Goal: Task Accomplishment & Management: Manage account settings

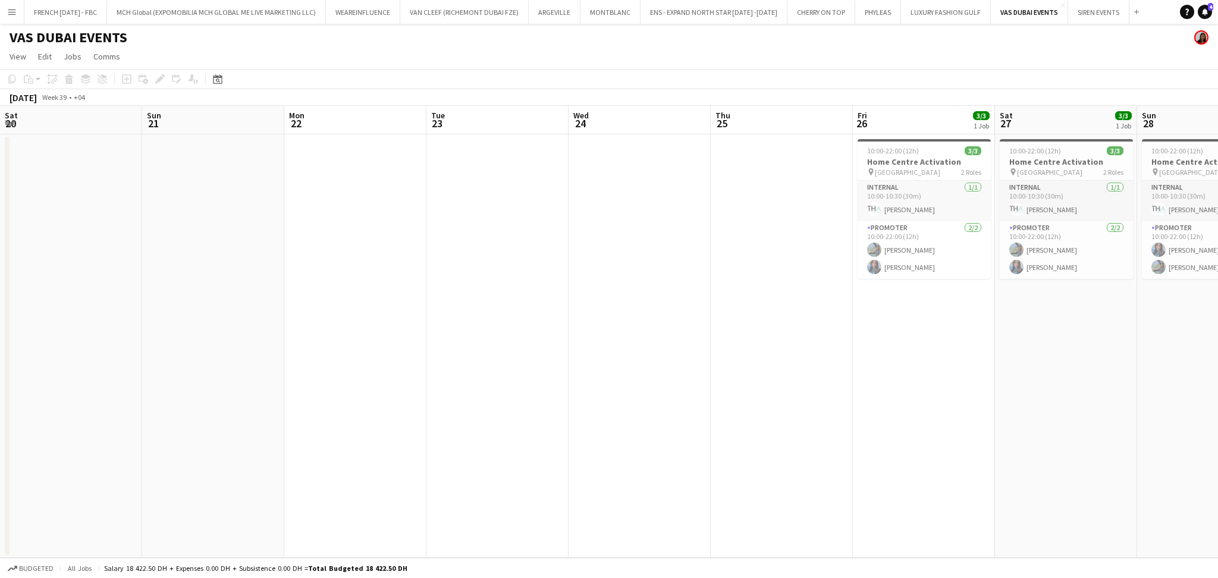
scroll to position [0, 409]
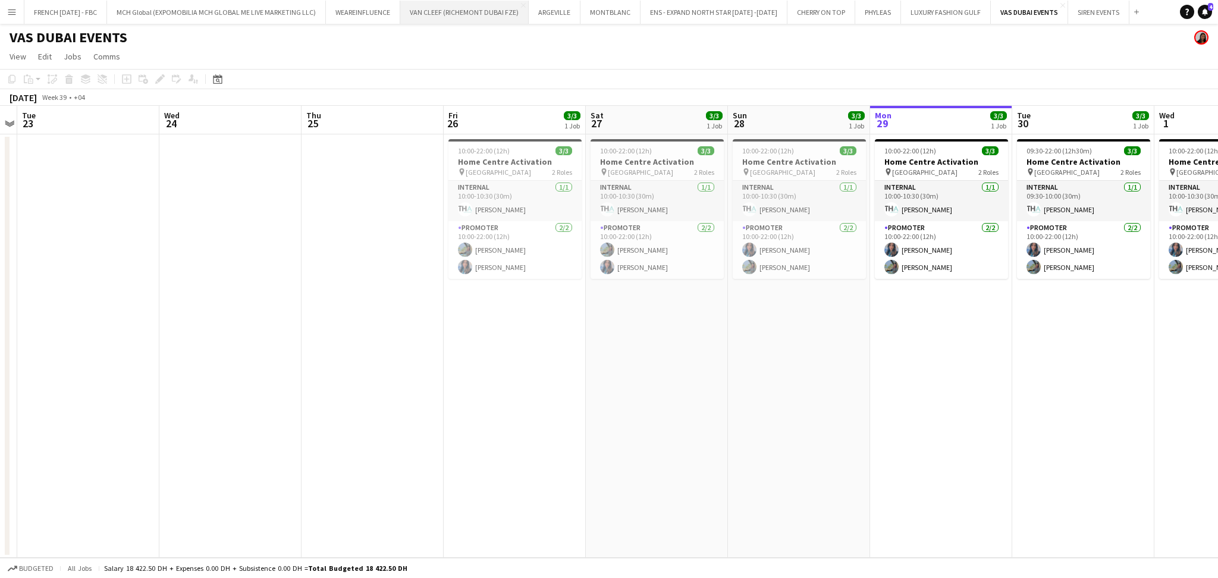
click at [491, 19] on button "VAN CLEEF (RICHEMONT DUBAI FZE) Close" at bounding box center [464, 12] width 128 height 23
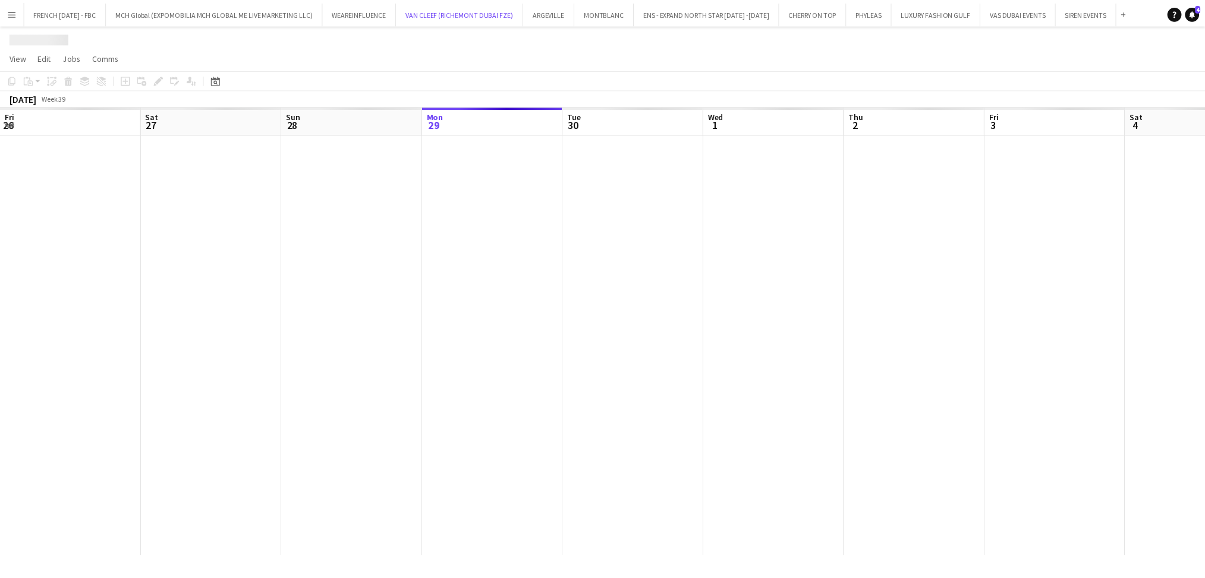
scroll to position [0, 284]
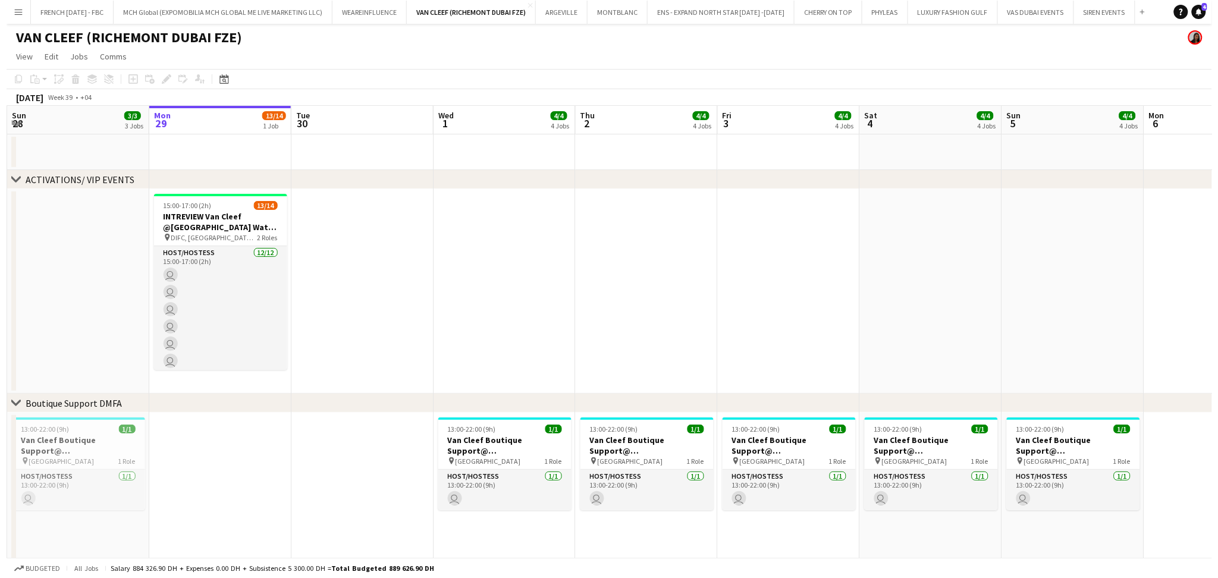
scroll to position [0, 345]
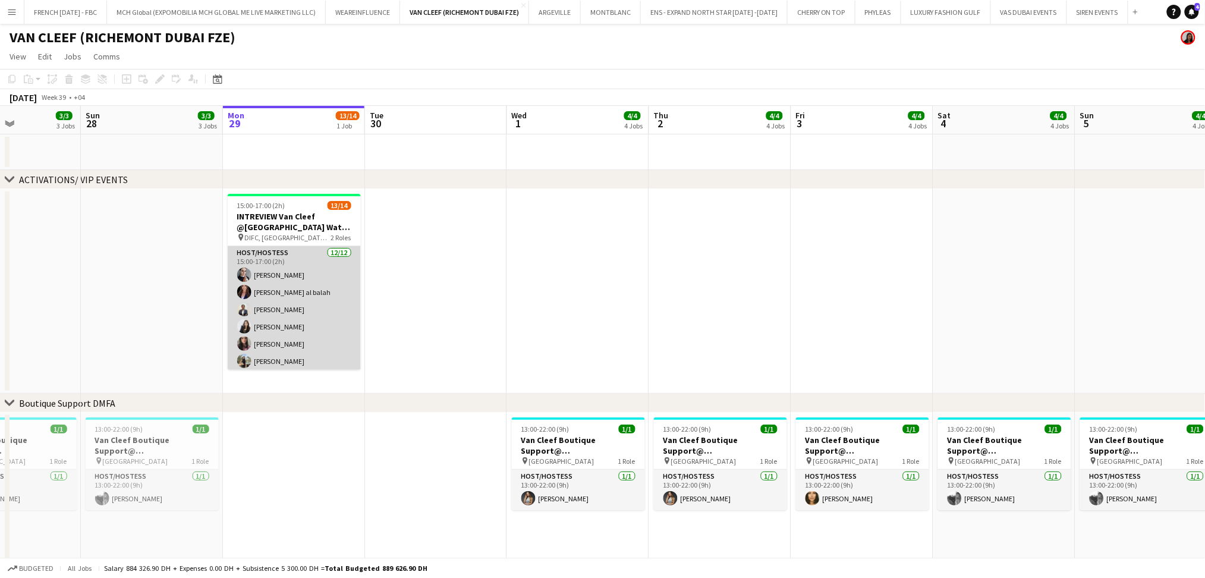
click at [285, 325] on app-card-role "Host/Hostess [DATE] 15:00-17:00 (2h) [PERSON_NAME] [PERSON_NAME] al balah [PERS…" at bounding box center [294, 361] width 133 height 230
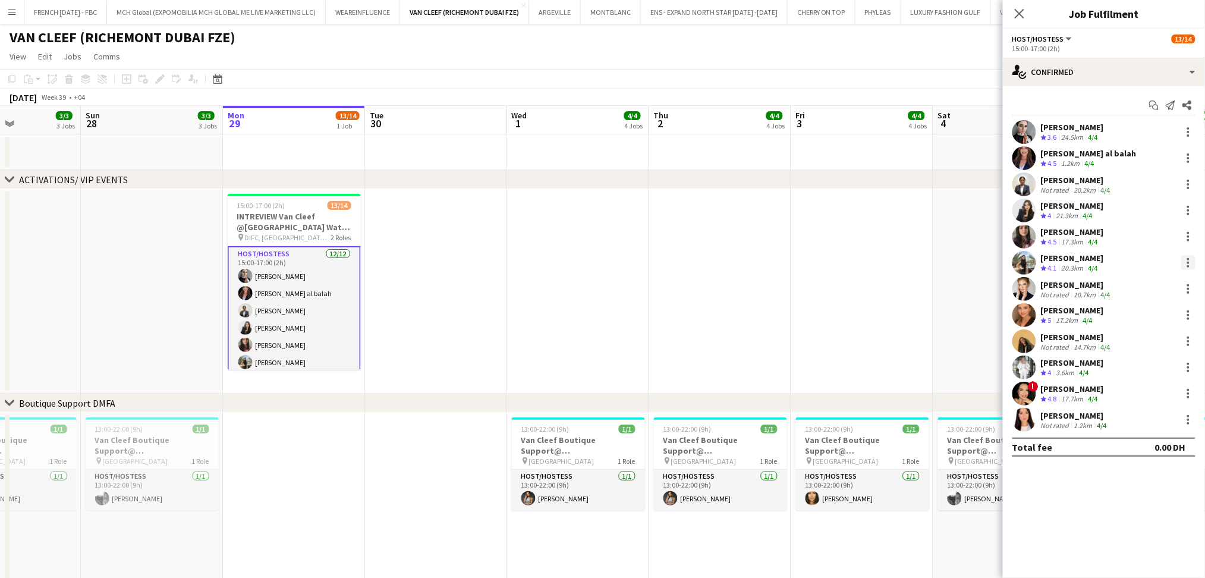
click at [1184, 266] on div at bounding box center [1188, 263] width 14 height 14
drag, startPoint x: 1152, startPoint y: 401, endPoint x: 1143, endPoint y: 479, distance: 79.1
click at [1152, 400] on span "Remove" at bounding box center [1150, 399] width 74 height 11
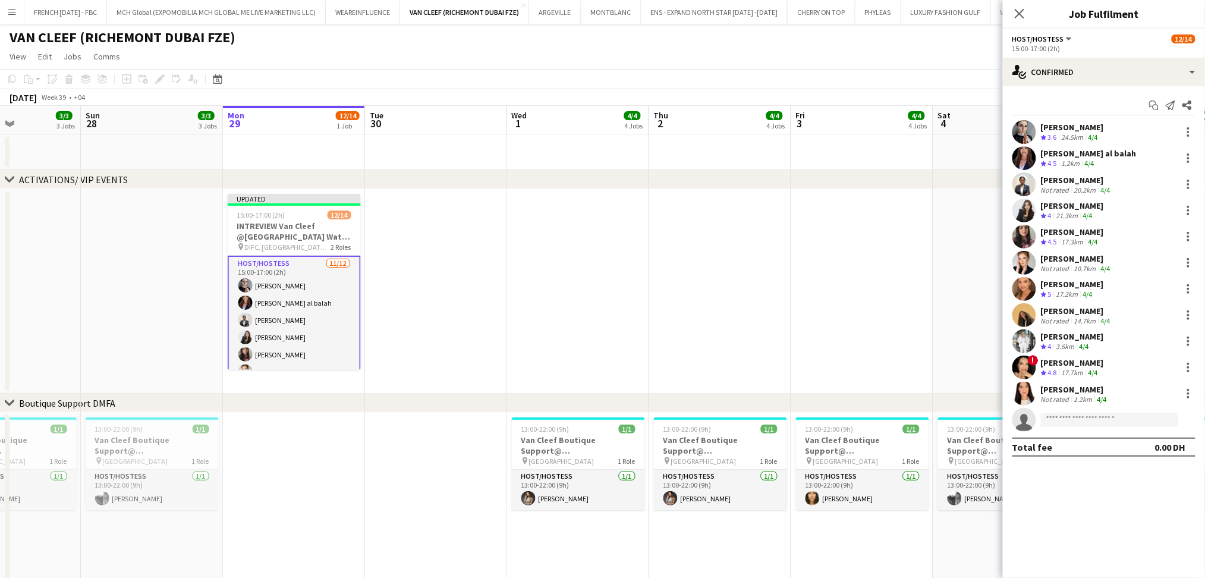
click at [882, 298] on app-date-cell at bounding box center [862, 291] width 142 height 205
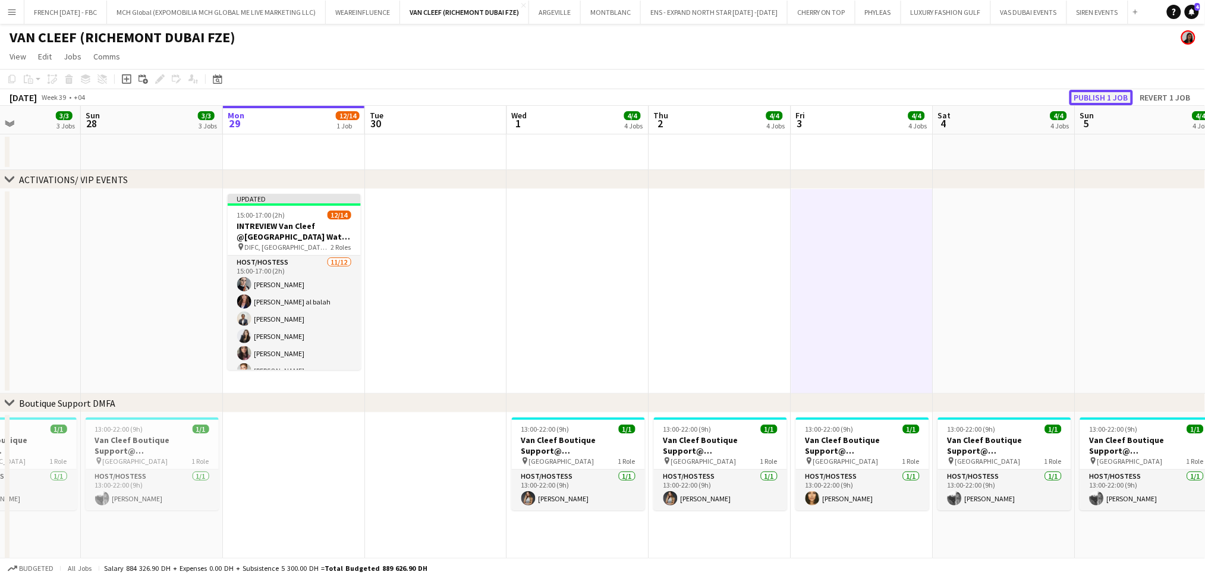
click at [1120, 96] on button "Publish 1 job" at bounding box center [1102, 97] width 64 height 15
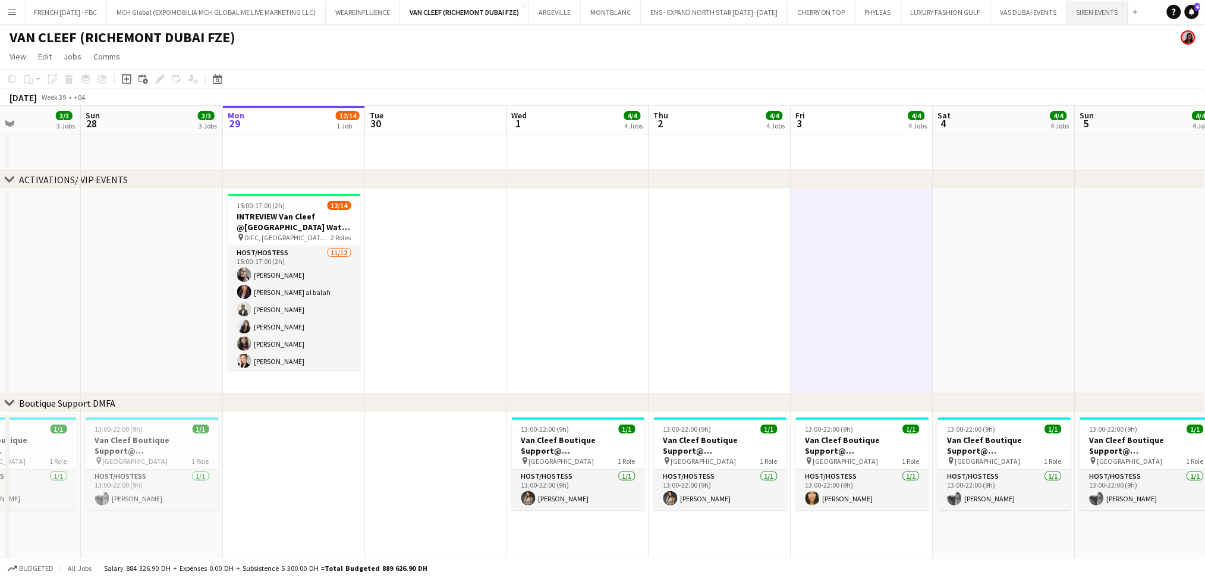
click at [1081, 18] on button "SIREN EVENTS Close" at bounding box center [1097, 12] width 61 height 23
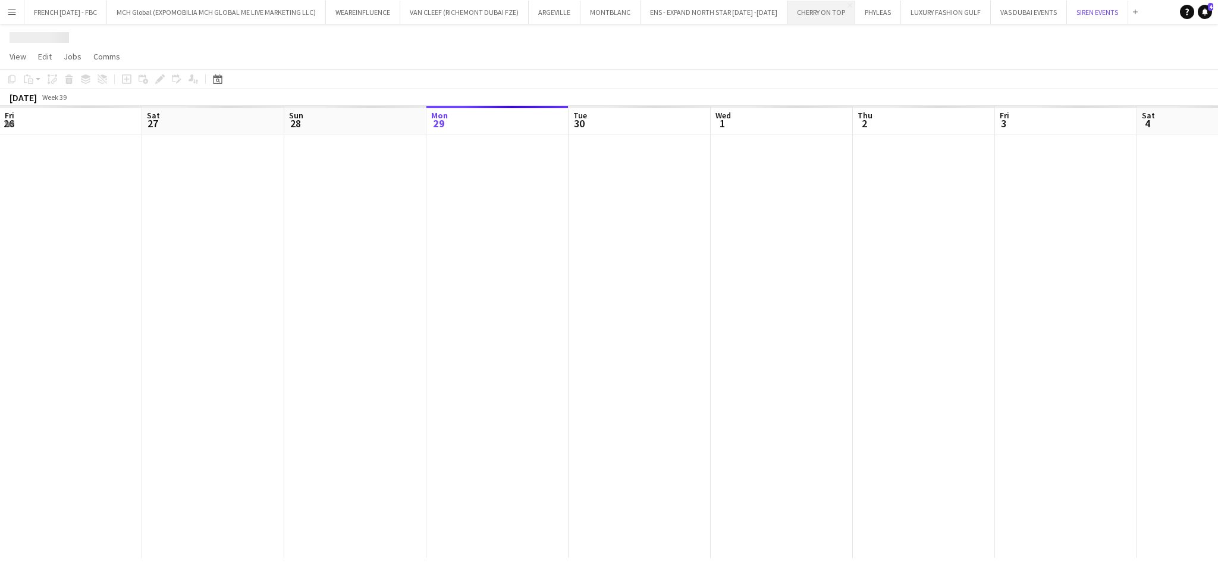
scroll to position [0, 284]
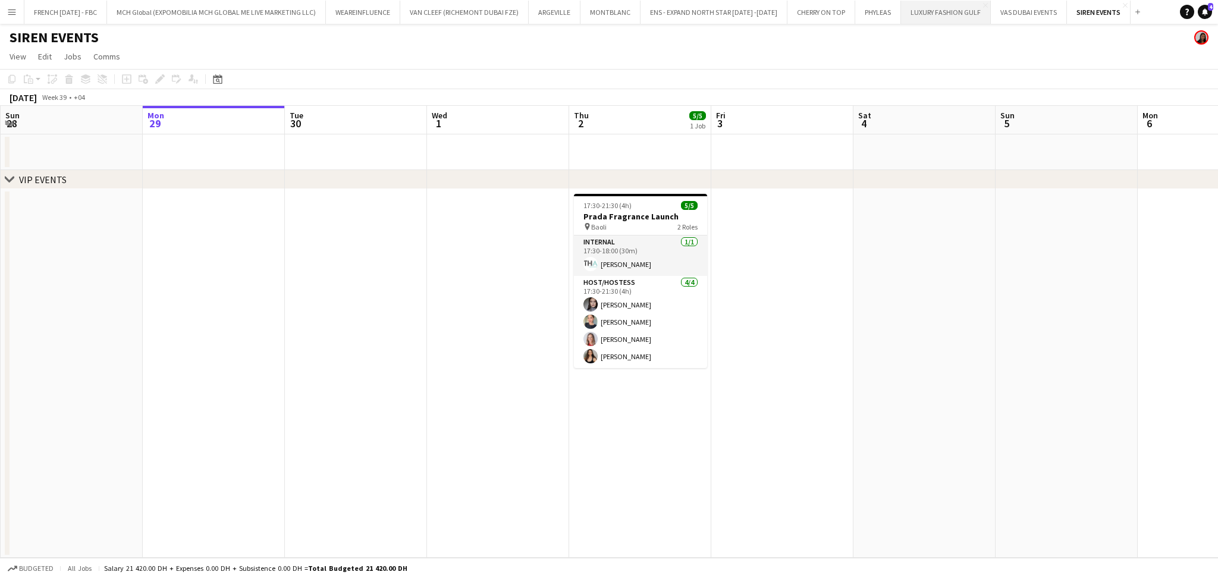
click at [948, 18] on button "LUXURY FASHION GULF Close" at bounding box center [946, 12] width 90 height 23
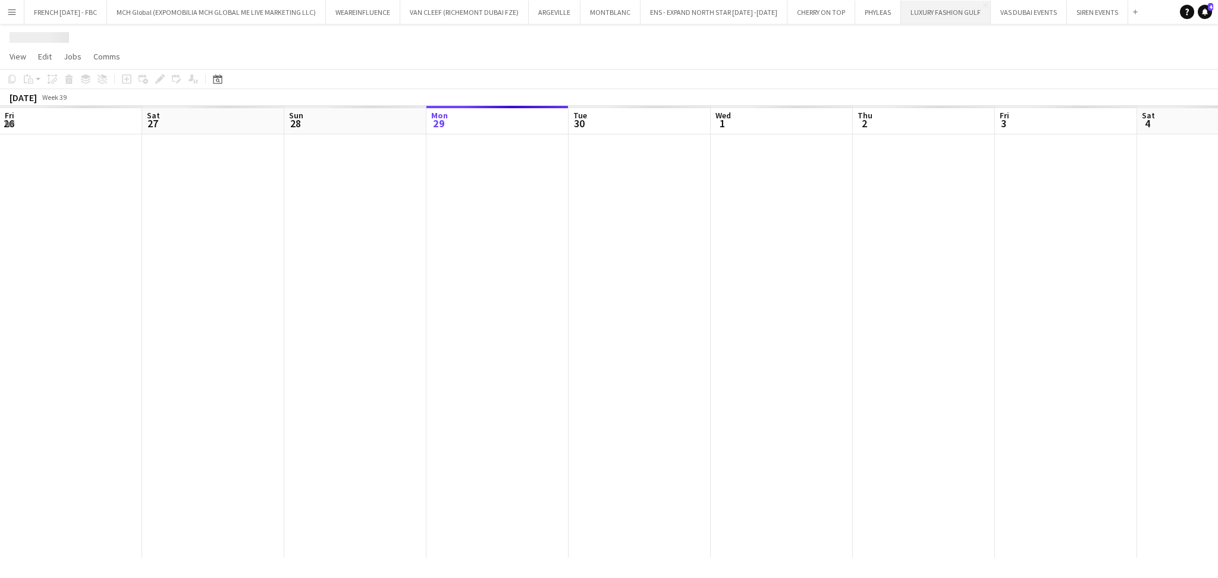
scroll to position [0, 284]
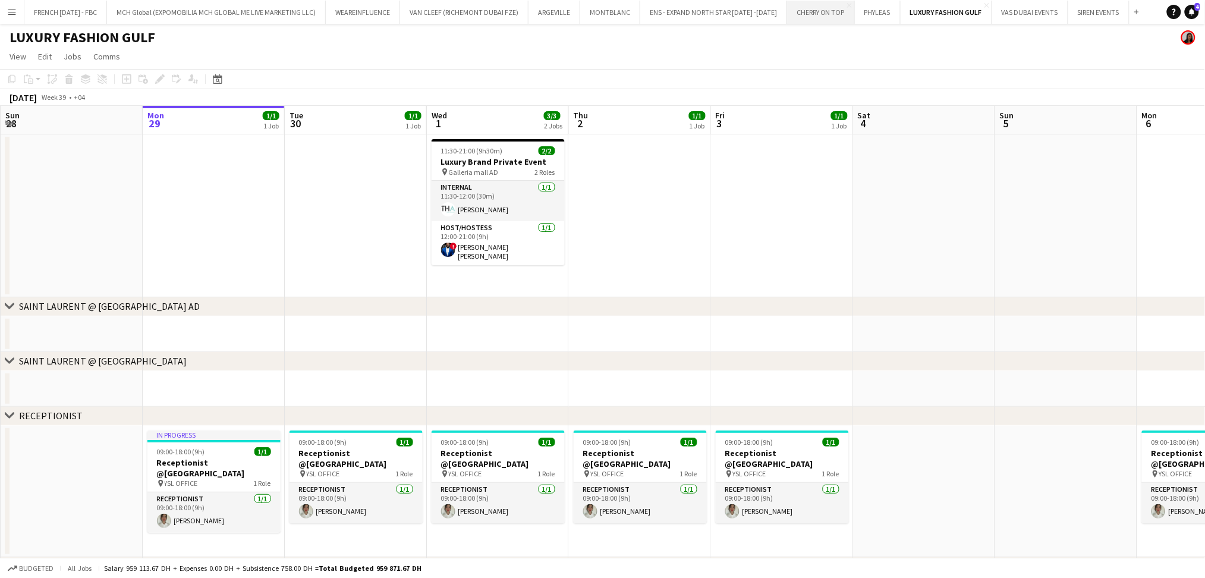
click at [823, 21] on button "CHERRY ON TOP Close" at bounding box center [821, 12] width 68 height 23
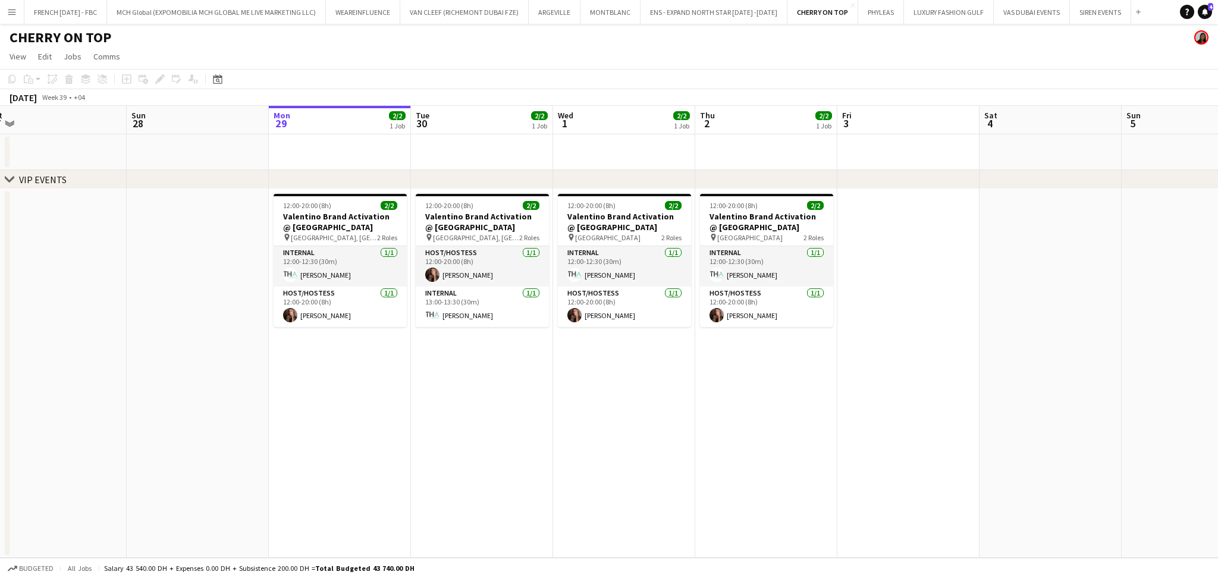
scroll to position [0, 258]
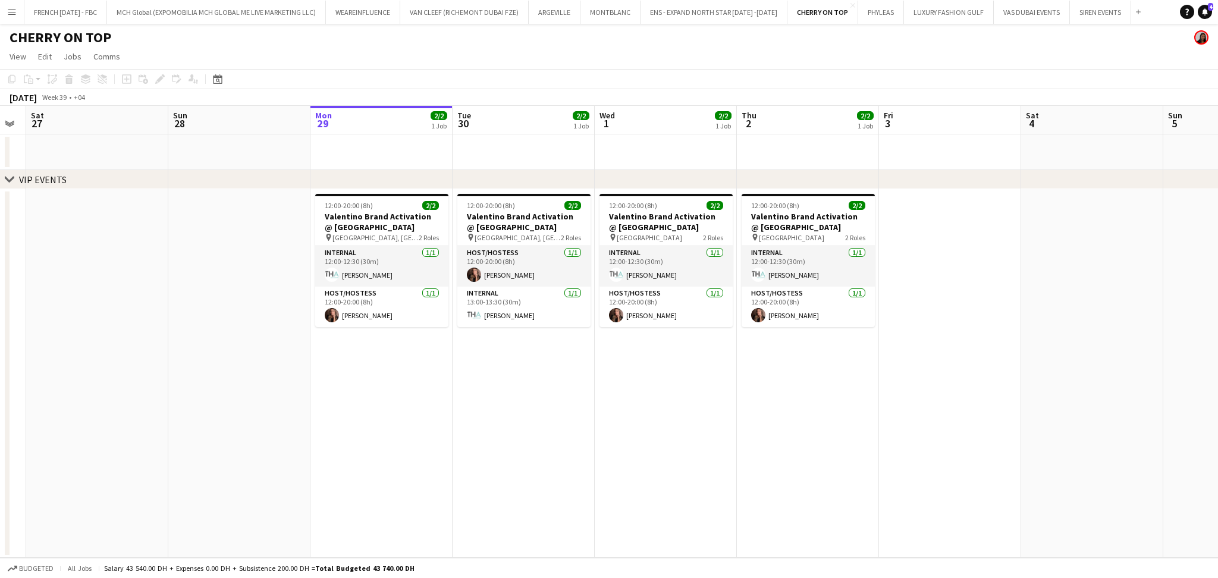
drag, startPoint x: 470, startPoint y: 410, endPoint x: 630, endPoint y: 417, distance: 160.1
click at [630, 417] on app-calendar-viewport "Thu 25 2/2 1 Job Fri 26 Sat 27 Sun 28 Mon 29 2/2 1 Job Tue 30 2/2 1 Job Wed 1 2…" at bounding box center [609, 332] width 1218 height 452
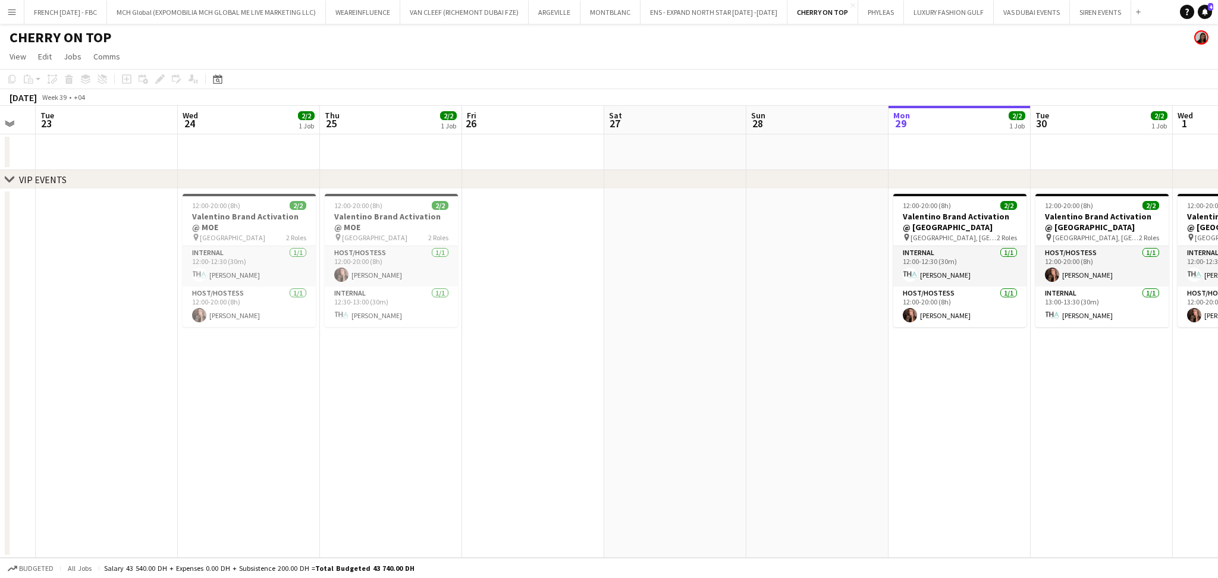
scroll to position [0, 395]
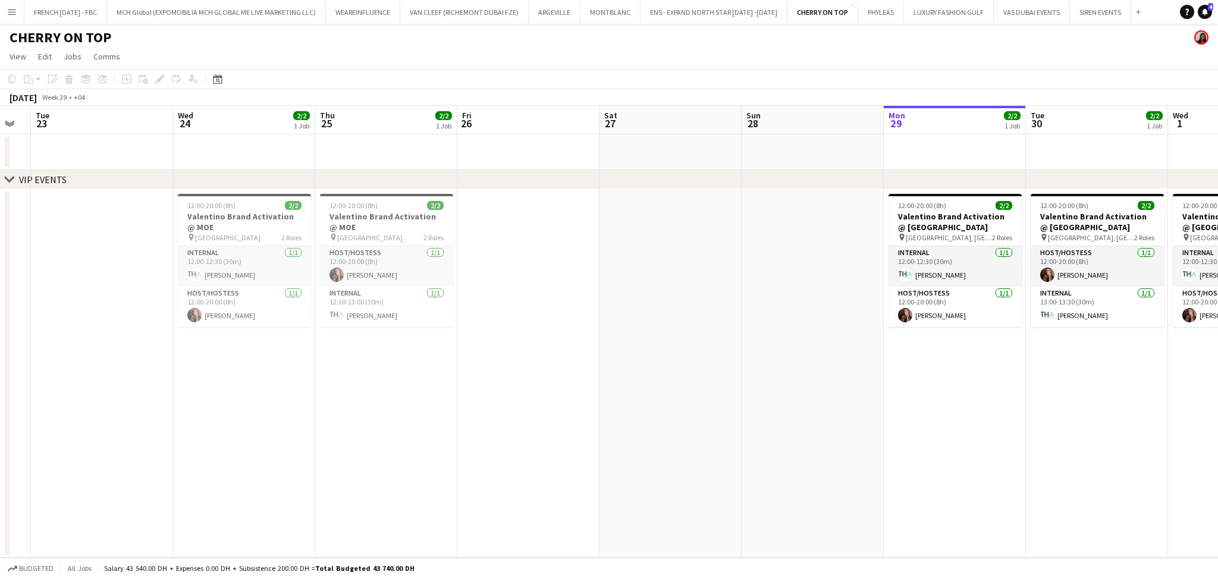
drag, startPoint x: 221, startPoint y: 396, endPoint x: 225, endPoint y: 333, distance: 63.2
click at [225, 334] on app-calendar-viewport "Sat 20 Sun 21 Mon 22 Tue 23 Wed 24 2/2 1 Job Thu 25 2/2 1 Job Fri 26 Sat 27 Sun…" at bounding box center [609, 332] width 1218 height 452
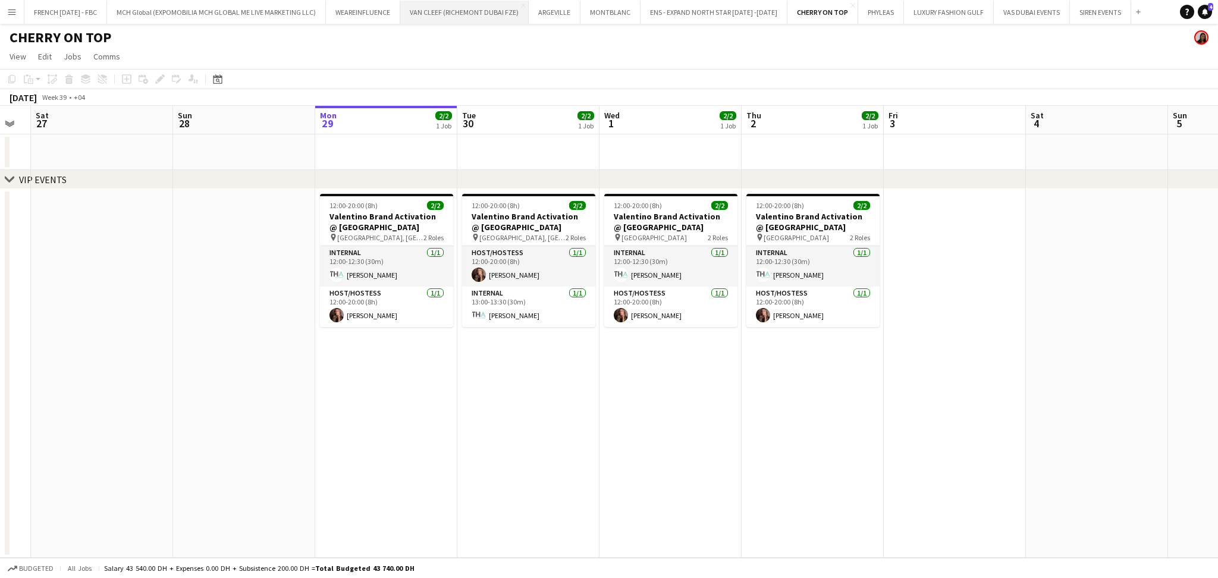
click at [431, 15] on button "VAN CLEEF (RICHEMONT DUBAI FZE) Close" at bounding box center [464, 12] width 128 height 23
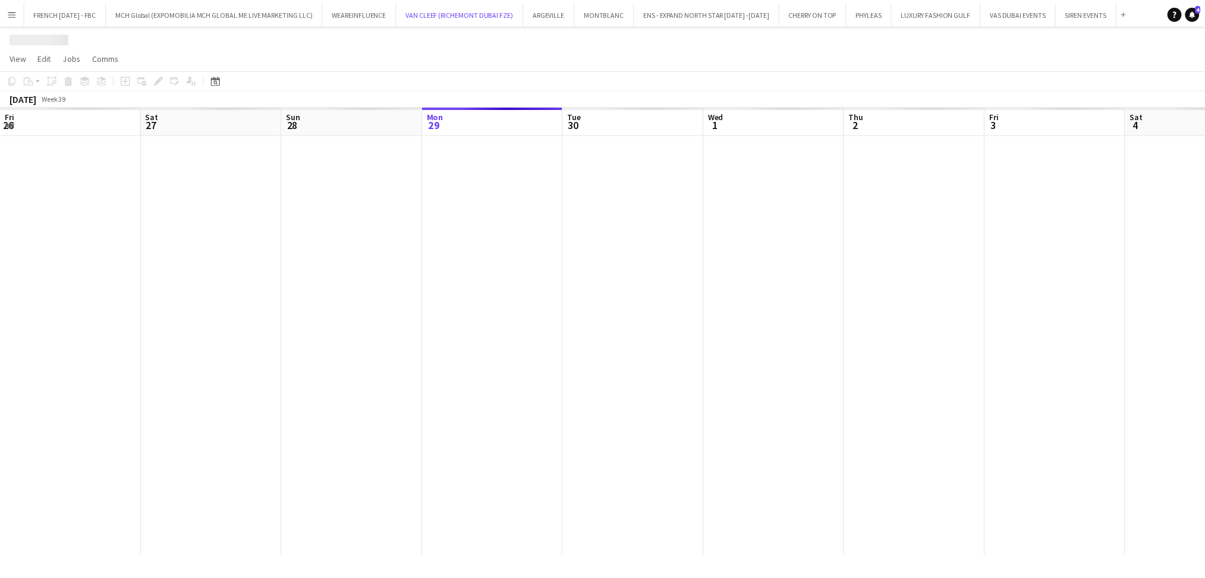
scroll to position [0, 284]
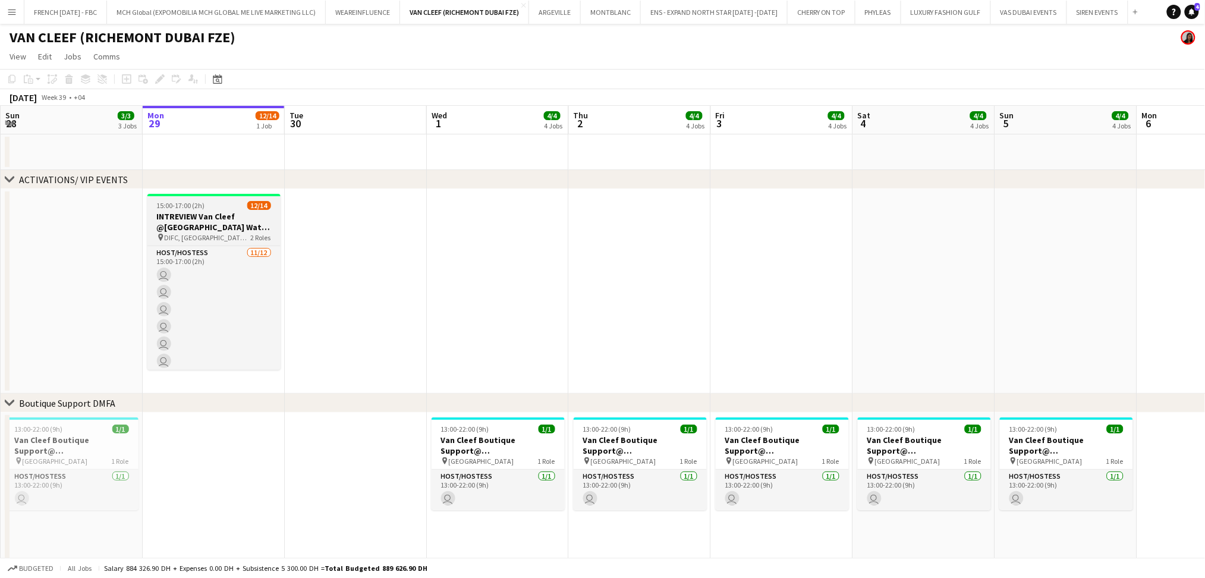
click at [224, 217] on h3 "INTREVIEW Van Cleef @[GEOGRAPHIC_DATA] Watch Week 2025" at bounding box center [213, 221] width 133 height 21
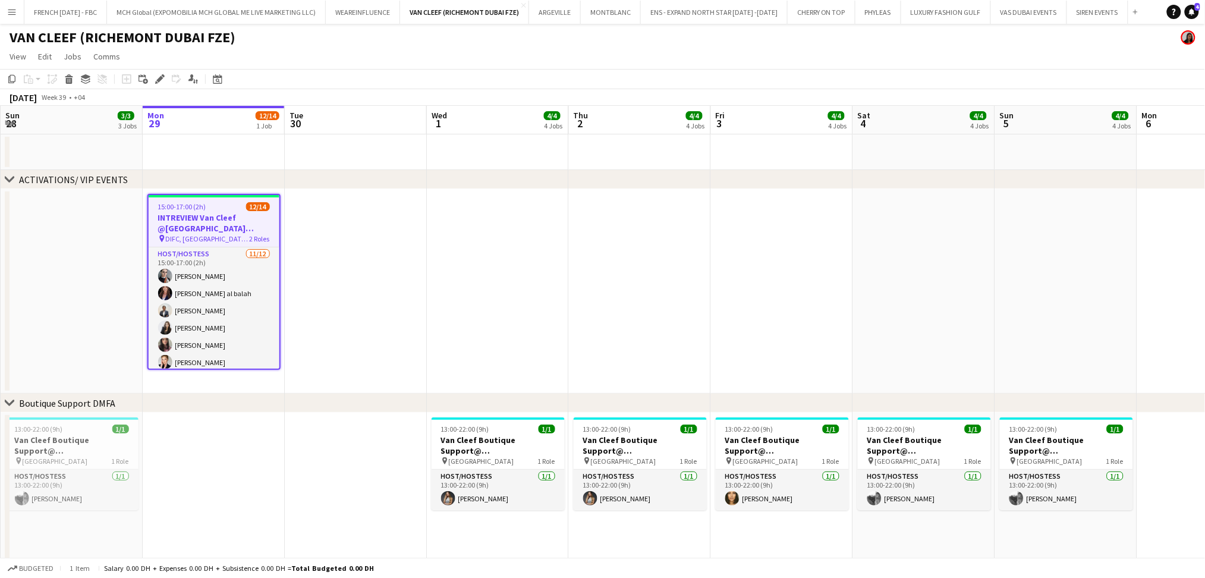
click at [155, 81] on icon at bounding box center [156, 82] width 3 height 3
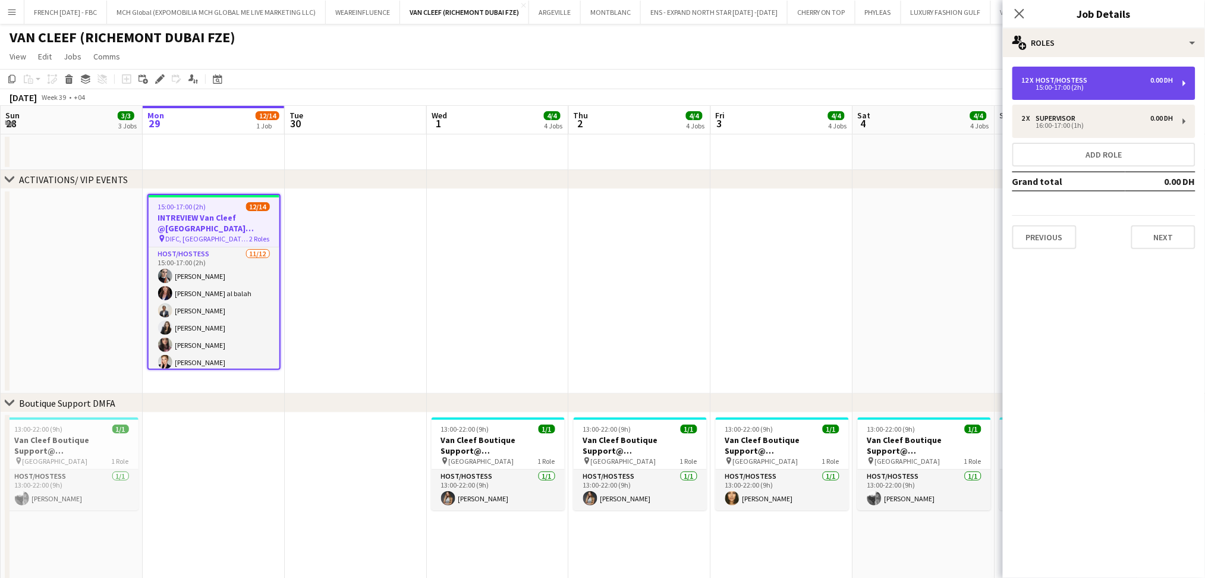
click at [1112, 76] on div "12 x Host/Hostess 0.00 DH" at bounding box center [1098, 80] width 152 height 8
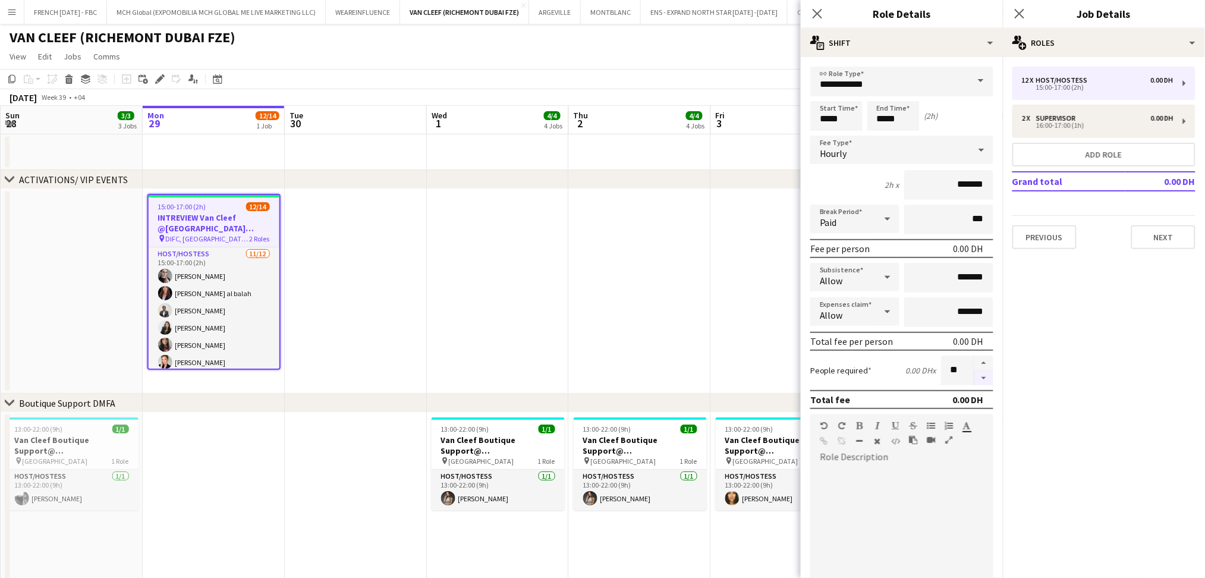
click at [981, 378] on button "button" at bounding box center [984, 378] width 19 height 15
type input "**"
click at [1136, 117] on div "2 x Supervisor 0.00 DH" at bounding box center [1098, 118] width 152 height 8
type input "**********"
type input "*****"
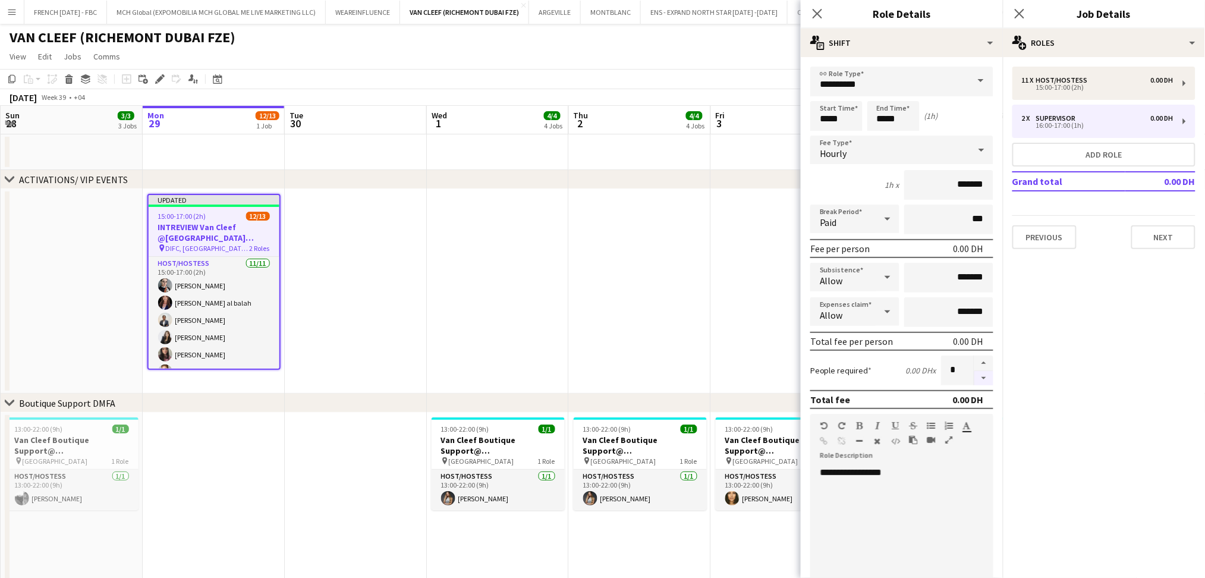
click at [975, 381] on button "button" at bounding box center [984, 378] width 19 height 15
type input "*"
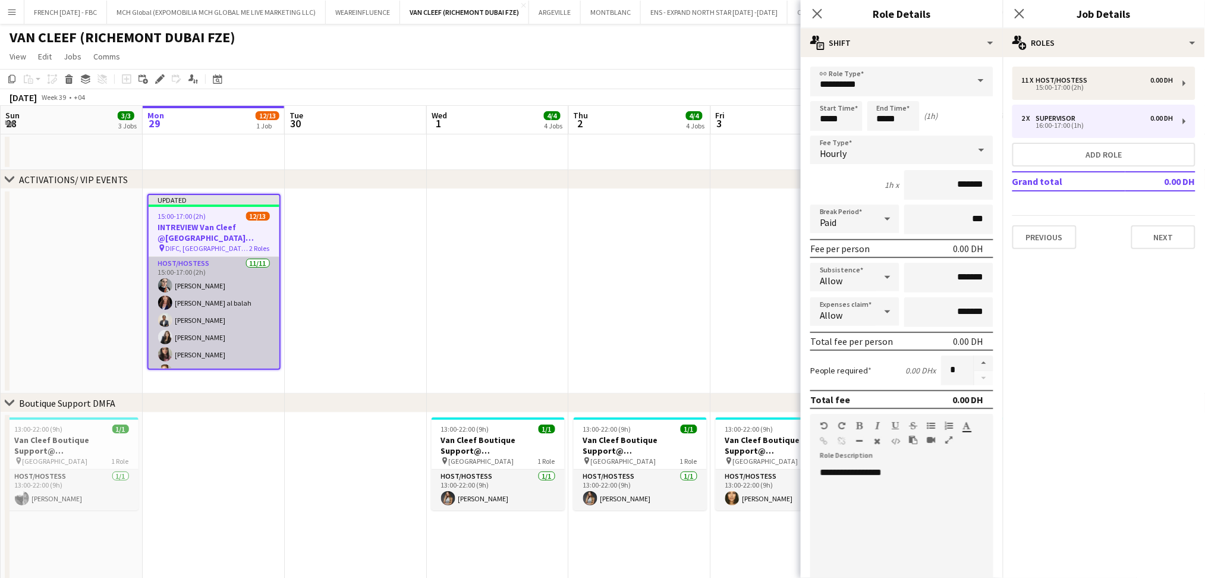
drag, startPoint x: 201, startPoint y: 316, endPoint x: 253, endPoint y: 304, distance: 53.1
click at [202, 316] on app-card-role "Host/Hostess [DATE] 15:00-17:00 (2h) [PERSON_NAME] [PERSON_NAME] al balah [PERS…" at bounding box center [214, 363] width 131 height 213
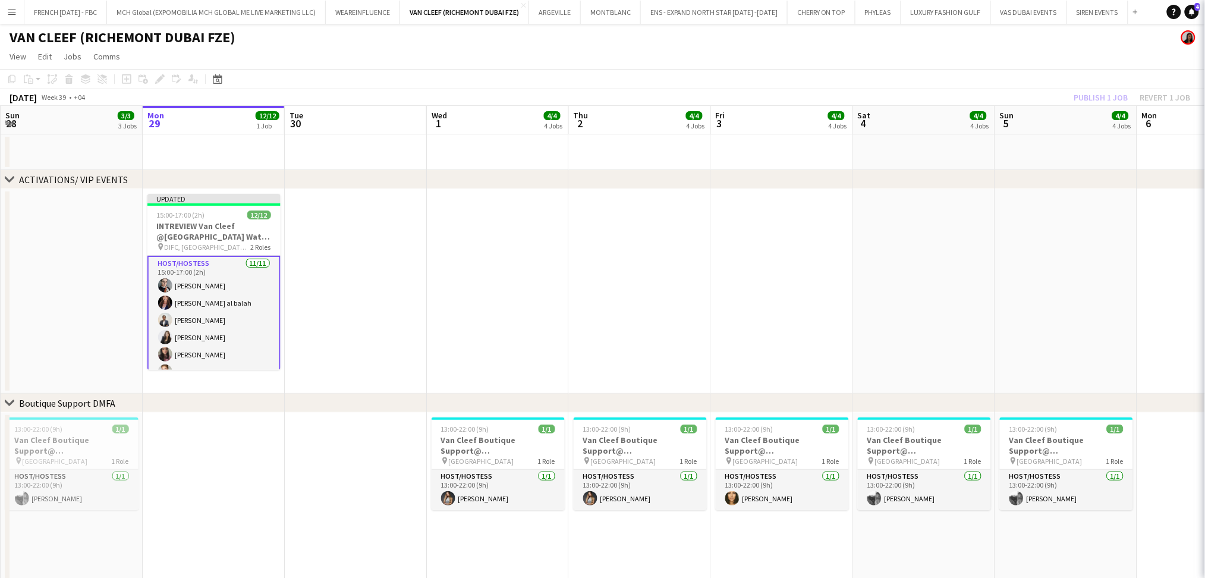
scroll to position [0, 283]
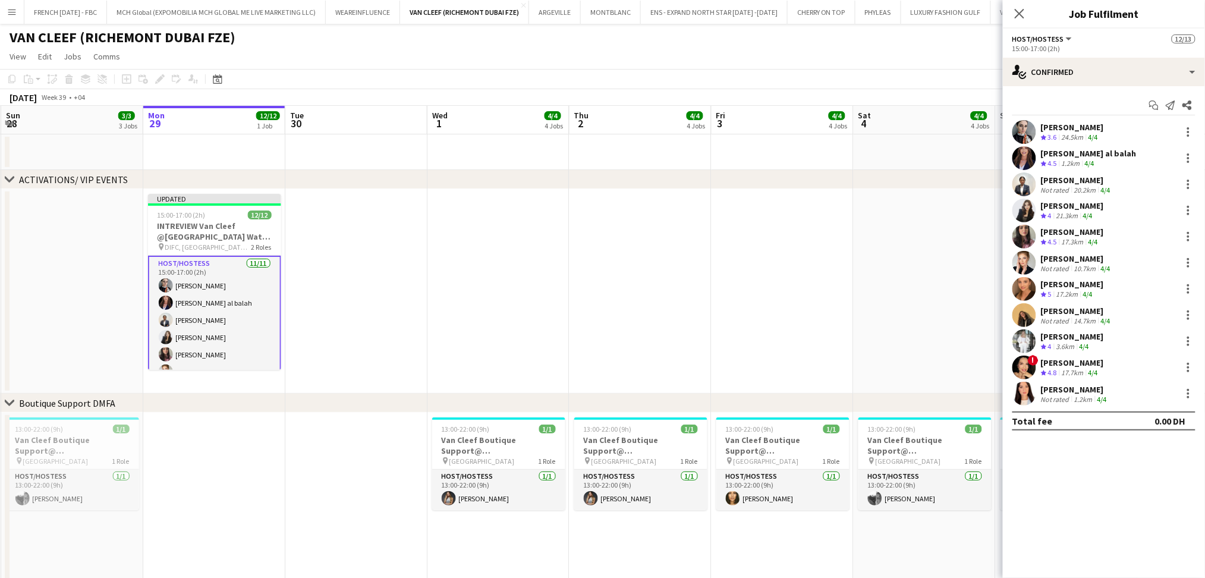
click at [1098, 134] on app-skills-label "4/4" at bounding box center [1094, 137] width 10 height 9
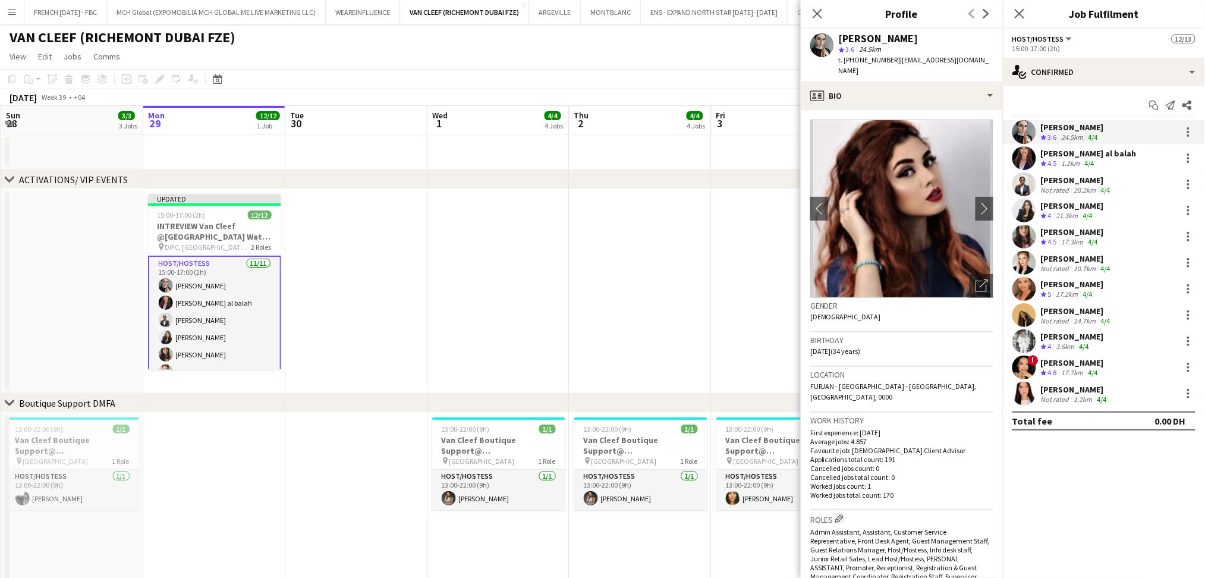
click at [887, 40] on div "[PERSON_NAME]" at bounding box center [879, 38] width 80 height 11
copy div "[PERSON_NAME]"
click at [1094, 161] on app-skills-label "4/4" at bounding box center [1090, 163] width 10 height 9
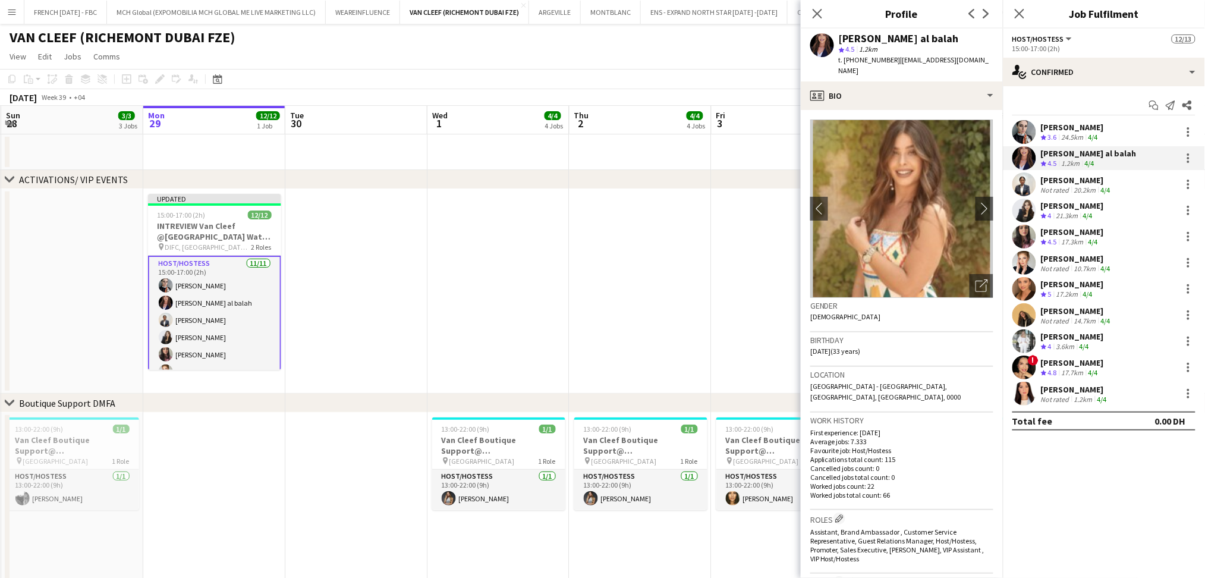
click at [893, 37] on div "[PERSON_NAME] al balah" at bounding box center [899, 38] width 120 height 11
copy div "[PERSON_NAME] al balah"
click at [1085, 184] on div "[PERSON_NAME]" at bounding box center [1077, 180] width 72 height 11
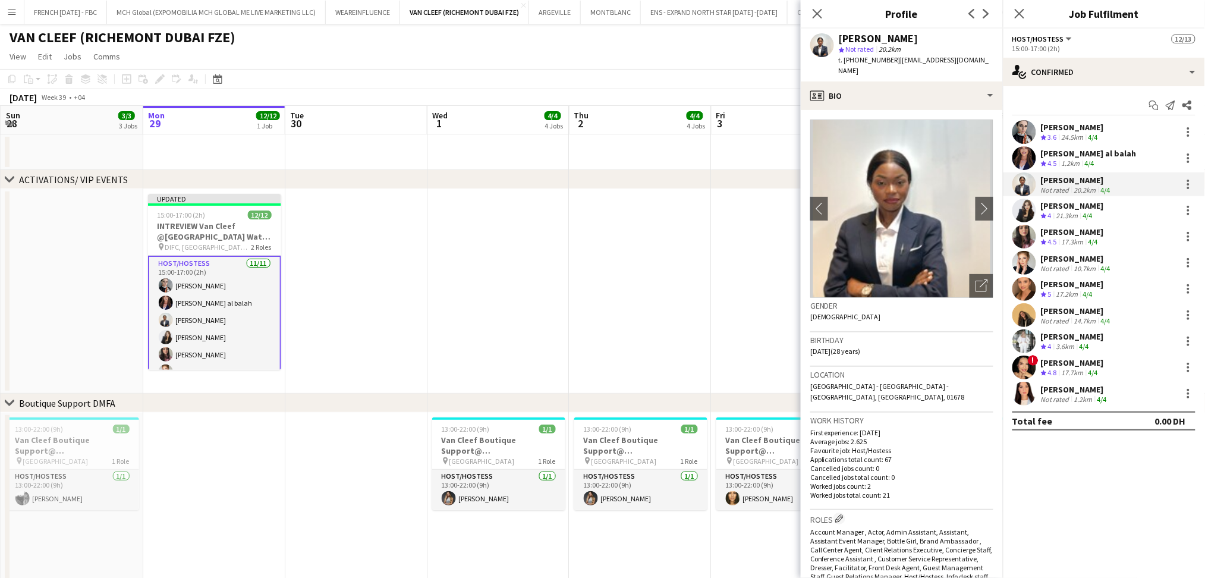
click at [886, 39] on div "[PERSON_NAME]" at bounding box center [879, 38] width 80 height 11
copy div "[PERSON_NAME]"
click at [1067, 212] on div "21.3km" at bounding box center [1067, 216] width 27 height 10
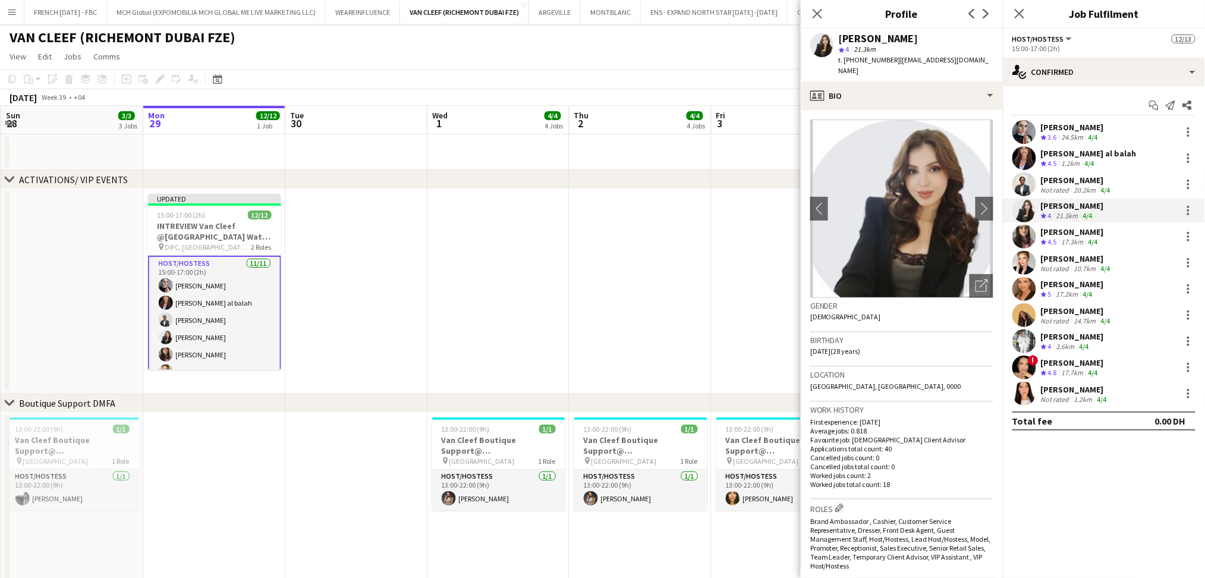
click at [874, 40] on div "[PERSON_NAME]" at bounding box center [879, 38] width 80 height 11
copy div "[PERSON_NAME]"
click at [1082, 230] on div "[PERSON_NAME]" at bounding box center [1072, 232] width 63 height 11
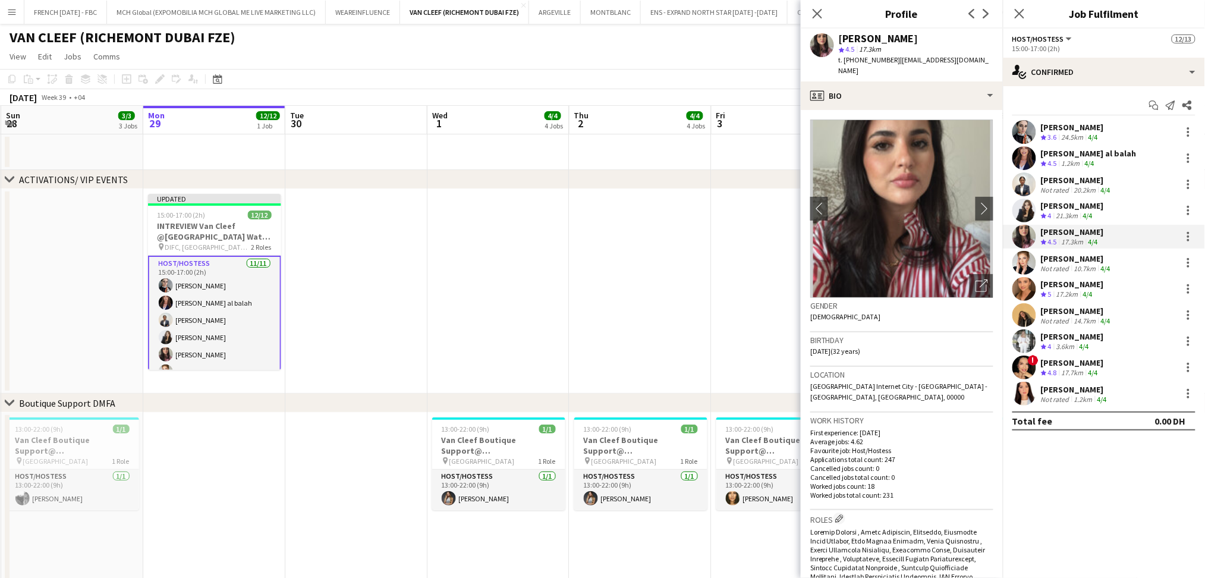
click at [891, 30] on div "[PERSON_NAME] star 4.5 17.3km t. [PHONE_NUMBER] | [EMAIL_ADDRESS][DOMAIN_NAME]" at bounding box center [902, 55] width 202 height 53
copy div "[PERSON_NAME]"
click at [1080, 268] on div "10.7km" at bounding box center [1085, 268] width 27 height 9
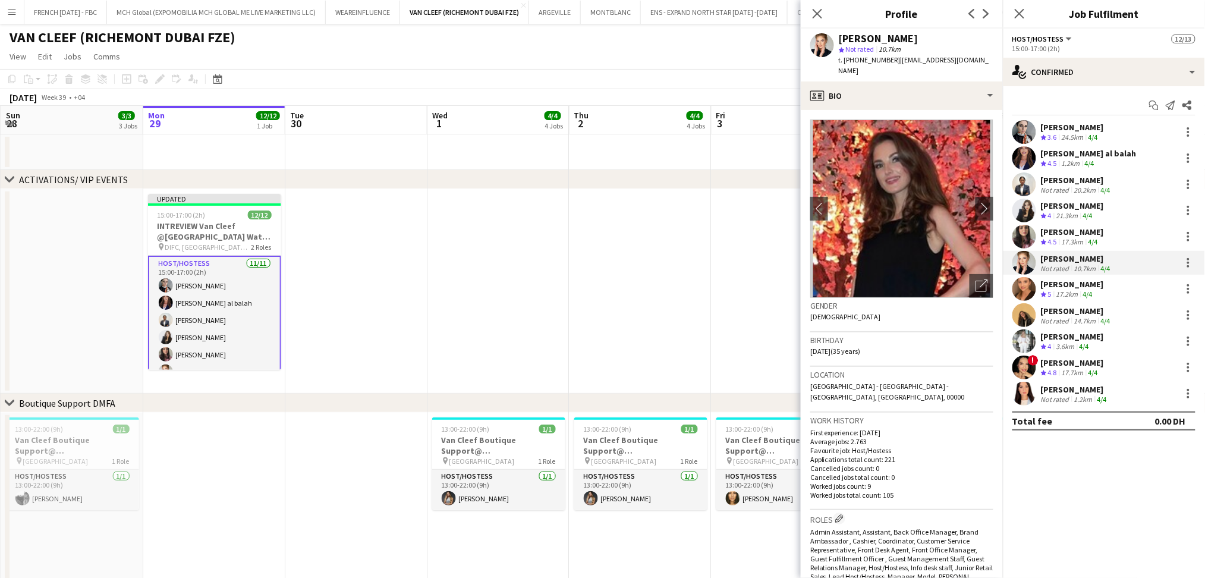
click at [875, 46] on span "Not rated" at bounding box center [860, 49] width 29 height 9
click at [878, 36] on div "[PERSON_NAME]" at bounding box center [879, 38] width 80 height 11
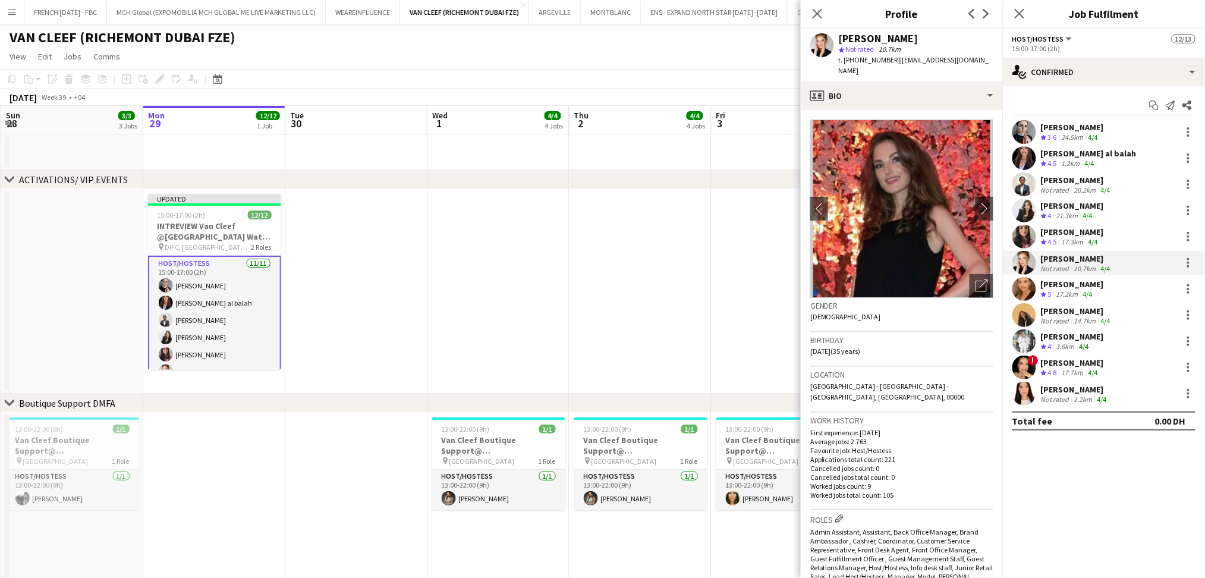
click at [878, 36] on div "[PERSON_NAME]" at bounding box center [879, 38] width 80 height 11
copy div "[PERSON_NAME]"
click at [1087, 287] on div "[PERSON_NAME]" at bounding box center [1072, 284] width 63 height 11
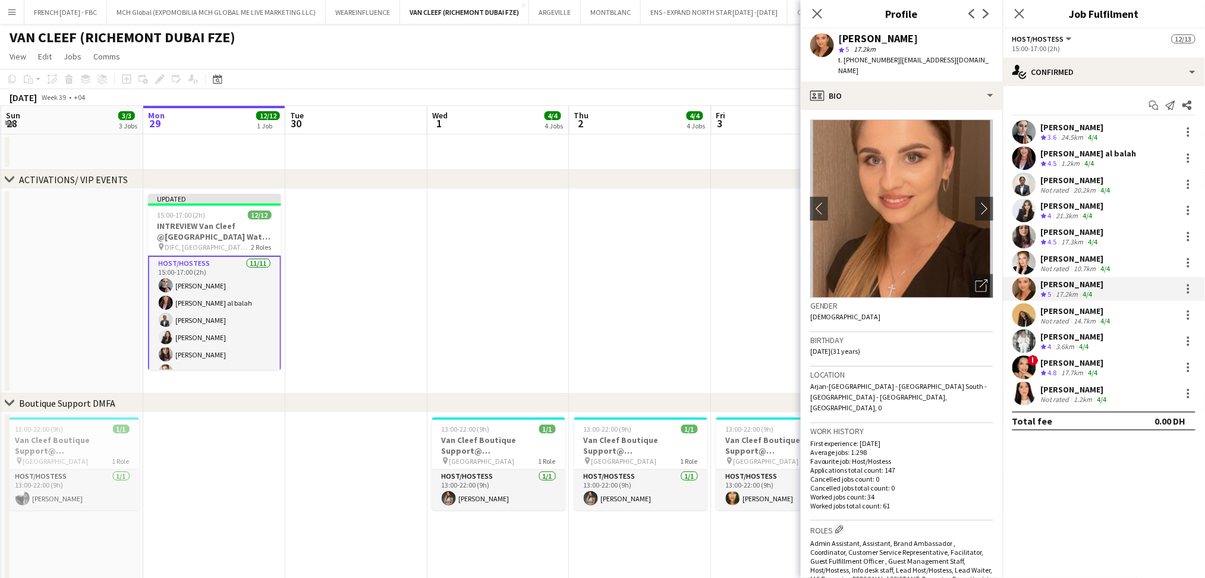
click at [881, 36] on div "[PERSON_NAME]" at bounding box center [879, 38] width 80 height 11
copy div "[PERSON_NAME]"
click at [1110, 309] on div "[PERSON_NAME]" at bounding box center [1077, 311] width 72 height 11
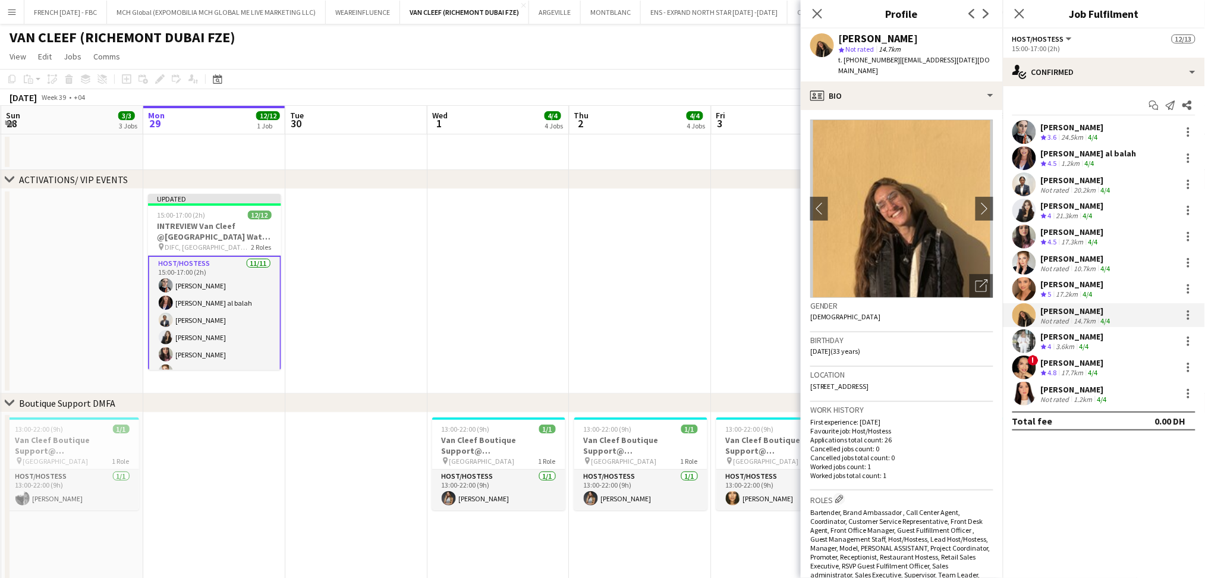
click at [901, 38] on div "[PERSON_NAME]" at bounding box center [879, 38] width 80 height 11
copy div "[PERSON_NAME]"
click at [1067, 334] on div "[PERSON_NAME]" at bounding box center [1072, 336] width 63 height 11
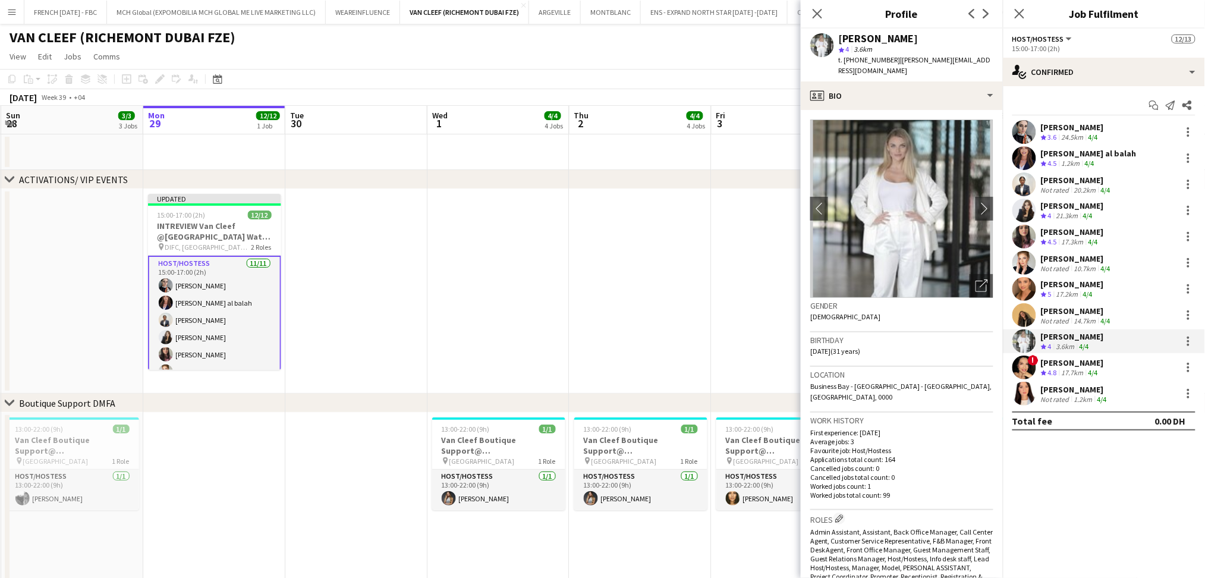
click at [882, 30] on div "[PERSON_NAME] star 4 3.6km t. [PHONE_NUMBER] | [PERSON_NAME][EMAIL_ADDRESS][DOM…" at bounding box center [902, 55] width 202 height 53
click at [882, 36] on div "[PERSON_NAME]" at bounding box center [879, 38] width 80 height 11
copy div "[PERSON_NAME]"
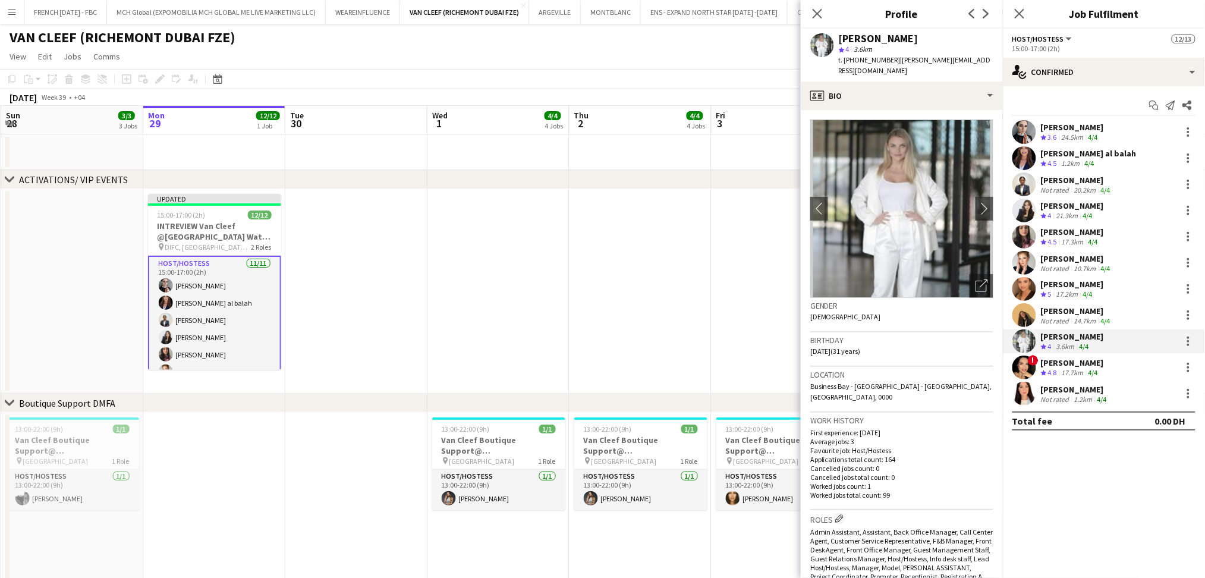
click at [1071, 366] on div "[PERSON_NAME]" at bounding box center [1072, 362] width 63 height 11
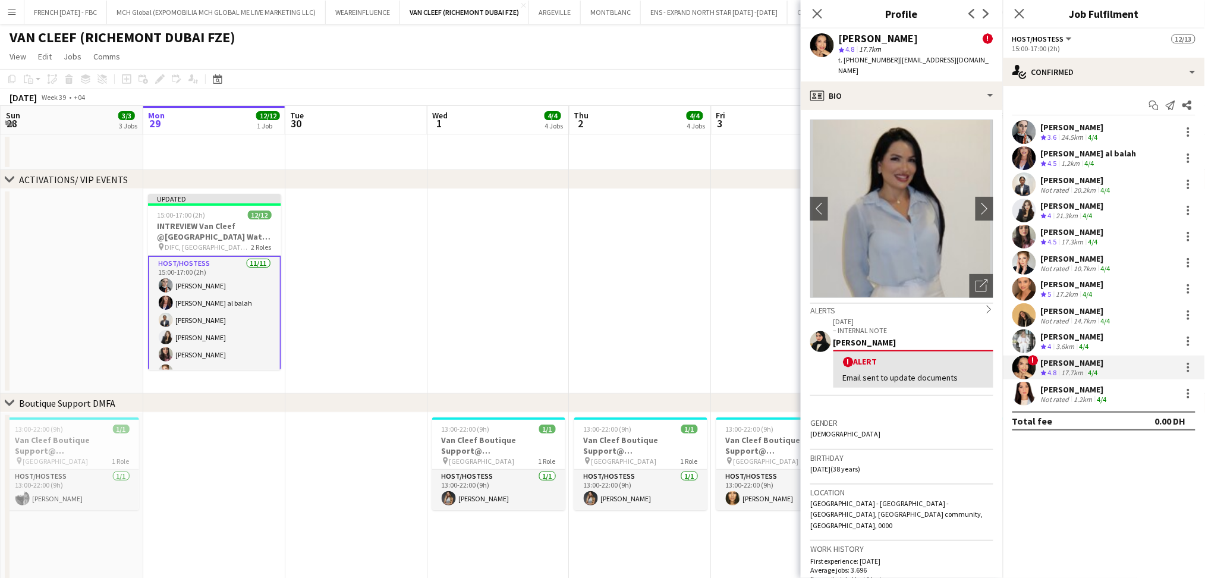
click at [887, 39] on div "[PERSON_NAME]" at bounding box center [879, 38] width 80 height 11
copy div "[PERSON_NAME]"
click at [1060, 392] on div "[PERSON_NAME]" at bounding box center [1075, 389] width 68 height 11
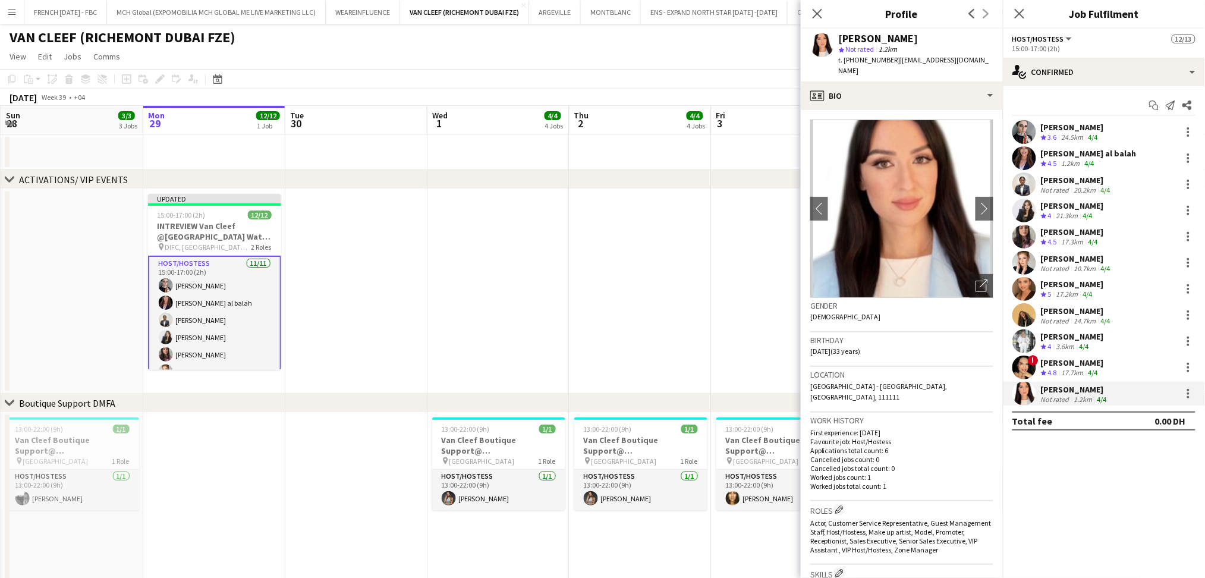
click at [879, 39] on div "[PERSON_NAME]" at bounding box center [879, 38] width 80 height 11
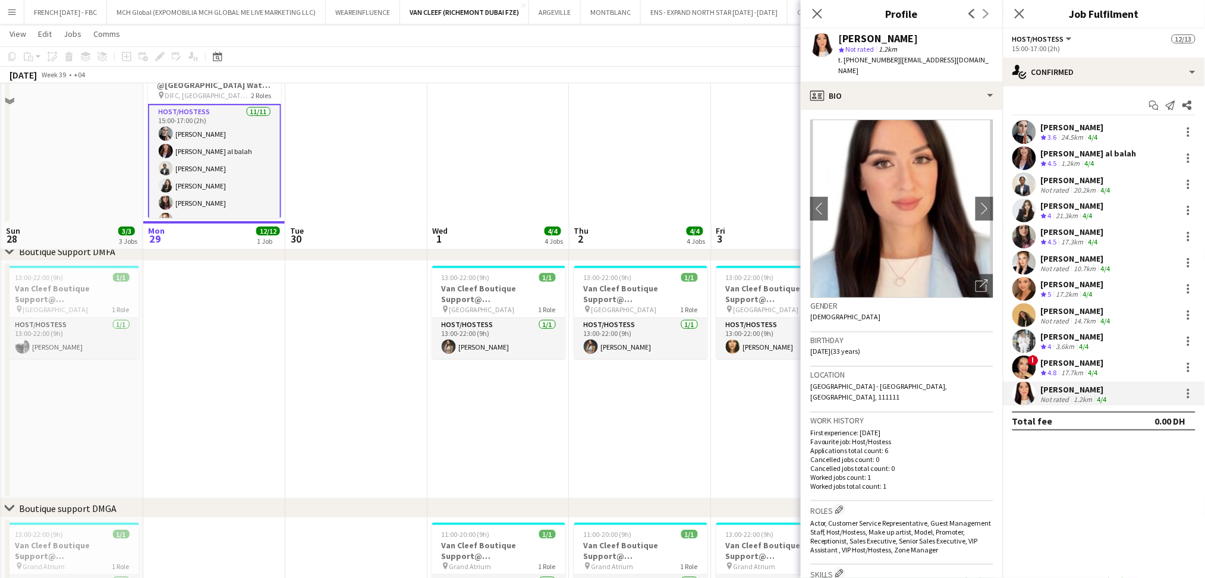
scroll to position [0, 0]
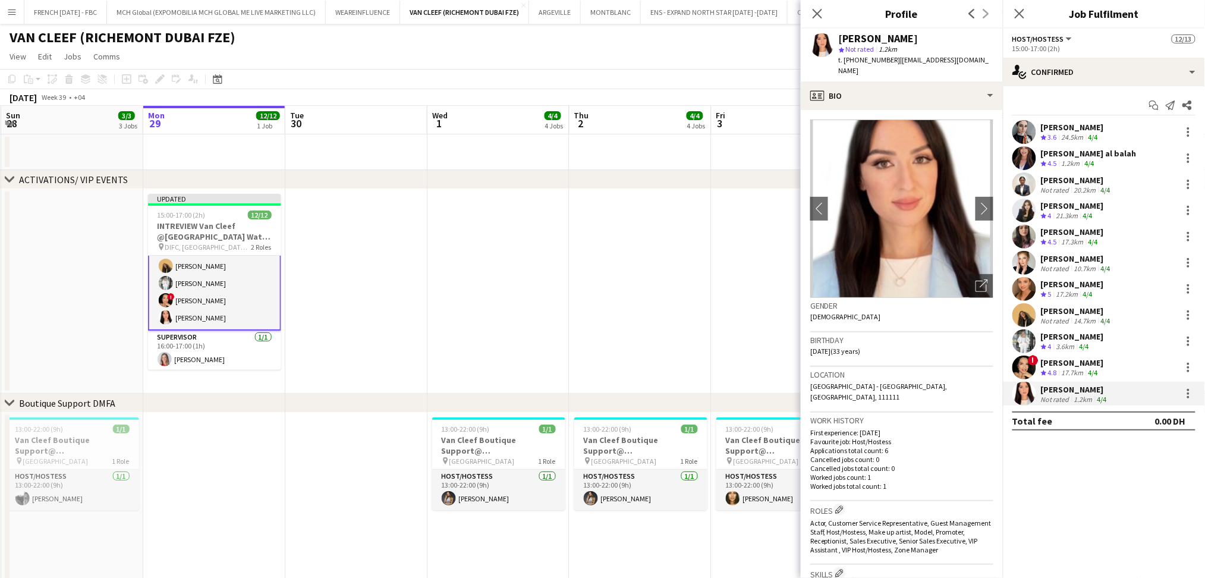
click at [213, 352] on app-card-role "Supervisor [DATE] 16:00-17:00 (1h) [PERSON_NAME]" at bounding box center [214, 351] width 133 height 40
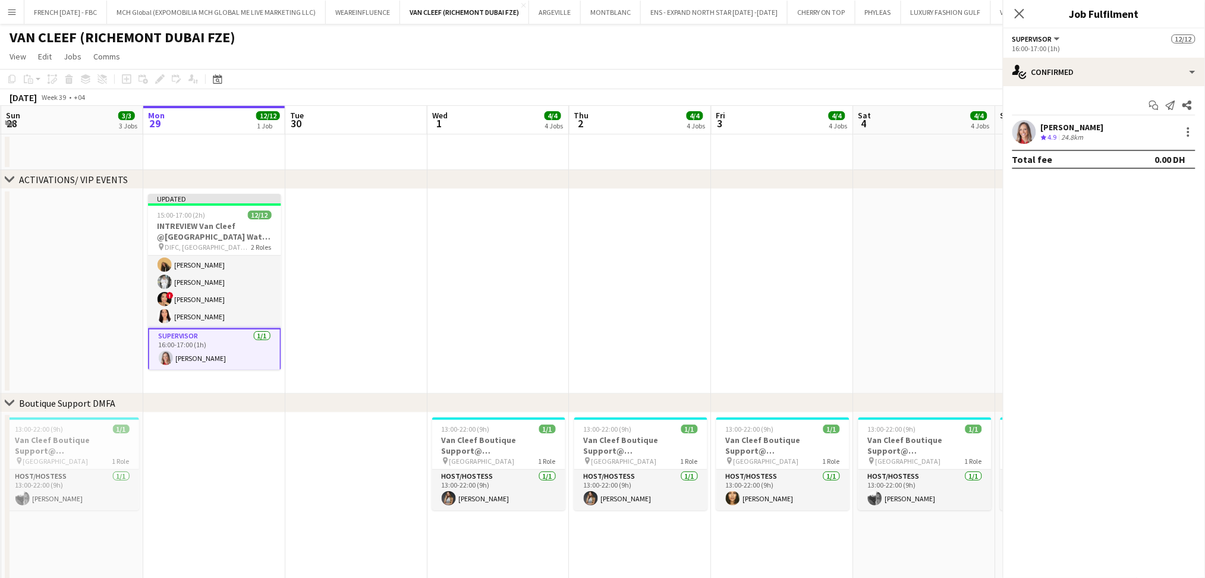
scroll to position [140, 0]
click at [1086, 133] on div "24.8km" at bounding box center [1073, 138] width 27 height 10
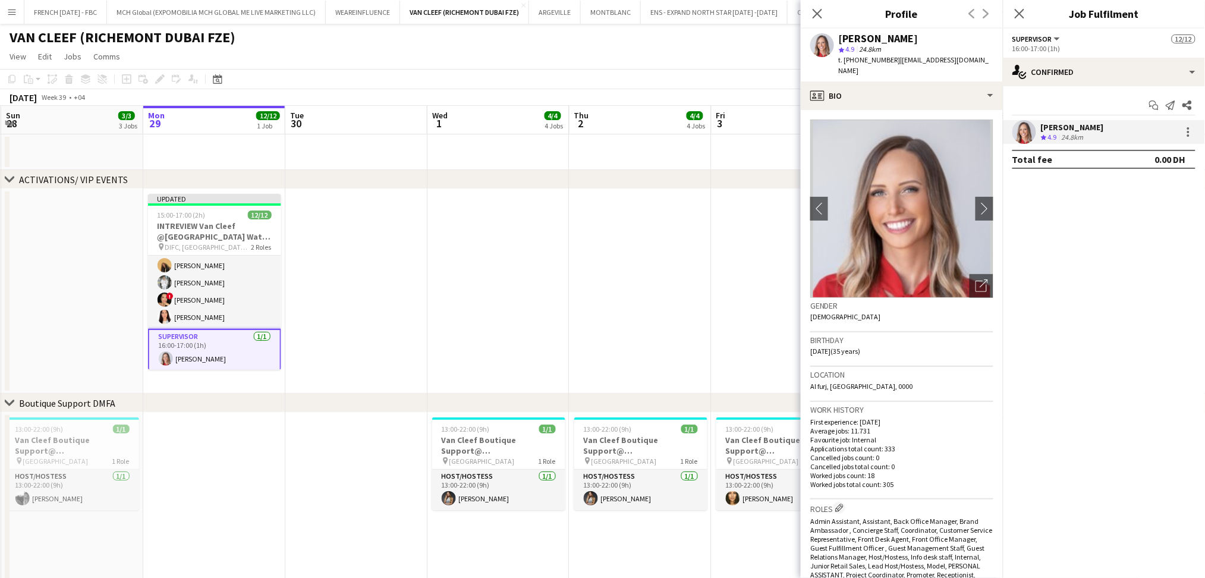
click at [883, 36] on div "[PERSON_NAME]" at bounding box center [879, 38] width 80 height 11
click at [413, 281] on app-date-cell at bounding box center [356, 291] width 142 height 205
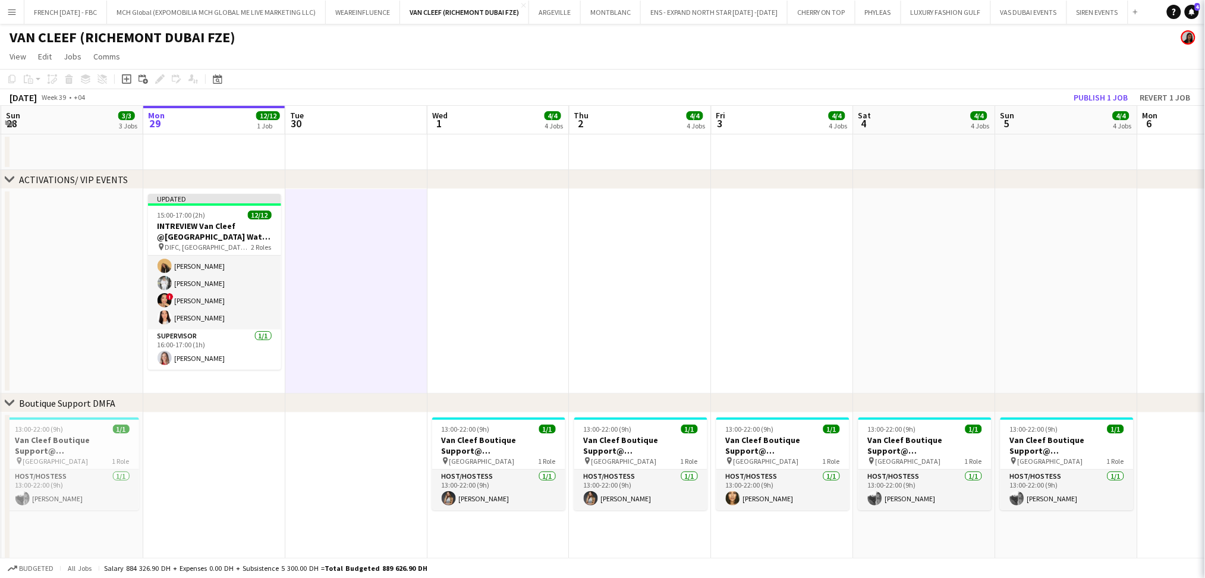
scroll to position [139, 0]
click at [1114, 98] on button "Publish 1 job" at bounding box center [1102, 97] width 64 height 15
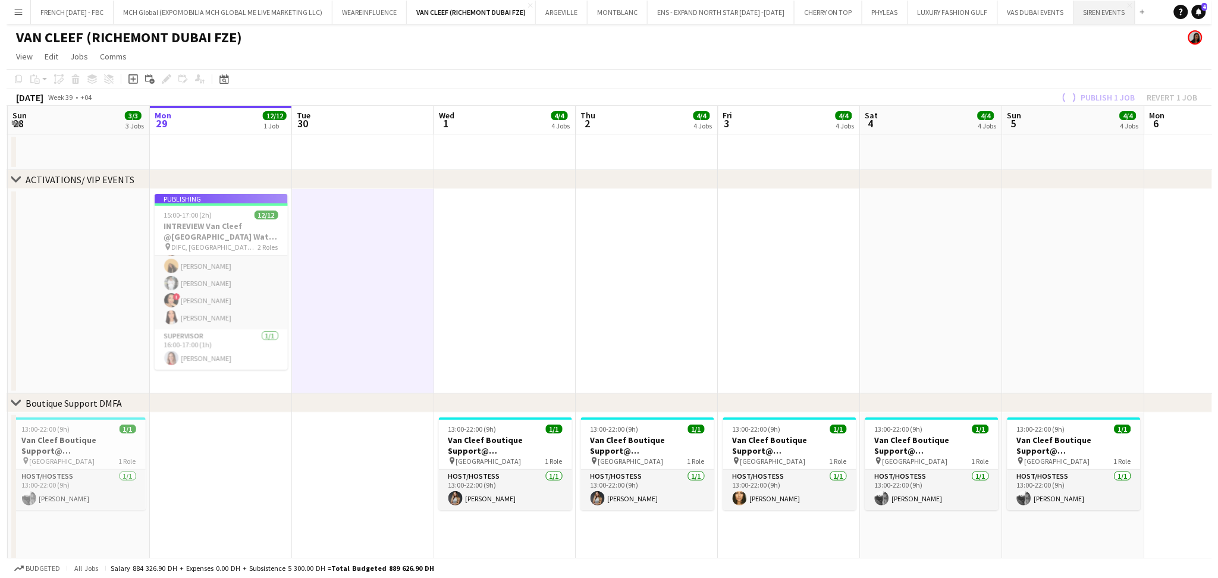
scroll to position [130, 0]
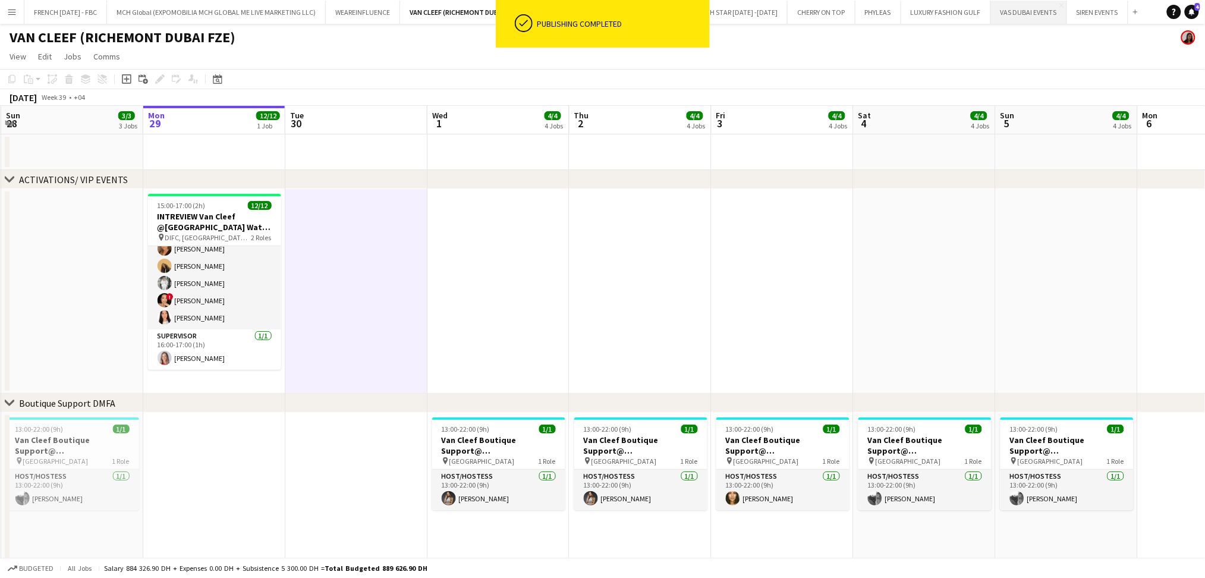
click at [1029, 15] on button "VAS DUBAI EVENTS Close" at bounding box center [1029, 12] width 76 height 23
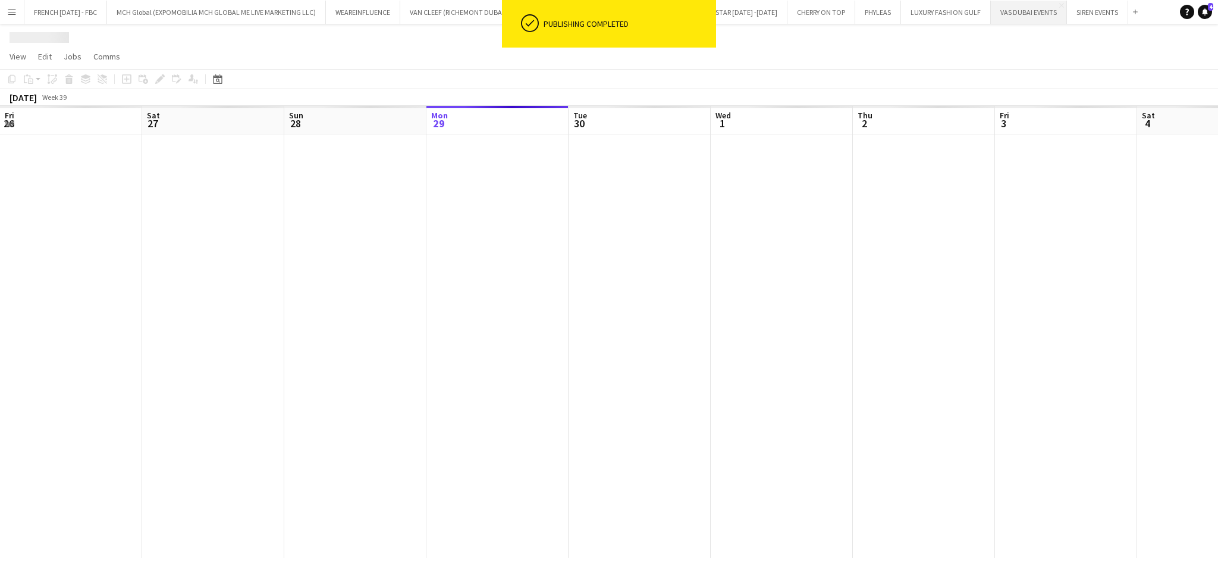
scroll to position [0, 284]
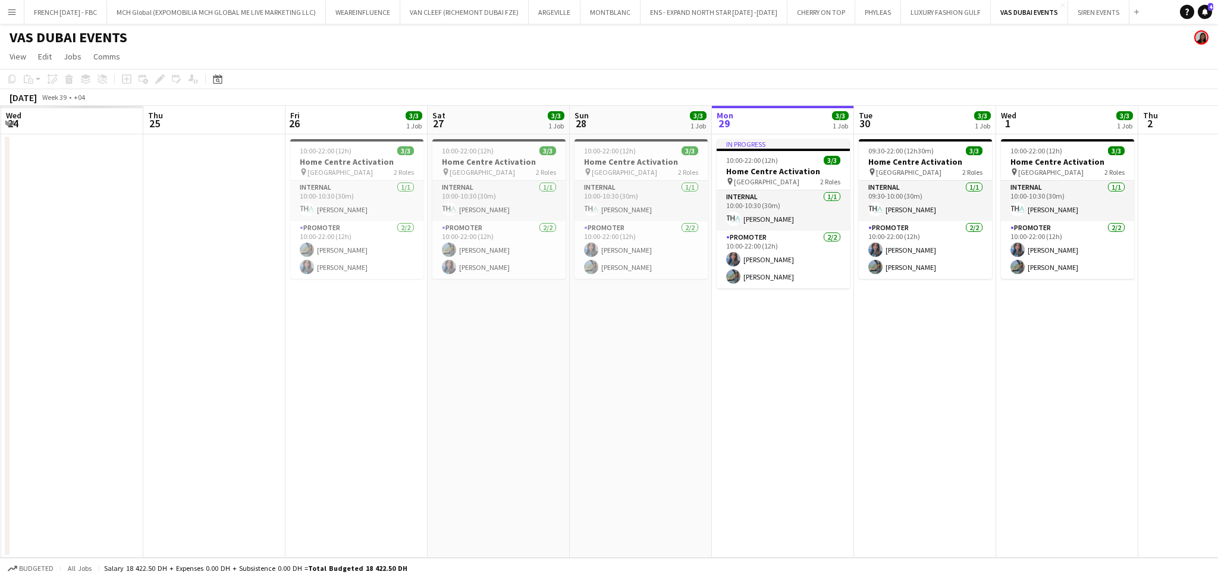
drag, startPoint x: 333, startPoint y: 436, endPoint x: 806, endPoint y: 412, distance: 473.3
click at [872, 438] on app-calendar-viewport "Mon 22 Tue 23 Wed 24 Thu 25 Fri 26 3/3 1 Job Sat 27 3/3 1 Job Sun 28 3/3 1 Job …" at bounding box center [609, 332] width 1218 height 452
click at [338, 168] on span "[GEOGRAPHIC_DATA]" at bounding box center [339, 172] width 65 height 9
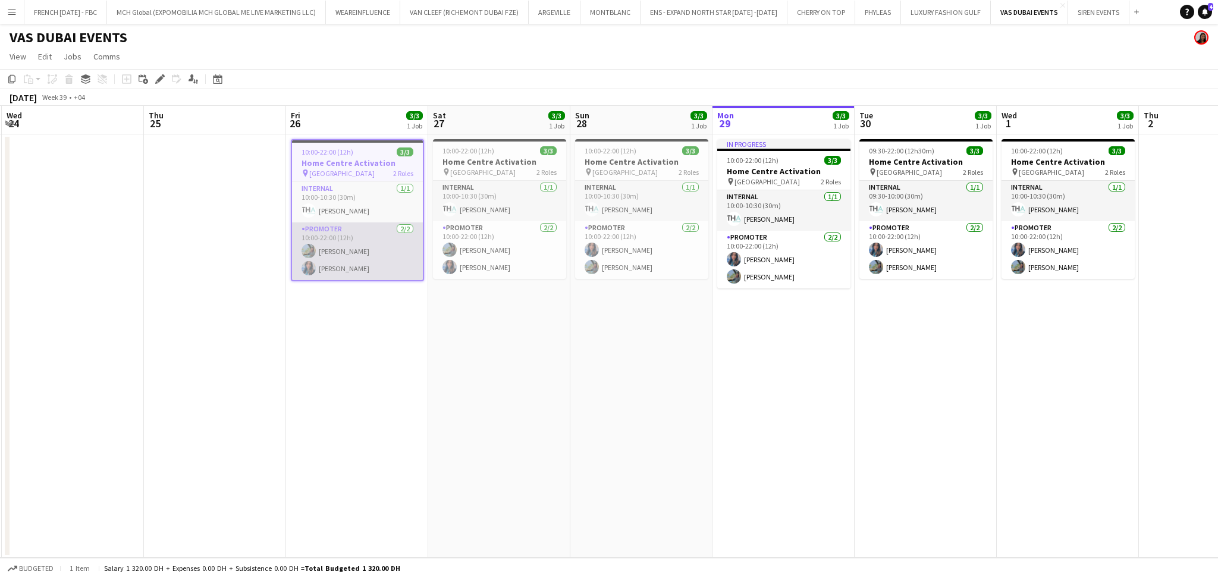
click at [349, 240] on app-card-role "Promoter [DATE] 10:00-22:00 (12h) [PERSON_NAME] [PERSON_NAME]" at bounding box center [357, 251] width 131 height 58
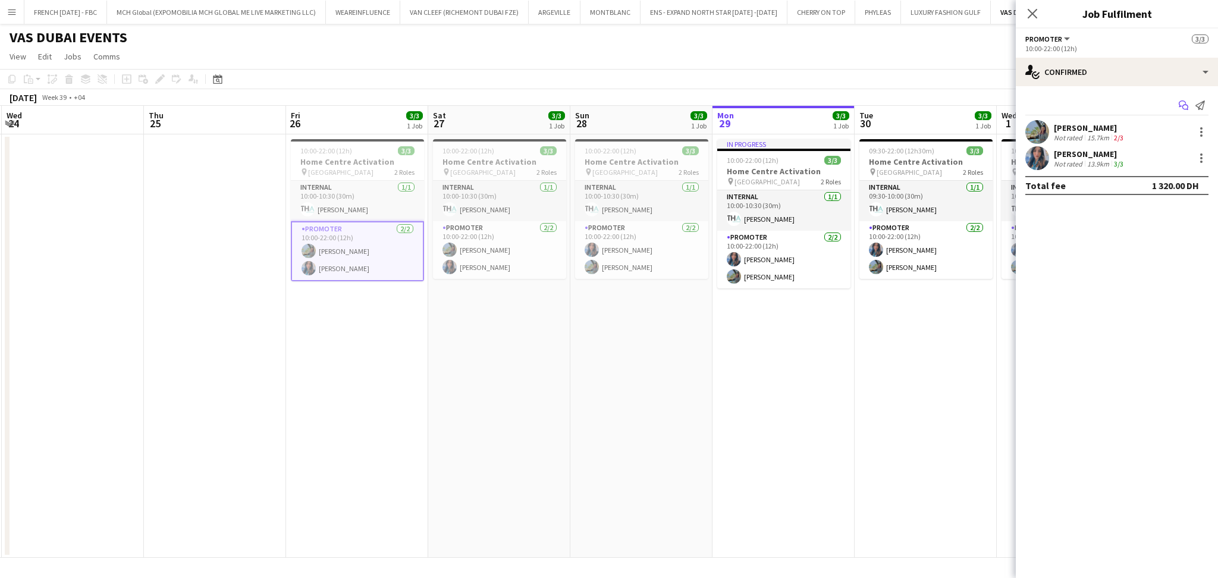
click at [1183, 106] on icon at bounding box center [1185, 108] width 6 height 6
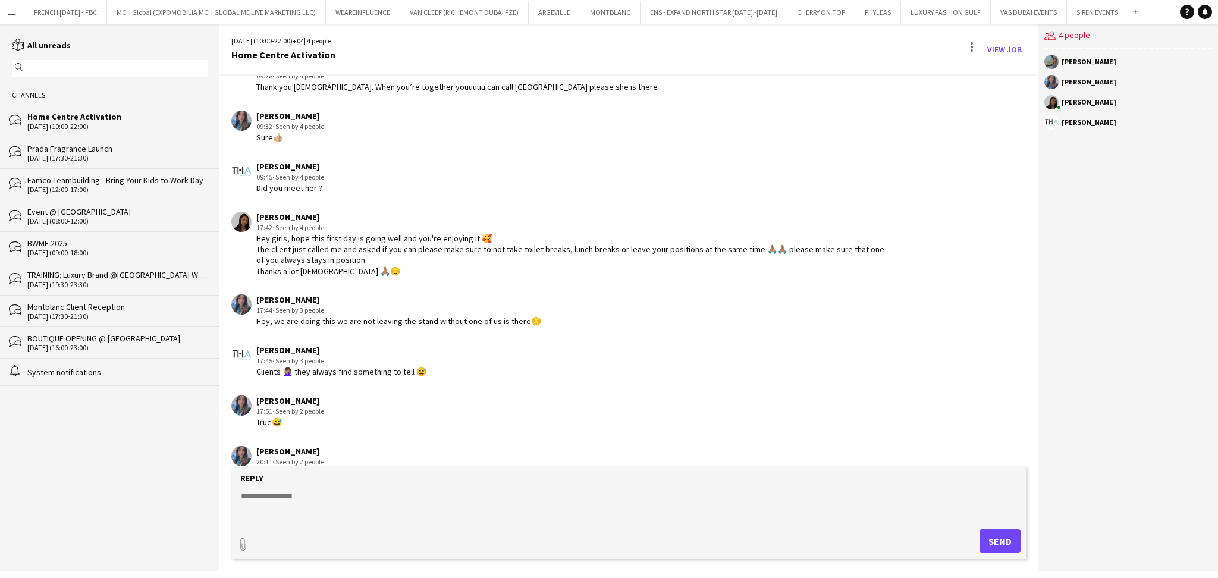
scroll to position [1475, 0]
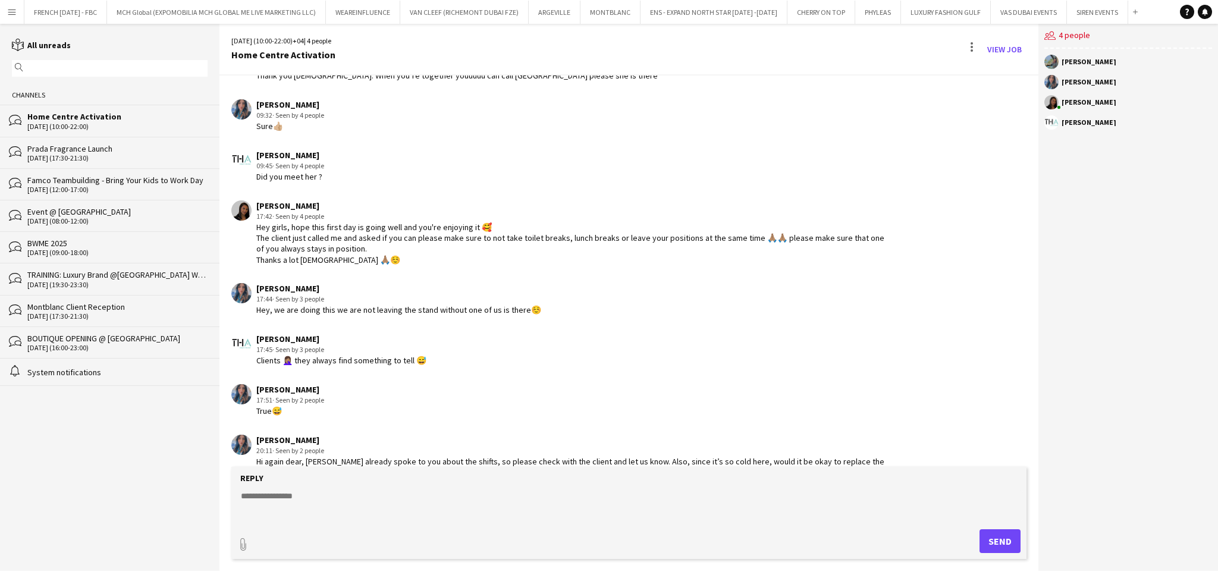
click at [422, 504] on textarea at bounding box center [631, 505] width 783 height 31
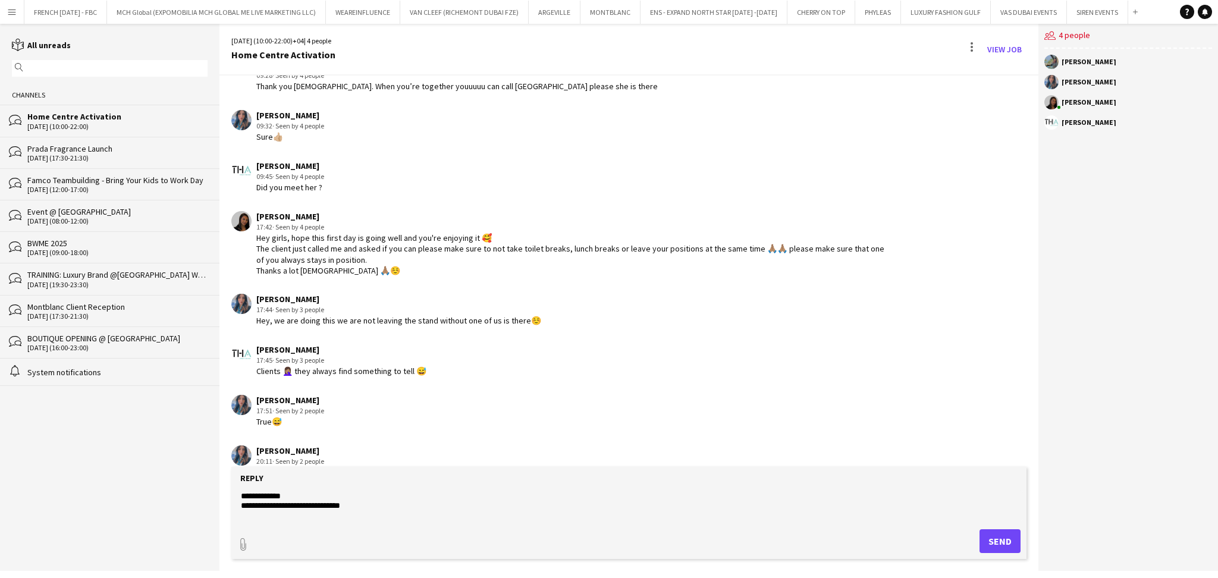
scroll to position [10, 0]
drag, startPoint x: 469, startPoint y: 517, endPoint x: 358, endPoint y: 517, distance: 110.6
click at [358, 517] on textarea "**********" at bounding box center [631, 505] width 783 height 31
paste textarea "**********"
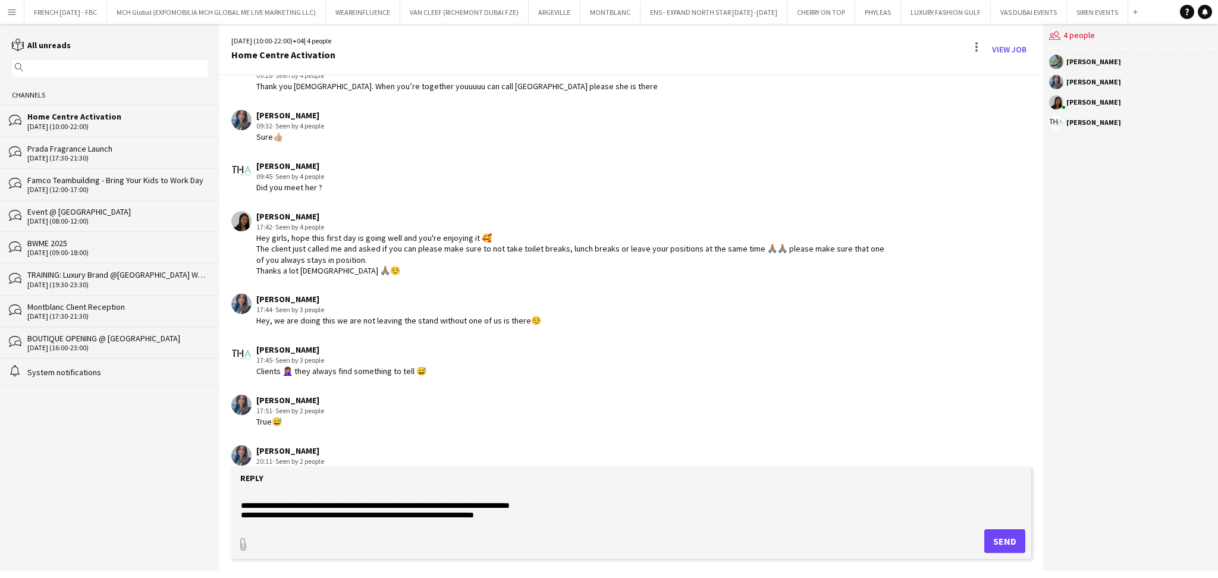
scroll to position [29, 0]
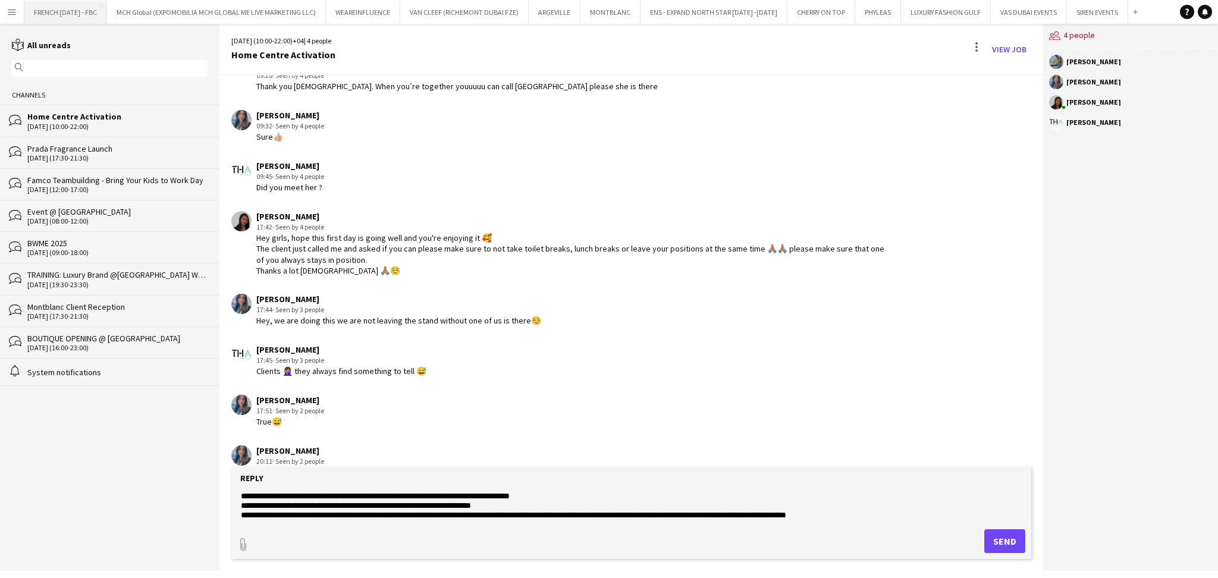
paste textarea "*****"
paste textarea "***"
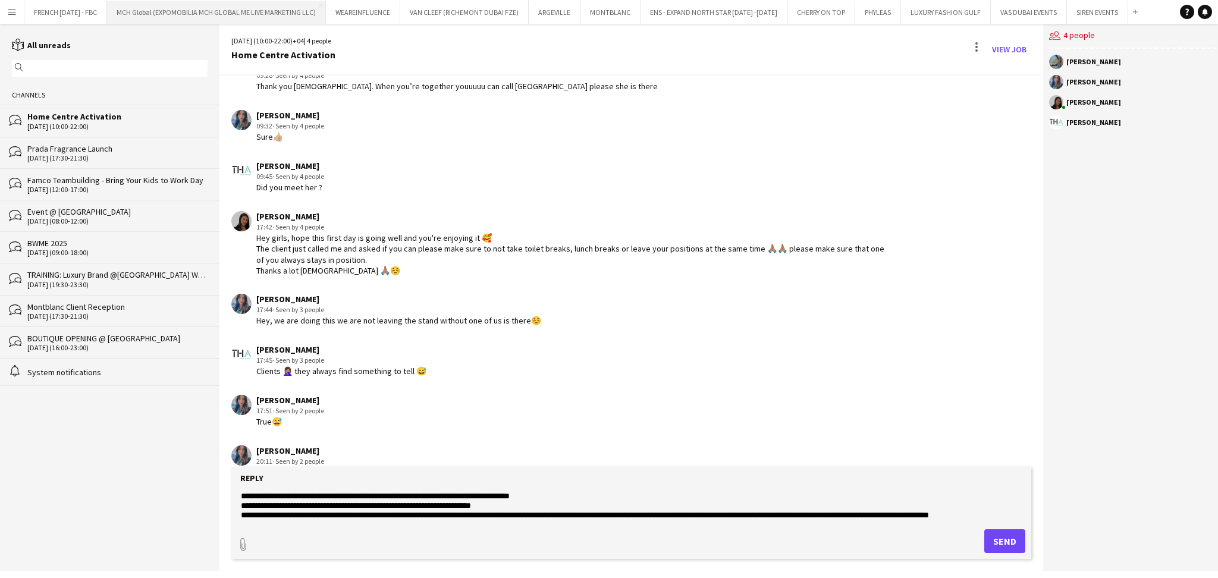
scroll to position [38, 0]
type textarea "**********"
click at [997, 541] on button "Send" at bounding box center [1004, 541] width 41 height 24
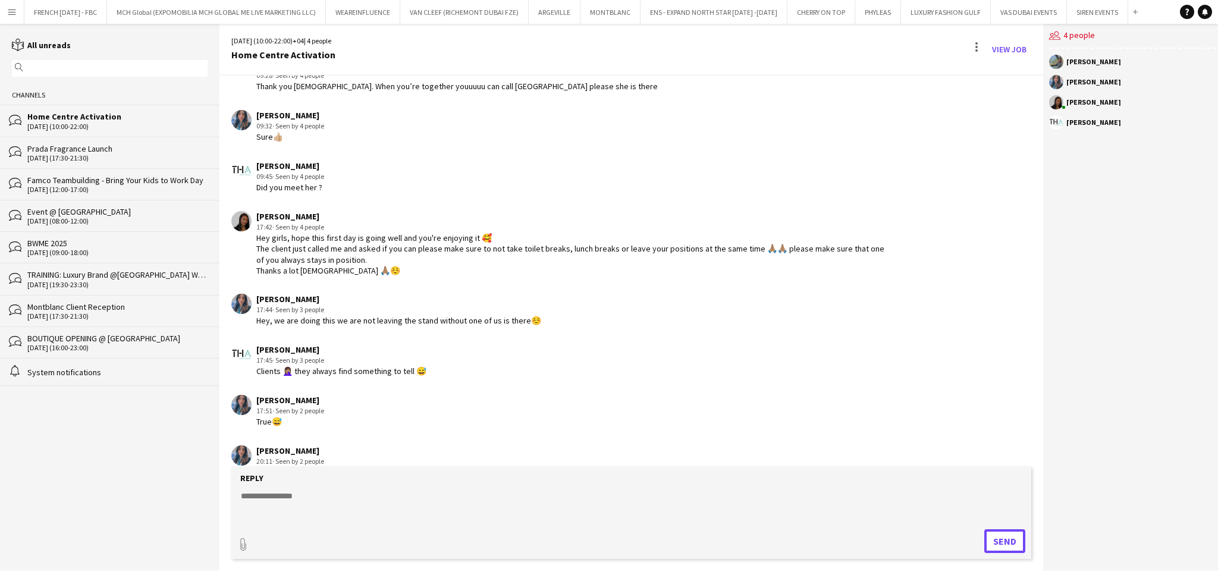
scroll to position [1633, 0]
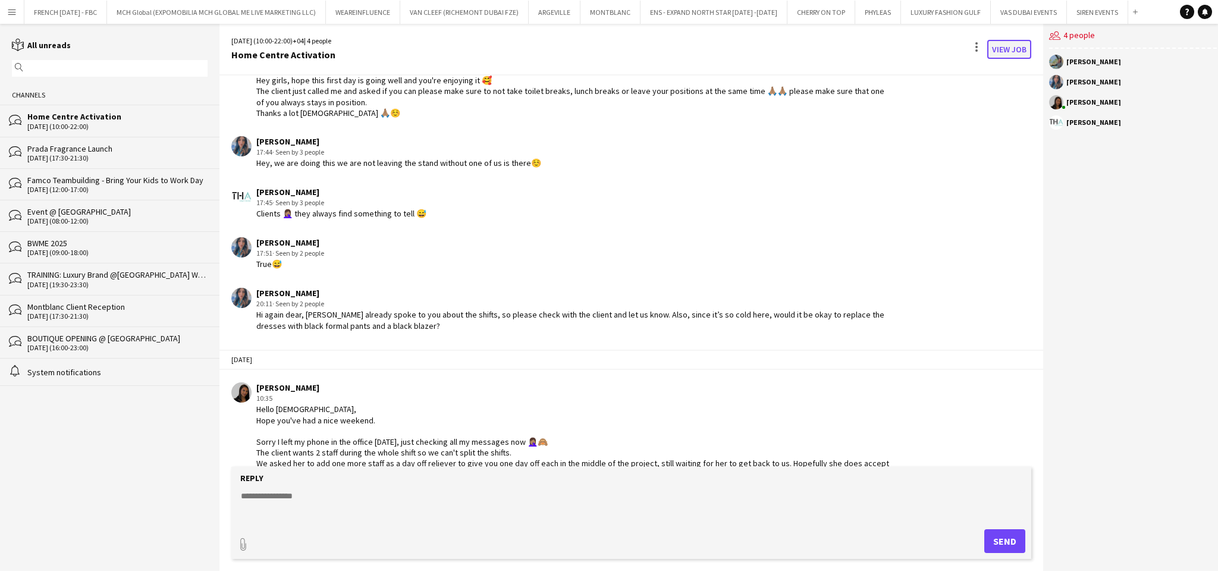
click at [1004, 50] on link "View Job" at bounding box center [1009, 49] width 44 height 19
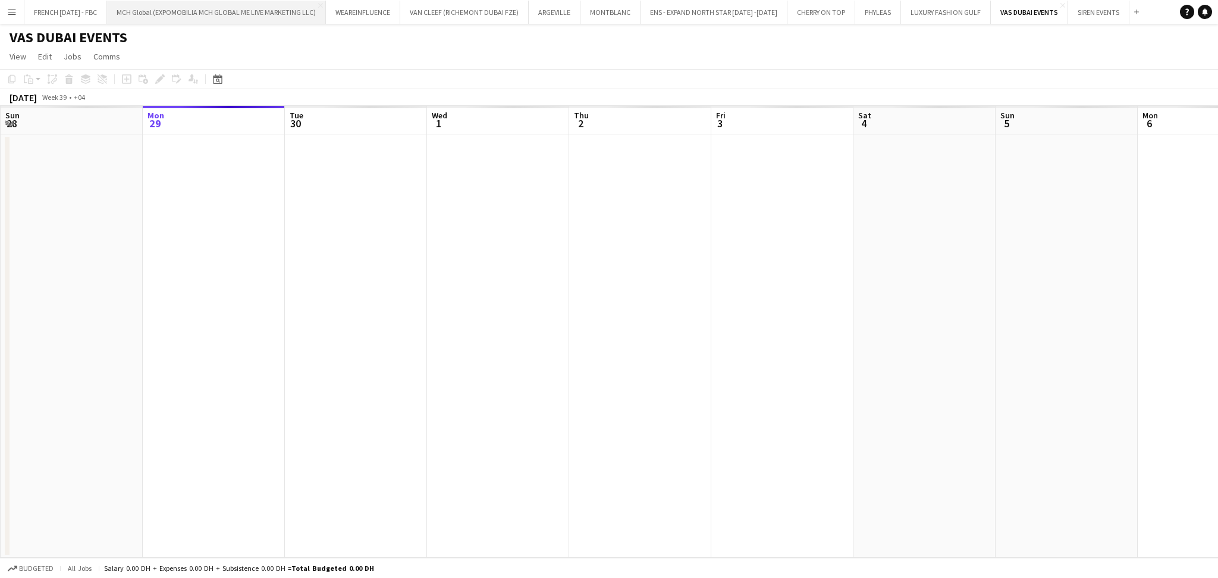
scroll to position [0, 409]
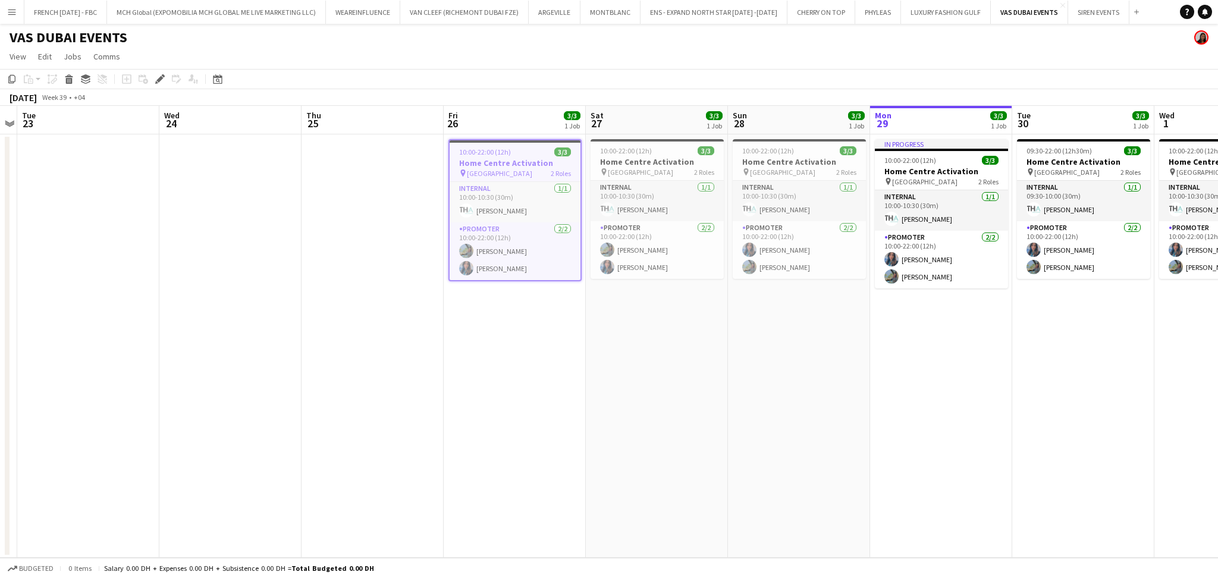
click at [520, 353] on app-date-cell "10:00-22:00 (12h) 3/3 Home Centre Activation pin [GEOGRAPHIC_DATA] 2 Roles Inte…" at bounding box center [515, 345] width 142 height 423
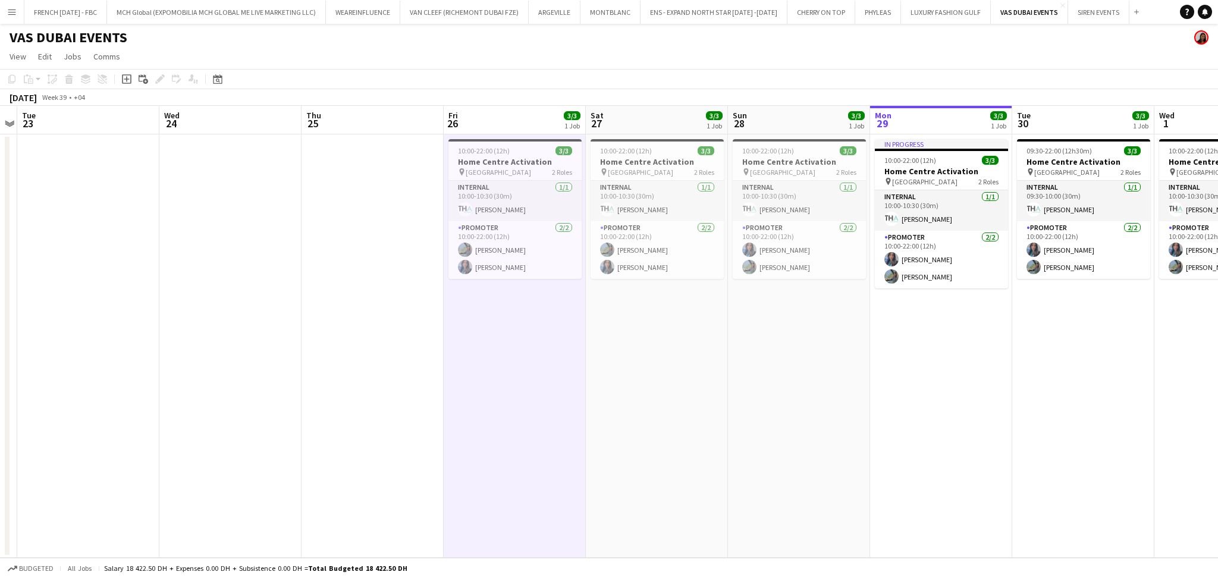
click at [520, 353] on app-date-cell "10:00-22:00 (12h) 3/3 Home Centre Activation pin [GEOGRAPHIC_DATA] 2 Roles Inte…" at bounding box center [515, 345] width 142 height 423
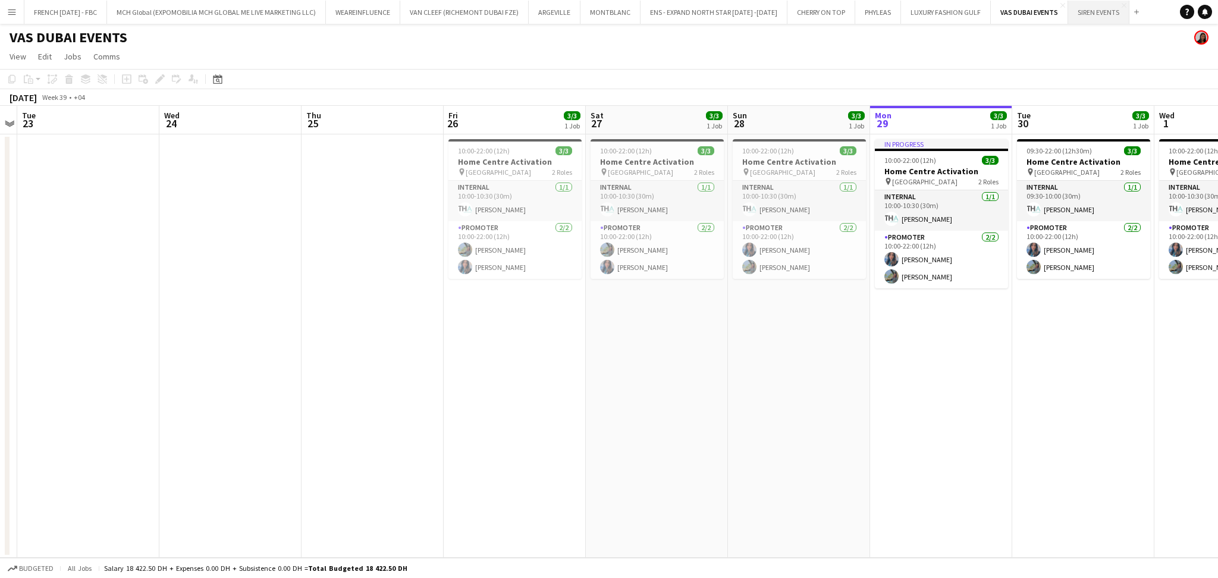
click at [1068, 21] on button "SIREN EVENTS Close" at bounding box center [1098, 12] width 61 height 23
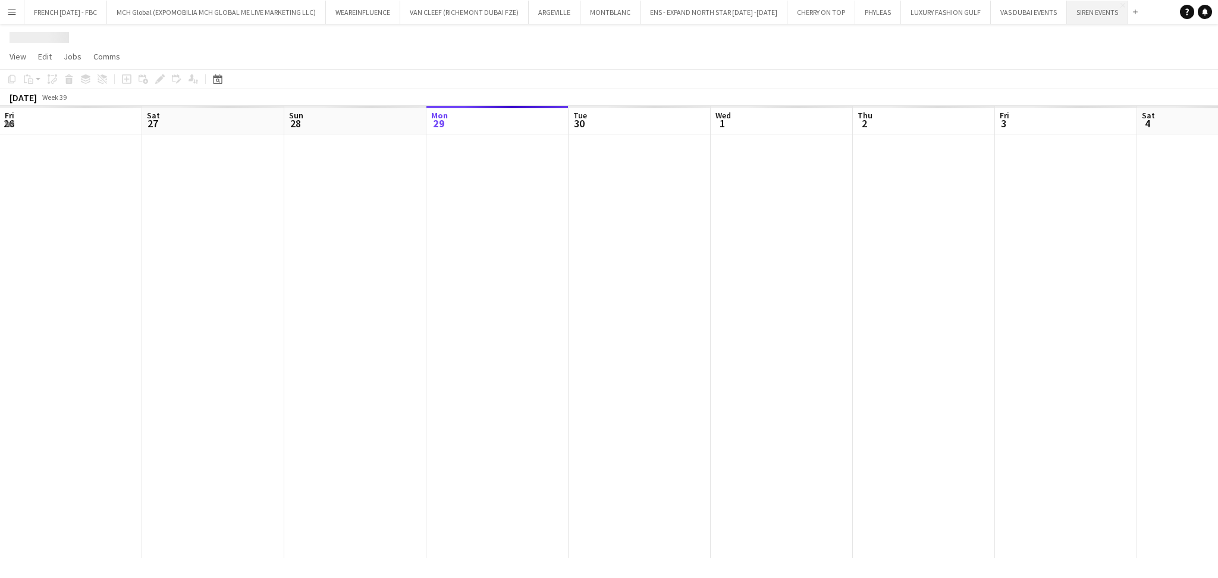
scroll to position [0, 284]
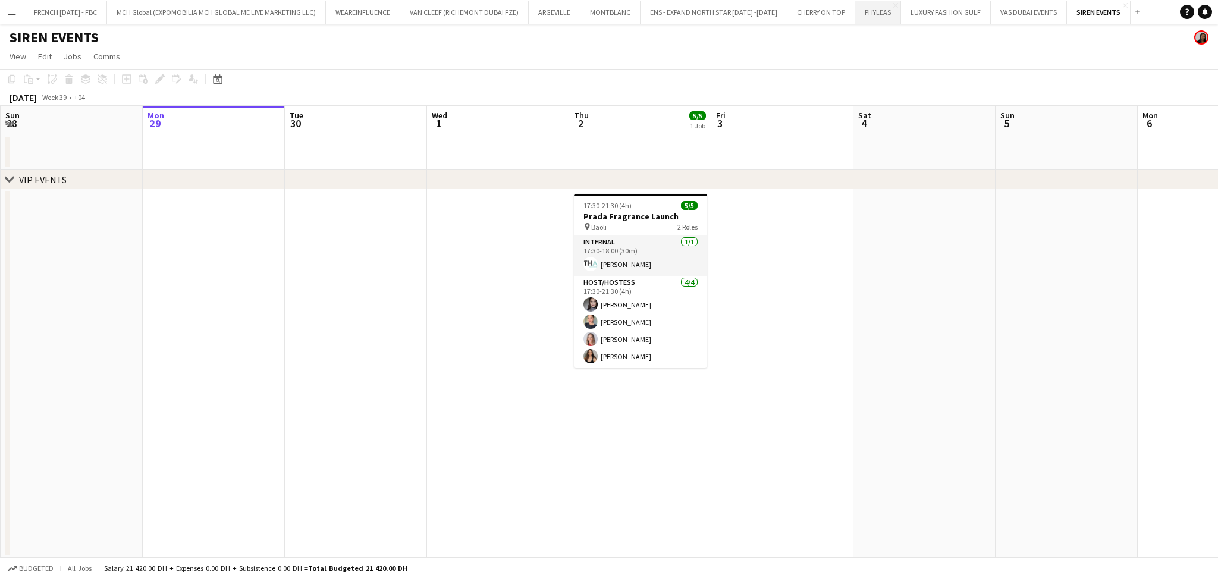
click at [862, 17] on button "PHYLEAS Close" at bounding box center [878, 12] width 46 height 23
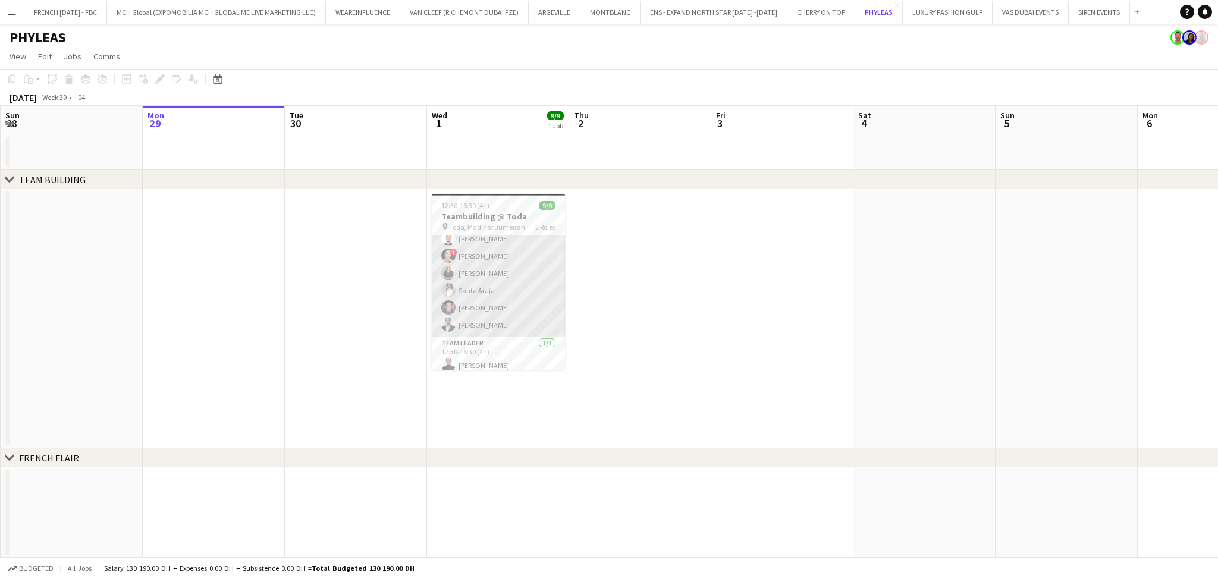
scroll to position [67, 0]
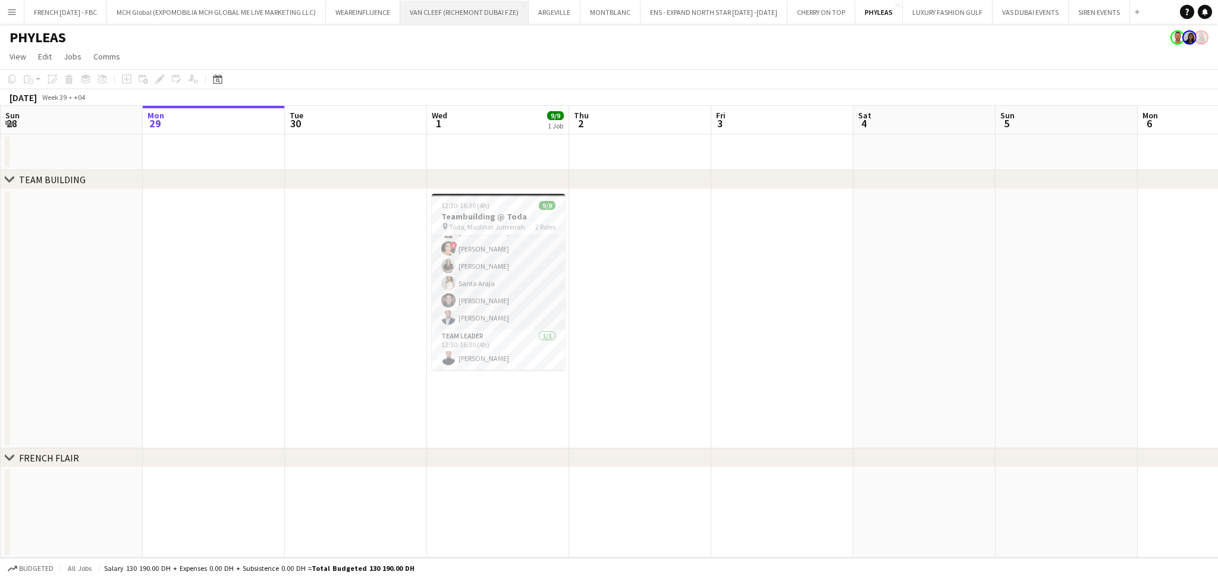
click at [435, 14] on button "VAN CLEEF (RICHEMONT DUBAI FZE) Close" at bounding box center [464, 12] width 128 height 23
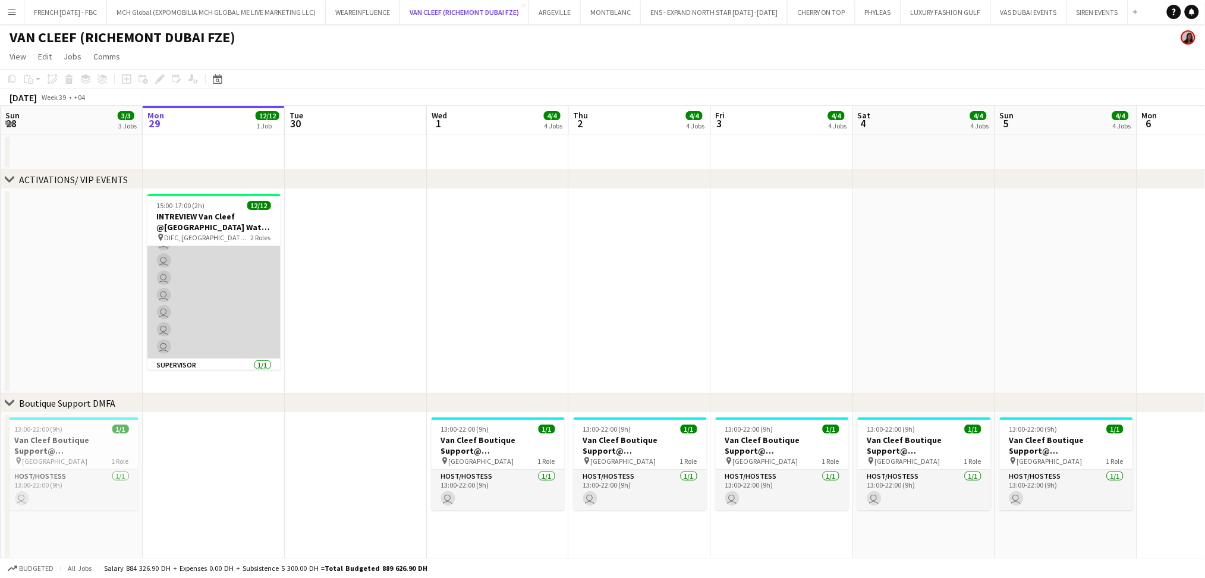
scroll to position [130, 0]
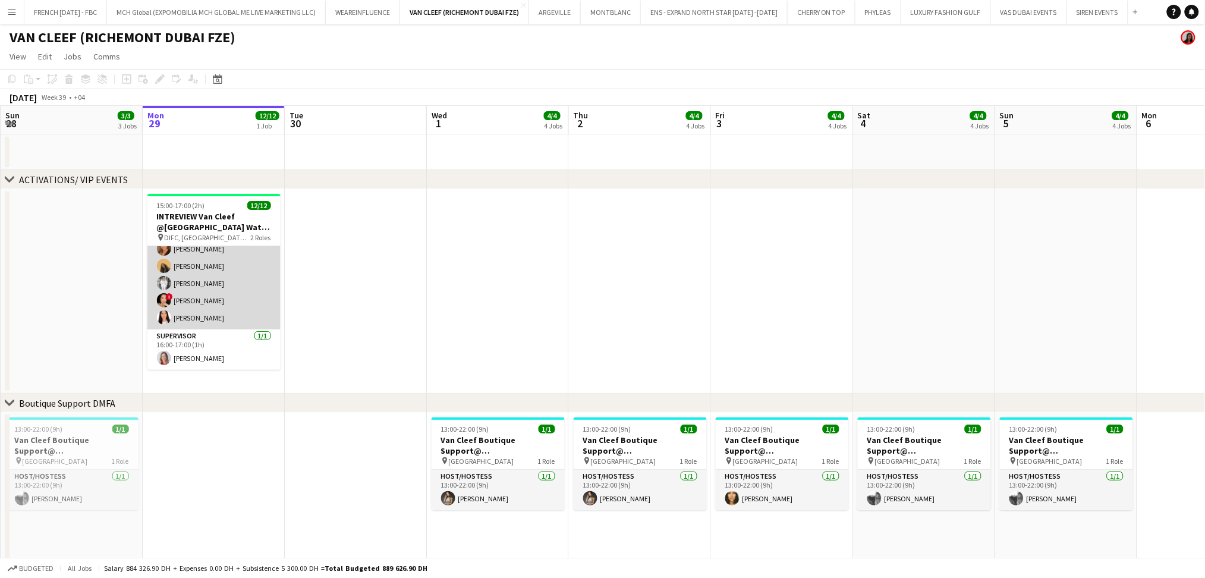
click at [230, 298] on app-card-role "Host/Hostess [DATE] 15:00-17:00 (2h) [PERSON_NAME] [PERSON_NAME] al balah [PERS…" at bounding box center [213, 223] width 133 height 213
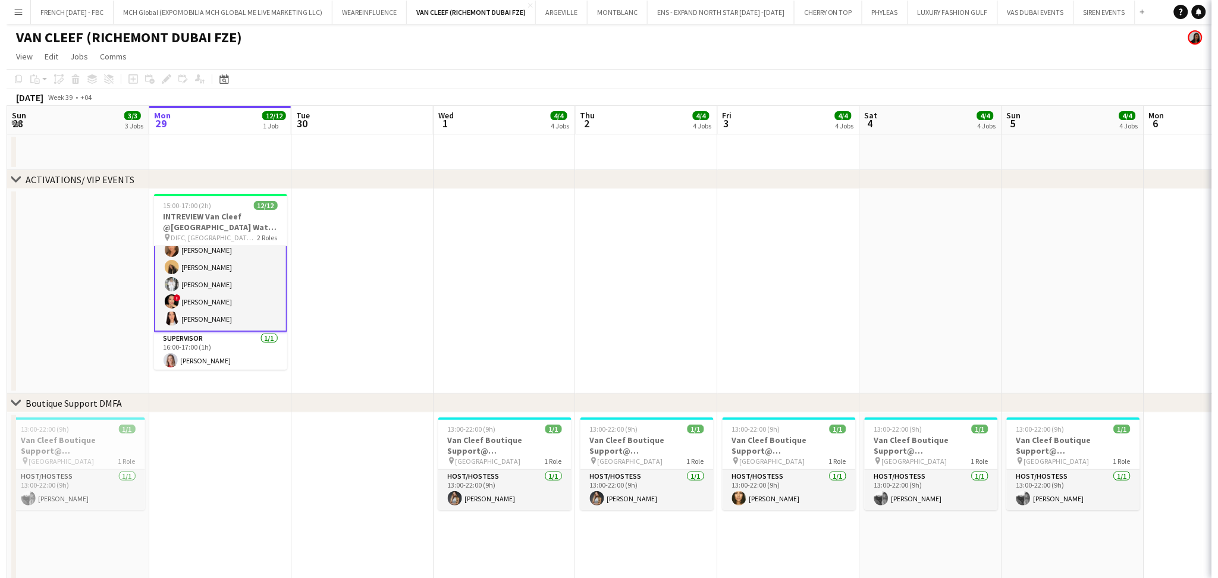
scroll to position [130, 0]
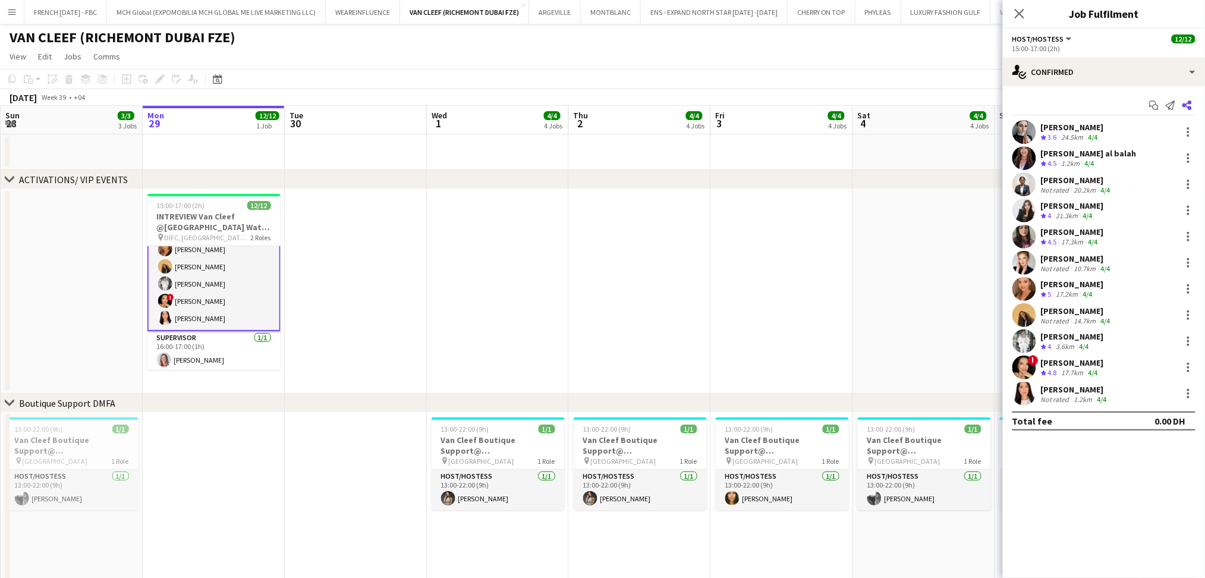
click at [1192, 103] on icon at bounding box center [1188, 105] width 10 height 10
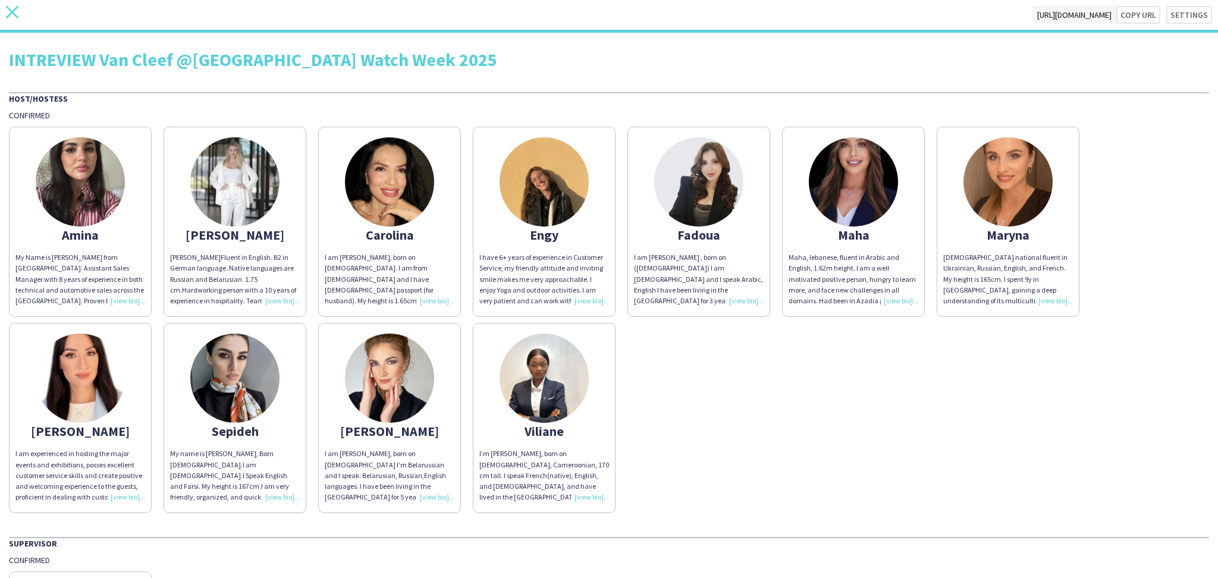
click at [12, 10] on icon "close" at bounding box center [12, 12] width 12 height 12
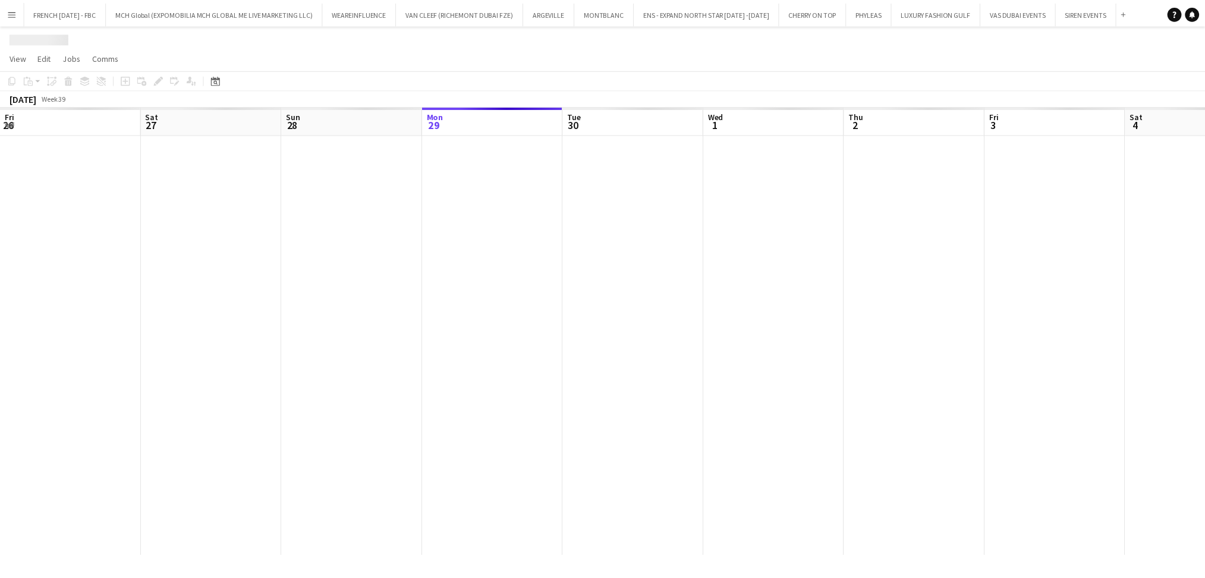
scroll to position [0, 284]
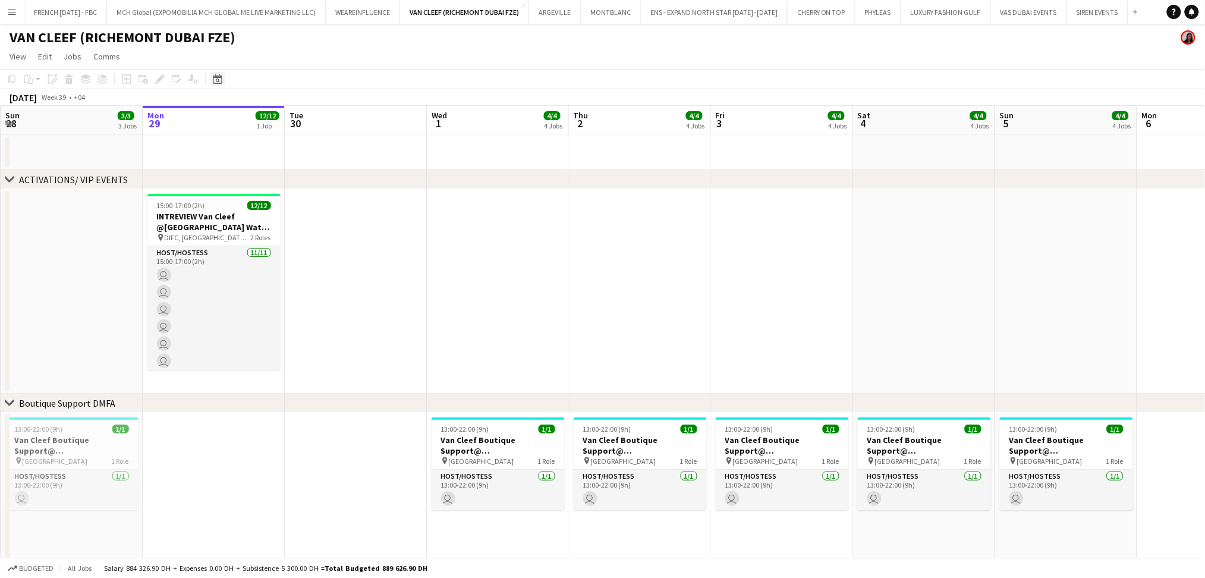
click at [215, 76] on icon "Date picker" at bounding box center [218, 79] width 10 height 10
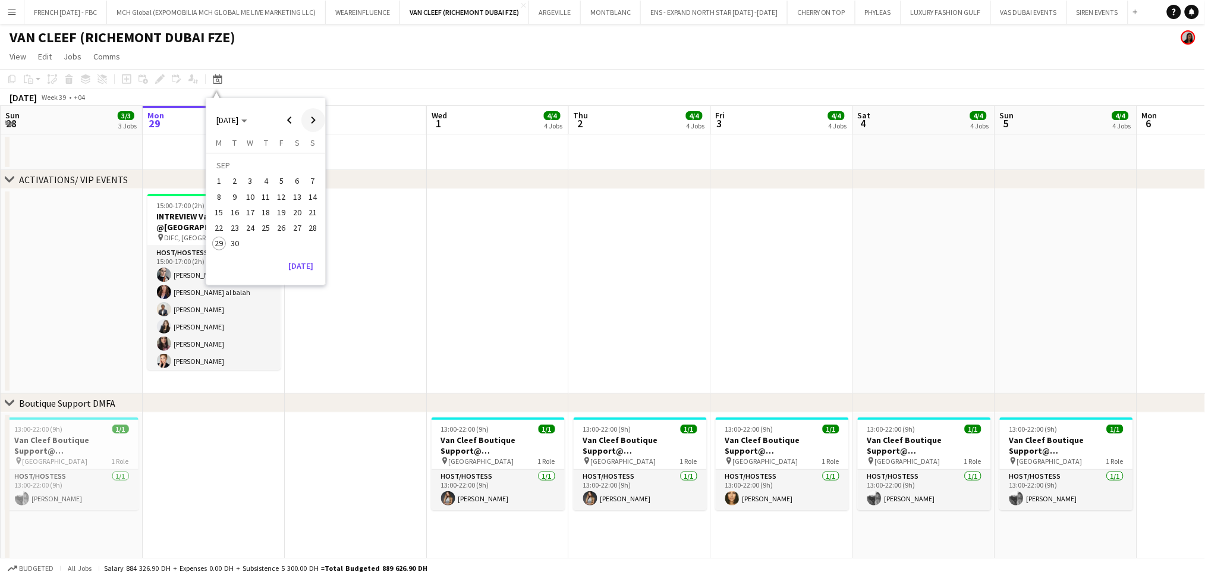
click at [310, 119] on span "Next month" at bounding box center [313, 120] width 24 height 24
click at [309, 119] on span "Next month" at bounding box center [313, 120] width 24 height 24
click at [260, 243] on div "[DATE]" at bounding box center [262, 252] width 112 height 19
click at [257, 213] on span "19" at bounding box center [250, 215] width 14 height 14
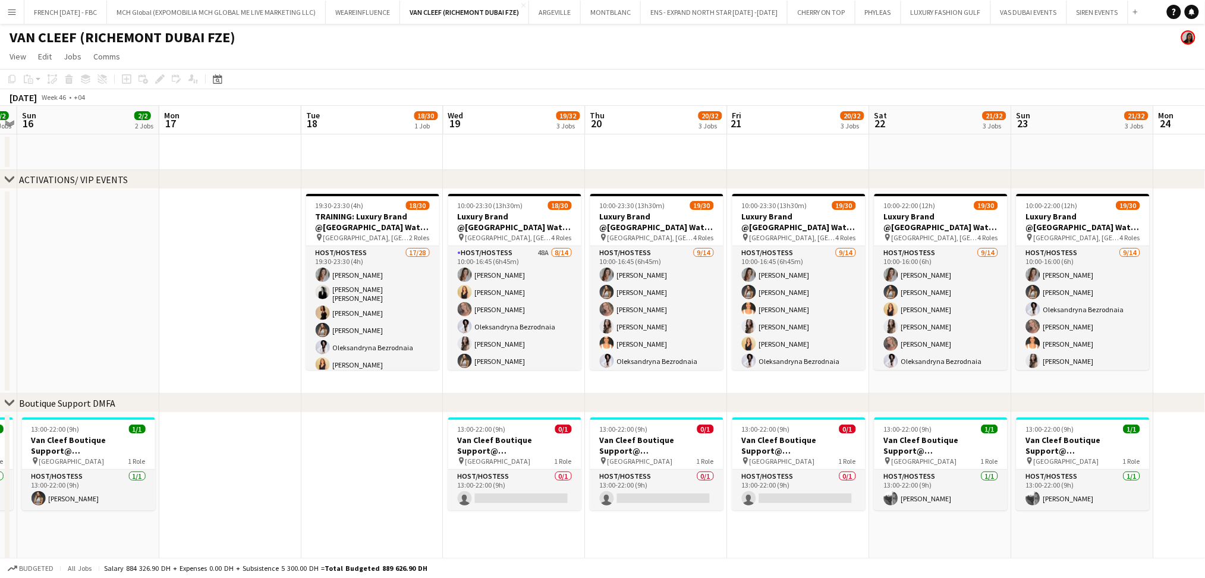
scroll to position [0, 452]
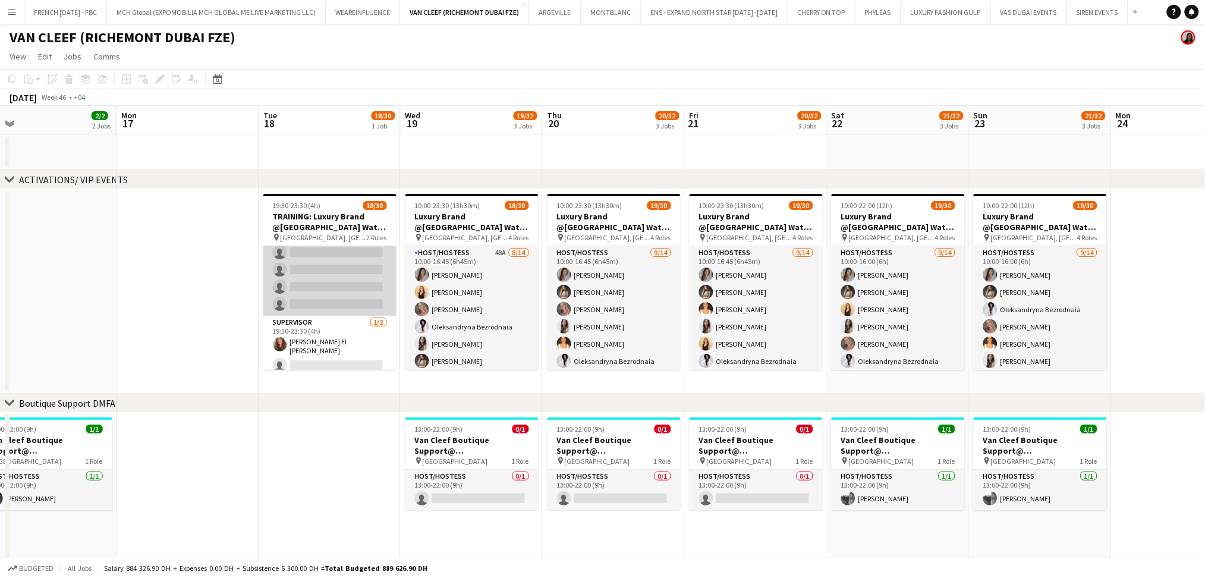
click at [345, 278] on app-card-role "Host/Hostess 17/28 19:30-23:30 (4h) [PERSON_NAME] [PERSON_NAME] [PERSON_NAME] […" at bounding box center [329, 61] width 133 height 510
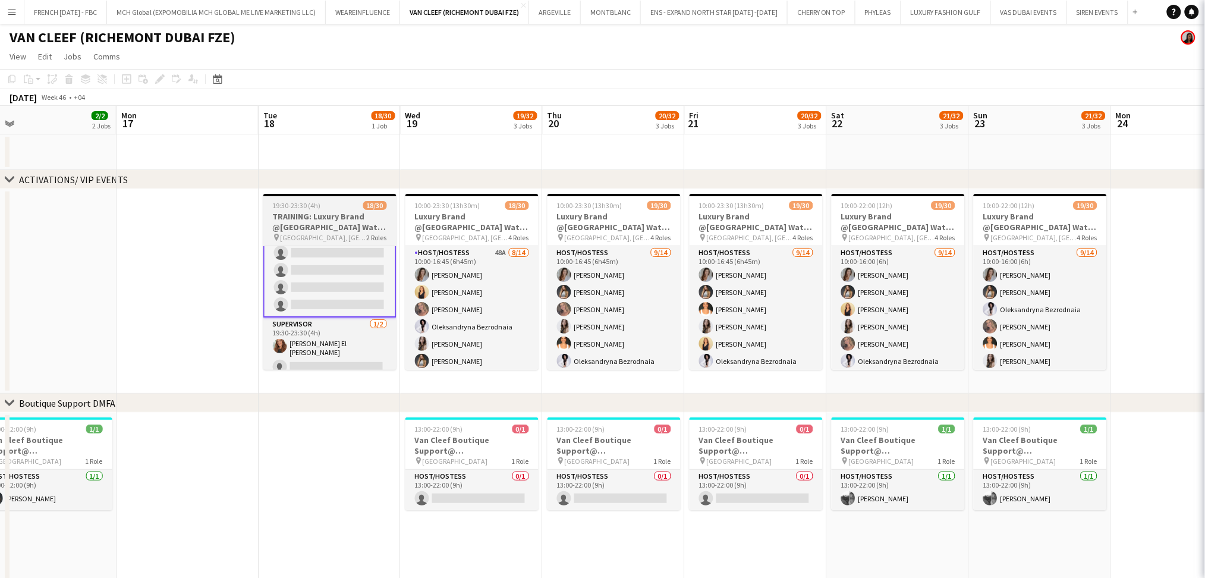
click at [333, 217] on h3 "TRAINING: Luxury Brand @[GEOGRAPHIC_DATA] Watch Week 2025" at bounding box center [329, 221] width 133 height 21
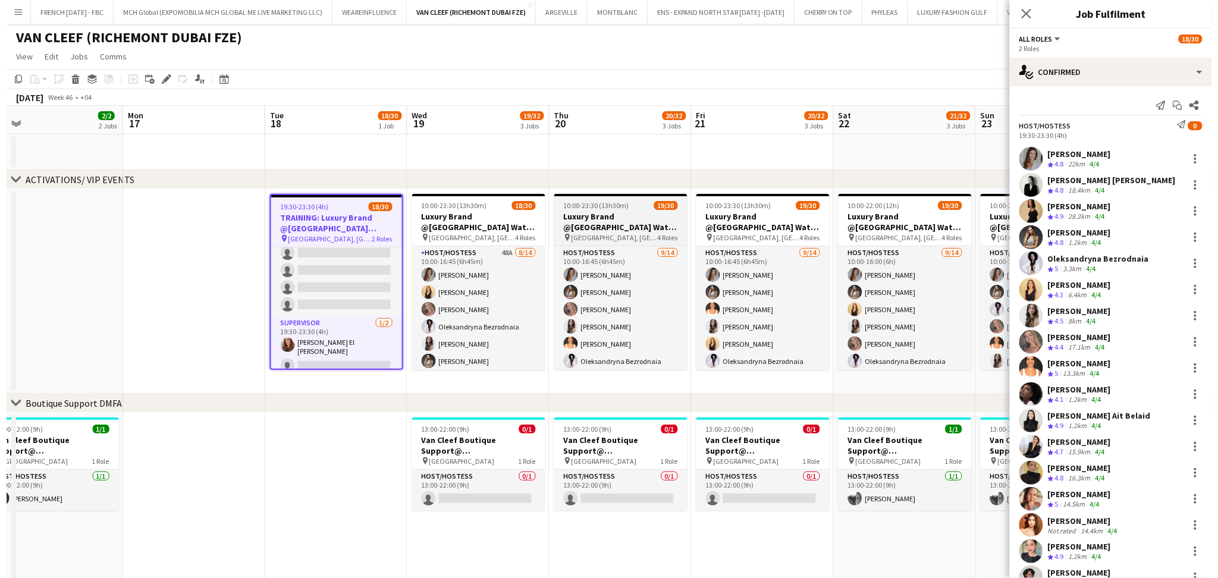
scroll to position [440, 0]
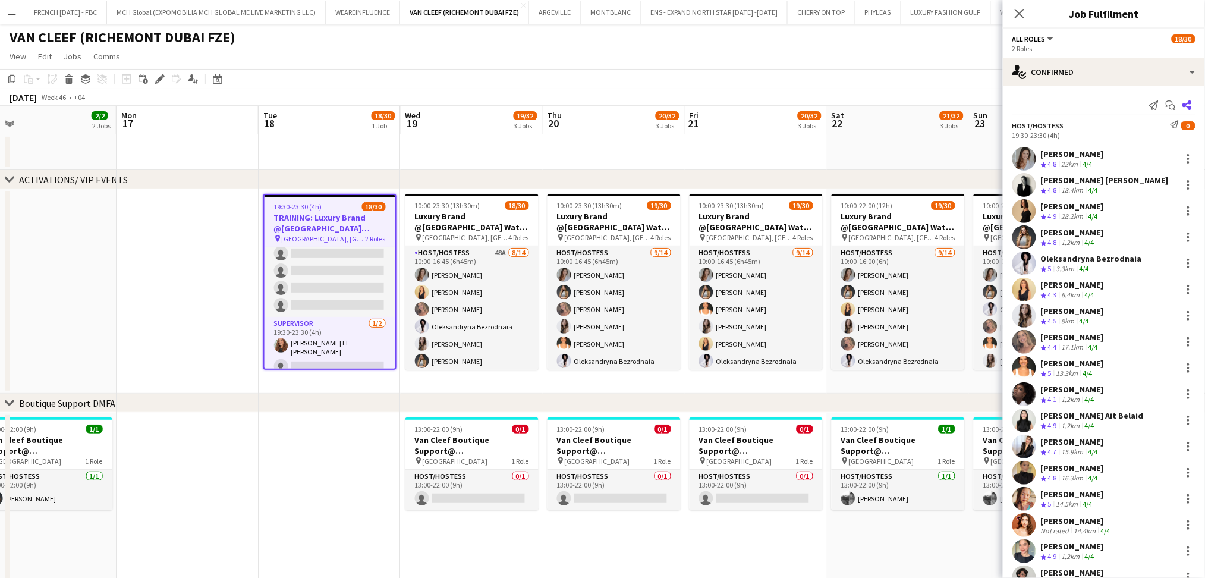
click at [1183, 103] on icon at bounding box center [1188, 105] width 10 height 10
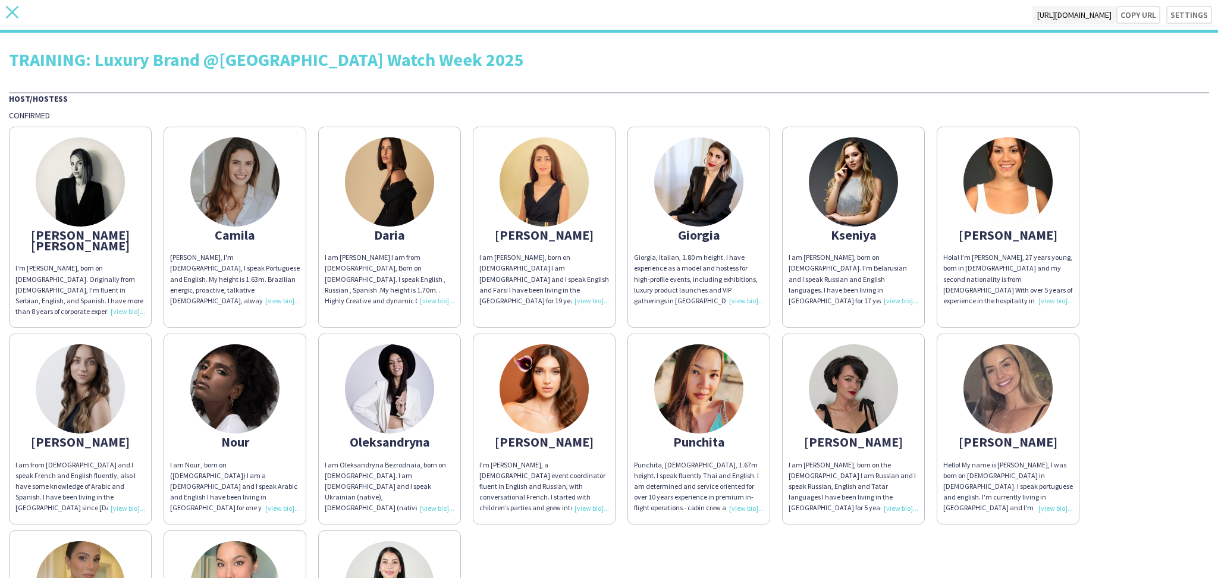
click at [8, 10] on icon "close" at bounding box center [12, 12] width 12 height 12
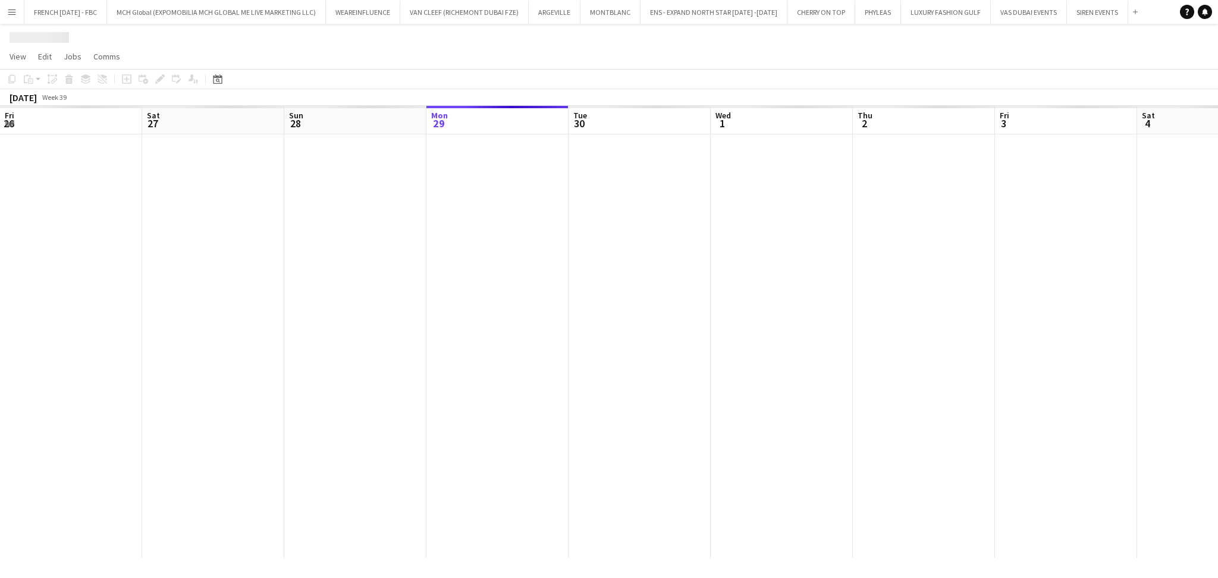
scroll to position [0, 284]
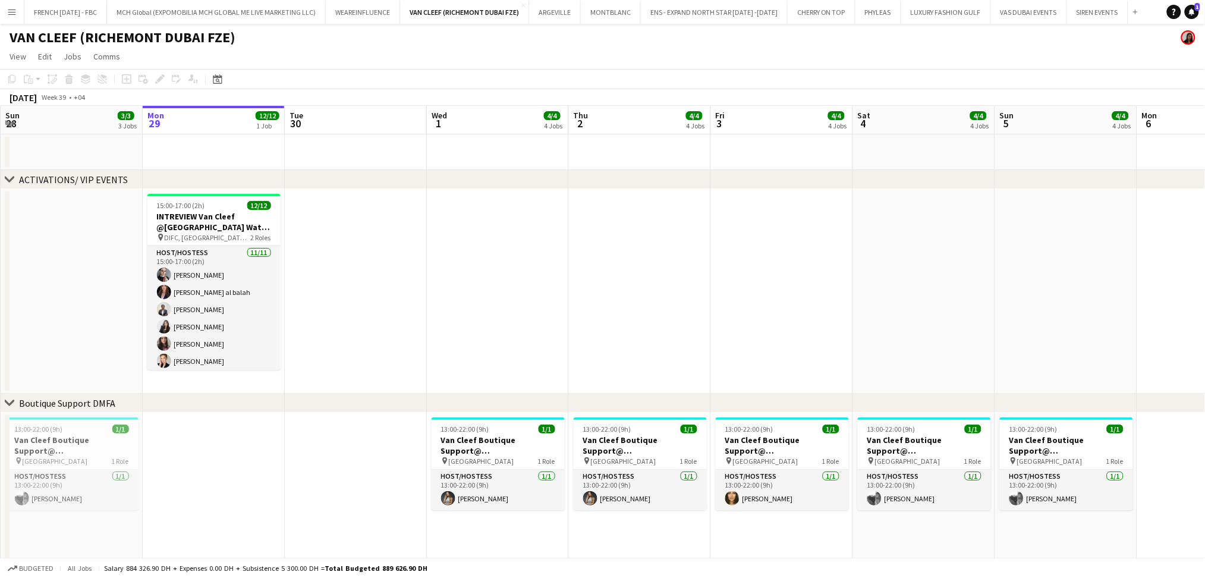
click at [880, 24] on div "VAN CLEEF (RICHEMONT DUBAI FZE)" at bounding box center [602, 35] width 1205 height 23
click at [881, 21] on button "PHYLEAS Close" at bounding box center [879, 12] width 46 height 23
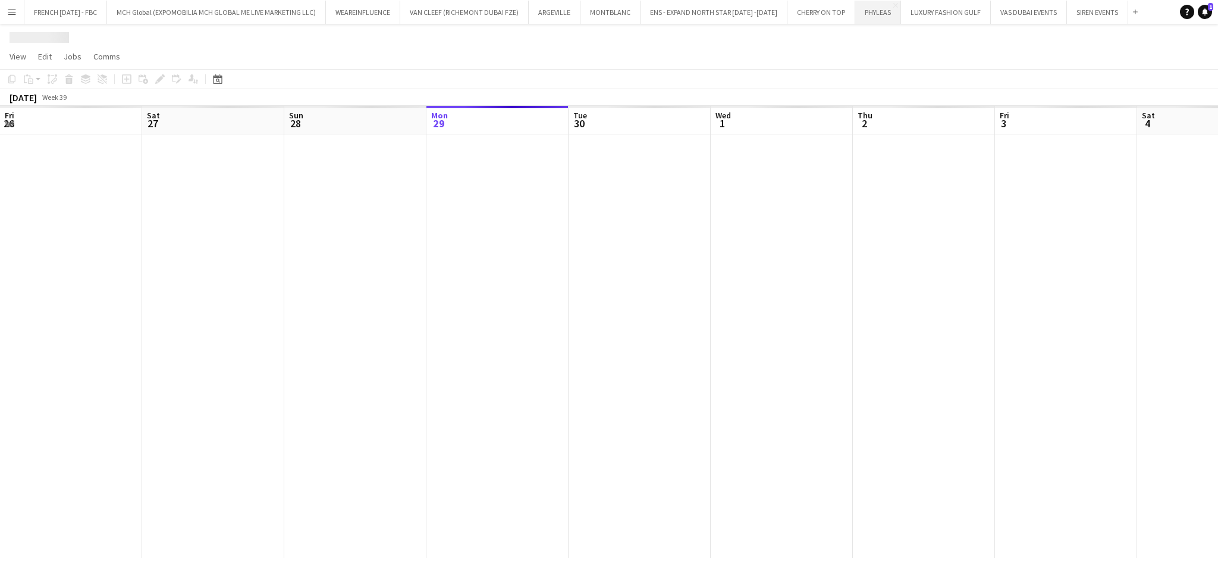
scroll to position [0, 284]
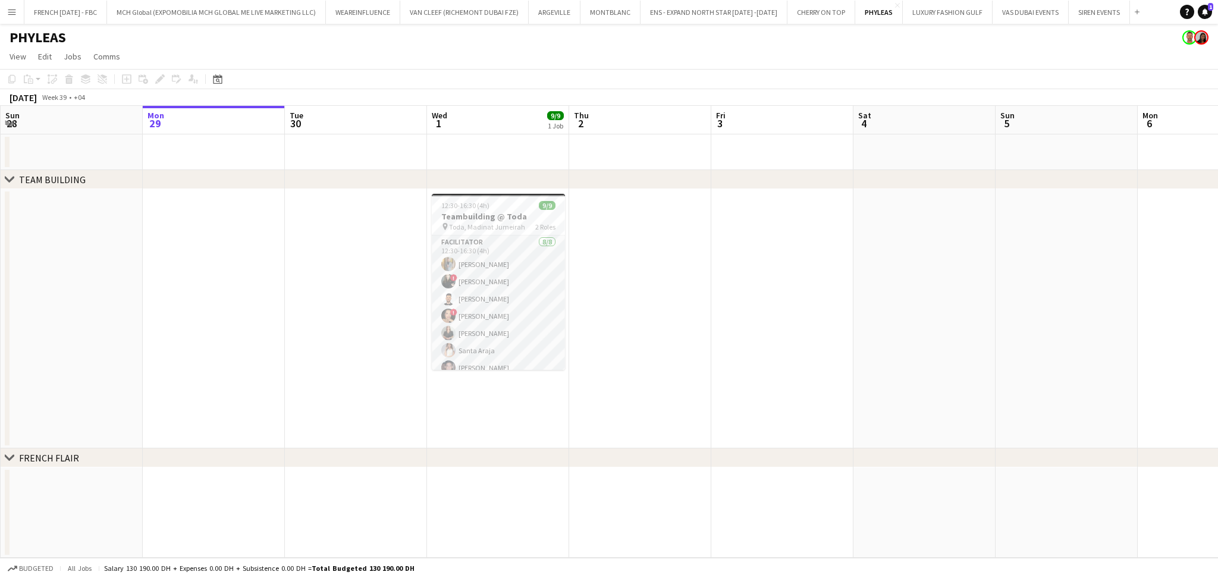
click at [920, 268] on app-date-cell at bounding box center [924, 318] width 142 height 259
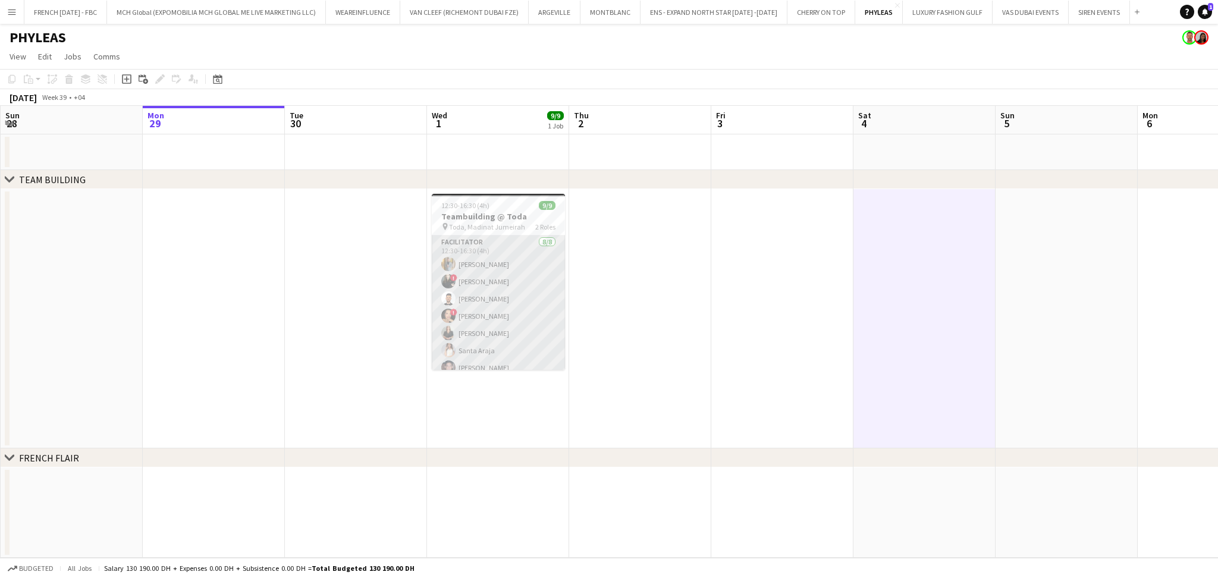
click at [466, 298] on app-card-role "Facilitator [DATE] 12:30-16:30 (4h) [PERSON_NAME] ! [PERSON_NAME] [PERSON_NAME]…" at bounding box center [498, 315] width 133 height 161
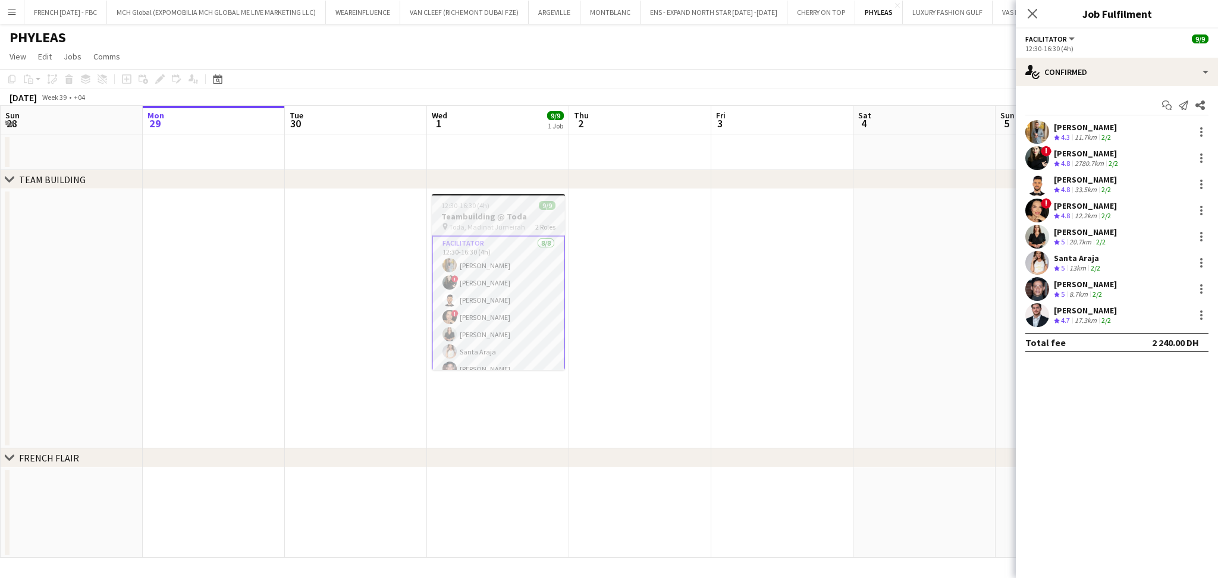
click at [508, 203] on div "12:30-16:30 (4h) 9/9" at bounding box center [498, 205] width 133 height 9
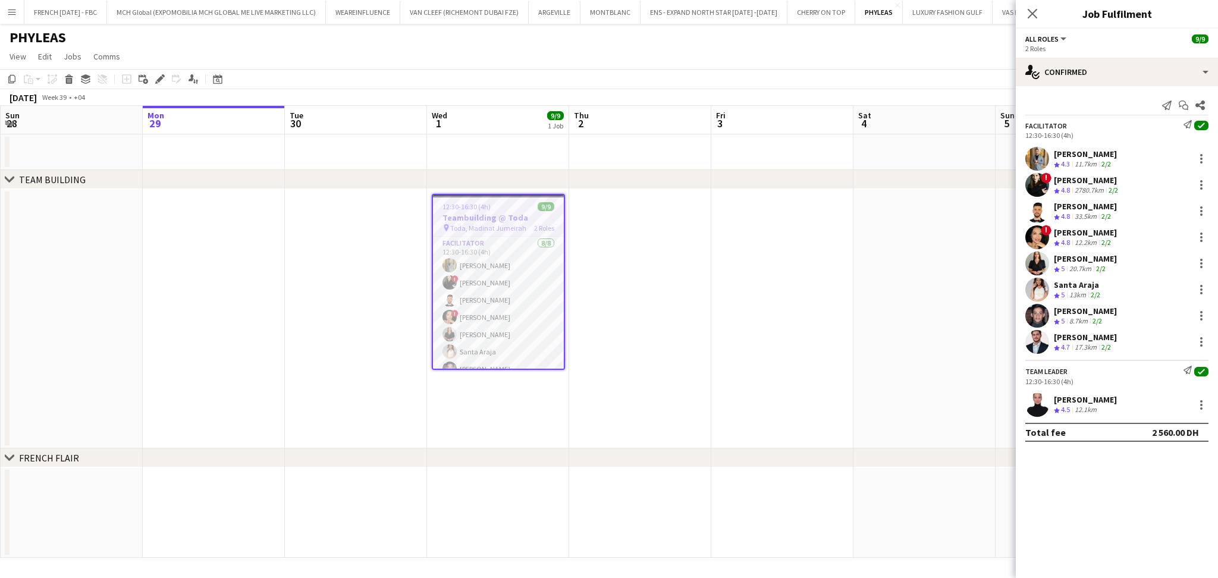
click at [1095, 157] on div "[PERSON_NAME]" at bounding box center [1085, 154] width 63 height 11
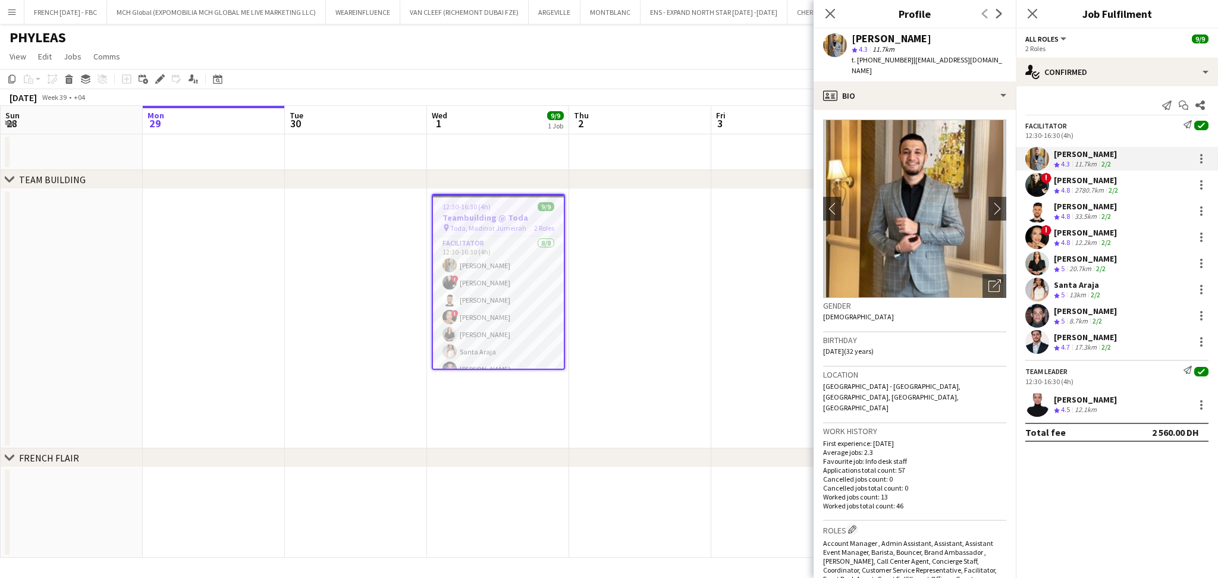
click at [1097, 188] on div "2780.7km" at bounding box center [1089, 191] width 34 height 10
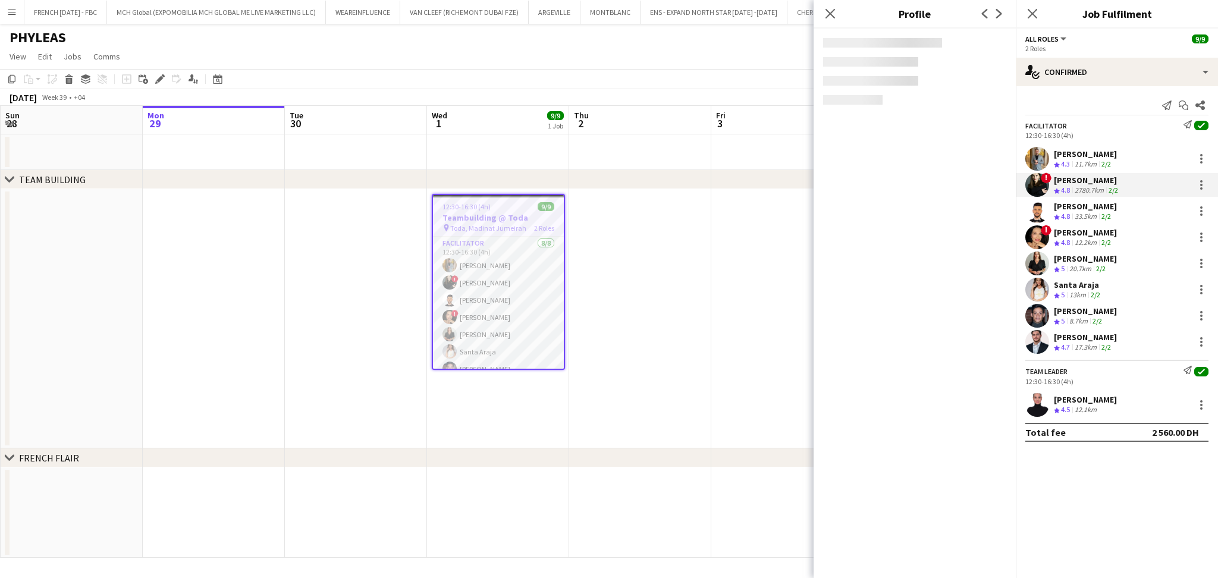
click at [1098, 212] on div "33.5km" at bounding box center [1085, 217] width 27 height 10
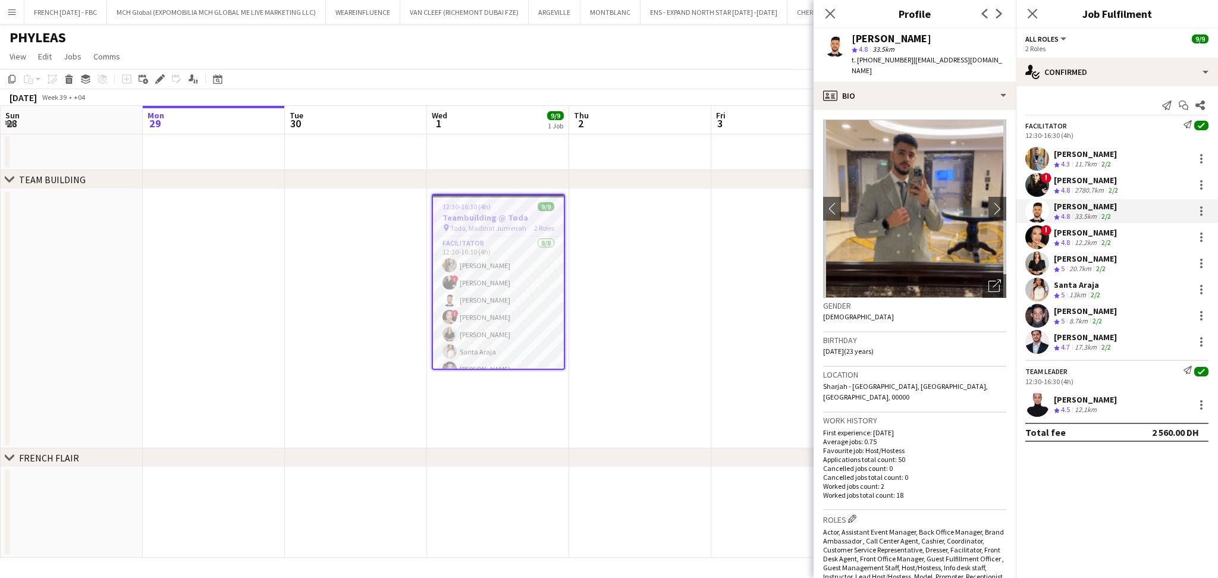
click at [1097, 244] on div "12.2km" at bounding box center [1085, 243] width 27 height 10
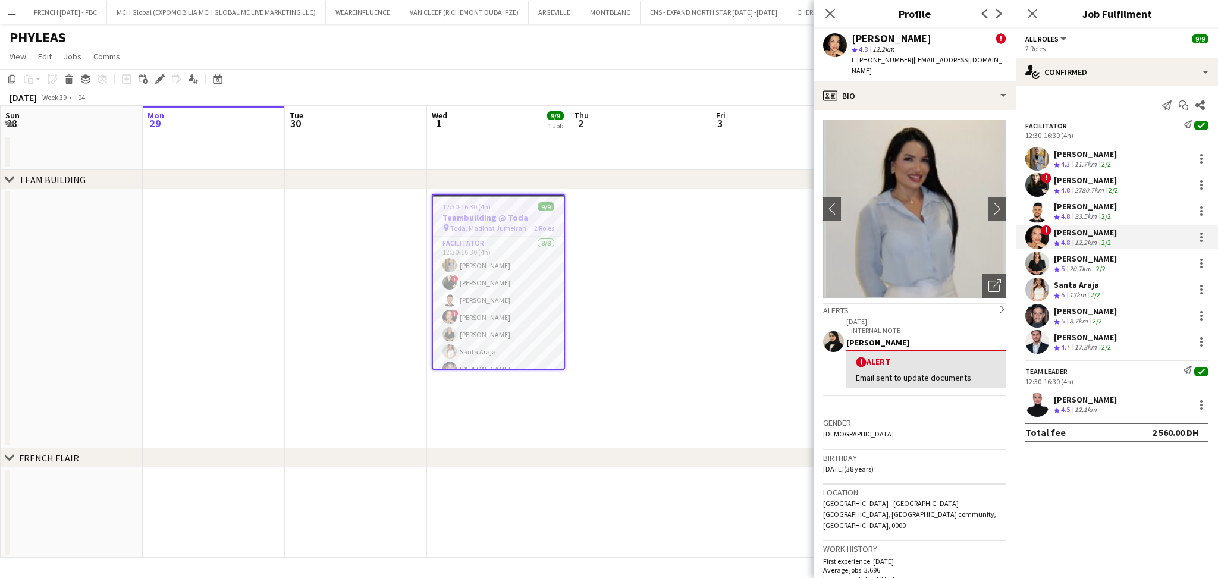
click at [1093, 250] on div "Facilitator Send notification check 12:30-16:30 (4h) [PERSON_NAME] Crew rating …" at bounding box center [1117, 237] width 202 height 234
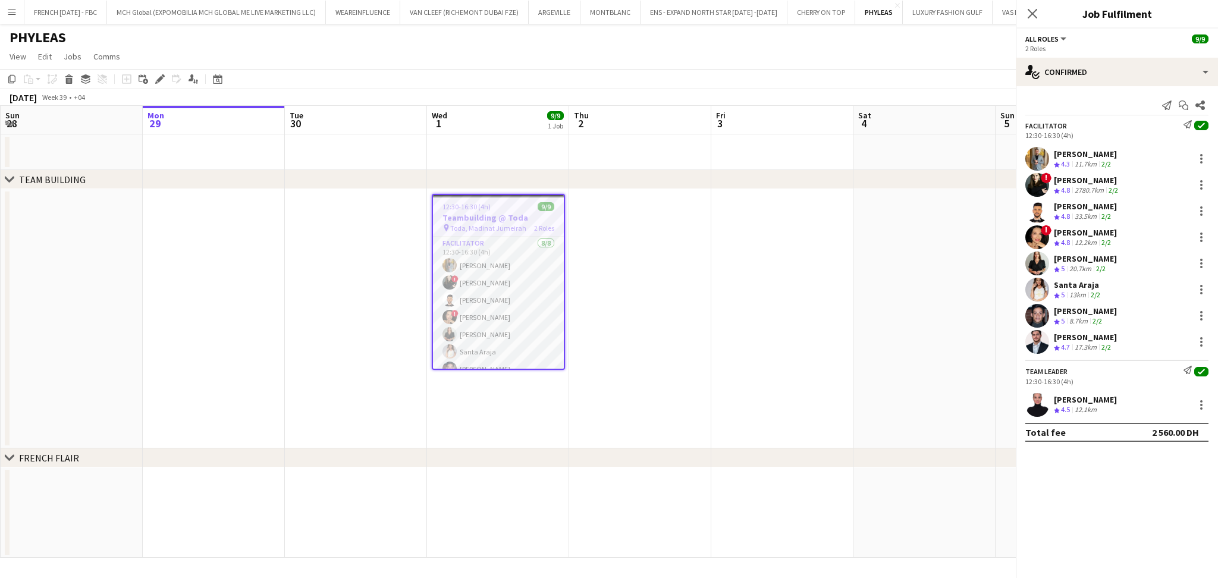
click at [1093, 259] on div "[PERSON_NAME]" at bounding box center [1085, 258] width 63 height 11
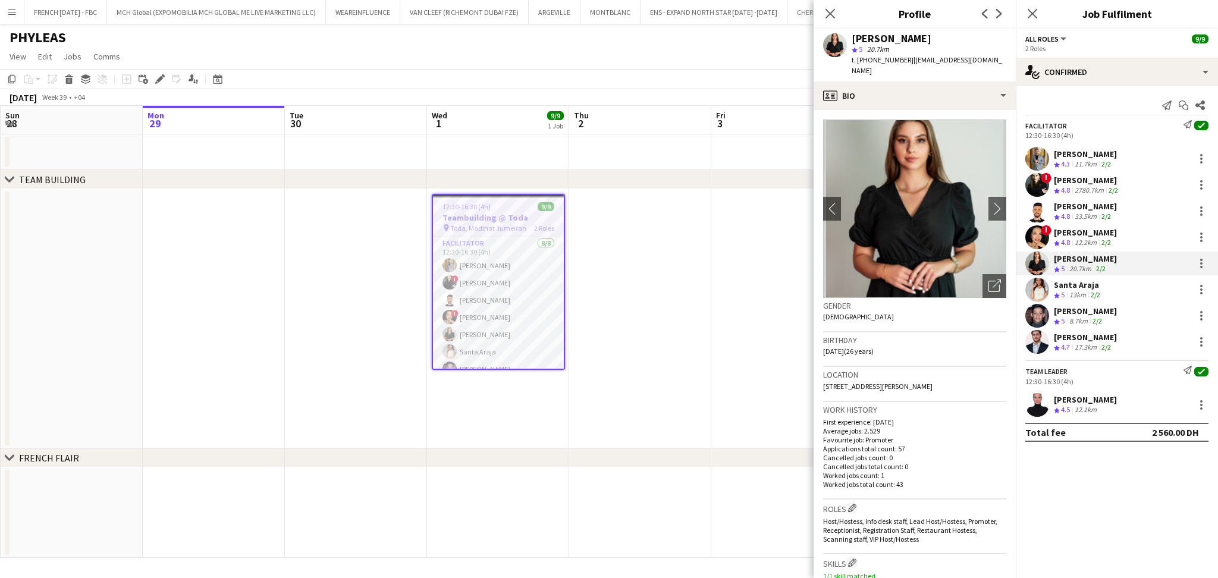
click at [1088, 306] on div "[PERSON_NAME]" at bounding box center [1085, 311] width 63 height 11
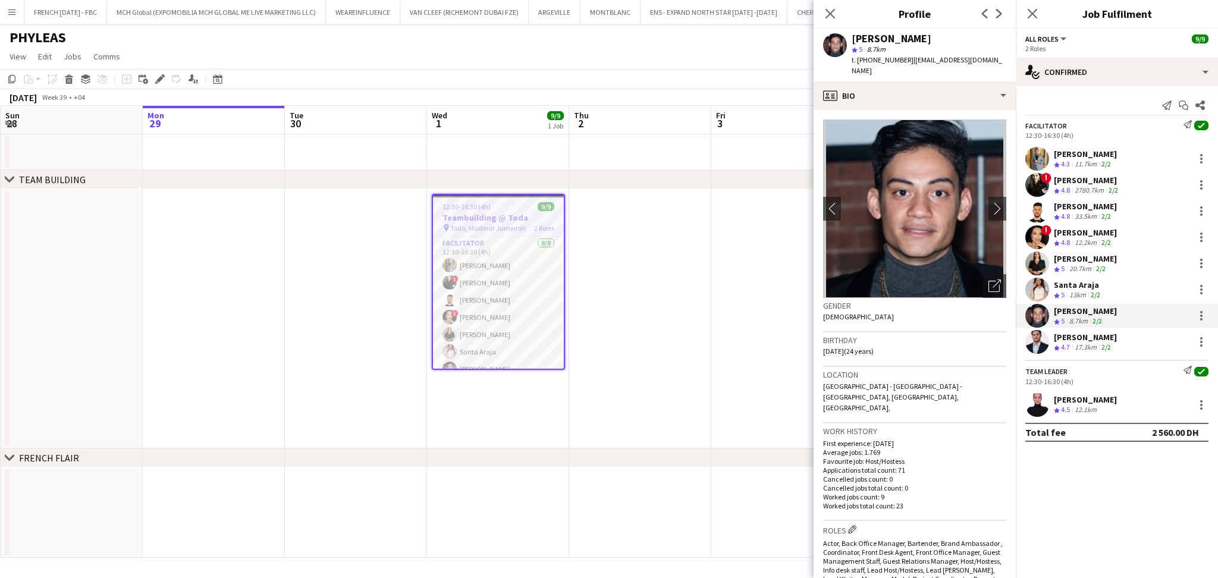
click at [1089, 345] on div "17.3km" at bounding box center [1085, 347] width 27 height 10
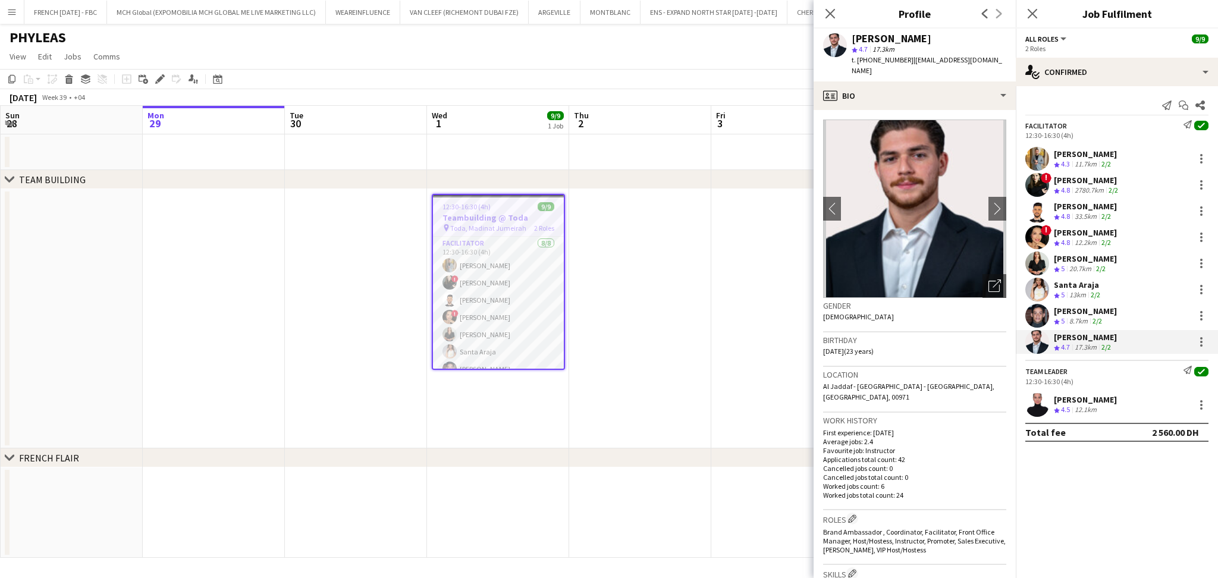
click at [505, 215] on h3 "Teambuilding @ Toda" at bounding box center [498, 217] width 131 height 11
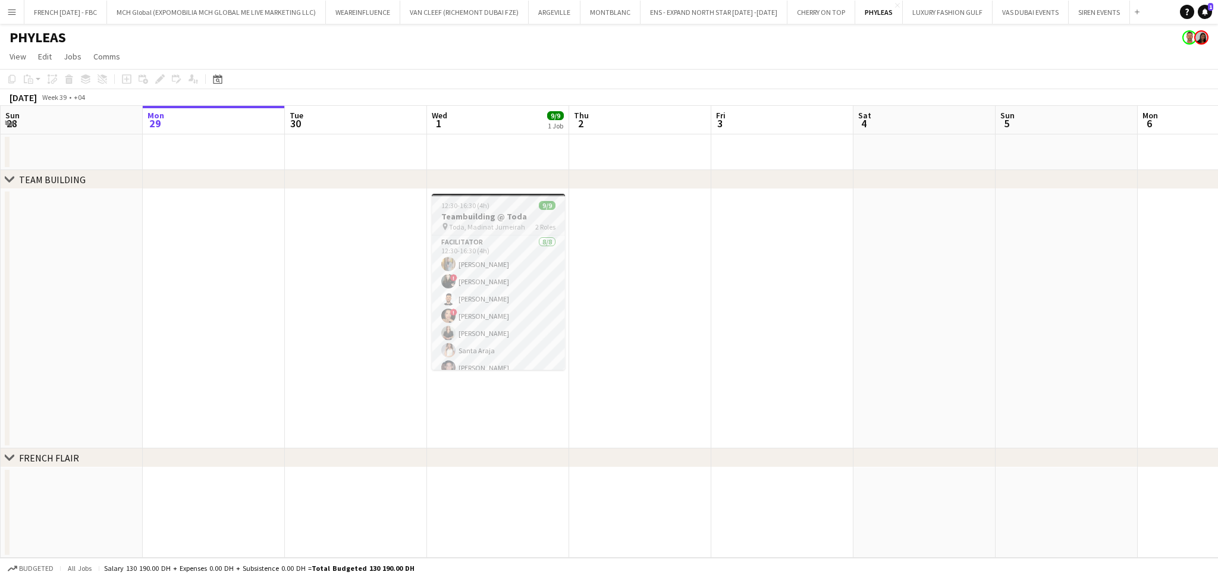
click at [491, 209] on div "12:30-16:30 (4h) 9/9" at bounding box center [498, 205] width 133 height 9
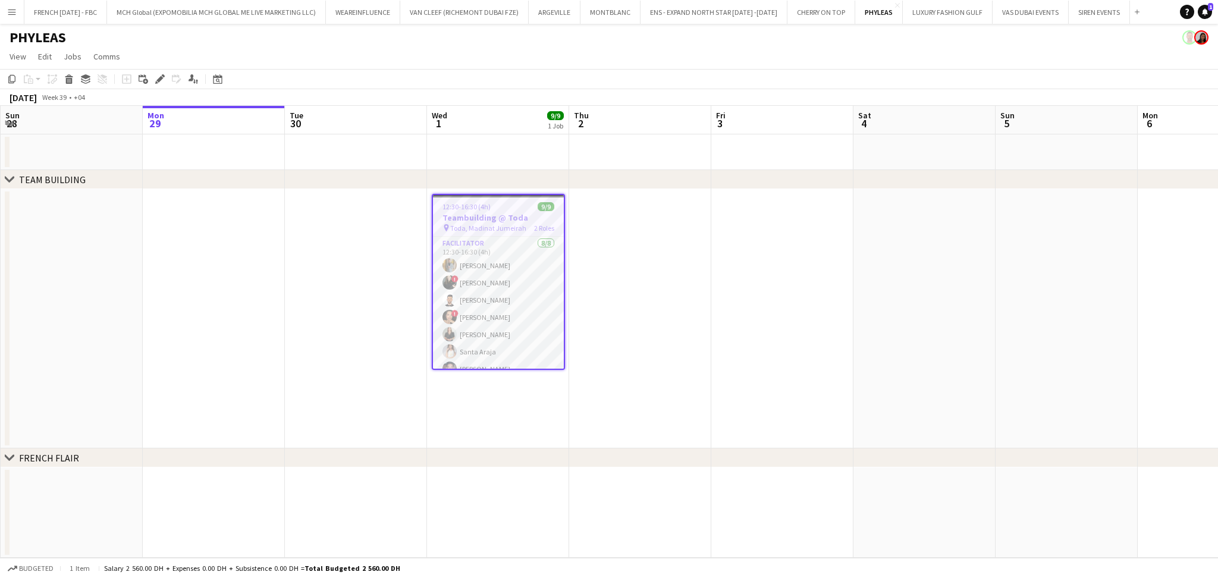
click at [159, 86] on app-toolbar "Copy Paste Paste Ctrl+V Paste with crew Ctrl+Shift+V Paste linked Job [GEOGRAPH…" at bounding box center [609, 79] width 1218 height 20
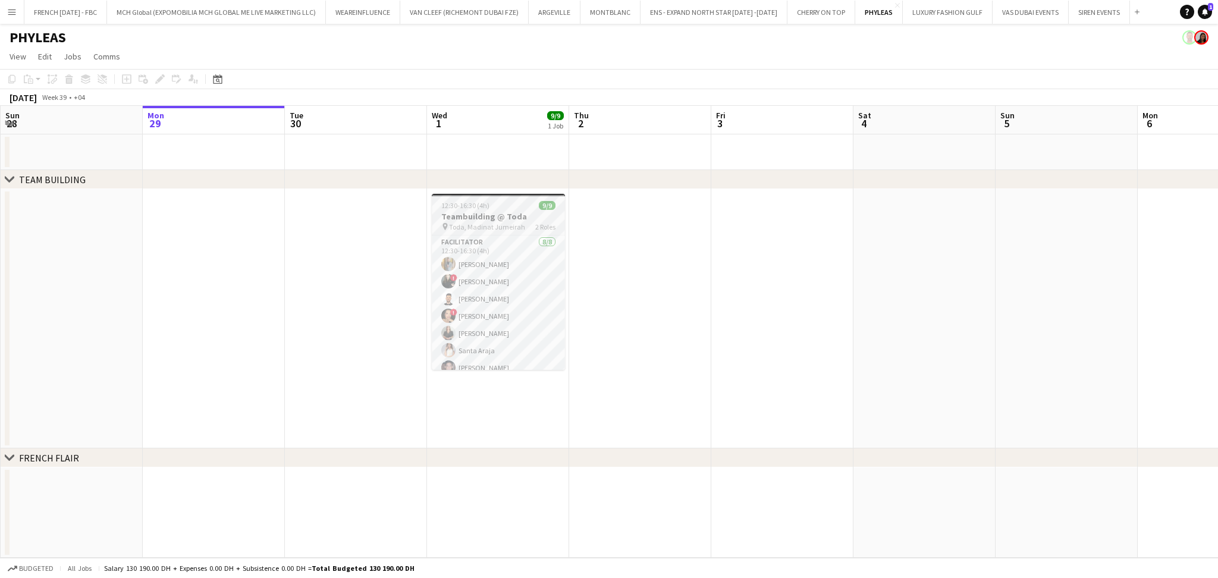
click at [497, 219] on h3 "Teambuilding @ Toda" at bounding box center [498, 216] width 133 height 11
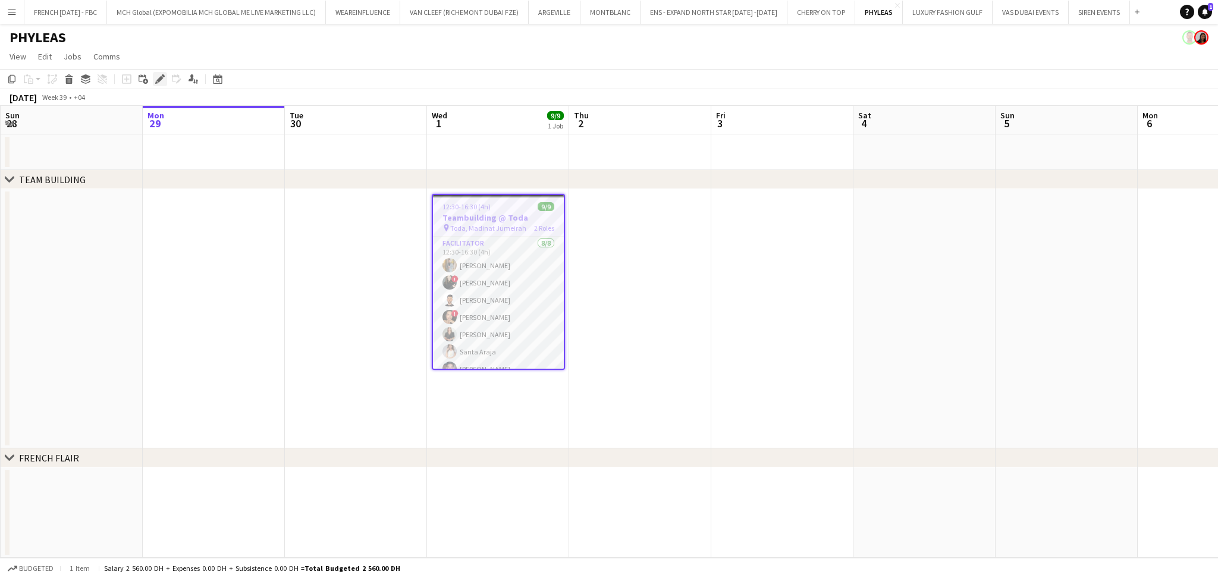
click at [158, 74] on div "Edit" at bounding box center [160, 79] width 14 height 14
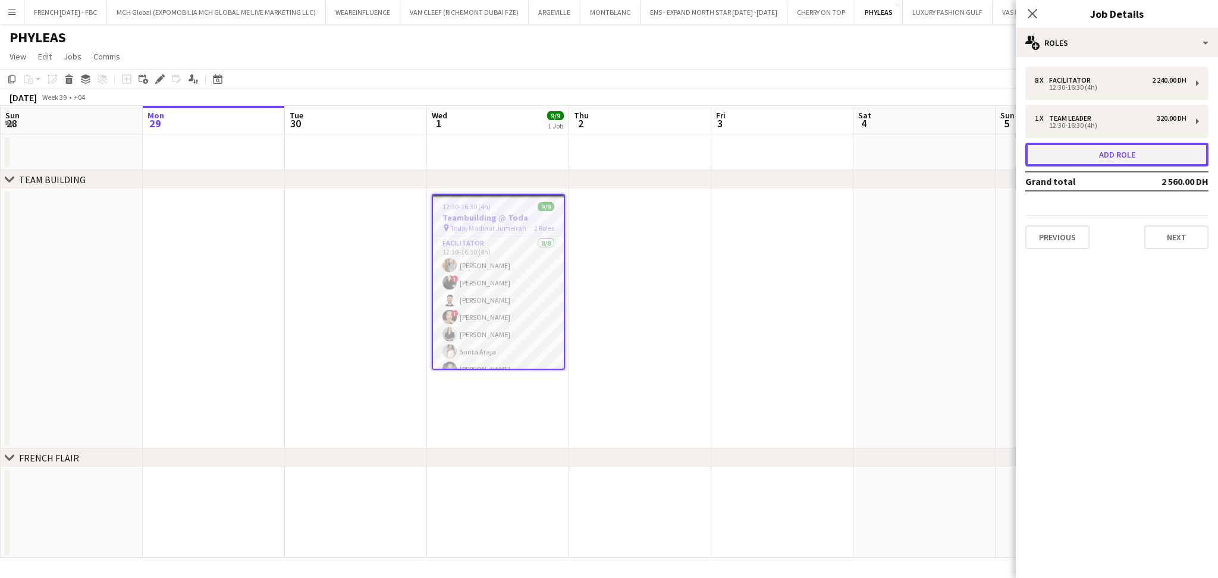
click at [1132, 156] on button "Add role" at bounding box center [1116, 155] width 183 height 24
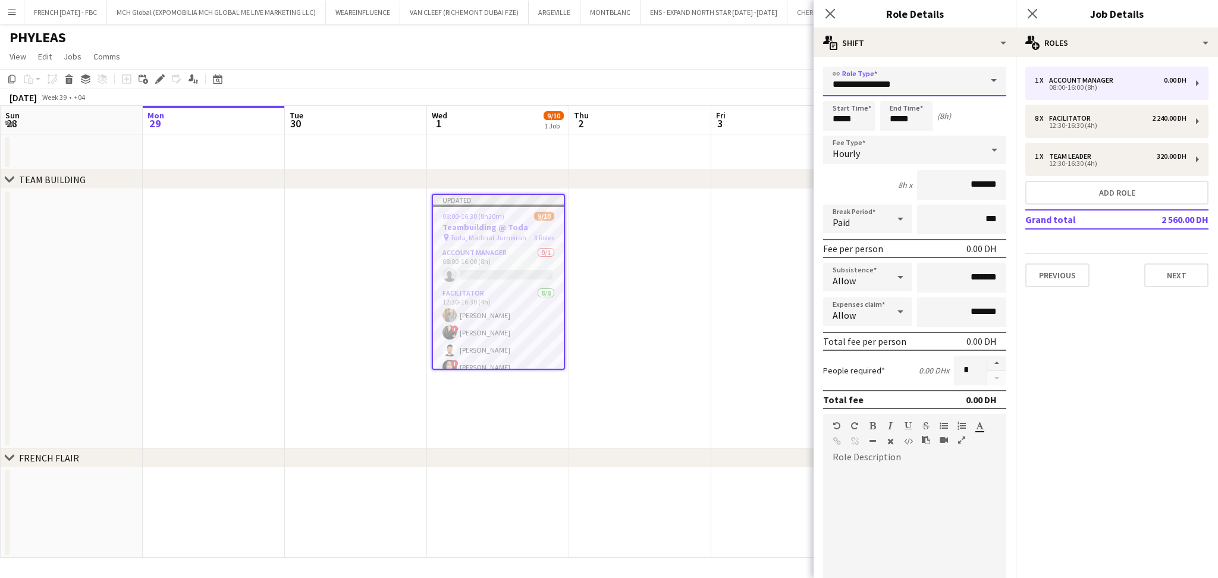
drag, startPoint x: 924, startPoint y: 89, endPoint x: 772, endPoint y: 74, distance: 152.9
click at [772, 74] on body "Menu Boards Boards Boards All jobs Status Workforce Workforce My Workforce Recr…" at bounding box center [609, 289] width 1218 height 578
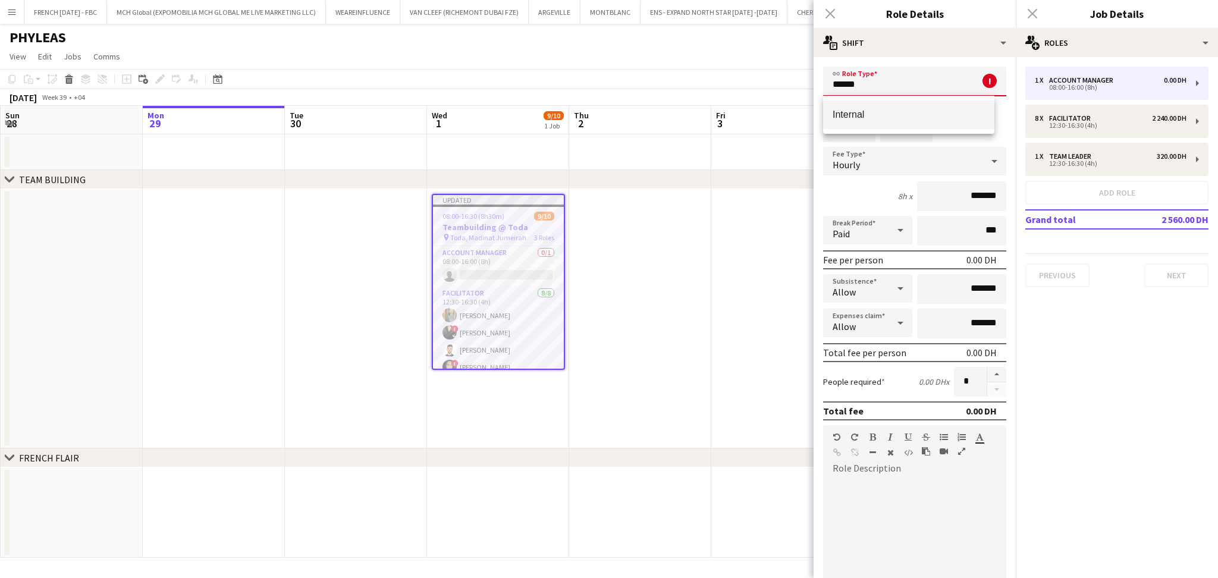
click at [904, 118] on span "Internal" at bounding box center [908, 114] width 152 height 11
type input "********"
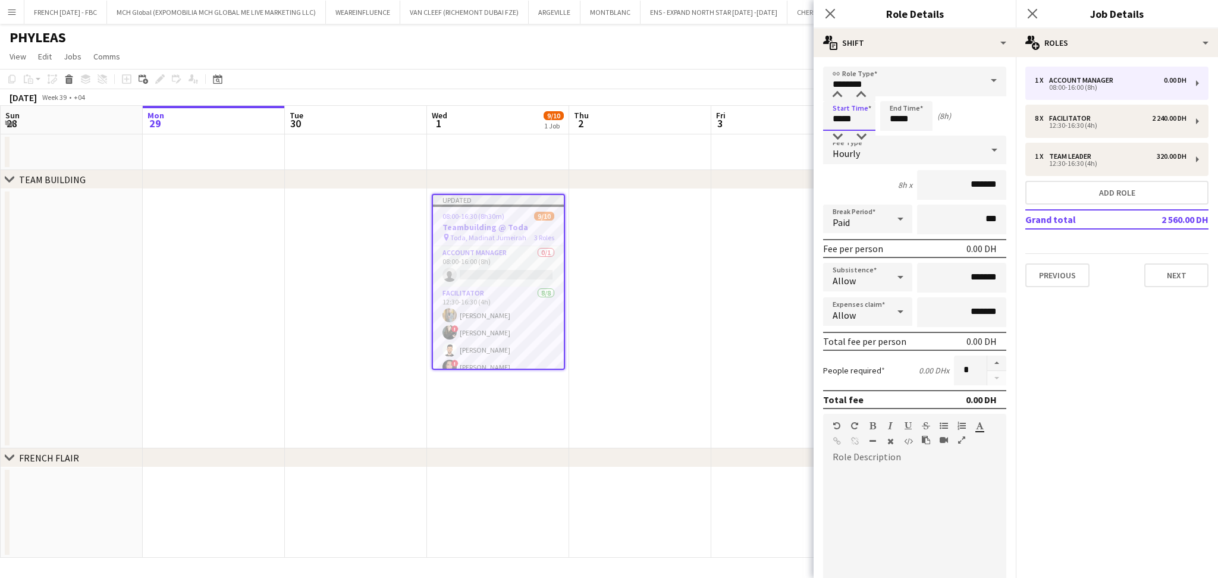
drag, startPoint x: 864, startPoint y: 118, endPoint x: 793, endPoint y: 118, distance: 71.4
click at [793, 118] on body "Menu Boards Boards Boards All jobs Status Workforce Workforce My Workforce Recr…" at bounding box center [609, 289] width 1218 height 578
type input "*****"
click at [881, 148] on div "Hourly" at bounding box center [902, 150] width 159 height 29
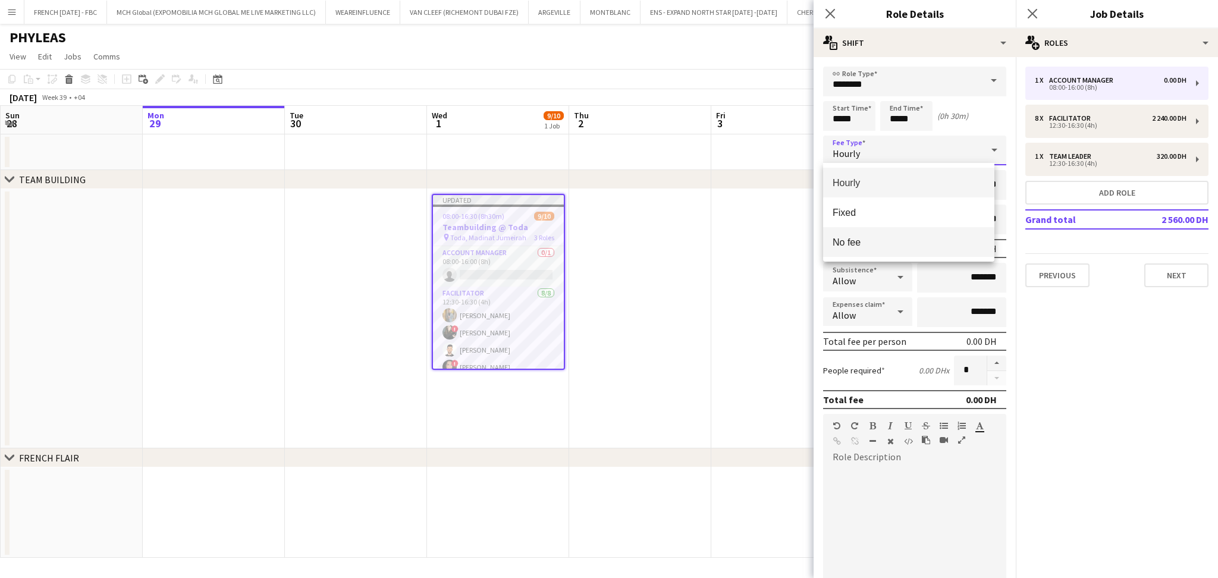
click at [907, 234] on mat-option "No fee" at bounding box center [908, 242] width 171 height 30
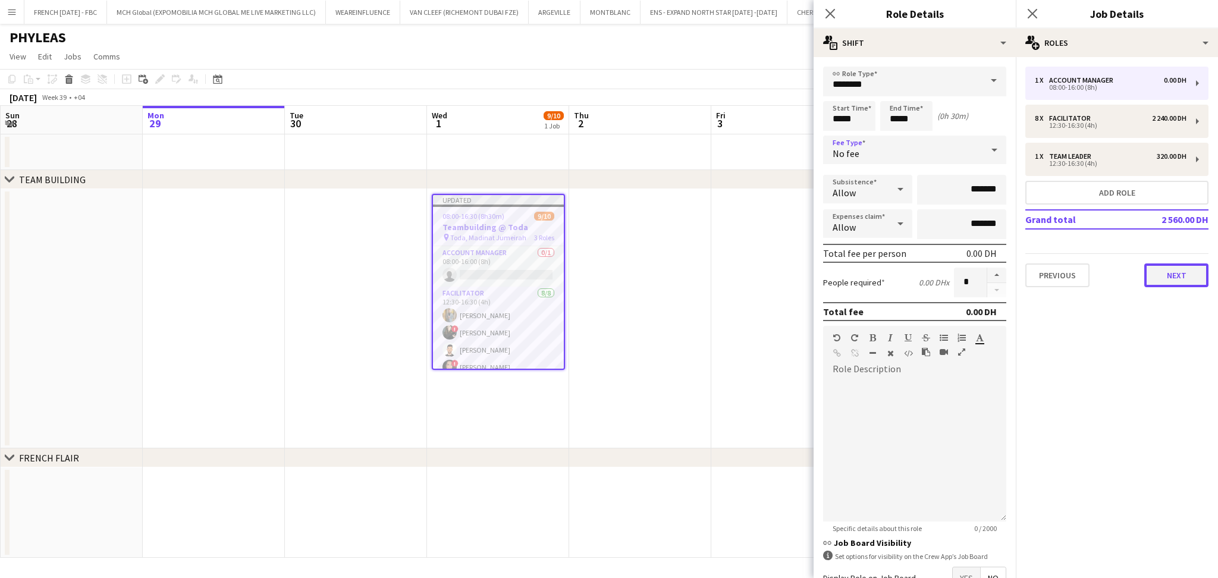
click at [1162, 269] on button "Next" at bounding box center [1176, 275] width 64 height 24
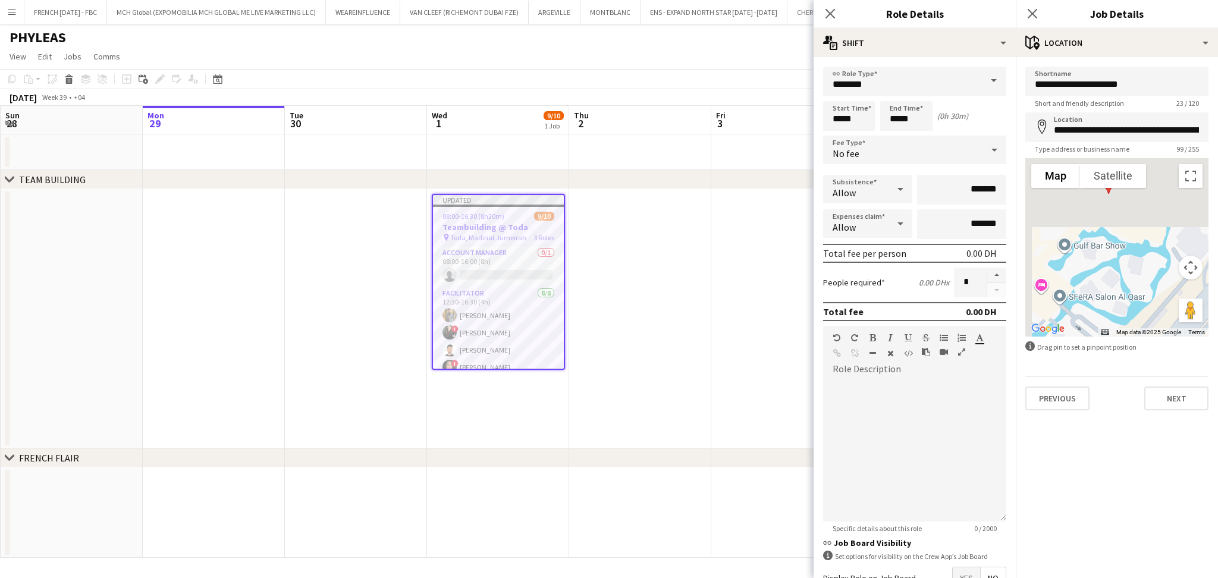
drag, startPoint x: 1123, startPoint y: 238, endPoint x: 1133, endPoint y: 325, distance: 87.5
click at [1133, 325] on div at bounding box center [1116, 247] width 183 height 178
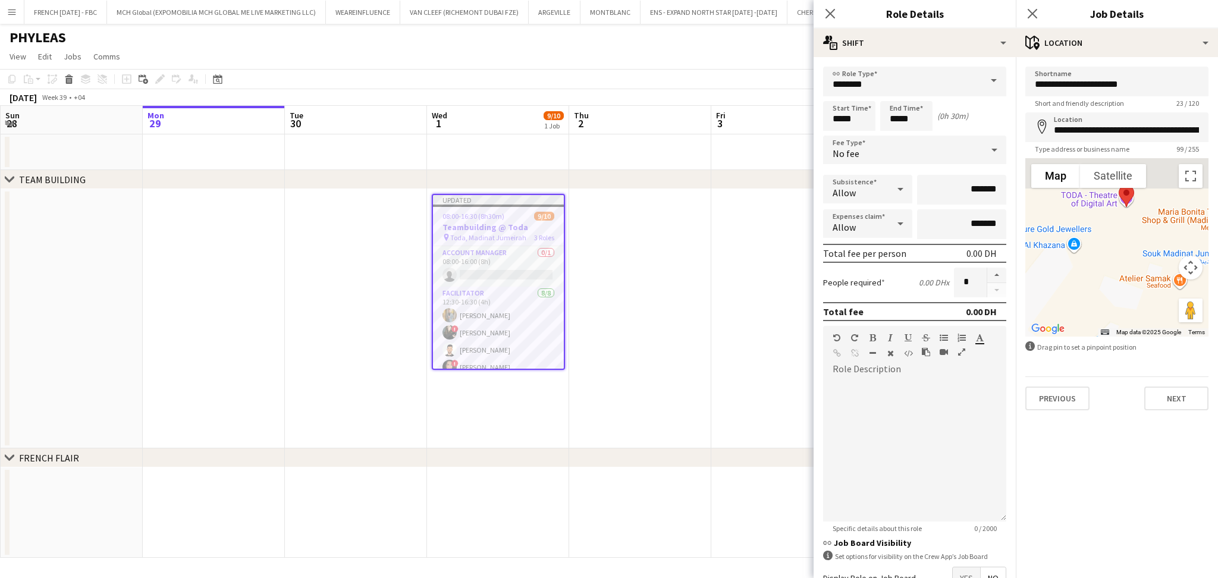
drag, startPoint x: 1143, startPoint y: 243, endPoint x: 1130, endPoint y: 328, distance: 86.1
click at [1133, 329] on div "Map Terrain Satellite Labels Map Data Map data ©2025 Google Map data ©2025 Goog…" at bounding box center [1116, 247] width 183 height 178
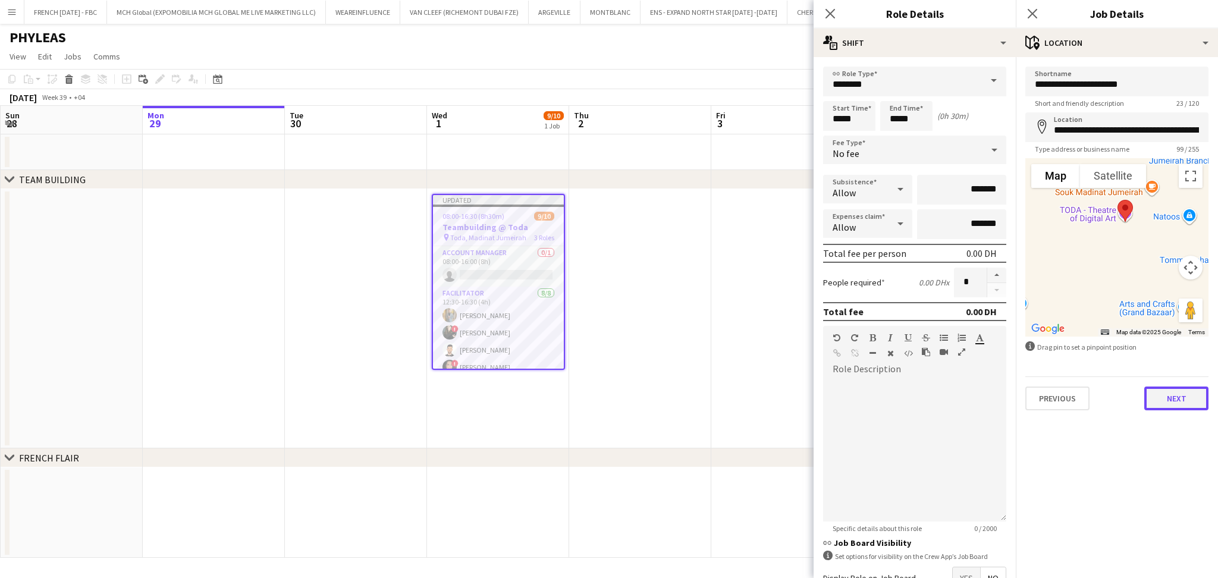
click at [1174, 398] on button "Next" at bounding box center [1176, 398] width 64 height 24
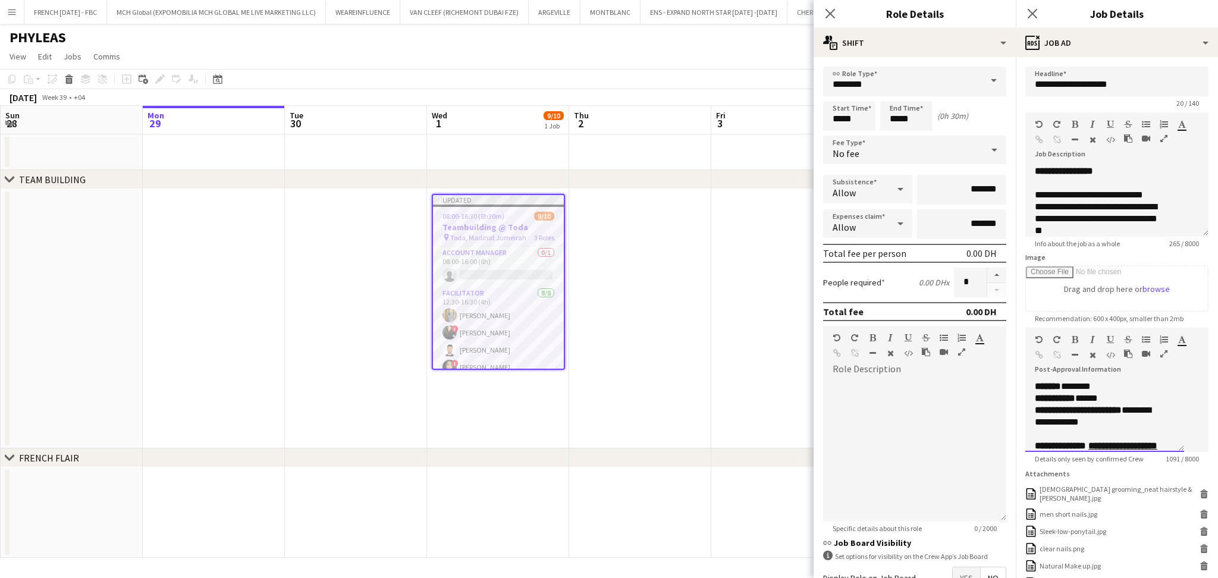
click at [1149, 392] on p "******* *******" at bounding box center [1105, 387] width 140 height 12
click at [1099, 404] on p "**********" at bounding box center [1099, 398] width 128 height 12
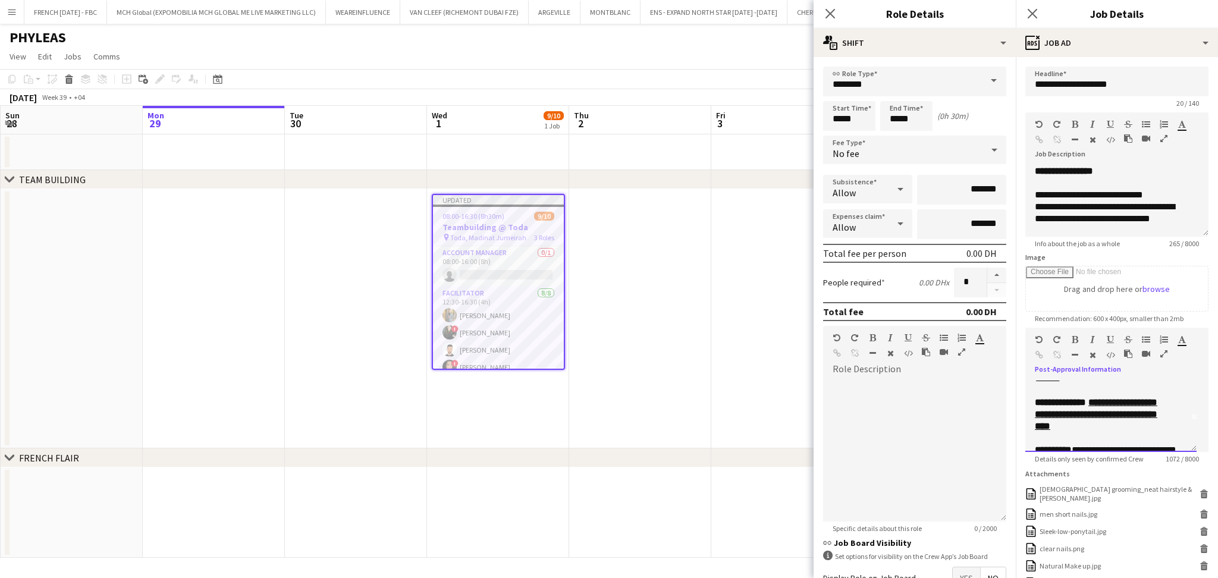
click at [1099, 415] on u "**********" at bounding box center [1096, 414] width 122 height 33
click at [1106, 436] on p at bounding box center [1111, 438] width 152 height 12
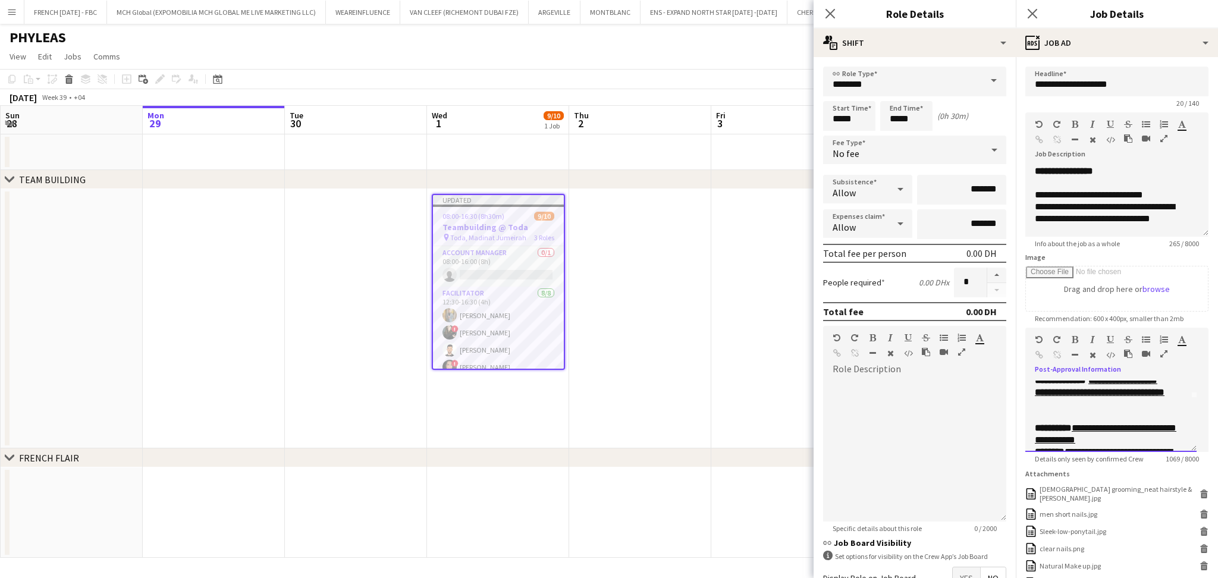
scroll to position [63, 0]
drag, startPoint x: 1159, startPoint y: 428, endPoint x: 1076, endPoint y: 418, distance: 83.3
click at [1076, 418] on p "**********" at bounding box center [1111, 425] width 152 height 24
drag, startPoint x: 1144, startPoint y: 432, endPoint x: 1074, endPoint y: 419, distance: 71.3
click at [1074, 419] on p "**********" at bounding box center [1111, 425] width 152 height 24
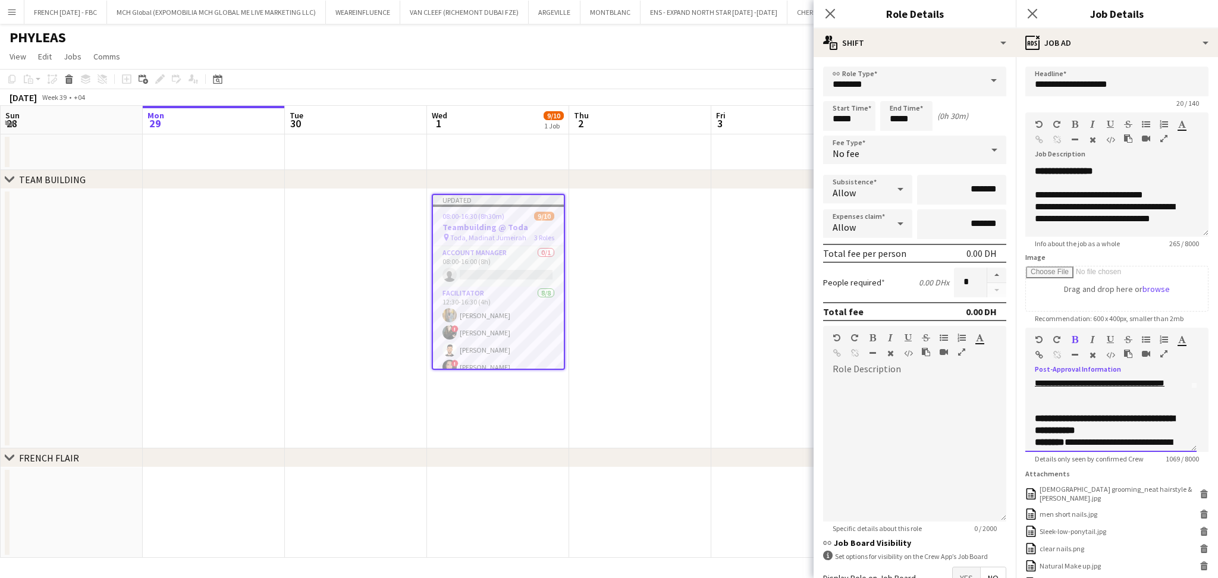
click at [1153, 433] on p "**********" at bounding box center [1111, 425] width 152 height 24
drag, startPoint x: 1146, startPoint y: 429, endPoint x: 1077, endPoint y: 417, distance: 69.9
click at [1077, 417] on p "**********" at bounding box center [1111, 425] width 152 height 24
click at [1038, 357] on icon "button" at bounding box center [1039, 355] width 8 height 8
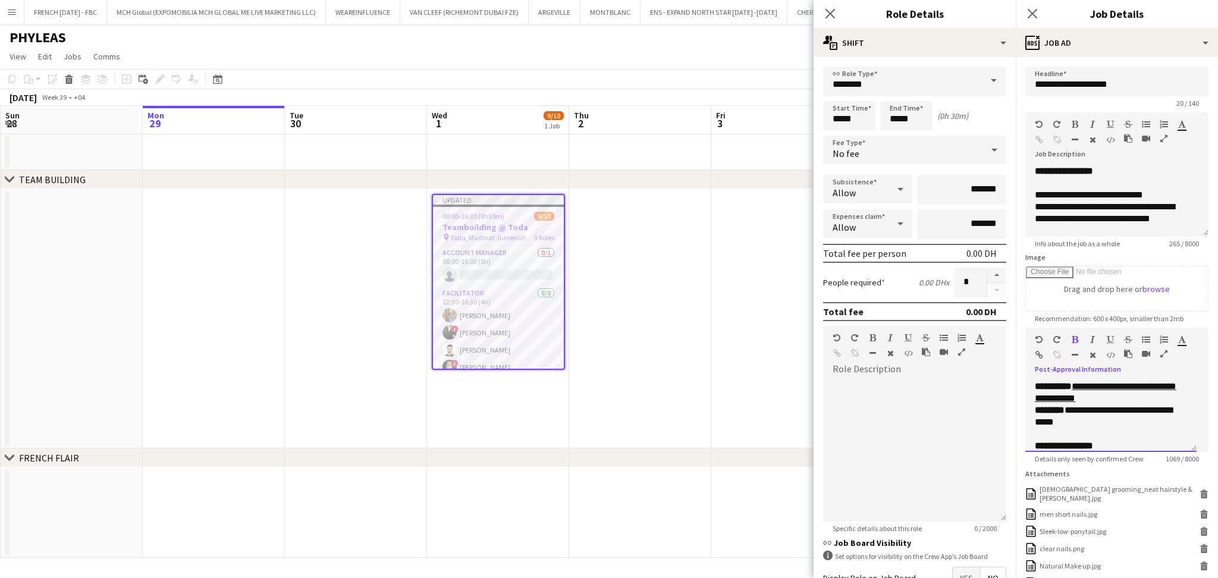
drag, startPoint x: 1129, startPoint y: 426, endPoint x: 1072, endPoint y: 413, distance: 58.6
click at [1072, 413] on p "**********" at bounding box center [1105, 416] width 140 height 24
click at [1076, 416] on p at bounding box center [1111, 422] width 152 height 12
drag, startPoint x: 1134, startPoint y: 410, endPoint x: 1138, endPoint y: 422, distance: 11.8
click at [1138, 422] on p "**********" at bounding box center [1105, 416] width 140 height 24
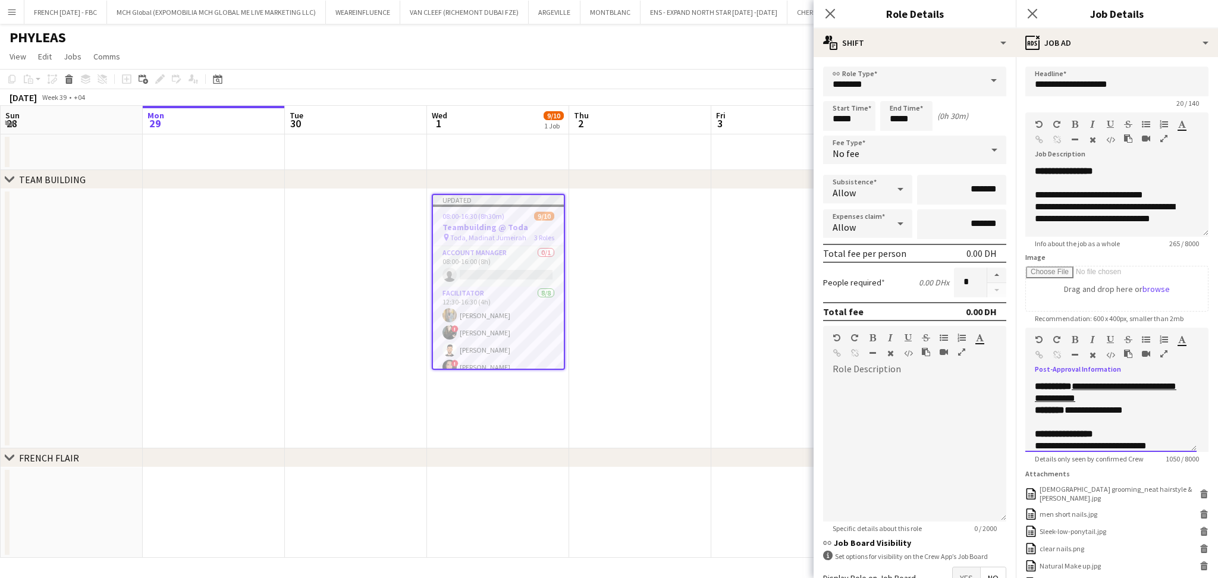
click at [1073, 411] on p "**********" at bounding box center [1105, 410] width 140 height 12
click at [1079, 421] on p "**********" at bounding box center [1105, 416] width 140 height 24
click at [1196, 385] on form "**********" at bounding box center [1117, 382] width 202 height 631
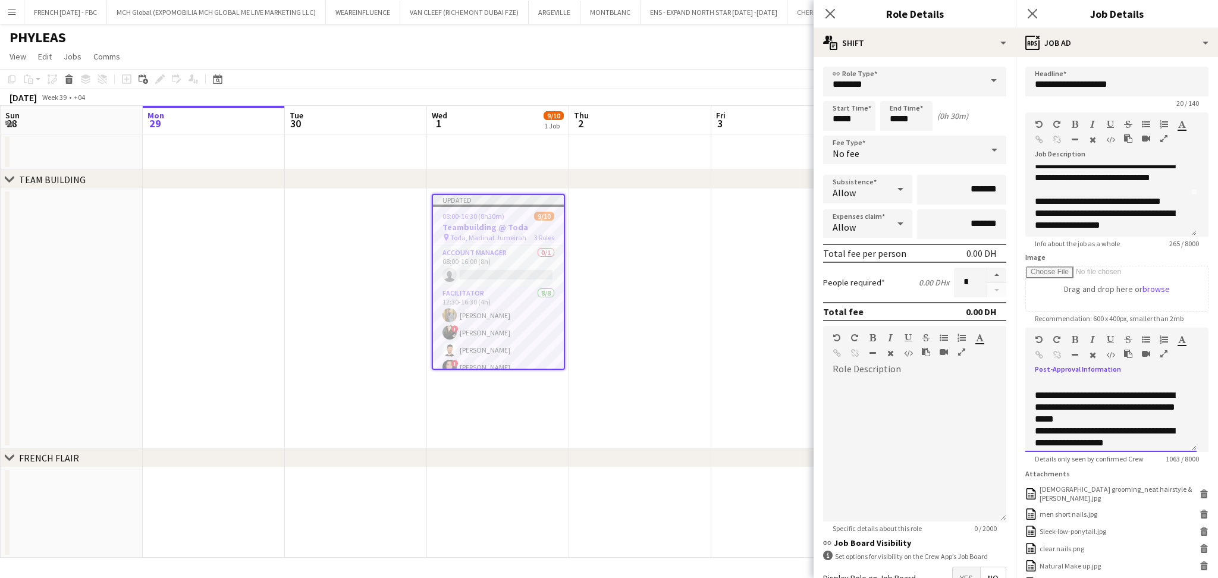
scroll to position [222, 0]
drag, startPoint x: 1108, startPoint y: 422, endPoint x: 1020, endPoint y: 400, distance: 90.9
click at [1022, 400] on form "**********" at bounding box center [1117, 382] width 202 height 631
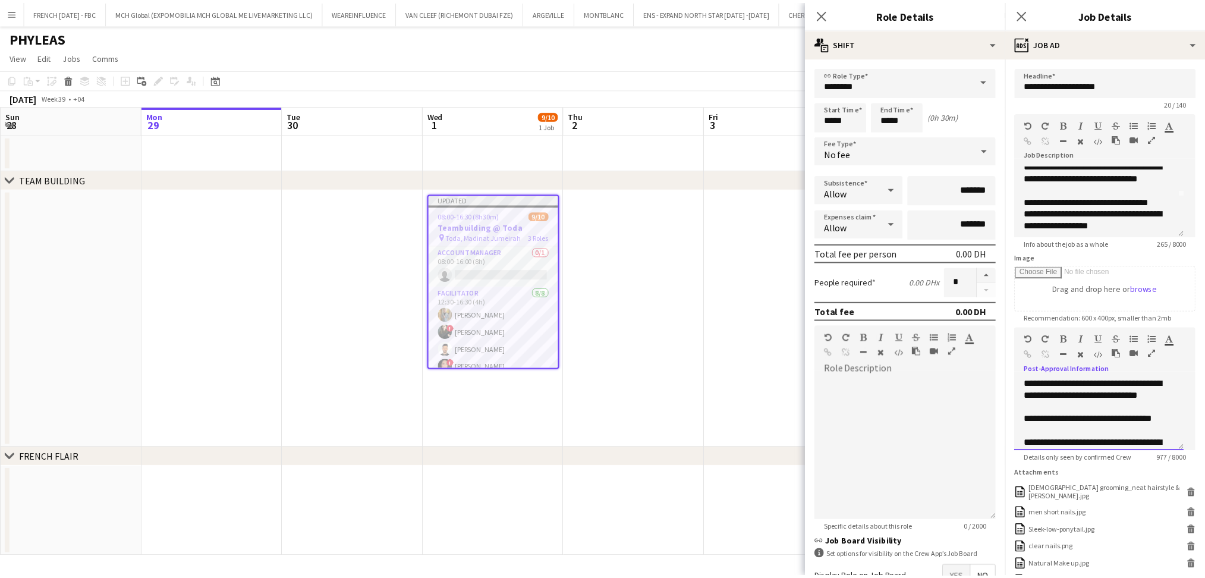
scroll to position [190, 0]
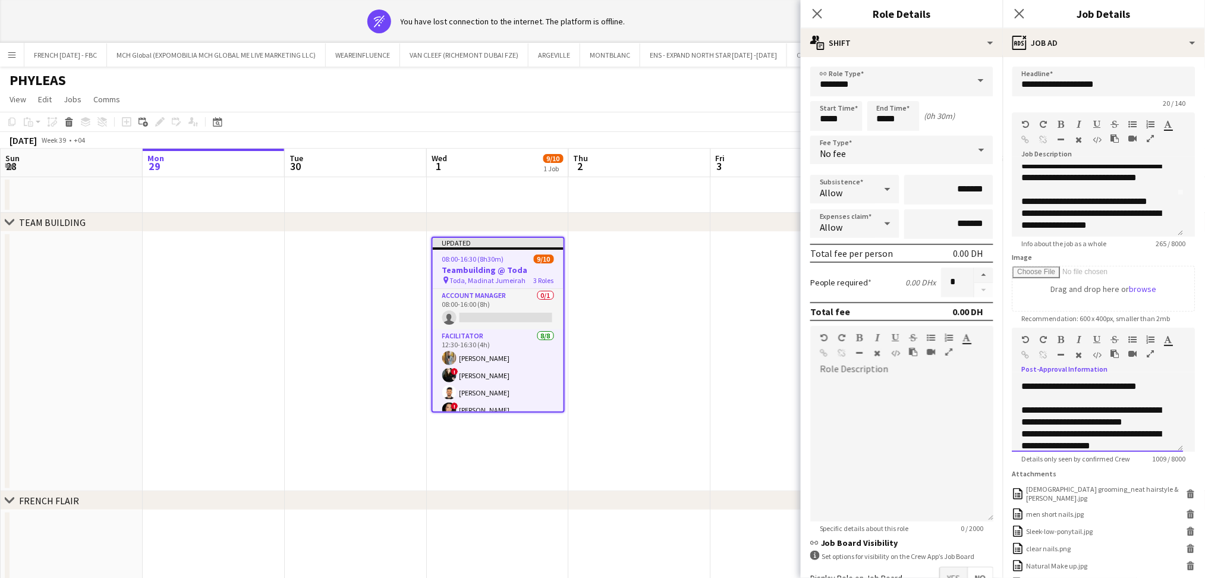
click at [1095, 385] on div "**********" at bounding box center [1092, 387] width 140 height 36
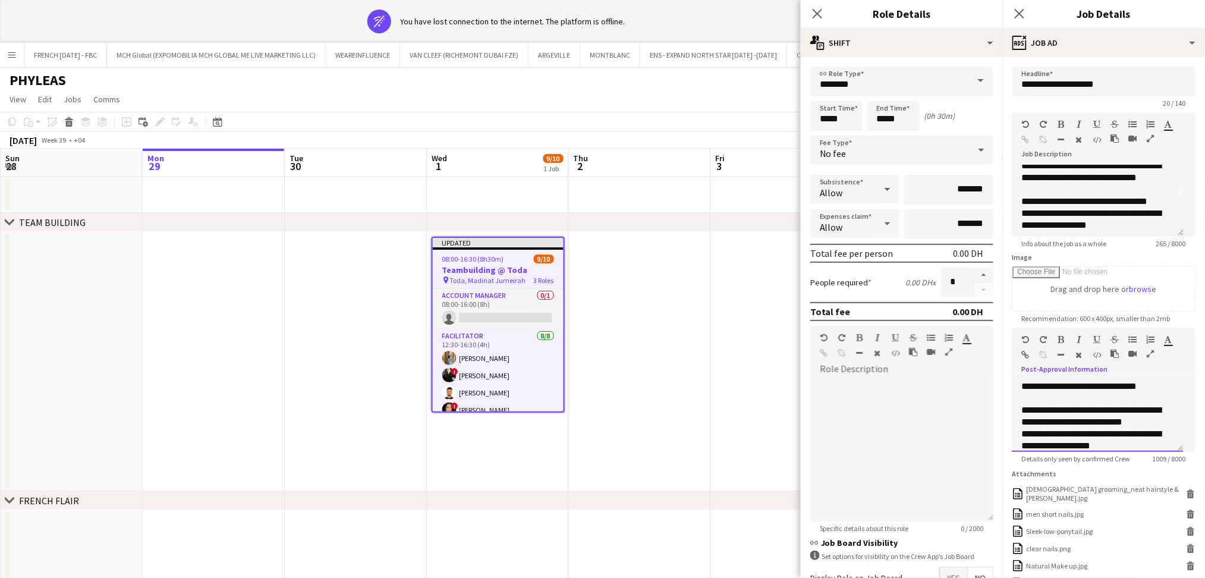
click at [1095, 385] on div "**********" at bounding box center [1092, 387] width 140 height 36
click at [1137, 404] on div "**********" at bounding box center [1092, 416] width 140 height 24
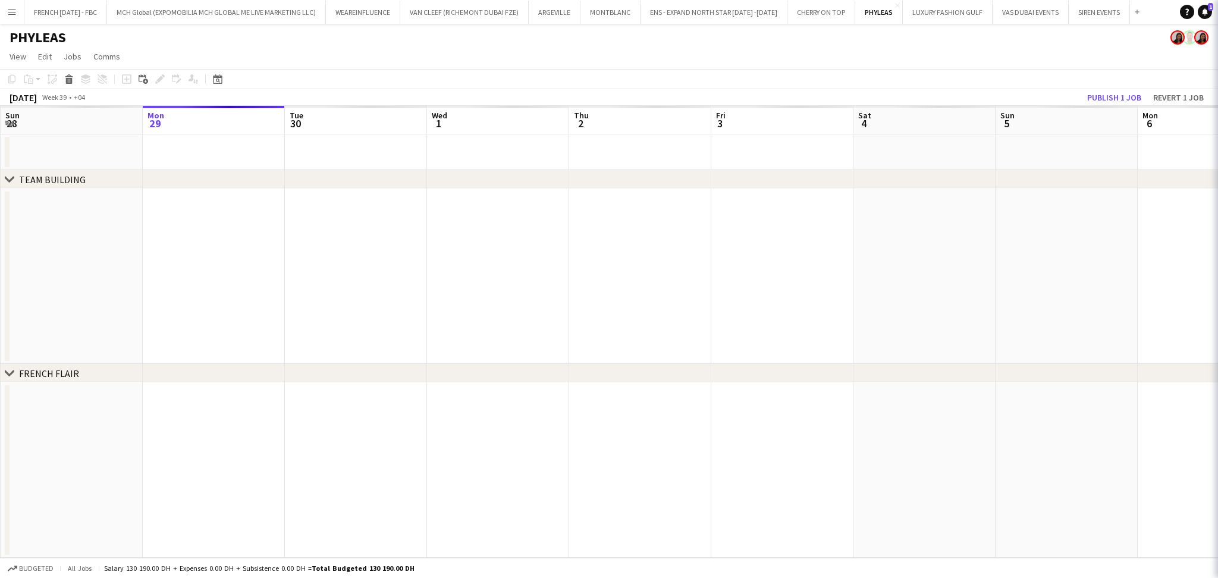
scroll to position [0, 0]
drag, startPoint x: 1148, startPoint y: 435, endPoint x: 984, endPoint y: 327, distance: 196.6
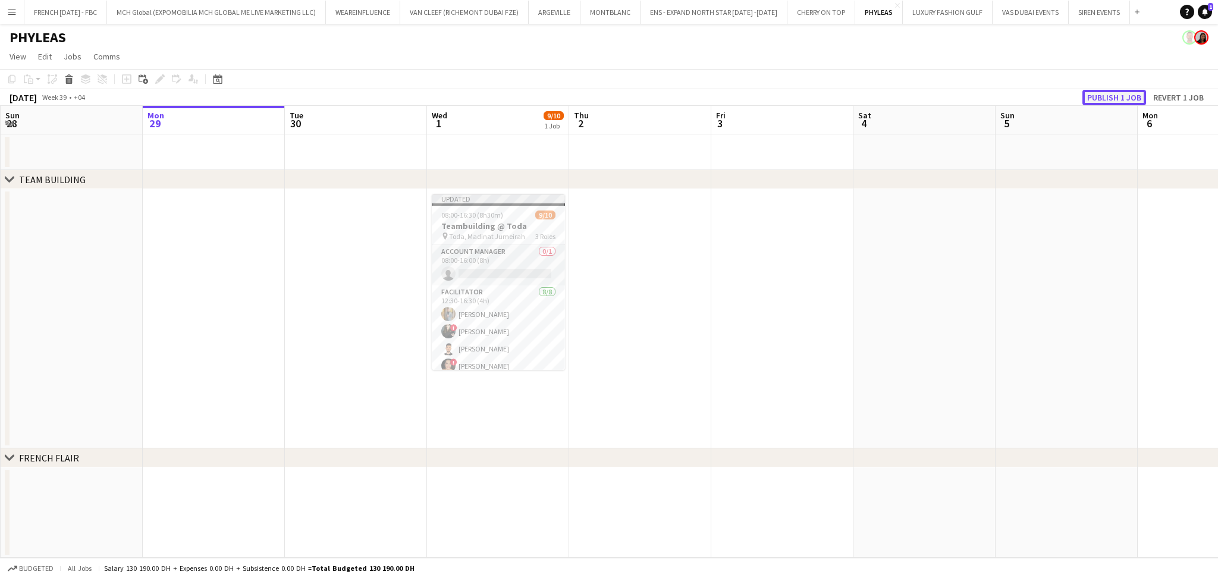
click at [1129, 90] on button "Publish 1 job" at bounding box center [1114, 97] width 64 height 15
click at [507, 209] on app-job-card "Publishing 08:00-16:30 (8h30m) 9/10 Teambuilding @ Toda pin [PERSON_NAME], Madi…" at bounding box center [498, 282] width 133 height 176
click at [724, 304] on app-date-cell at bounding box center [782, 318] width 142 height 259
click at [519, 232] on app-job-card "Publishing 08:00-16:30 (8h30m) 9/11 Teambuilding @ Toda pin Toda, Madinat Jumei…" at bounding box center [498, 282] width 133 height 176
click at [659, 249] on app-date-cell at bounding box center [640, 318] width 142 height 259
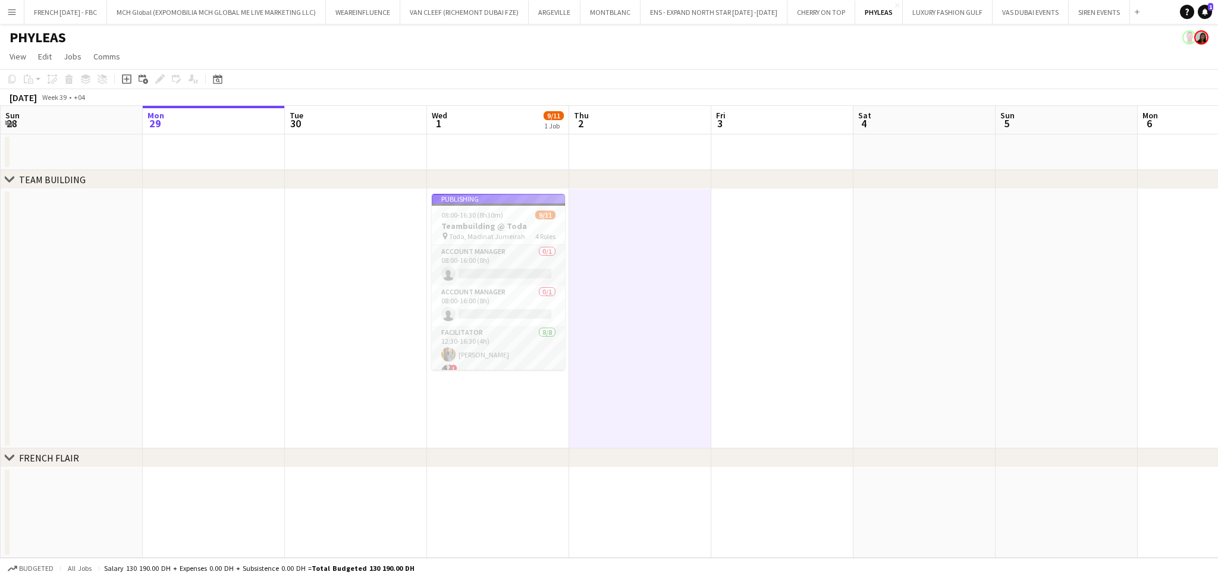
click at [523, 236] on app-job-card "Publishing 08:00-16:30 (8h30m) 9/11 Teambuilding @ Toda pin Toda, Madinat Jumei…" at bounding box center [498, 282] width 133 height 176
click at [895, 4] on app-icon "Close" at bounding box center [897, 5] width 5 height 5
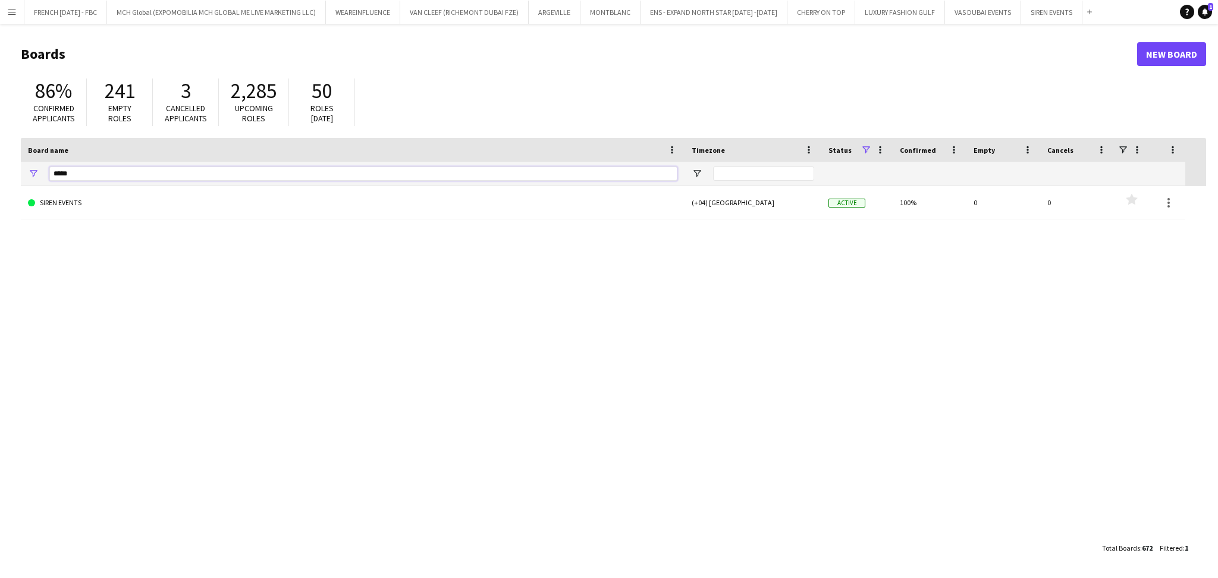
click at [331, 177] on input "*****" at bounding box center [363, 173] width 628 height 14
type input "*****"
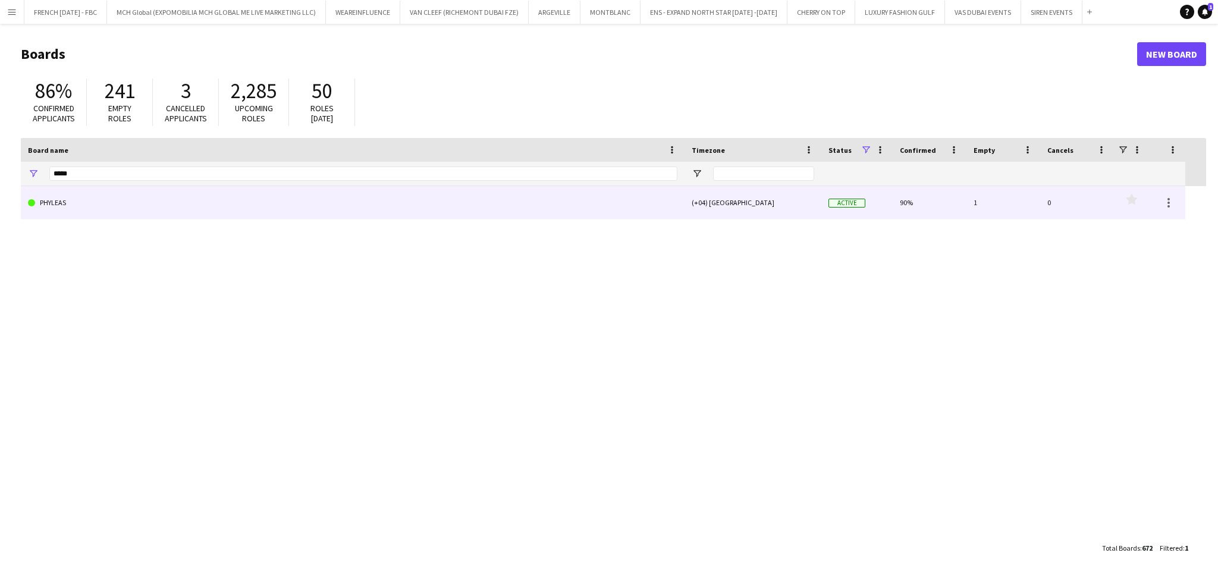
click at [325, 228] on div "PHYLEAS (+04) Dubai Active 90% 1 0 Favourites" at bounding box center [613, 361] width 1185 height 350
click at [345, 212] on link "PHYLEAS" at bounding box center [352, 202] width 649 height 33
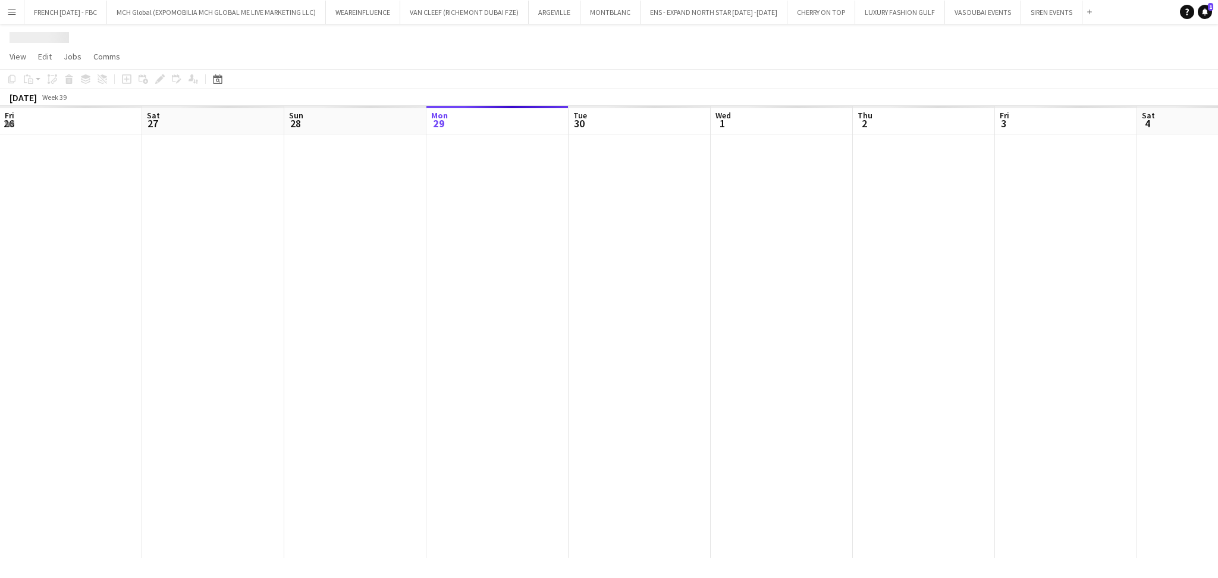
scroll to position [0, 284]
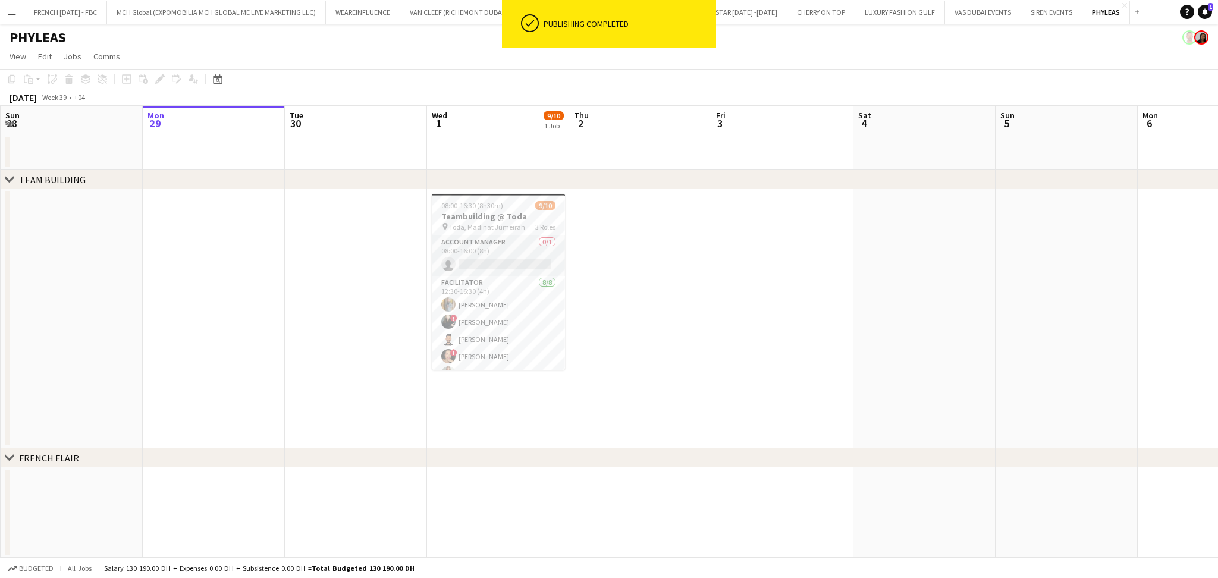
click at [476, 232] on app-job-card "08:00-16:30 (8h30m) 9/10 Teambuilding @ Toda pin Toda, Madinat Jumeirah 3 Roles…" at bounding box center [498, 282] width 133 height 176
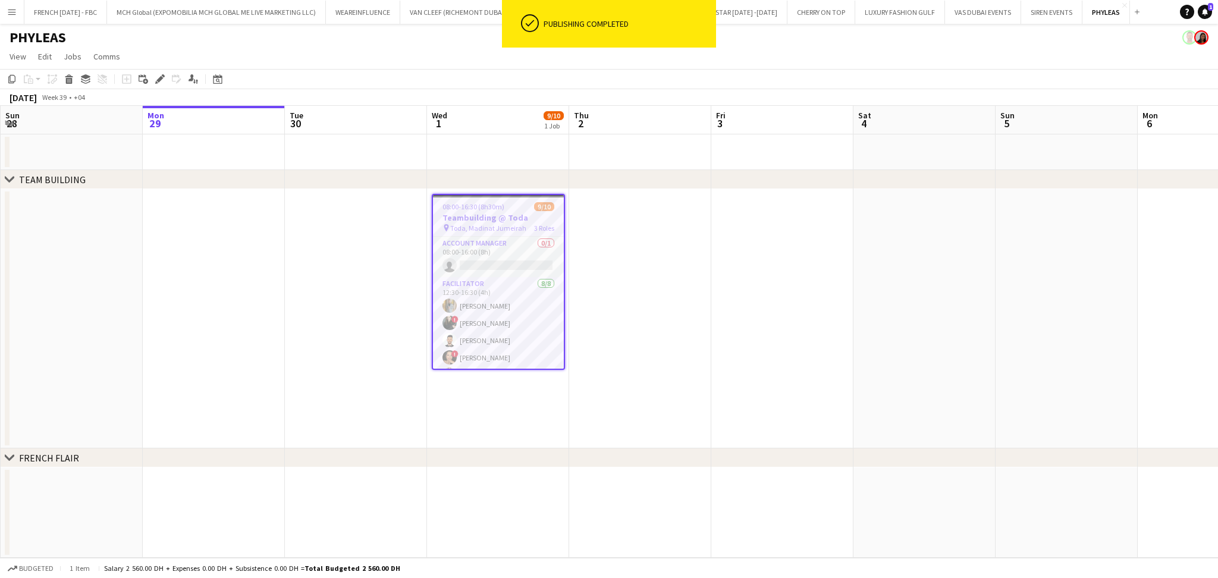
click at [150, 78] on div "Add job Add linked Job Edit Edit linked Job Applicants" at bounding box center [154, 79] width 91 height 14
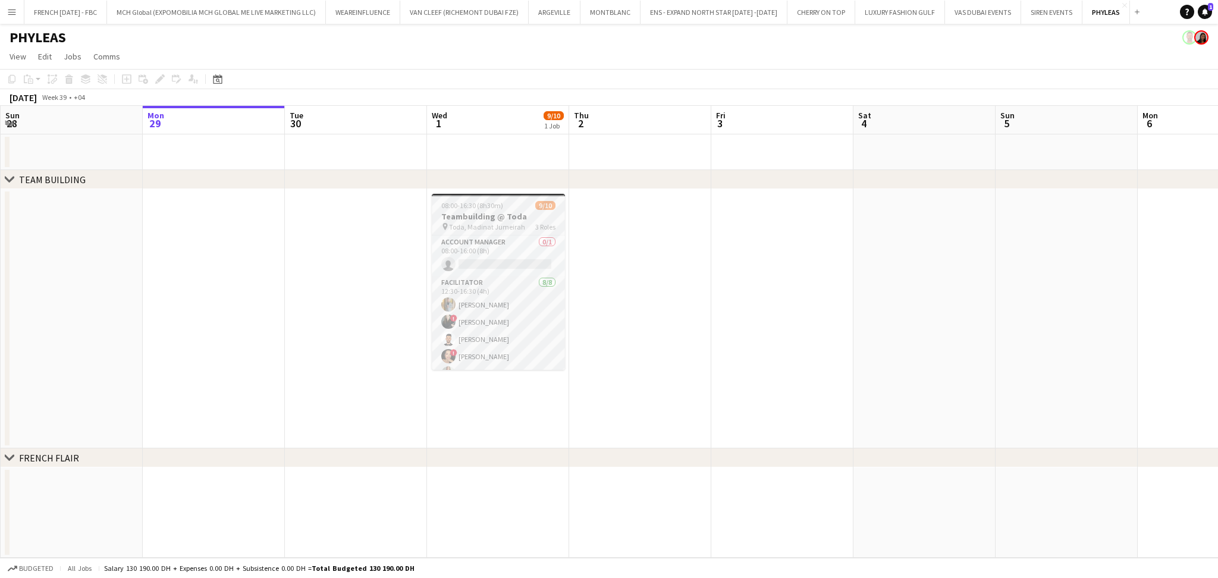
click at [474, 218] on h3 "Teambuilding @ Toda" at bounding box center [498, 216] width 133 height 11
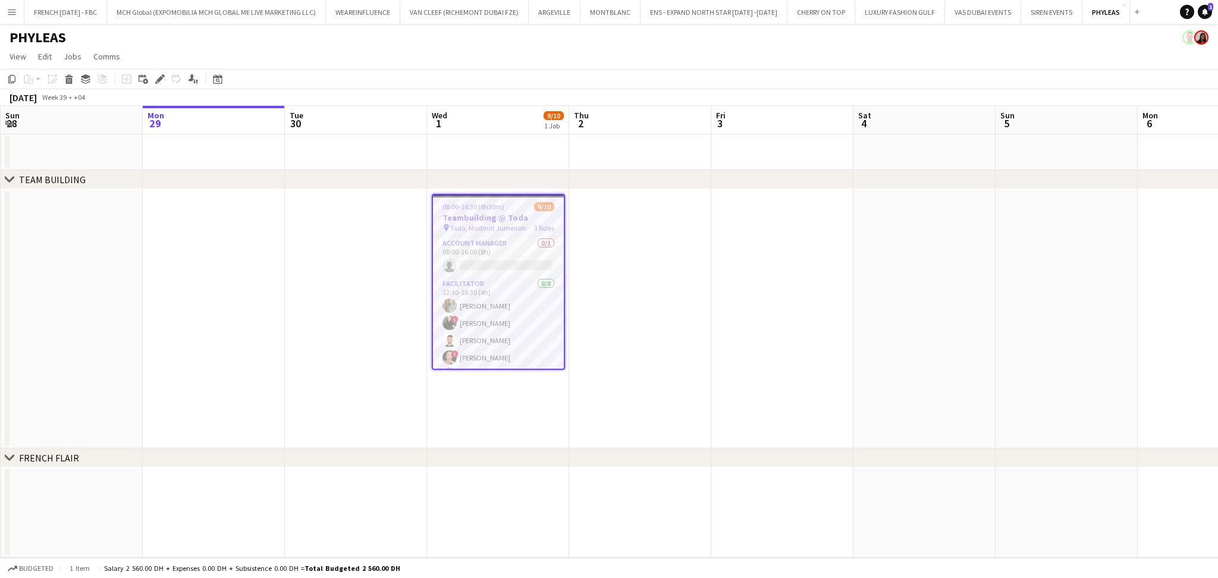
click at [160, 78] on icon at bounding box center [159, 79] width 7 height 7
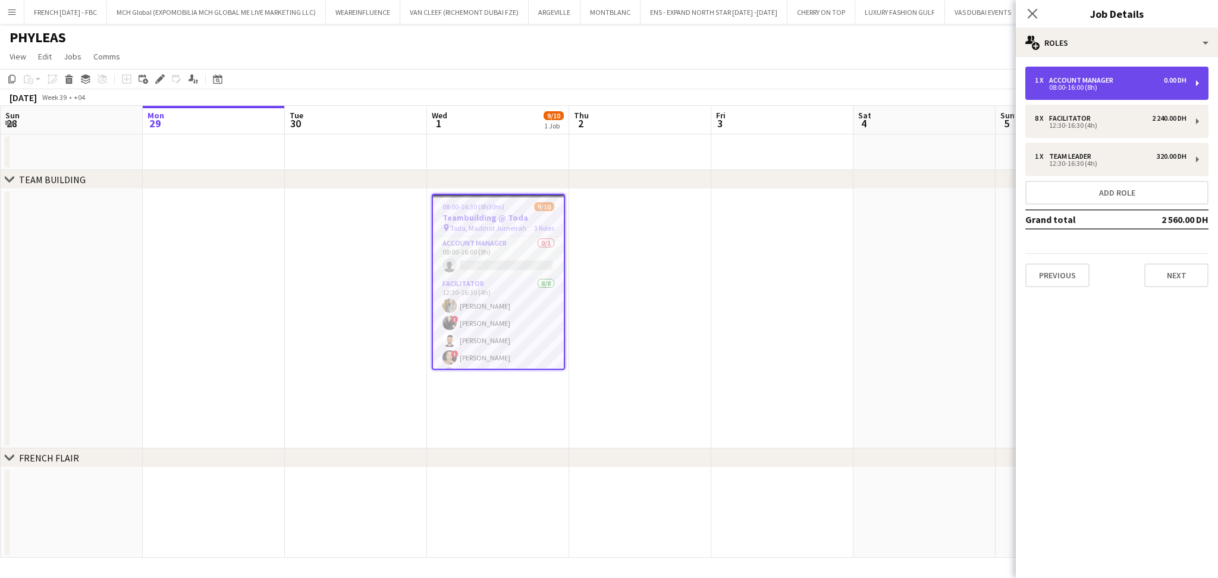
click at [1134, 82] on div "1 x Account Manager 0.00 DH" at bounding box center [1111, 80] width 152 height 8
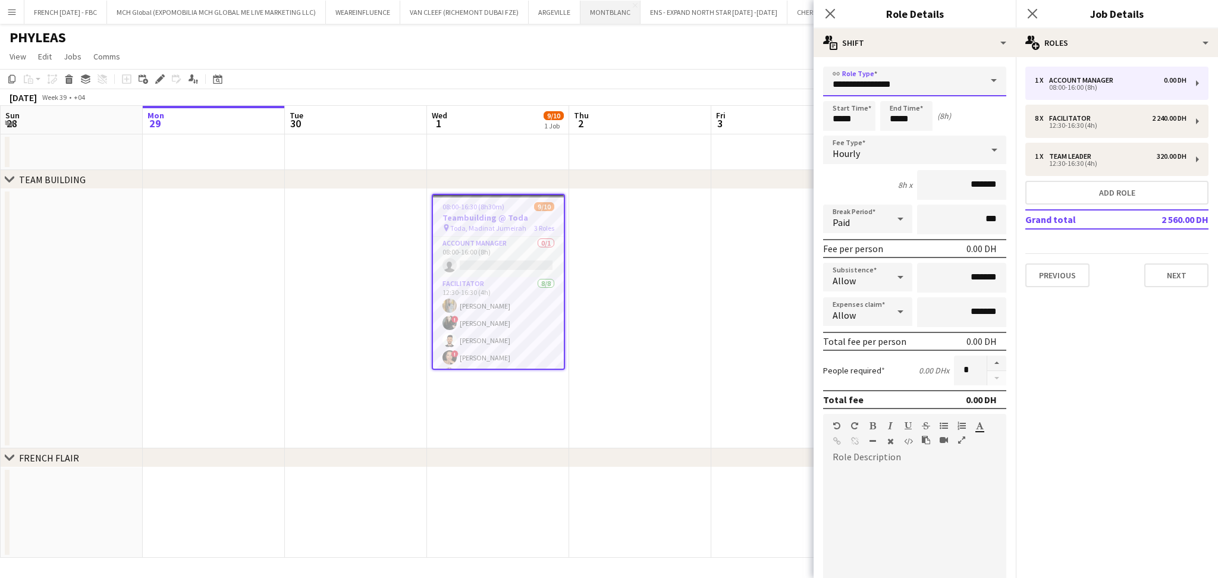
drag, startPoint x: 942, startPoint y: 80, endPoint x: 620, endPoint y: 17, distance: 329.0
click at [630, 25] on body "Menu Boards Boards Boards All jobs Status Workforce Workforce My Workforce Recr…" at bounding box center [609, 289] width 1218 height 578
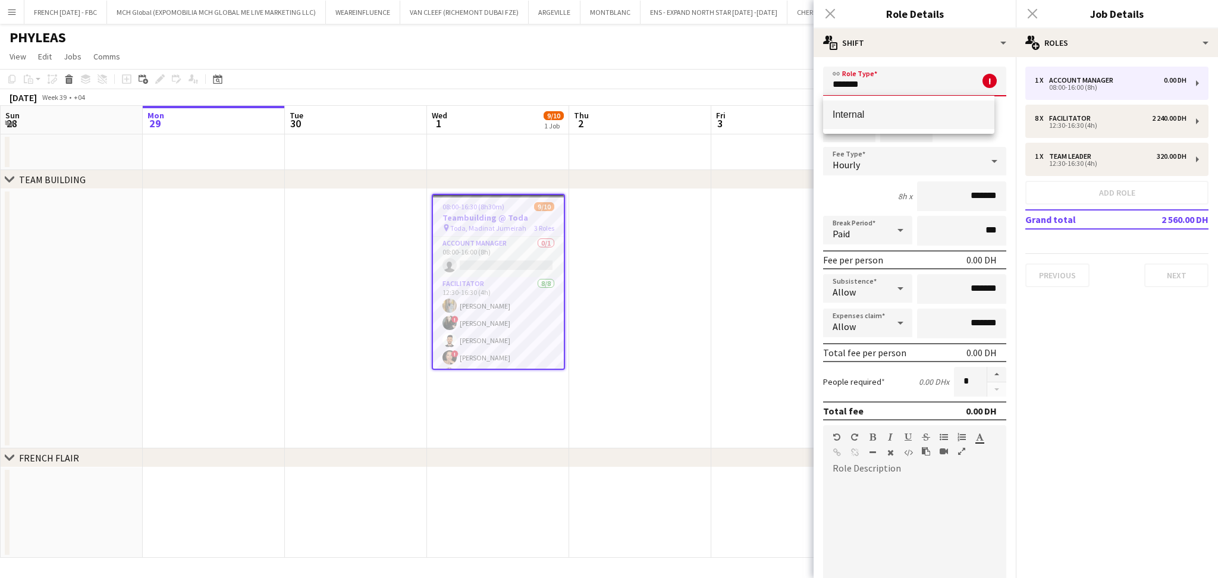
click at [910, 105] on mat-option "Internal" at bounding box center [908, 114] width 171 height 29
type input "********"
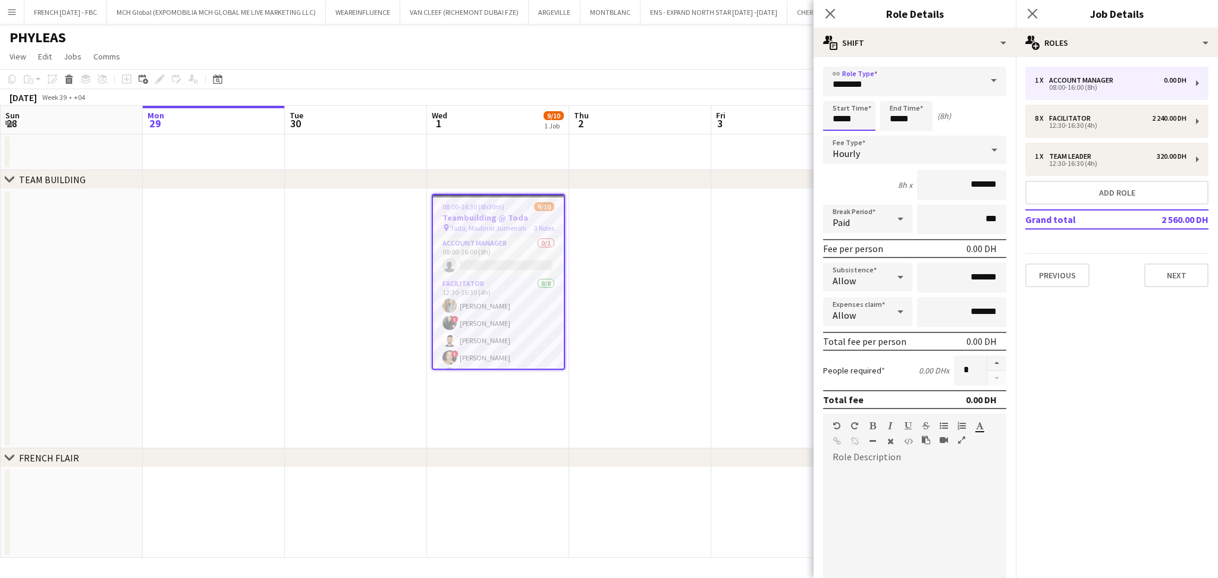
drag, startPoint x: 870, startPoint y: 113, endPoint x: 820, endPoint y: 111, distance: 50.6
click at [820, 111] on form "link Role Type ******** Start Time ***** End Time ***** (8h) Fee Type Hourly 8h…" at bounding box center [914, 406] width 202 height 678
type input "*****"
click at [873, 152] on div "Hourly" at bounding box center [902, 150] width 159 height 29
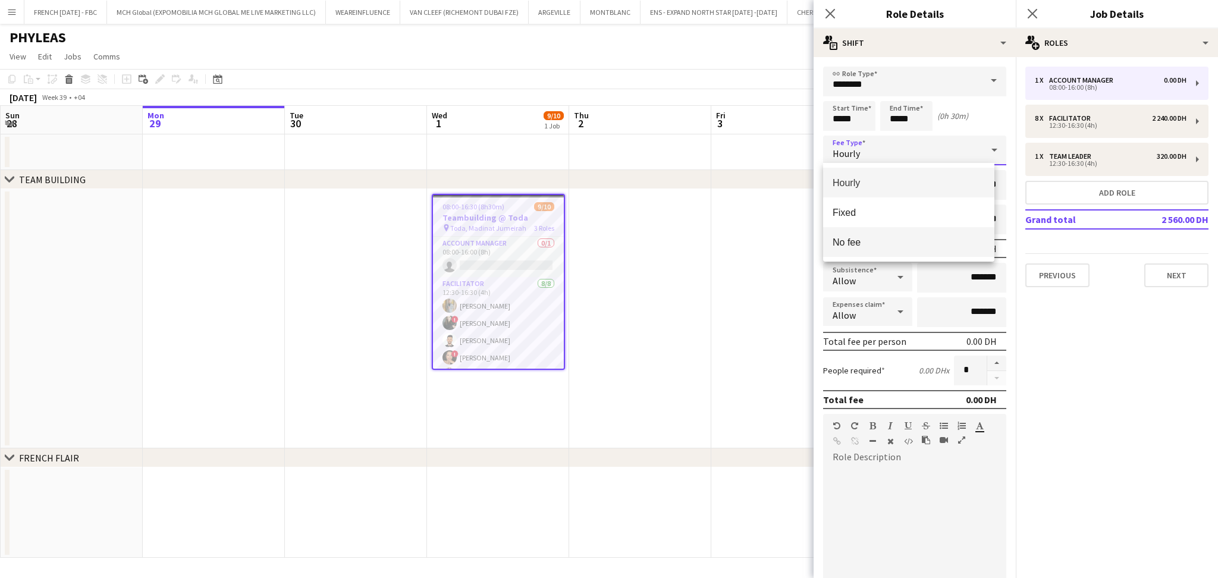
click at [891, 228] on mat-option "No fee" at bounding box center [908, 242] width 171 height 30
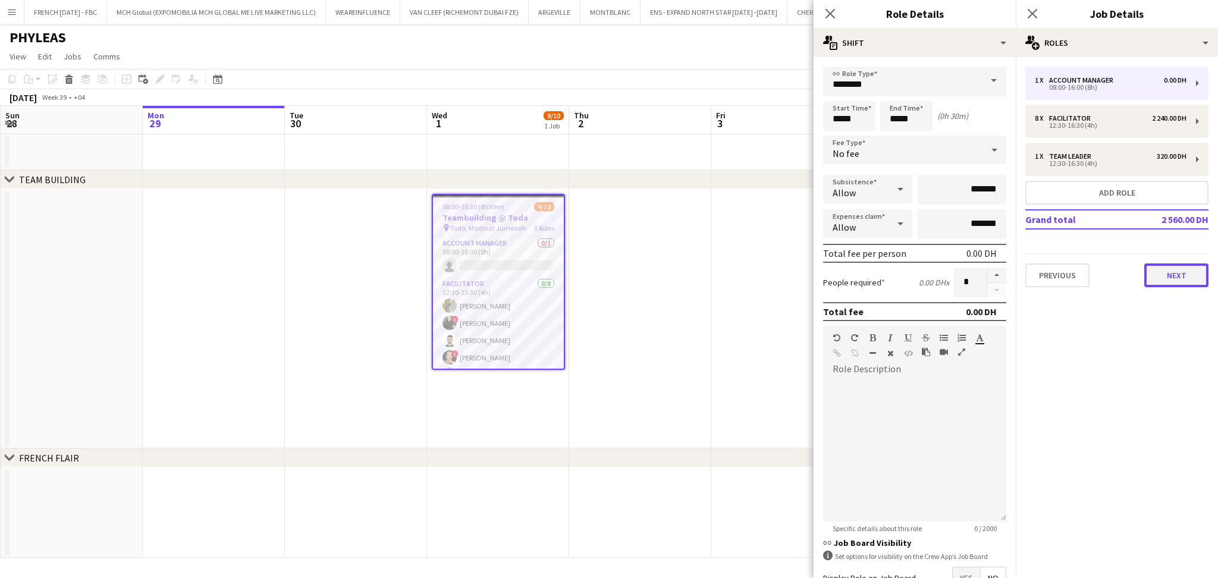
click at [1178, 275] on button "Next" at bounding box center [1176, 275] width 64 height 24
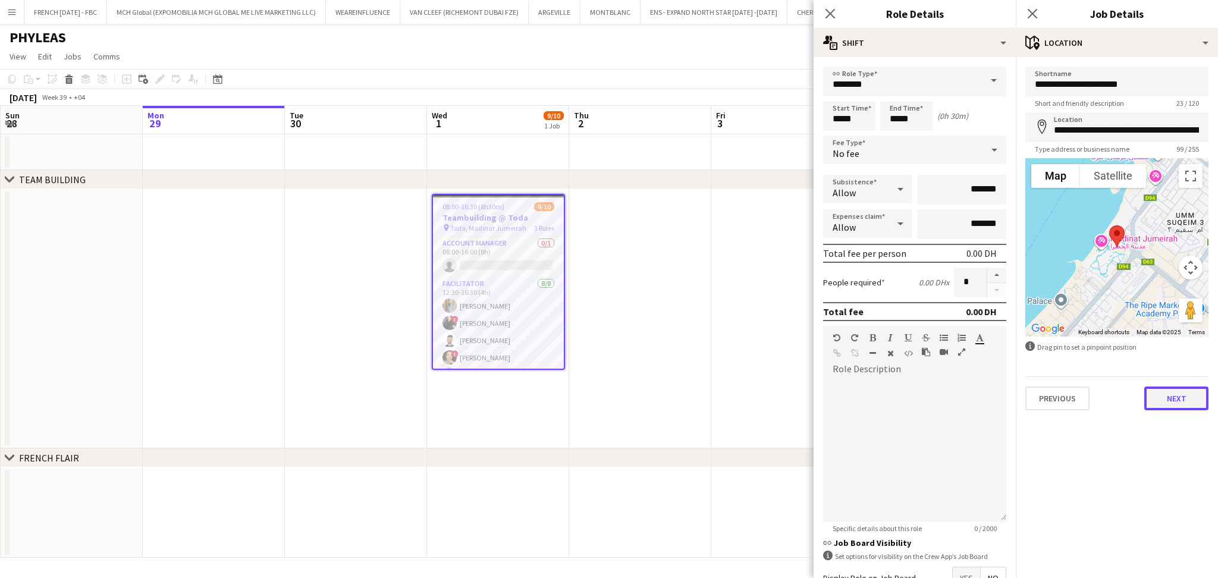
click at [1182, 398] on button "Next" at bounding box center [1176, 398] width 64 height 24
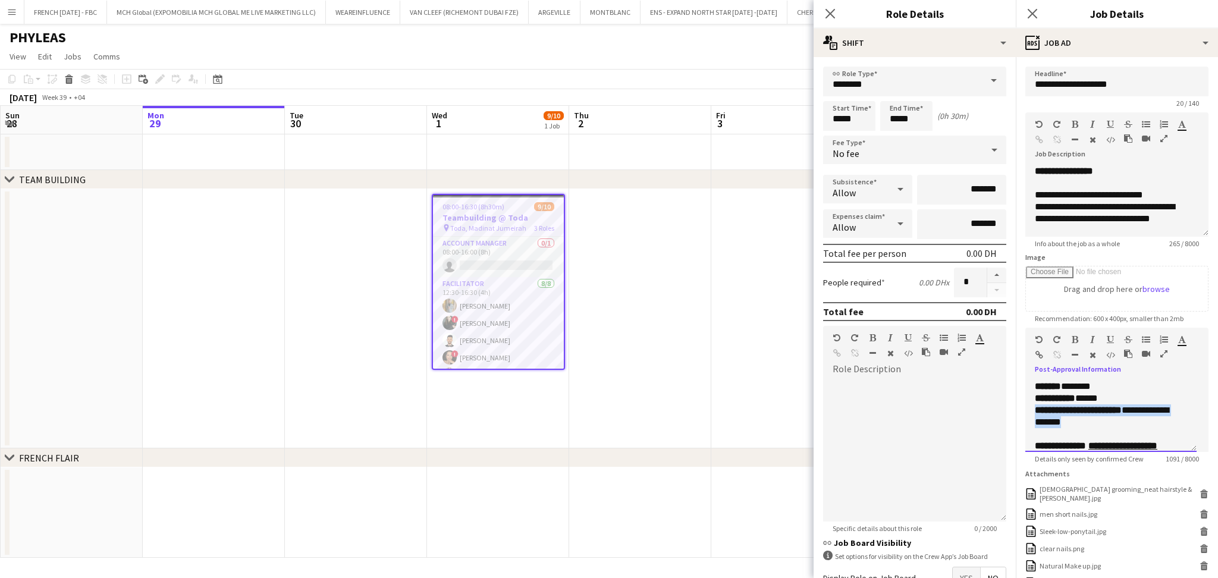
drag, startPoint x: 1114, startPoint y: 432, endPoint x: 812, endPoint y: 398, distance: 304.6
click at [828, 404] on body "Menu Boards Boards Boards All jobs Status Workforce Workforce My Workforce Recr…" at bounding box center [609, 289] width 1218 height 578
click at [1118, 402] on p "**********" at bounding box center [1105, 398] width 140 height 12
click at [1125, 395] on p "**********" at bounding box center [1105, 398] width 140 height 12
drag, startPoint x: 1095, startPoint y: 392, endPoint x: 982, endPoint y: 393, distance: 113.0
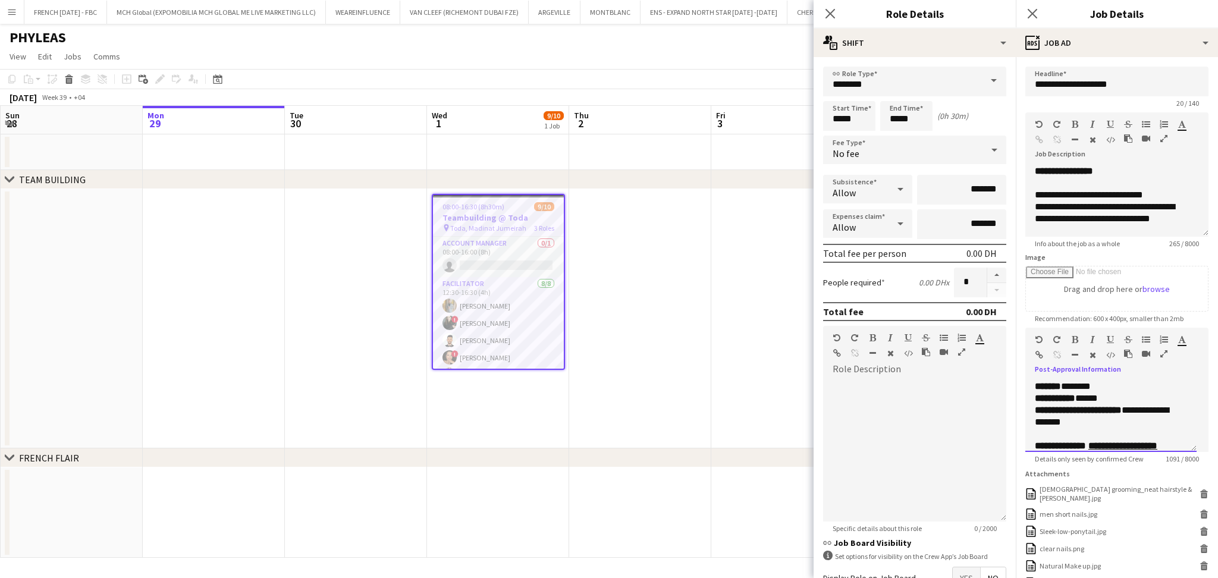
click at [994, 393] on body "Menu Boards Boards Boards All jobs Status Workforce Workforce My Workforce Recr…" at bounding box center [609, 289] width 1218 height 578
drag, startPoint x: 1117, startPoint y: 402, endPoint x: 1031, endPoint y: 400, distance: 85.6
click at [1031, 400] on div "**********" at bounding box center [1110, 416] width 171 height 71
click at [1099, 419] on u "**********" at bounding box center [1096, 414] width 122 height 33
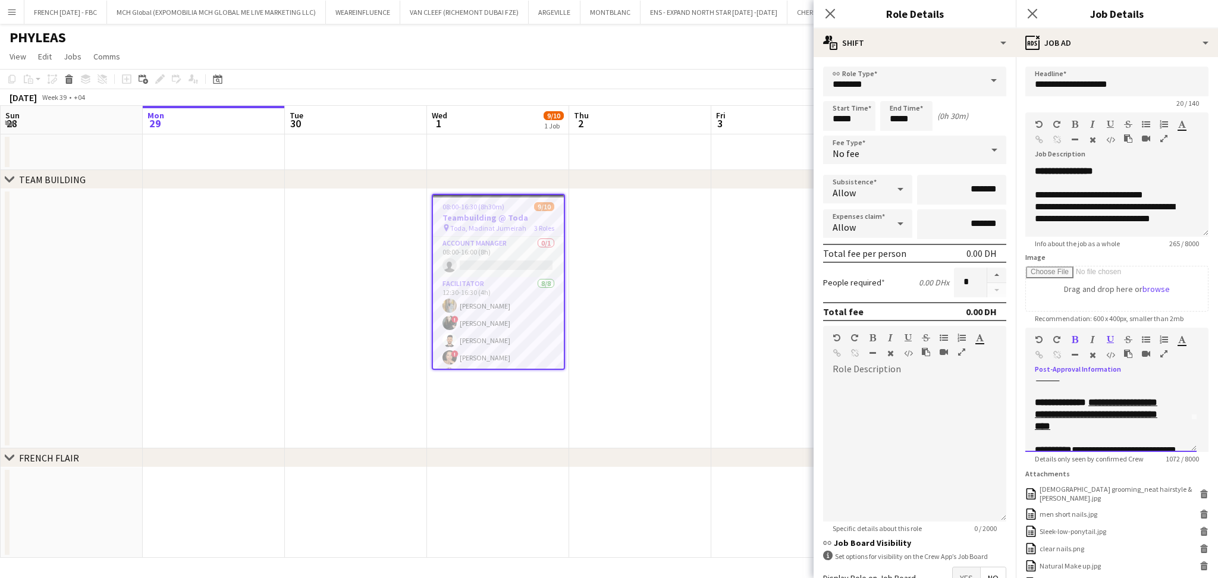
click at [1099, 419] on u "**********" at bounding box center [1096, 414] width 122 height 33
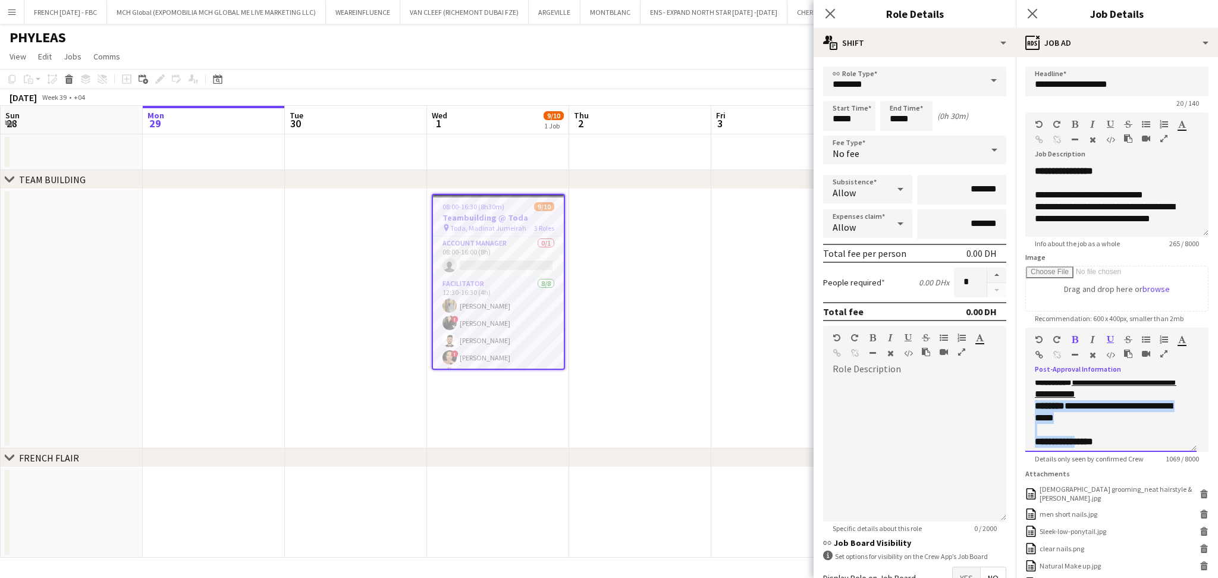
drag, startPoint x: 1137, startPoint y: 399, endPoint x: 1083, endPoint y: 446, distance: 71.2
click at [1083, 446] on div "**********" at bounding box center [1110, 416] width 171 height 71
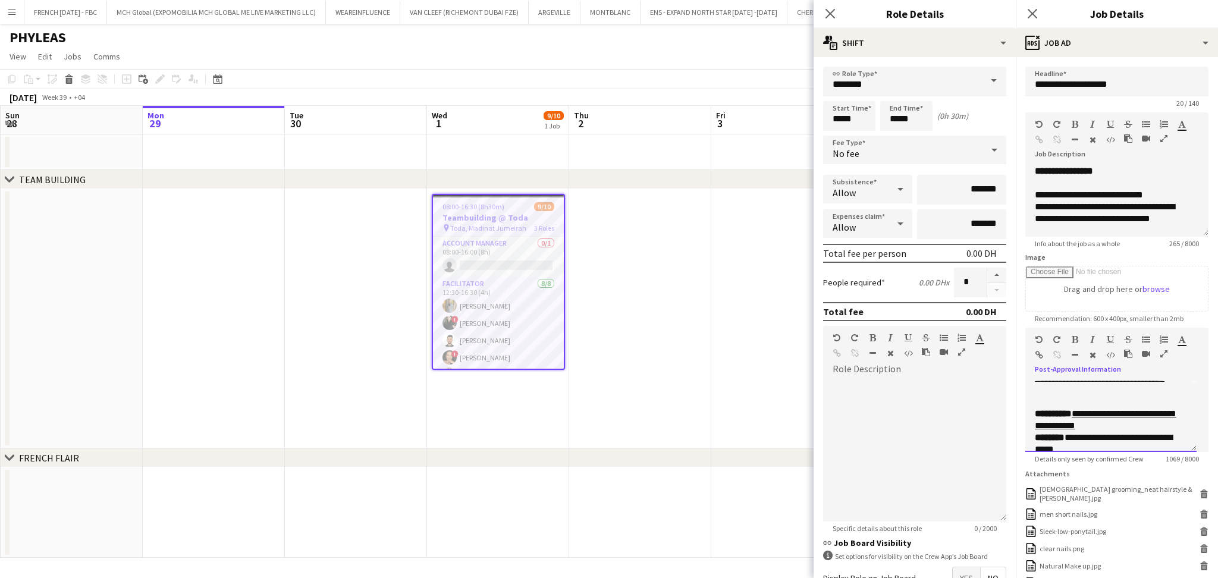
click at [1130, 419] on p "**********" at bounding box center [1111, 420] width 152 height 24
drag, startPoint x: 1130, startPoint y: 426, endPoint x: 1076, endPoint y: 414, distance: 56.0
click at [1076, 414] on p "**********" at bounding box center [1111, 420] width 152 height 24
drag, startPoint x: 1143, startPoint y: 428, endPoint x: 1079, endPoint y: 411, distance: 66.9
click at [1079, 411] on p "**********" at bounding box center [1111, 420] width 152 height 24
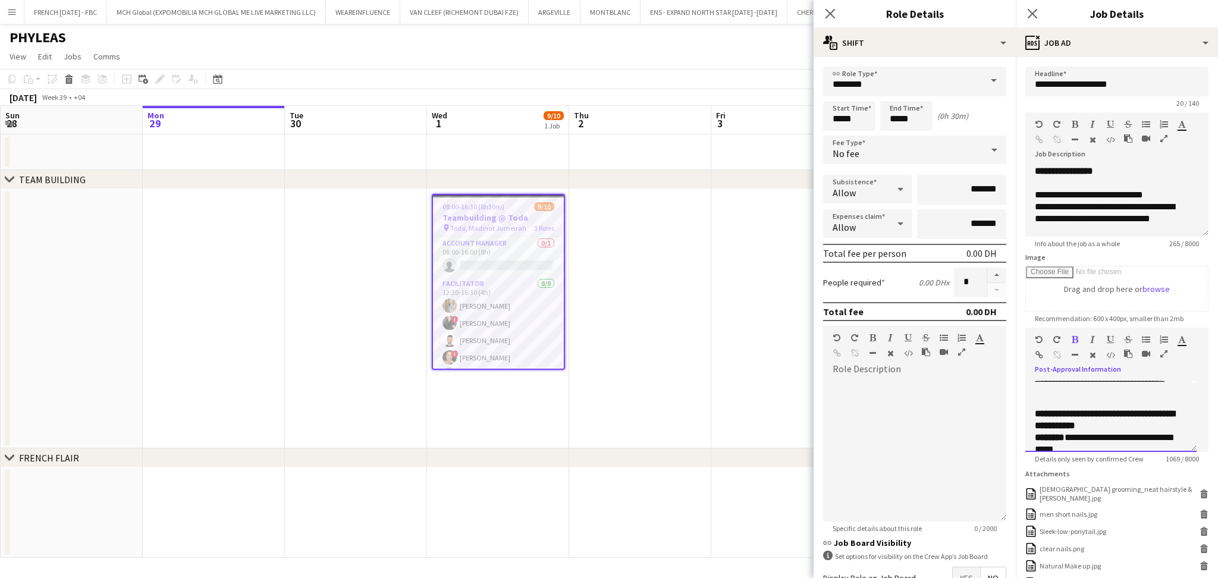
click at [1133, 433] on p "**********" at bounding box center [1105, 444] width 140 height 24
drag, startPoint x: 1137, startPoint y: 423, endPoint x: 1076, endPoint y: 414, distance: 61.9
click at [1076, 414] on p "**********" at bounding box center [1111, 420] width 152 height 24
click at [1041, 356] on icon "button" at bounding box center [1039, 355] width 8 height 8
drag, startPoint x: 1079, startPoint y: 407, endPoint x: 1090, endPoint y: 411, distance: 11.8
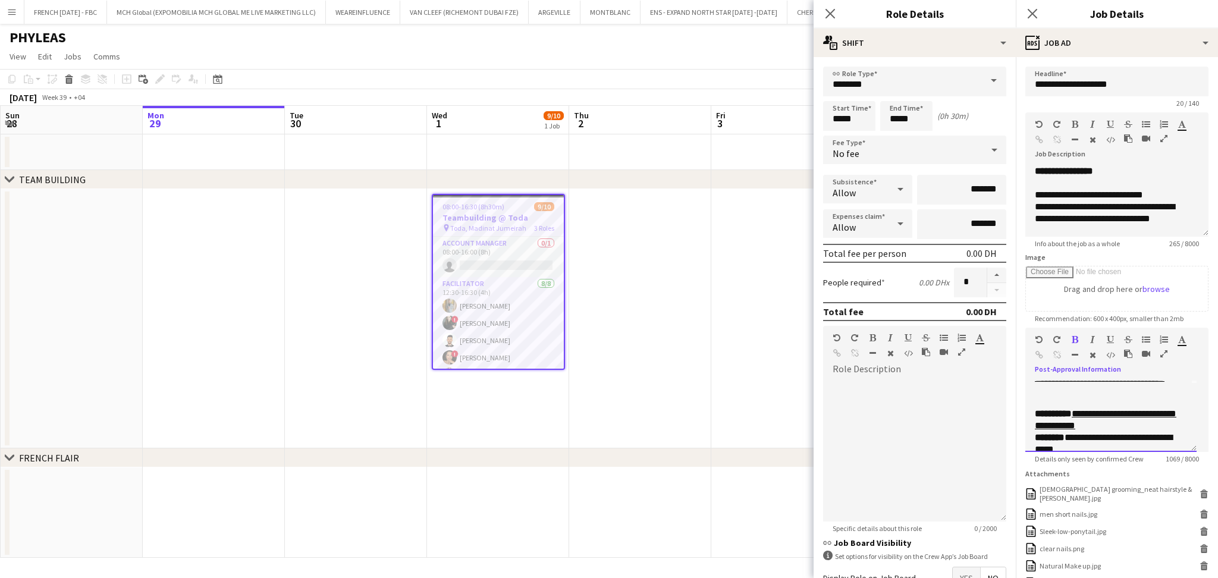
scroll to position [99, 0]
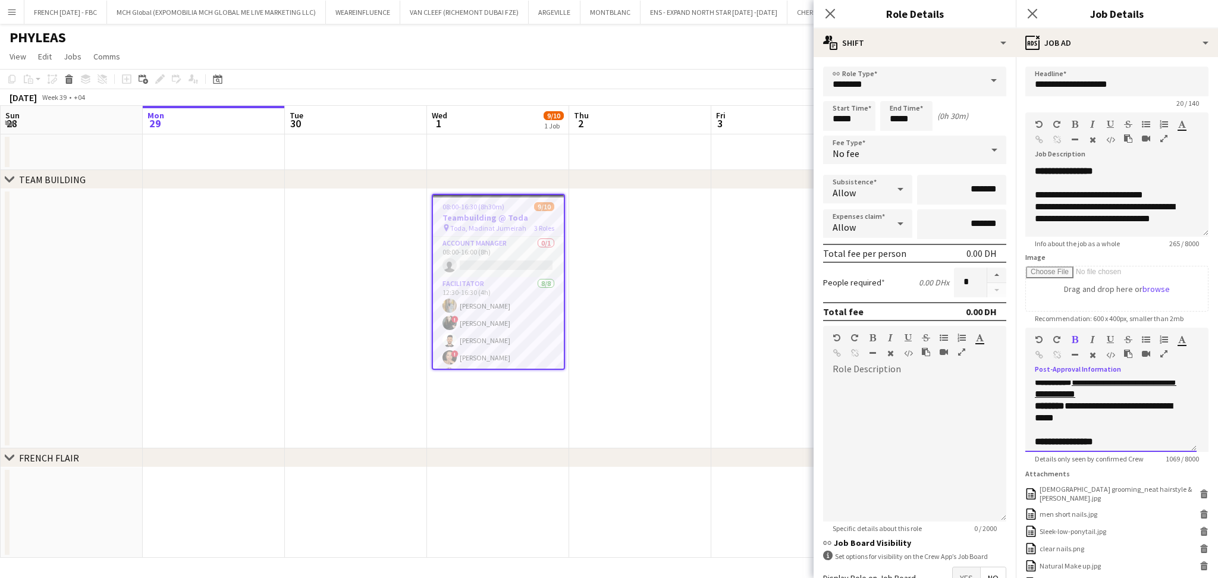
drag, startPoint x: 1112, startPoint y: 419, endPoint x: 1089, endPoint y: 413, distance: 23.4
click at [1089, 413] on p "**********" at bounding box center [1105, 412] width 140 height 24
click at [1079, 410] on p "**********" at bounding box center [1105, 412] width 140 height 24
click at [1088, 416] on p "**********" at bounding box center [1105, 412] width 140 height 24
drag, startPoint x: 1088, startPoint y: 417, endPoint x: 1073, endPoint y: 405, distance: 19.0
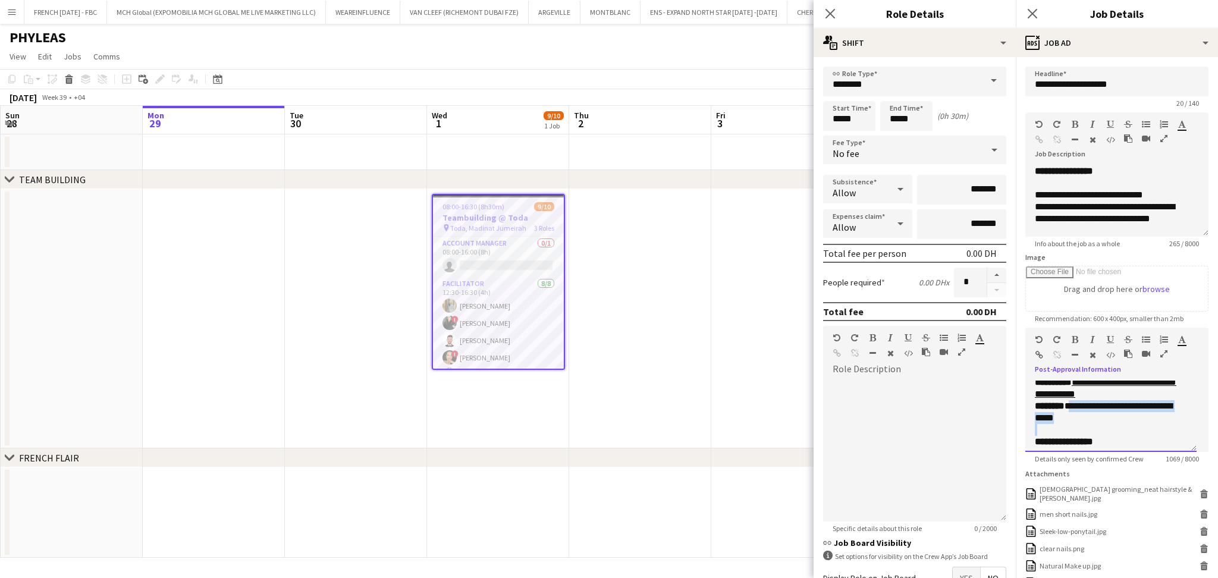
click at [1073, 405] on p "**********" at bounding box center [1105, 412] width 140 height 24
click at [1077, 417] on div "**********" at bounding box center [1105, 412] width 140 height 24
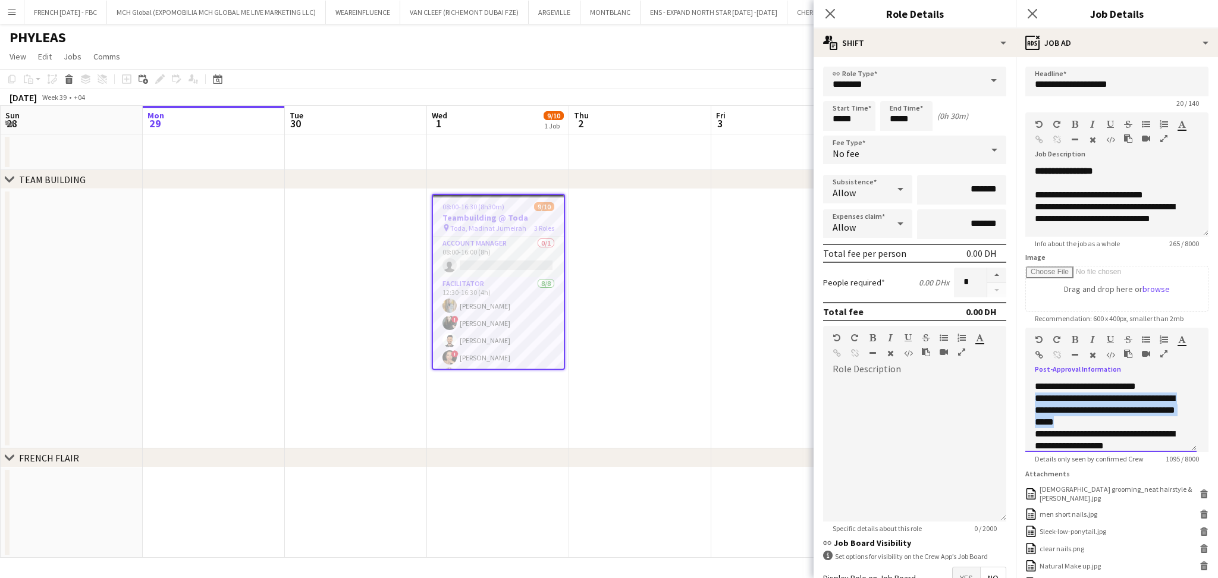
drag, startPoint x: 1086, startPoint y: 415, endPoint x: 1022, endPoint y: 396, distance: 67.0
click at [1022, 396] on form "**********" at bounding box center [1117, 382] width 202 height 631
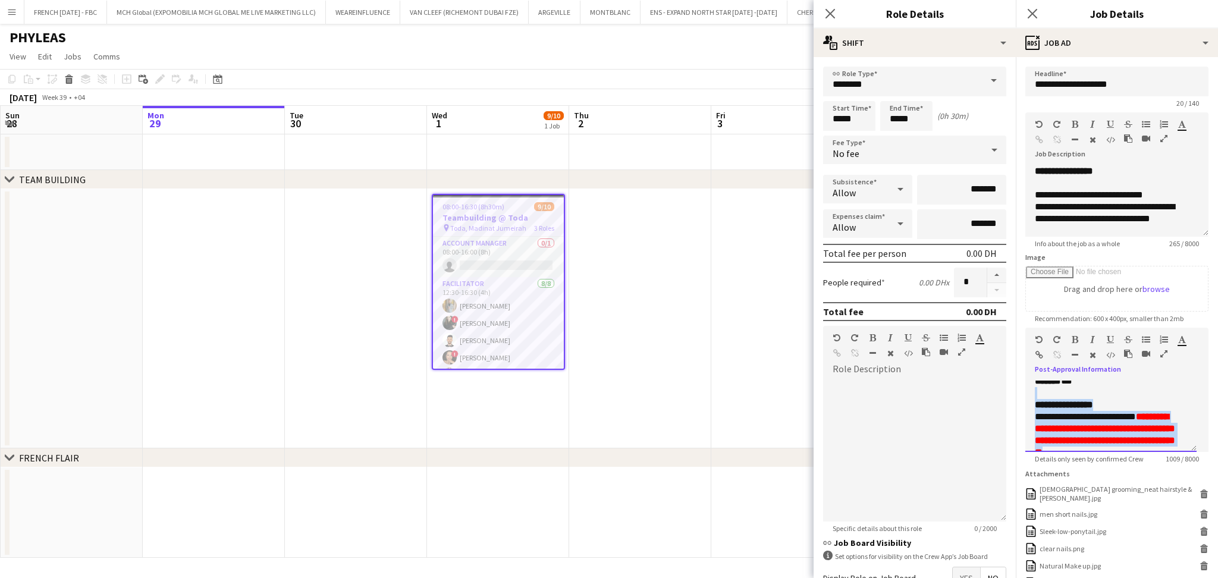
drag, startPoint x: 1134, startPoint y: 424, endPoint x: 1133, endPoint y: 391, distance: 33.3
click at [1133, 391] on div "**********" at bounding box center [1110, 416] width 171 height 71
click at [1152, 416] on p "**********" at bounding box center [1111, 413] width 152 height 12
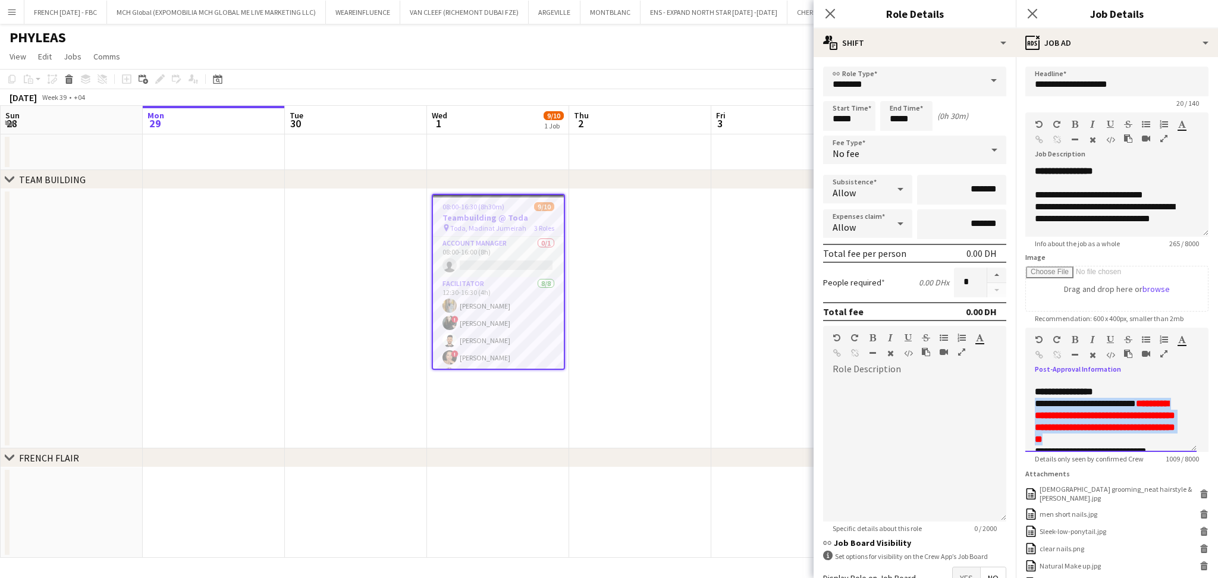
drag, startPoint x: 1146, startPoint y: 428, endPoint x: 1139, endPoint y: 392, distance: 37.0
click at [1139, 392] on div "**********" at bounding box center [1110, 416] width 171 height 71
click at [1178, 426] on div "**********" at bounding box center [1110, 416] width 171 height 71
drag, startPoint x: 1161, startPoint y: 438, endPoint x: 1136, endPoint y: 404, distance: 42.1
click at [1136, 404] on p "**********" at bounding box center [1105, 423] width 140 height 48
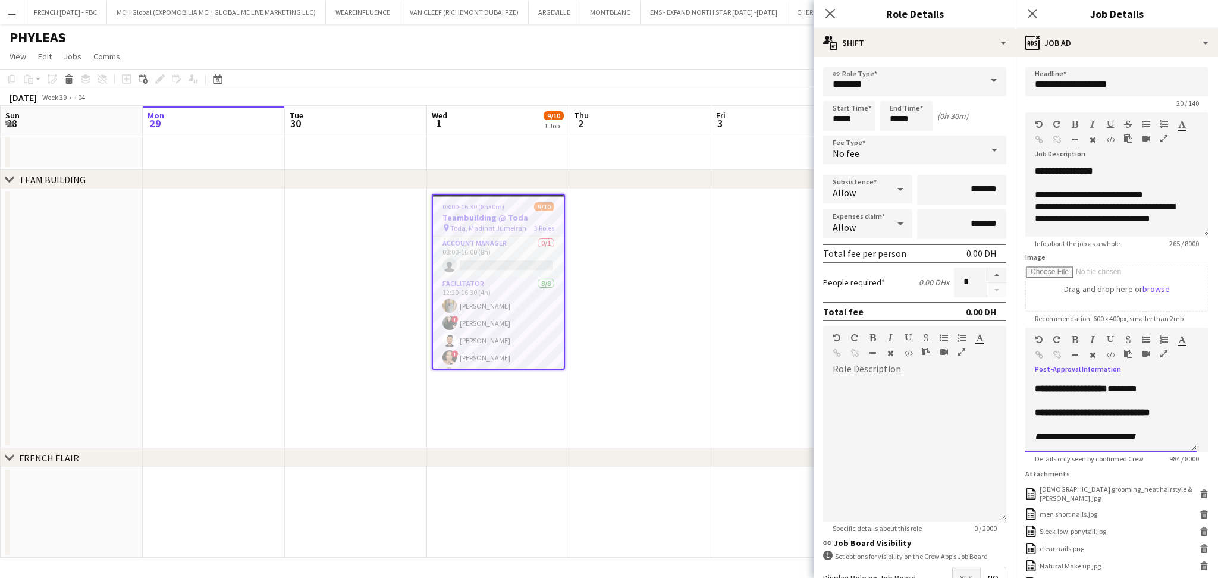
scroll to position [496, 0]
click at [502, 259] on app-card-role "Account Manager 0/1 08:00-16:00 (8h) single-neutral-actions" at bounding box center [498, 257] width 131 height 40
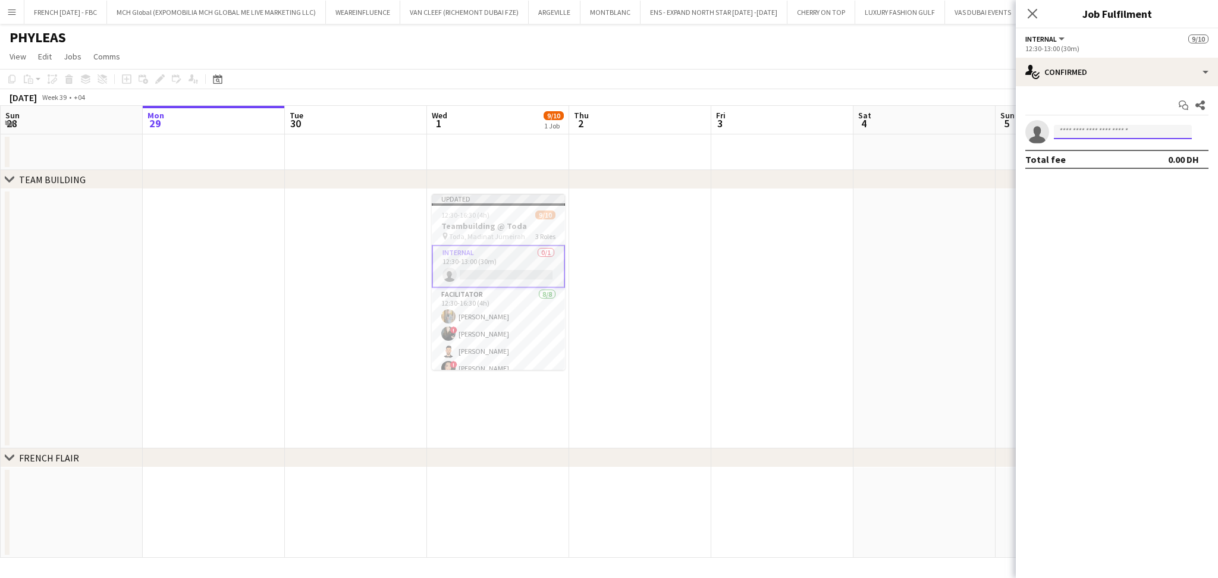
click at [1106, 131] on input at bounding box center [1123, 132] width 138 height 14
type input "*********"
click at [1104, 166] on span "+971582203230" at bounding box center [1122, 169] width 119 height 10
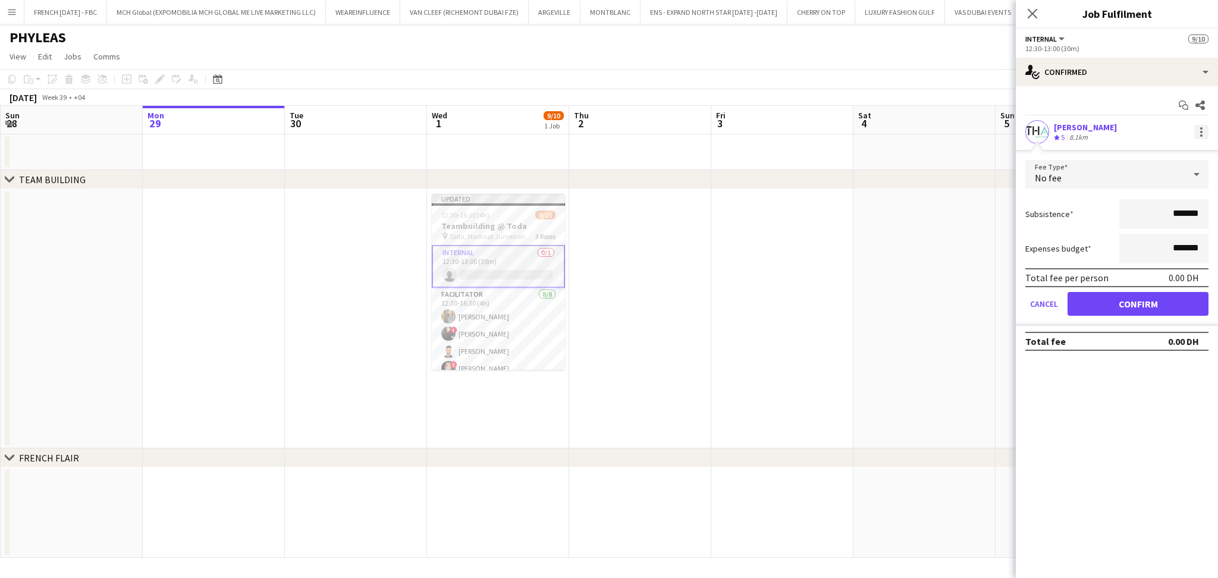
click at [1203, 131] on div at bounding box center [1201, 132] width 14 height 14
click at [1171, 322] on div at bounding box center [609, 289] width 1218 height 578
click at [1173, 306] on button "Confirm" at bounding box center [1137, 304] width 141 height 24
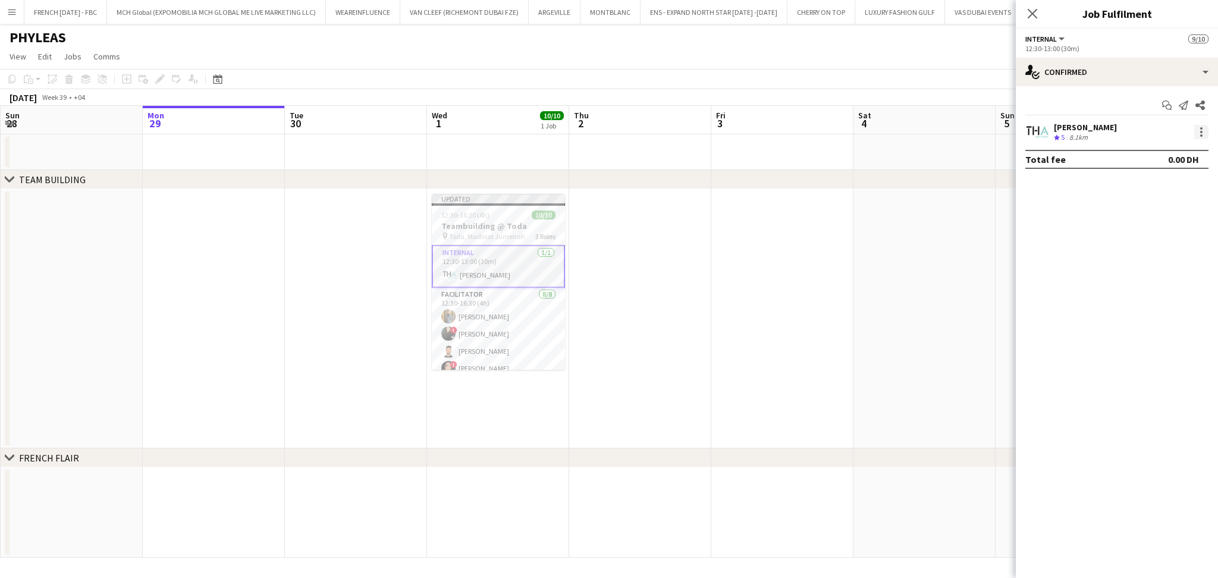
click at [1202, 131] on div at bounding box center [1201, 132] width 14 height 14
click at [1158, 297] on span "Set as supervisor" at bounding box center [1162, 296] width 74 height 10
click at [813, 262] on app-date-cell at bounding box center [782, 318] width 142 height 259
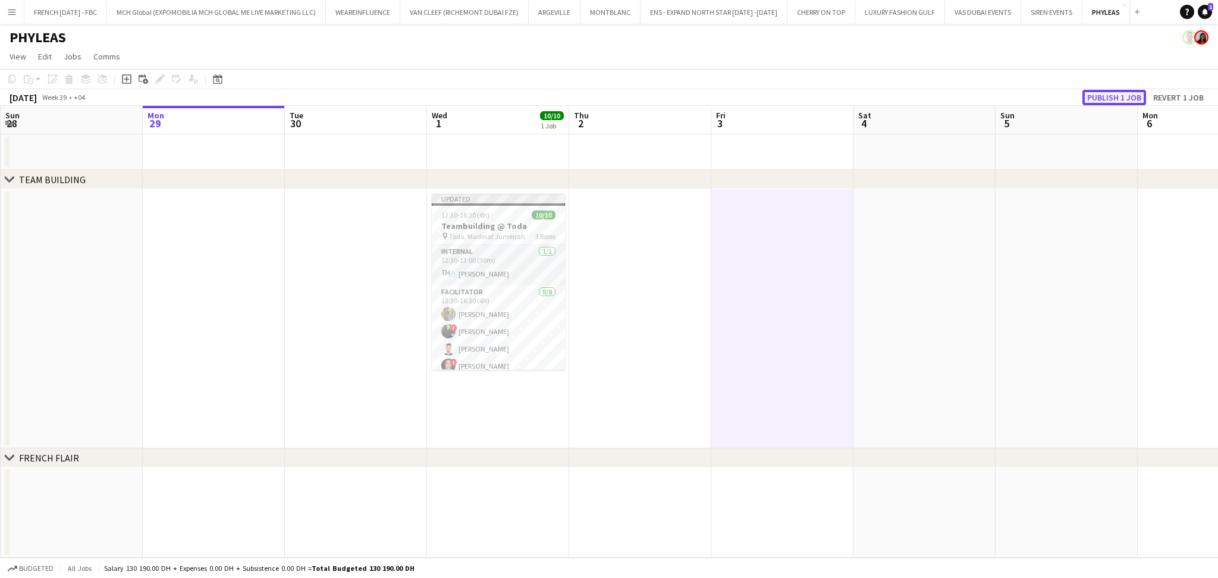
click at [1095, 101] on button "Publish 1 job" at bounding box center [1114, 97] width 64 height 15
click at [509, 208] on div "12:30-16:30 (4h) 10/10" at bounding box center [498, 205] width 133 height 9
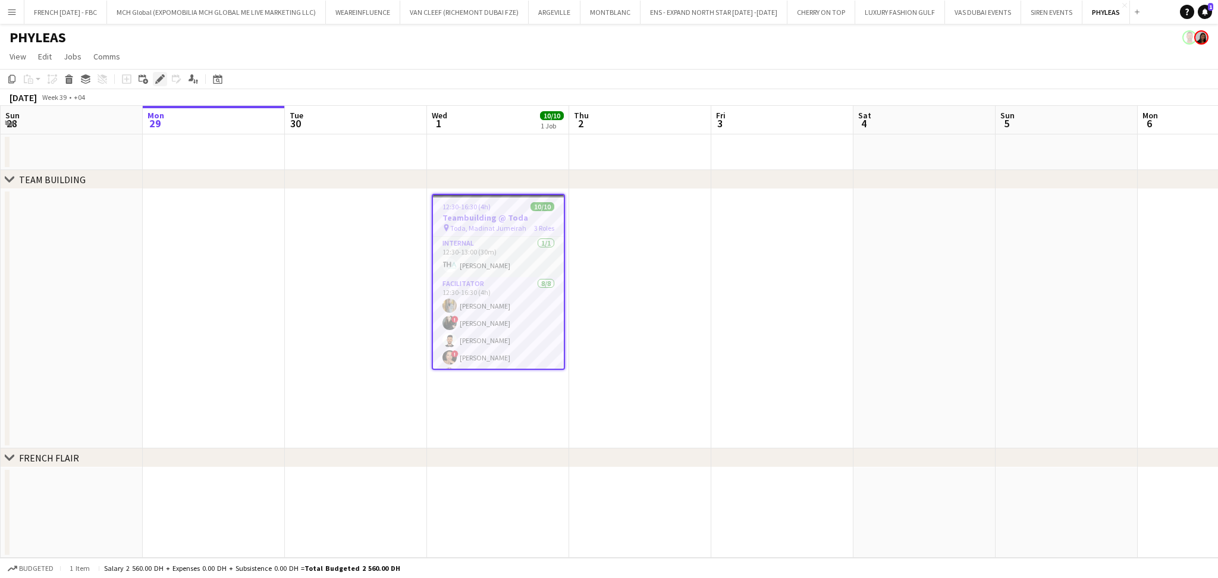
click at [162, 77] on icon at bounding box center [163, 75] width 3 height 3
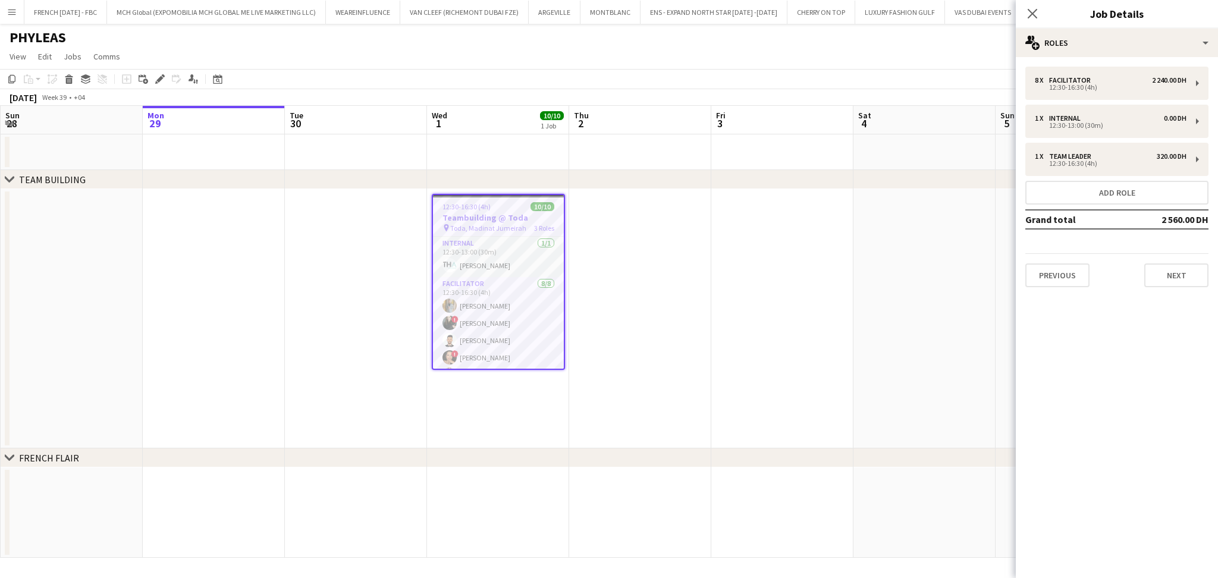
click at [1178, 287] on div "8 x Facilitator 2 240.00 DH 12:30-16:30 (4h) 1 x Internal 0.00 DH 12:30-13:00 (…" at bounding box center [1117, 177] width 202 height 240
click at [1181, 279] on button "Next" at bounding box center [1176, 275] width 64 height 24
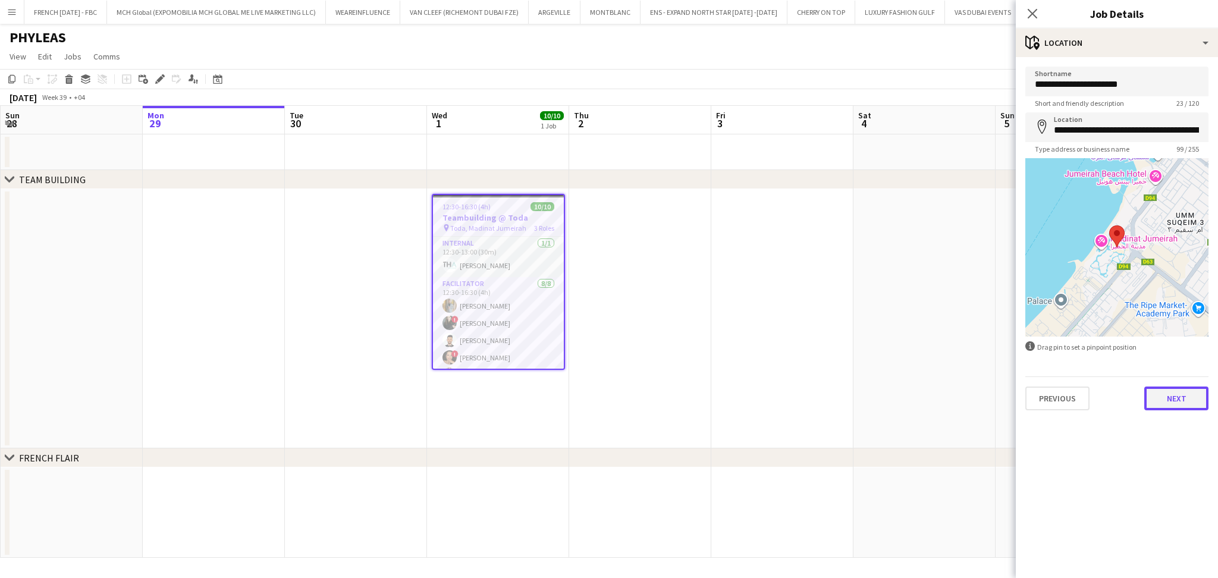
click at [1183, 392] on button "Next" at bounding box center [1176, 398] width 64 height 24
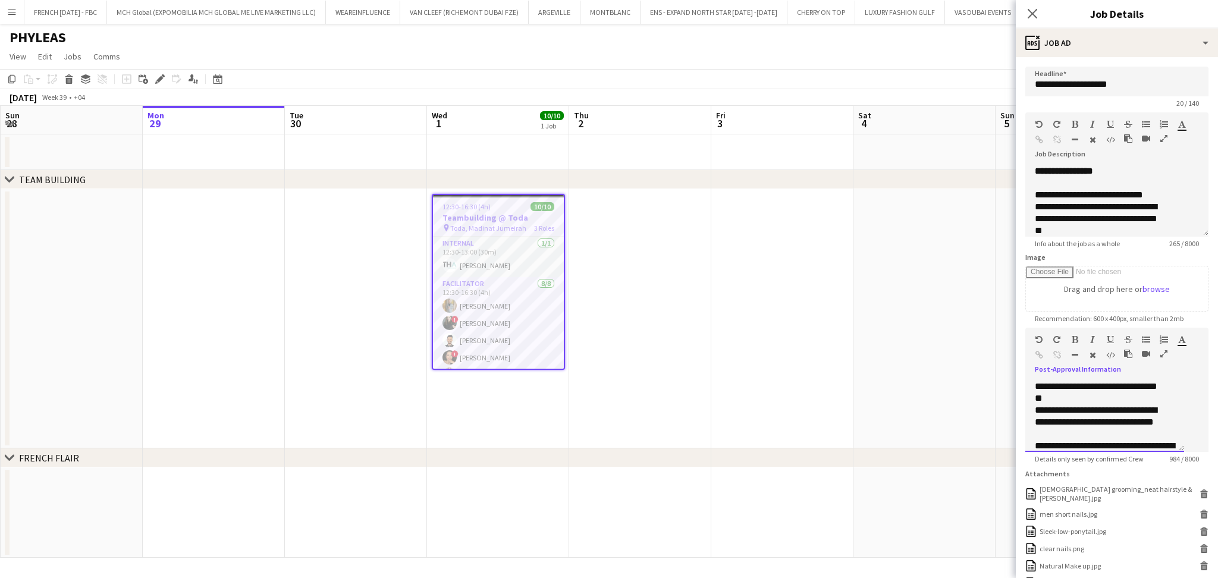
scroll to position [222, 0]
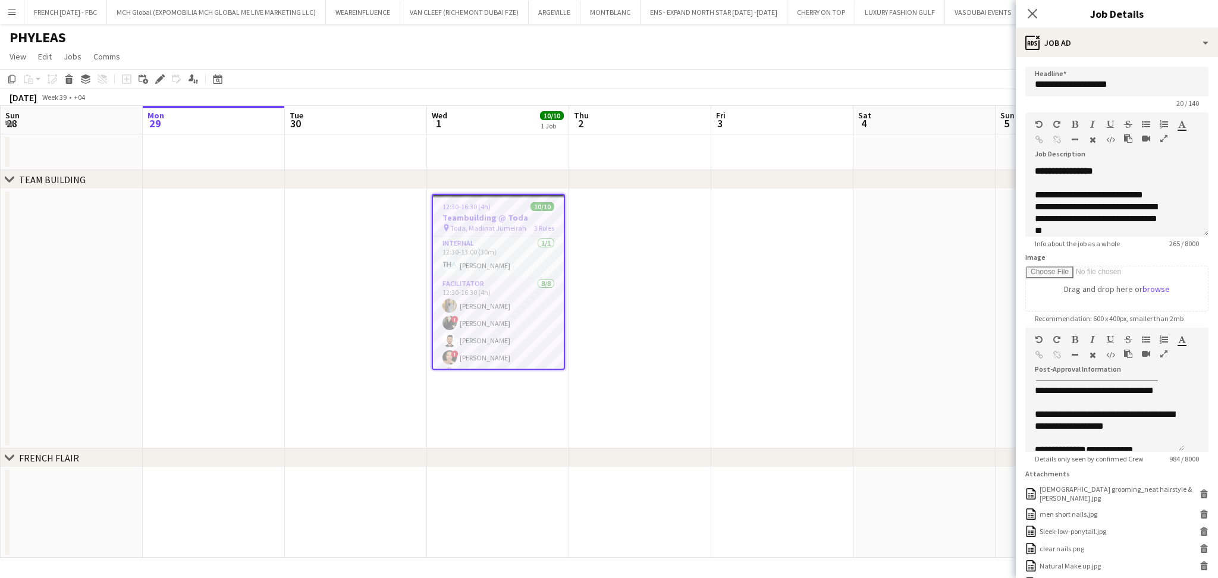
click at [768, 339] on app-date-cell at bounding box center [782, 318] width 142 height 259
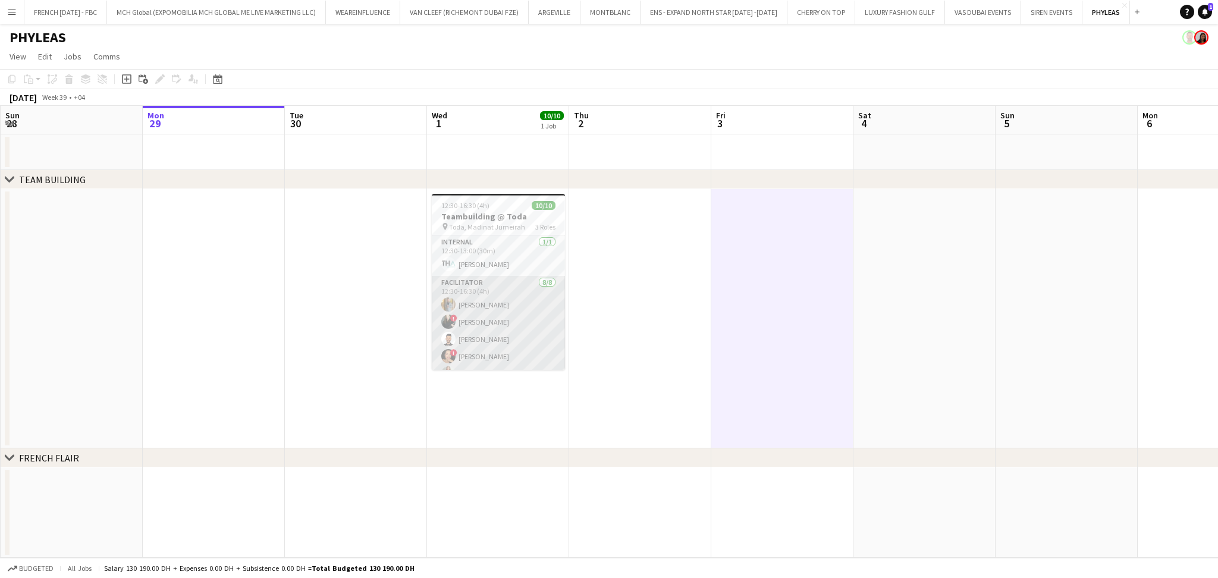
click at [502, 304] on app-card-role "Facilitator [DATE] 12:30-16:30 (4h) [PERSON_NAME] ! [PERSON_NAME] [PERSON_NAME]…" at bounding box center [498, 356] width 133 height 161
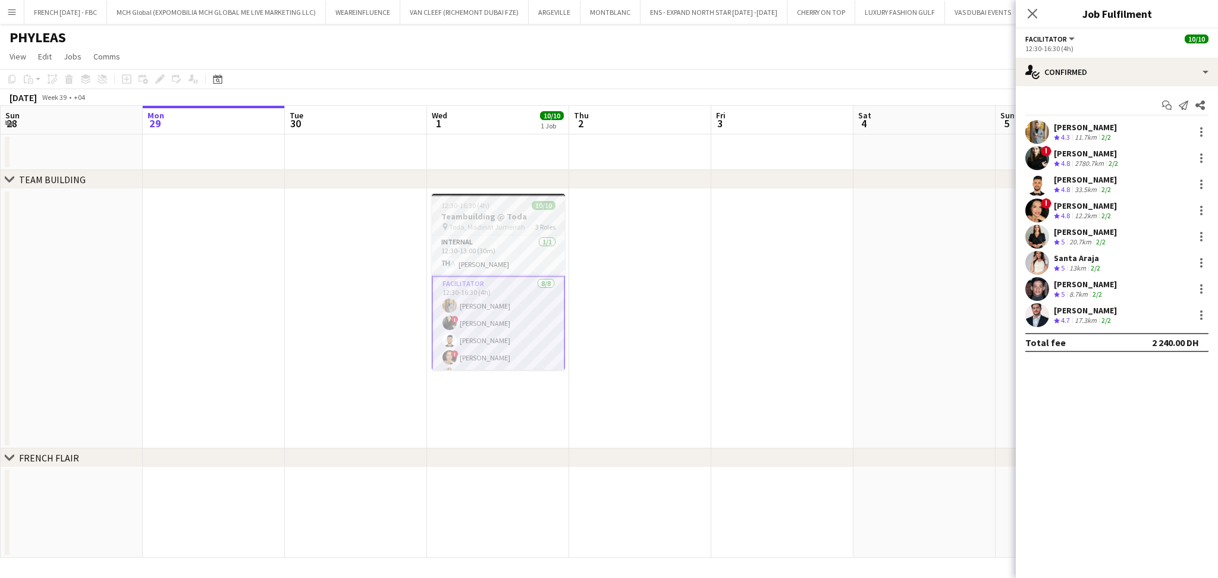
click at [496, 213] on h3 "Teambuilding @ Toda" at bounding box center [498, 216] width 133 height 11
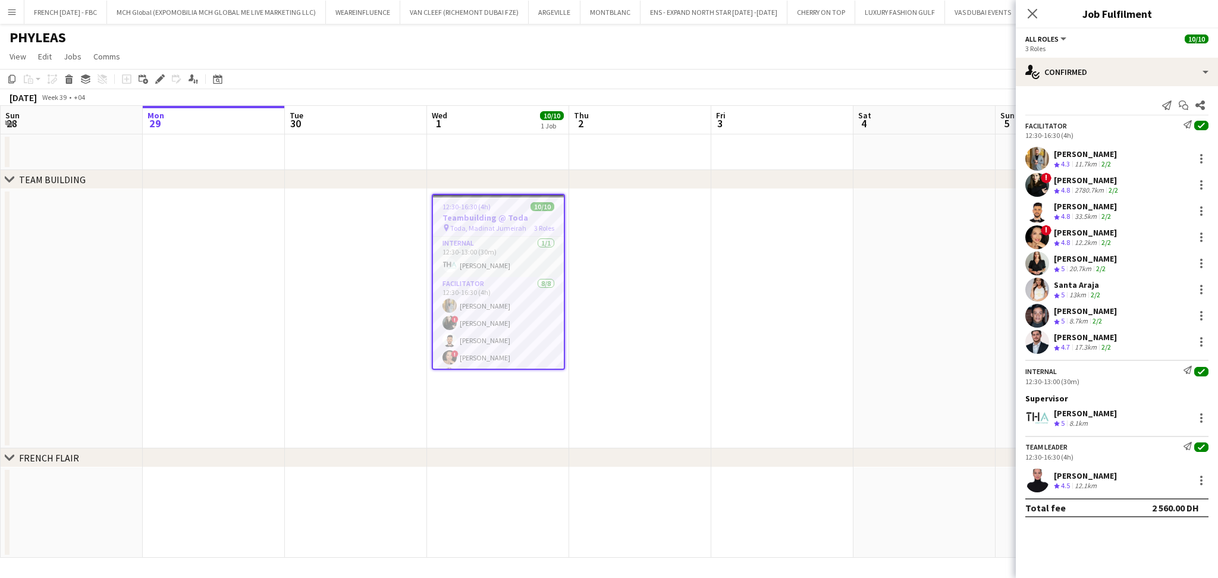
click at [768, 259] on app-date-cell at bounding box center [782, 318] width 142 height 259
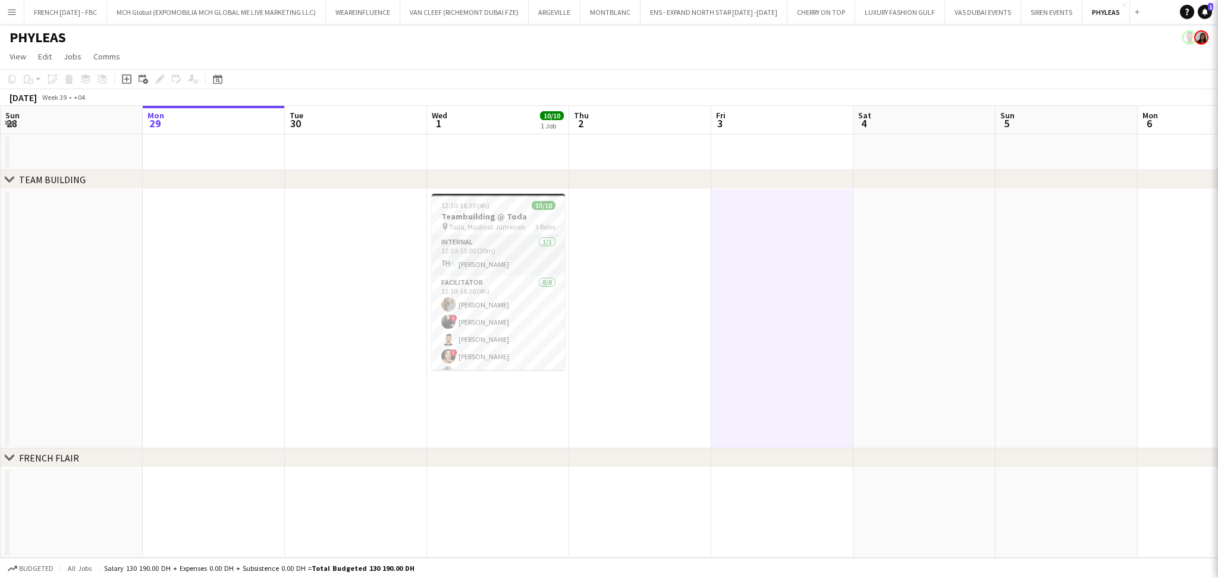
scroll to position [0, 282]
click at [1209, 8] on span "1" at bounding box center [1210, 7] width 5 height 8
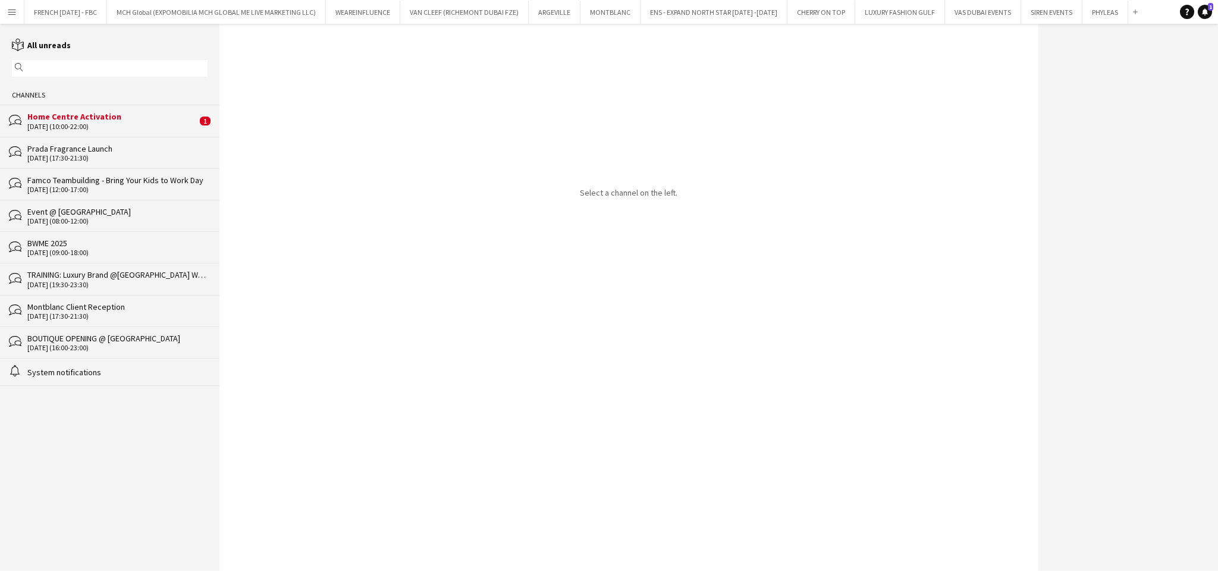
click at [84, 180] on div "Famco Teambuilding - Bring Your Kids to Work Day" at bounding box center [117, 180] width 180 height 11
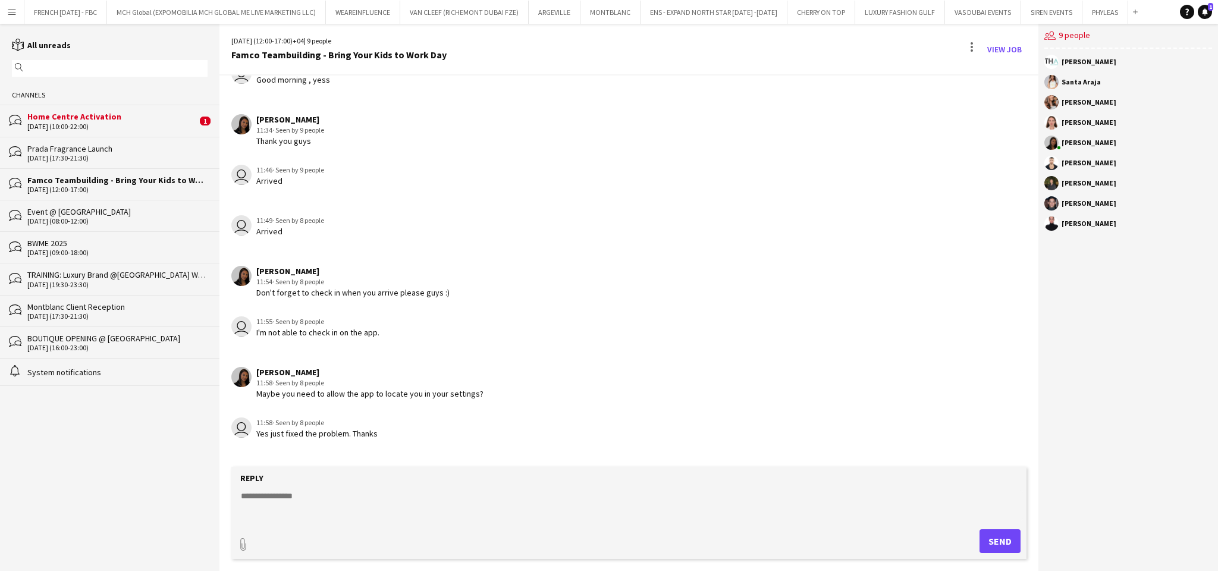
scroll to position [1580, 0]
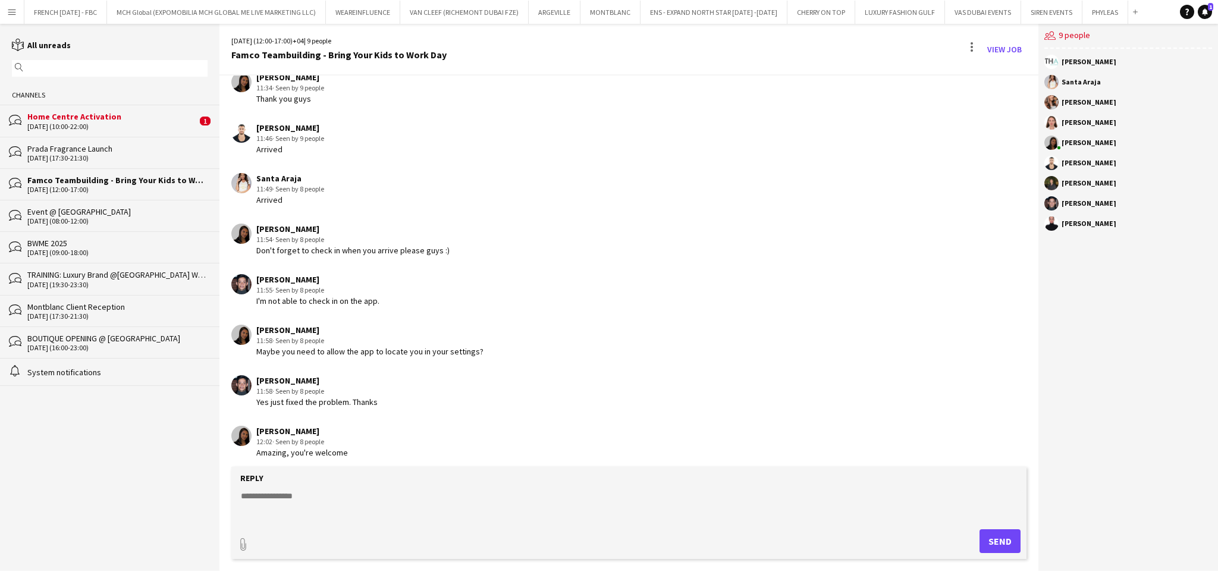
click at [388, 502] on textarea at bounding box center [631, 505] width 783 height 31
paste textarea "***"
type textarea "**********"
click at [989, 546] on button "Send" at bounding box center [999, 541] width 41 height 24
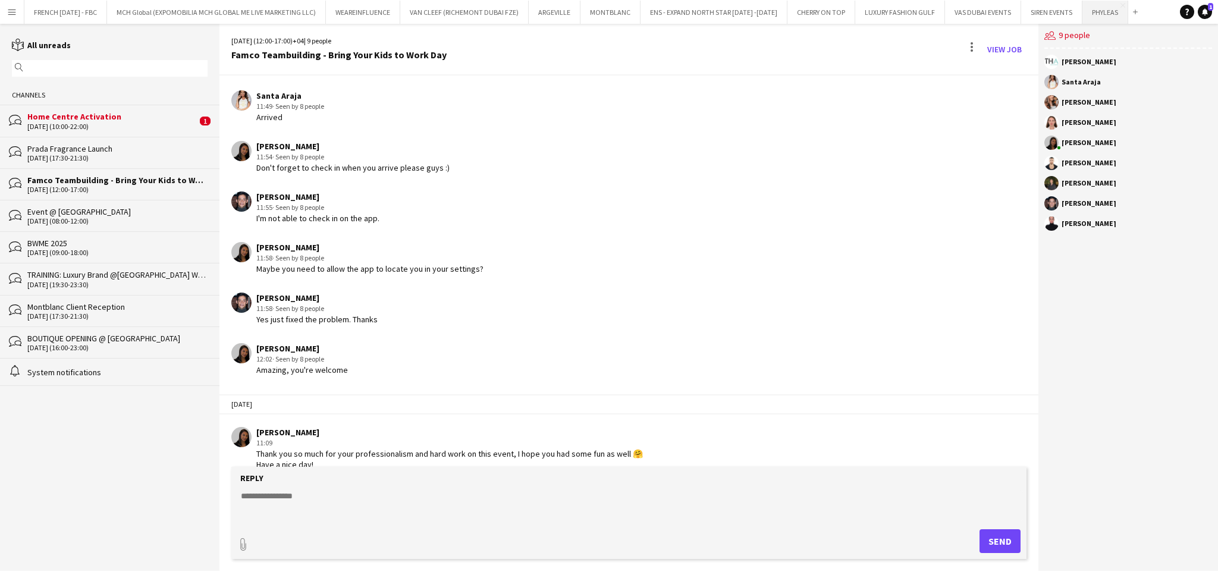
click at [1096, 15] on button "PHYLEAS Close" at bounding box center [1105, 12] width 46 height 23
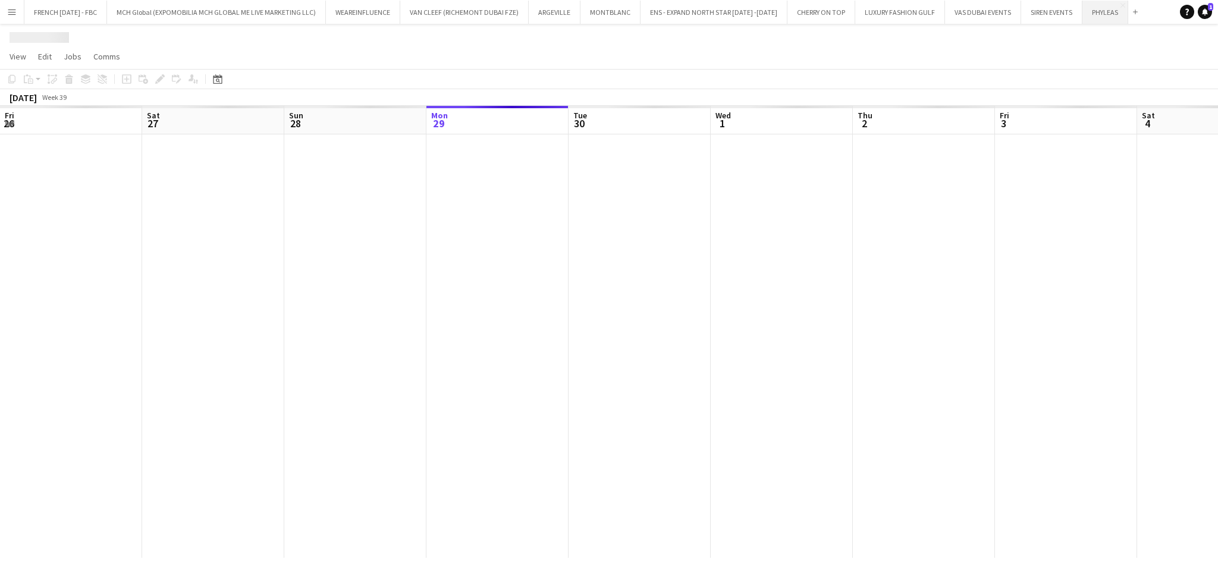
scroll to position [0, 284]
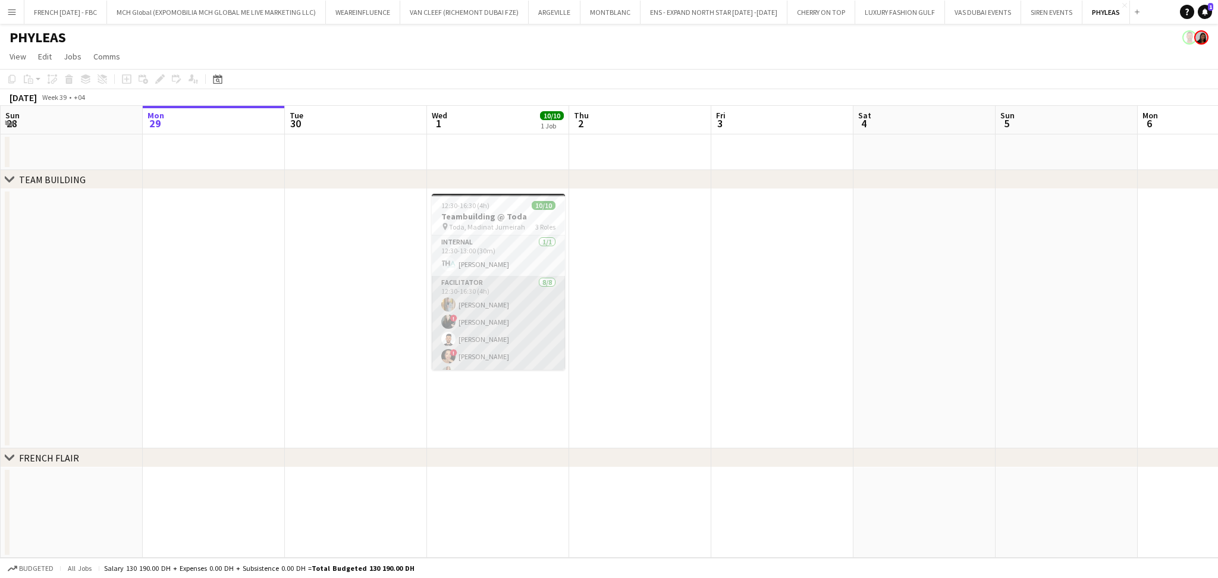
click at [512, 315] on app-card-role "Facilitator [DATE] 12:30-16:30 (4h) [PERSON_NAME] ! [PERSON_NAME] [PERSON_NAME]…" at bounding box center [498, 356] width 133 height 161
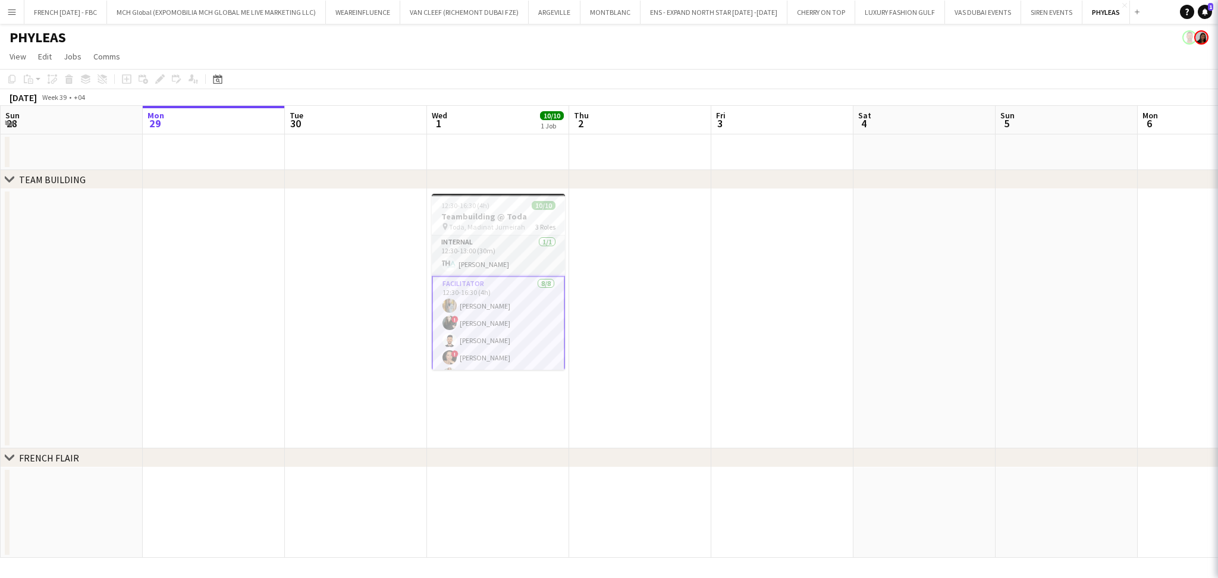
drag, startPoint x: 504, startPoint y: 210, endPoint x: 748, endPoint y: 203, distance: 243.9
click at [507, 210] on app-job-card "12:30-16:30 (4h) 10/10 Teambuilding @ Toda pin Toda, Madinat Jumeirah 3 Roles I…" at bounding box center [498, 282] width 133 height 176
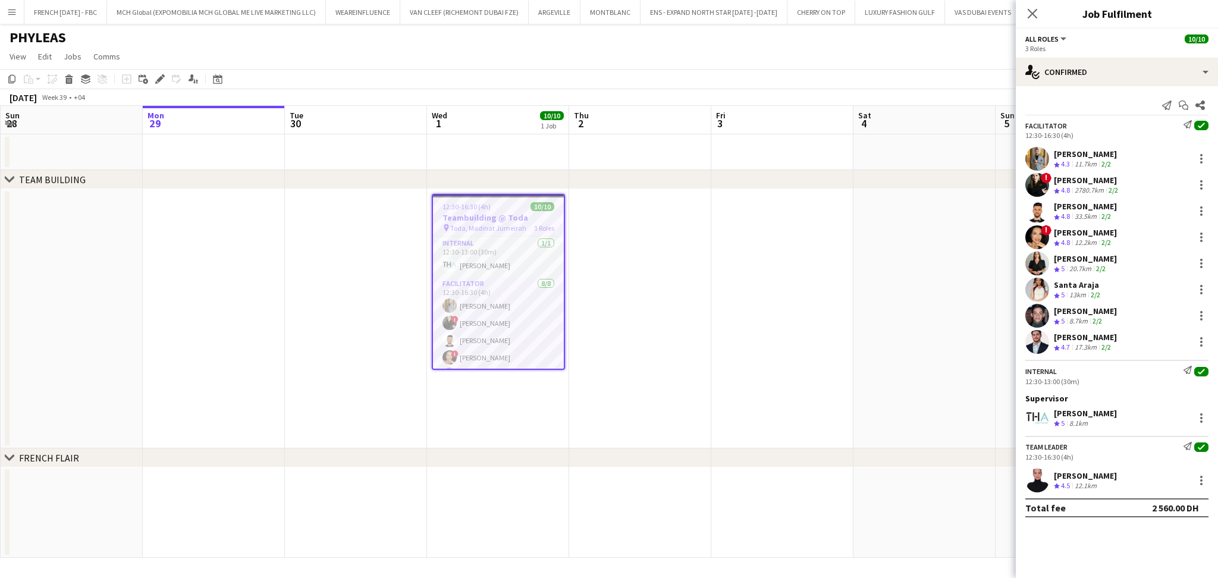
scroll to position [0, 281]
click at [1186, 103] on icon "Start chat" at bounding box center [1183, 105] width 10 height 10
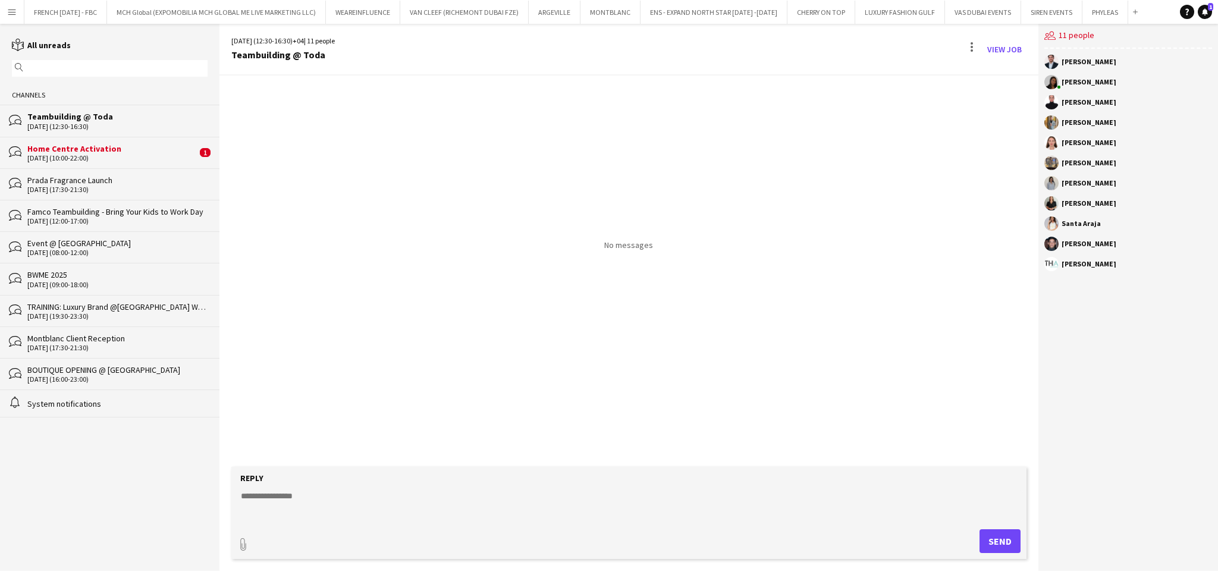
click at [375, 507] on textarea at bounding box center [631, 505] width 783 height 31
paste textarea "**********"
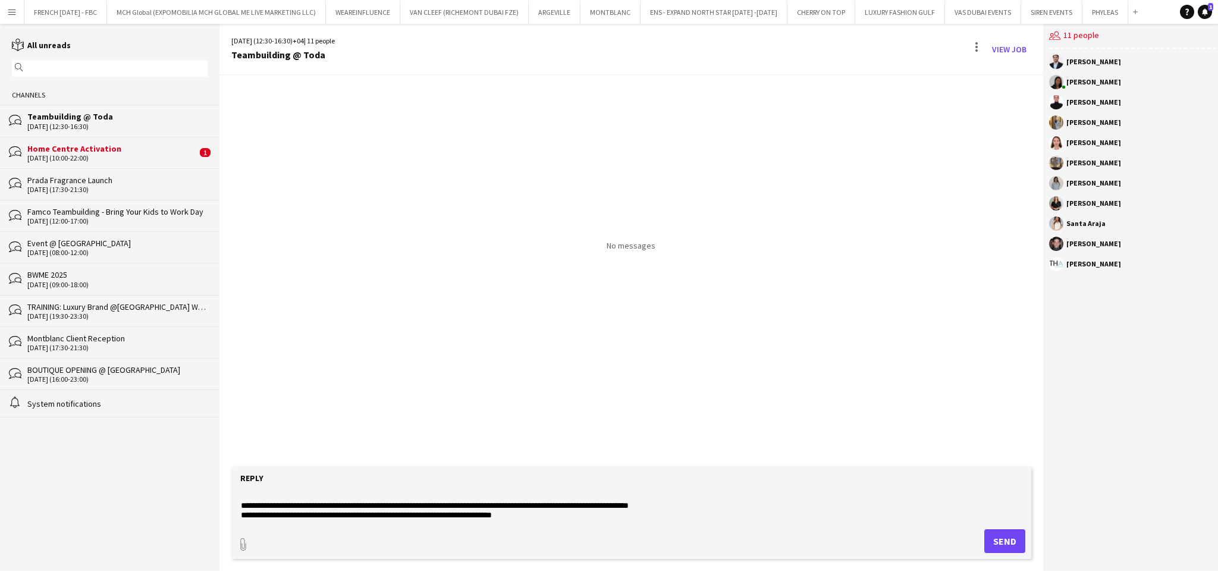
scroll to position [48, 0]
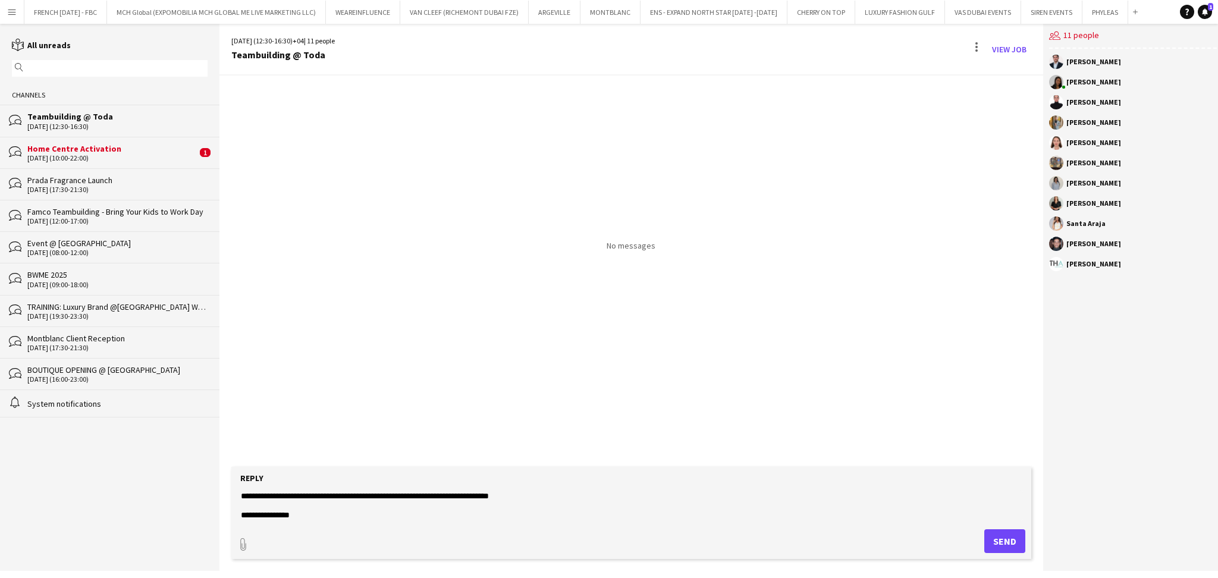
type textarea "**********"
click at [1001, 543] on button "Send" at bounding box center [1004, 541] width 41 height 24
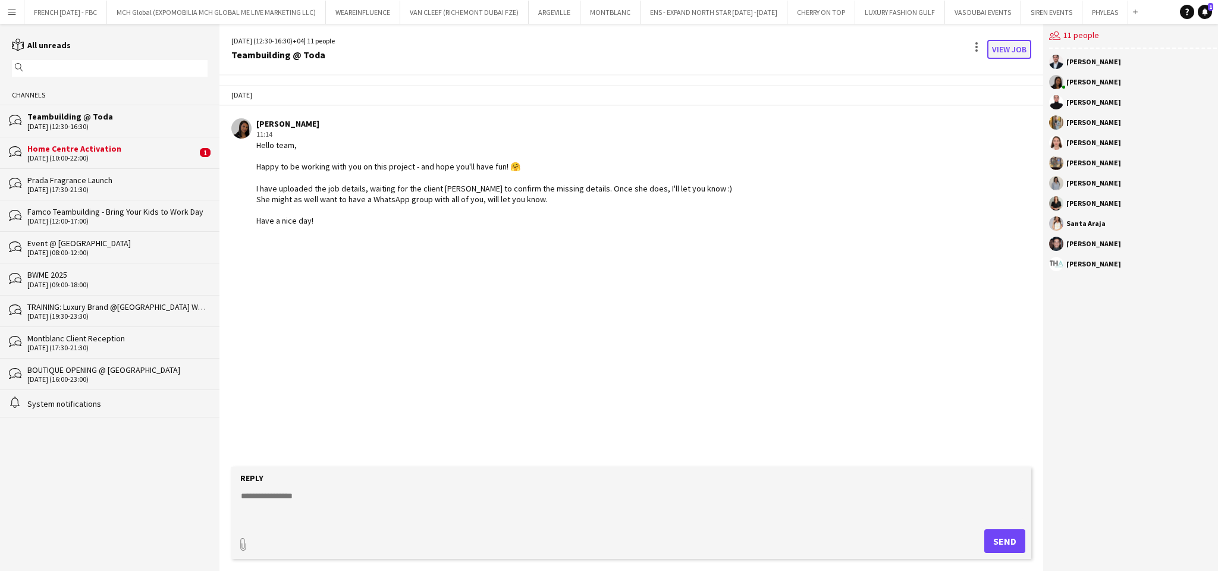
click at [1007, 51] on link "View Job" at bounding box center [1009, 49] width 44 height 19
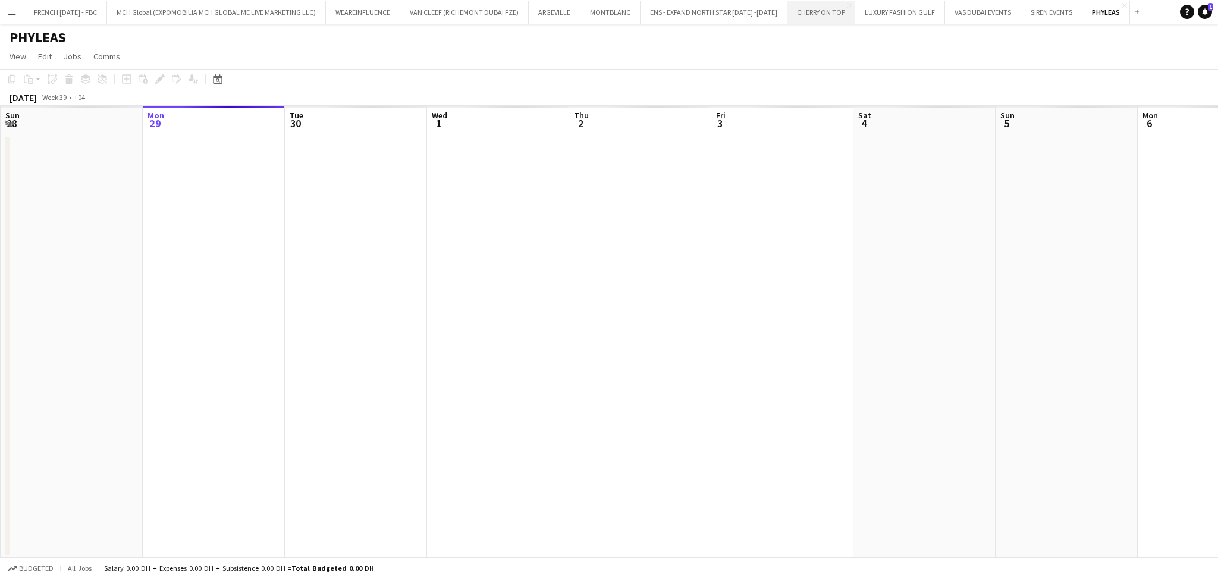
scroll to position [0, 409]
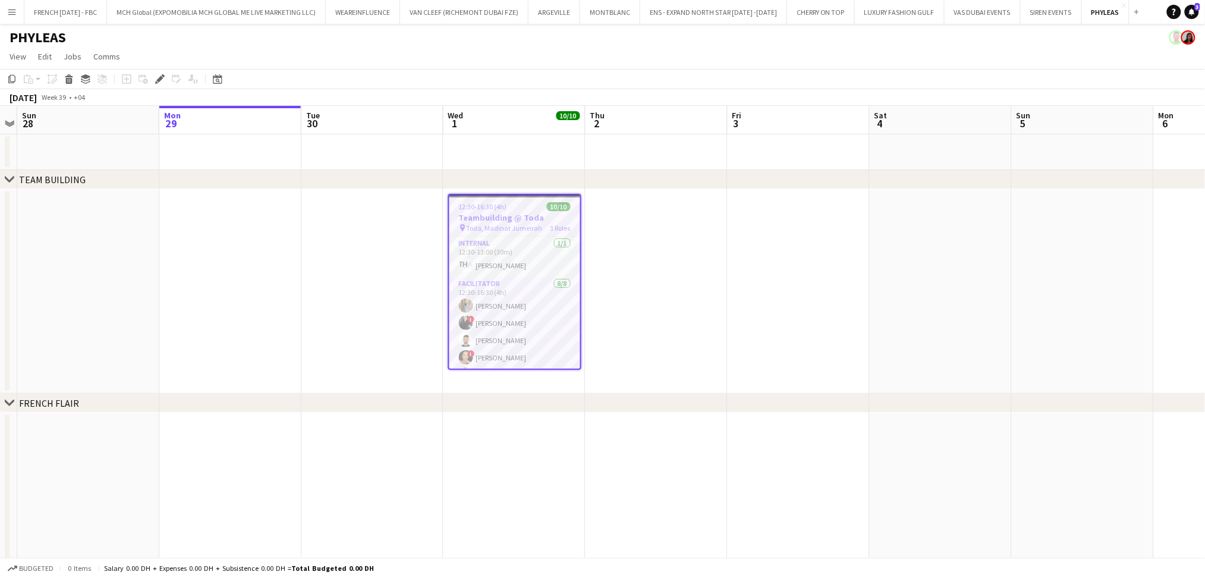
click at [1078, 259] on app-date-cell at bounding box center [1083, 291] width 142 height 205
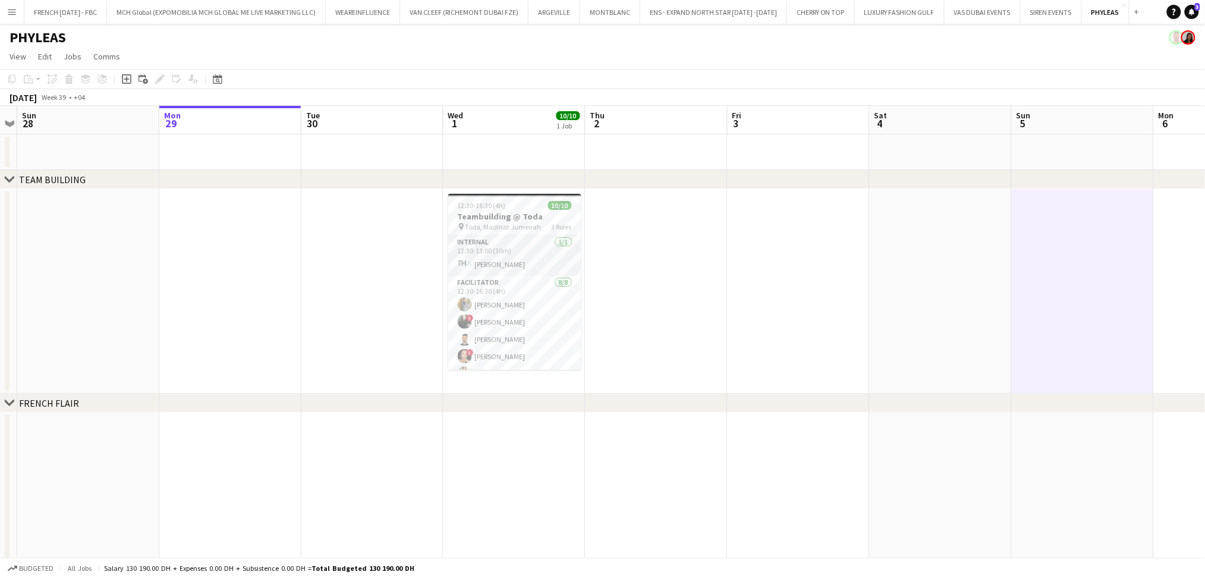
click at [1203, 17] on div "Help Notifications 3" at bounding box center [1186, 12] width 38 height 14
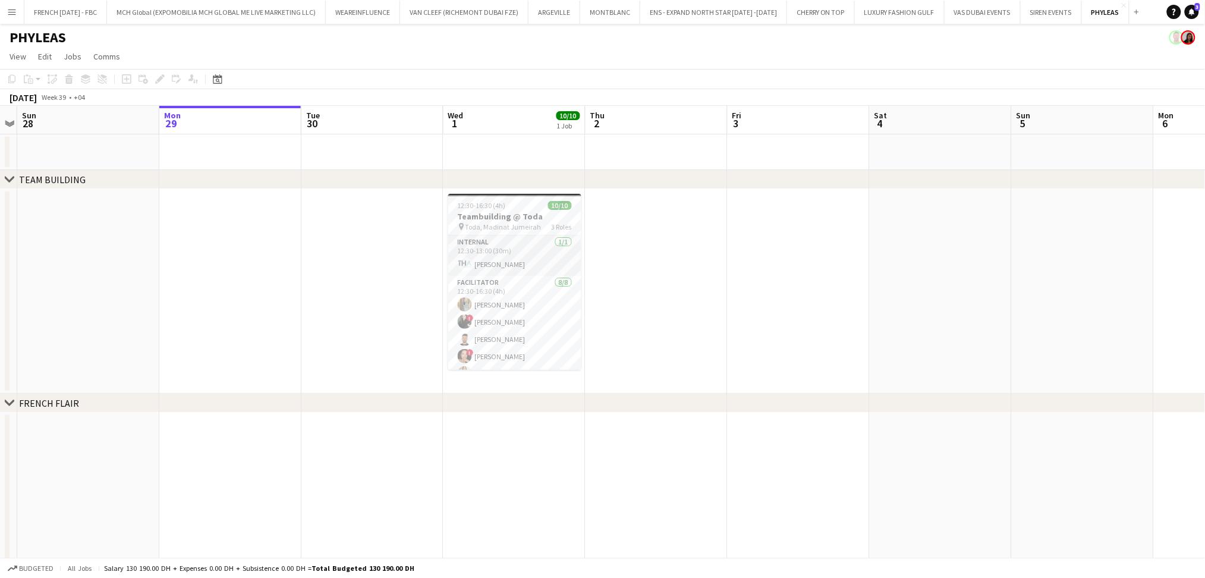
click at [1198, 17] on div "Help Notifications 3" at bounding box center [1186, 12] width 38 height 14
click at [1197, 4] on span "3" at bounding box center [1197, 7] width 5 height 8
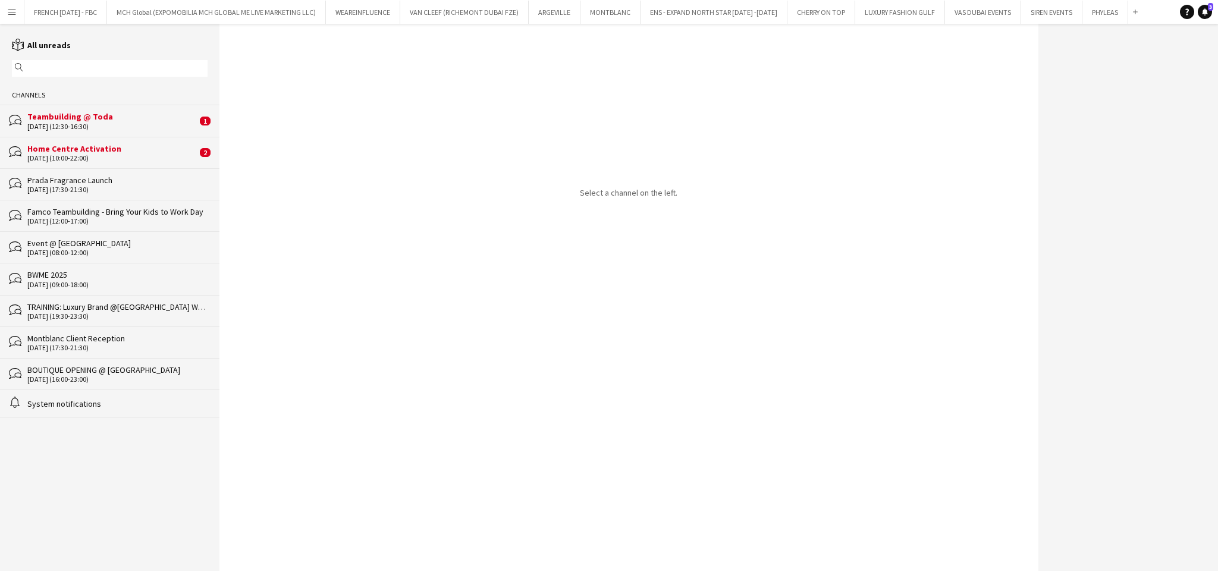
click at [134, 118] on div "Teambuilding @ Toda" at bounding box center [111, 116] width 169 height 11
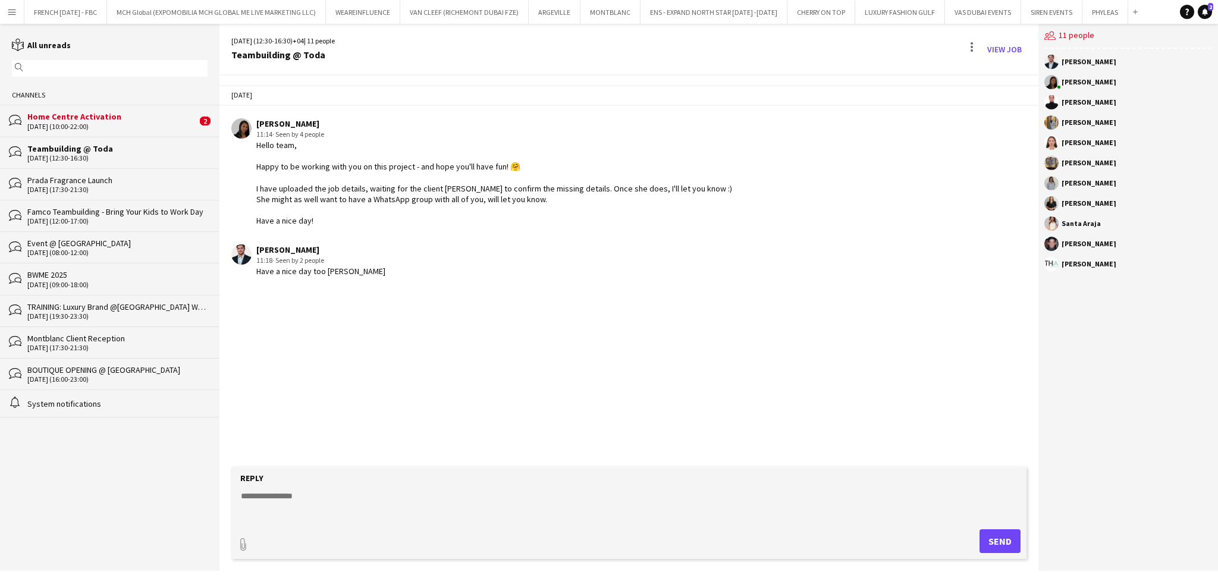
click at [543, 491] on textarea at bounding box center [631, 505] width 783 height 31
type textarea "**********"
click at [1007, 544] on button "Send" at bounding box center [999, 541] width 41 height 24
click at [1007, 48] on link "View Job" at bounding box center [1004, 49] width 44 height 19
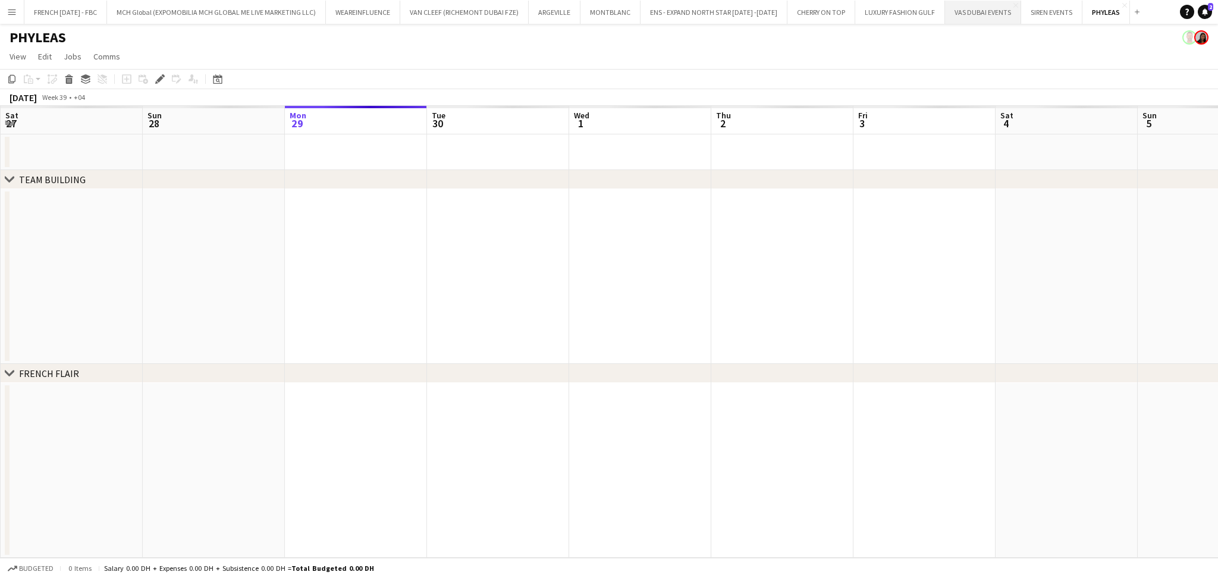
scroll to position [0, 409]
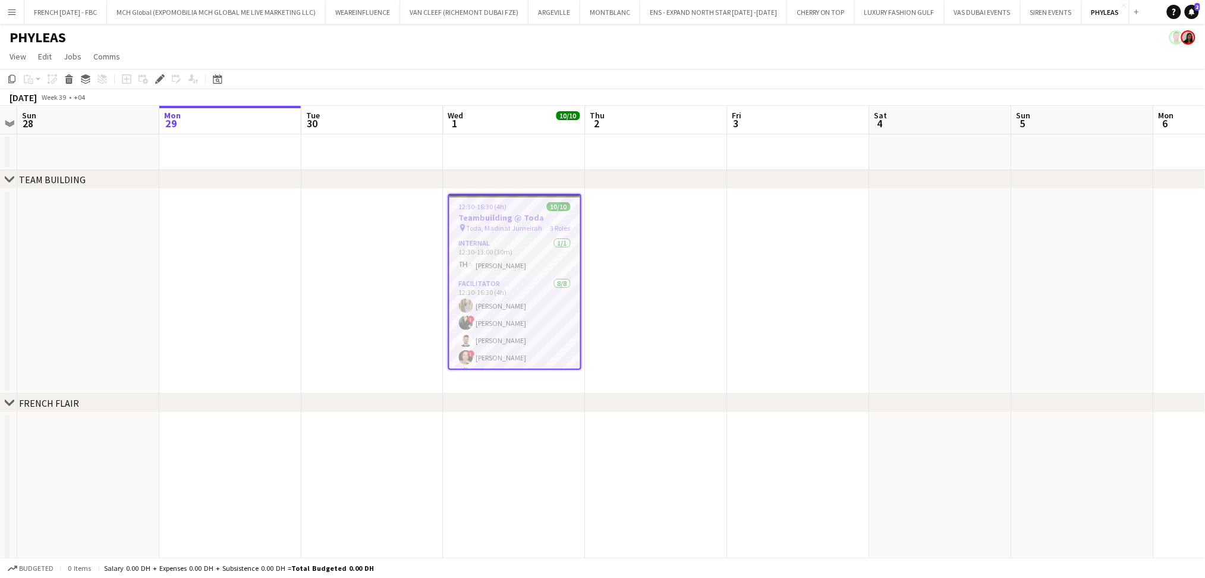
click at [603, 228] on app-date-cell at bounding box center [657, 291] width 142 height 205
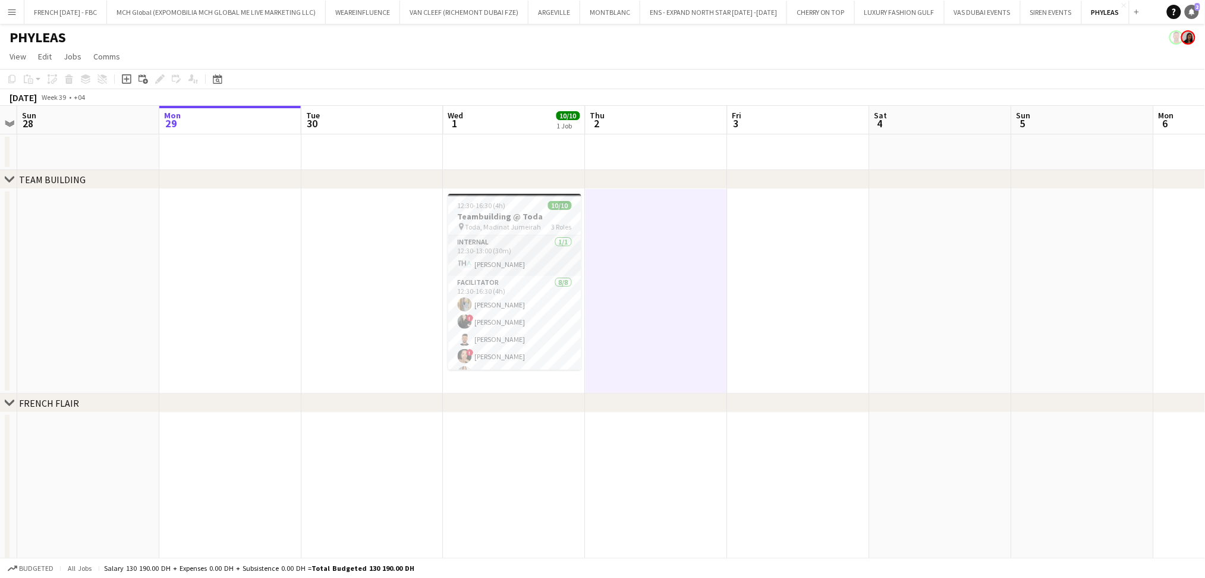
click at [1191, 10] on icon "Notifications" at bounding box center [1192, 11] width 7 height 7
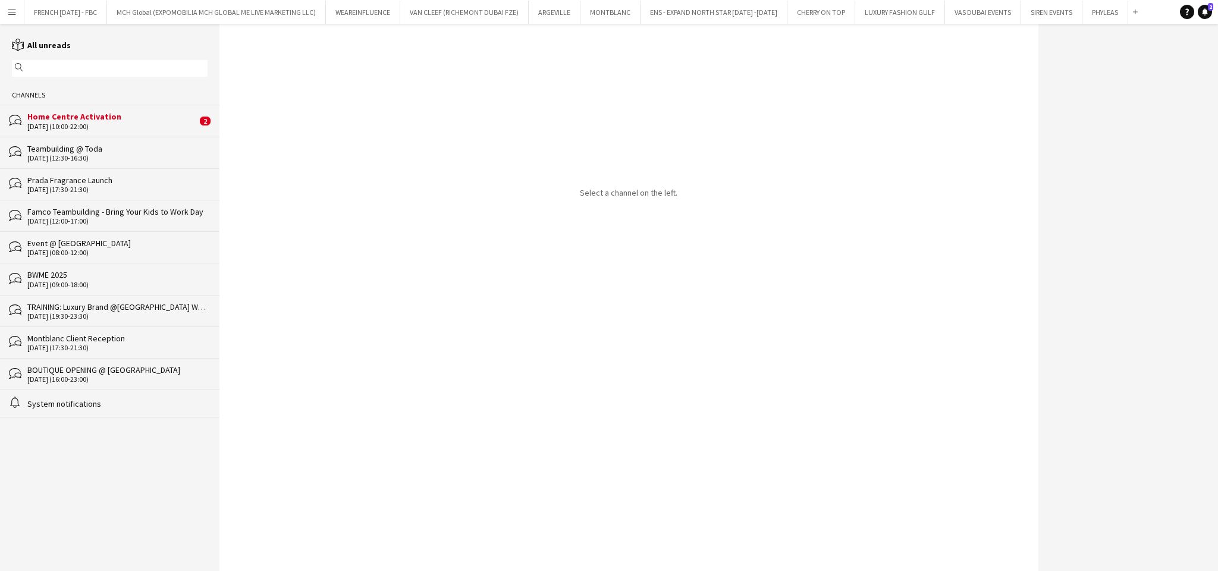
click at [143, 131] on div "bubbles Home Centre Activation 26-09-2025 (10:00-22:00) 2" at bounding box center [109, 121] width 219 height 32
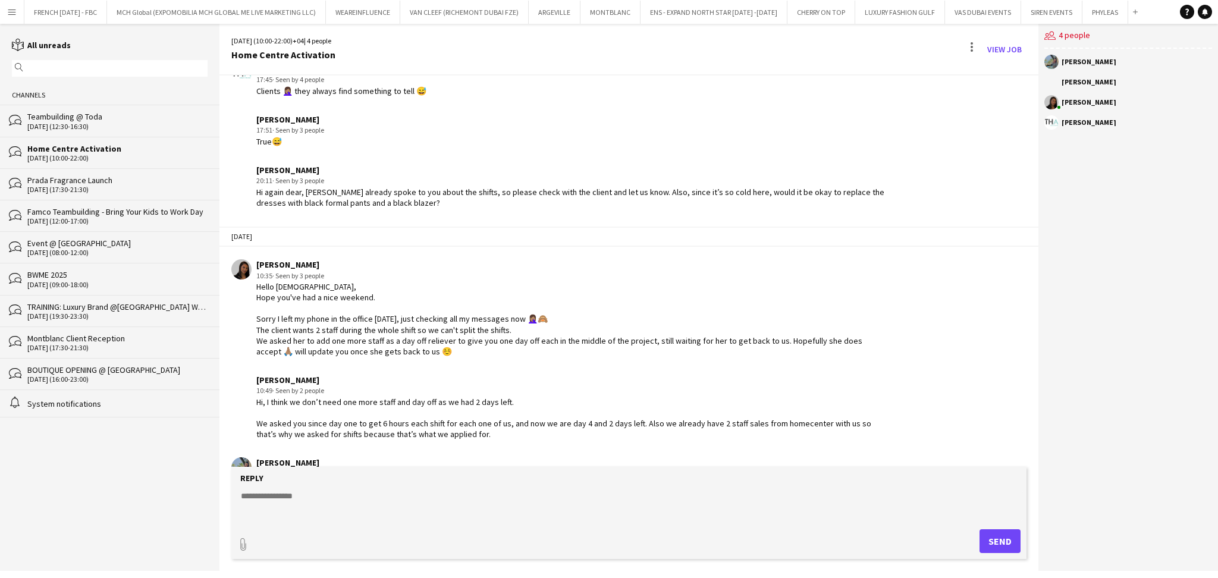
scroll to position [1431, 0]
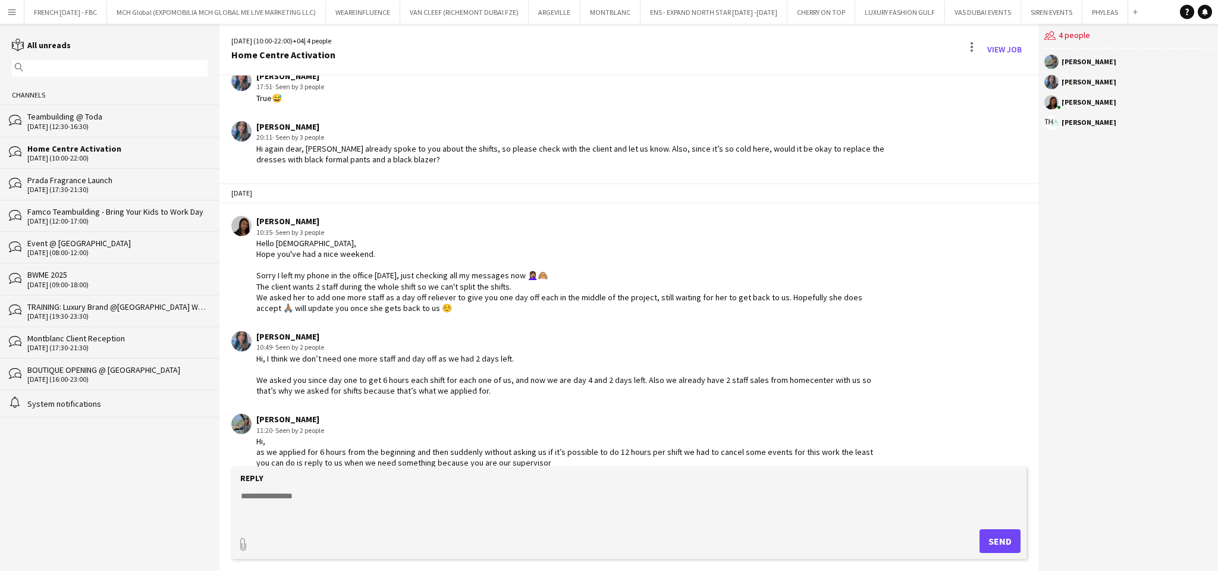
drag, startPoint x: 338, startPoint y: 369, endPoint x: 426, endPoint y: 369, distance: 87.4
click at [426, 369] on div "Hi, I think we don’t need one more staff and day off as we had 2 days left. We …" at bounding box center [571, 374] width 630 height 43
click at [466, 369] on div "Hi, I think we don’t need one more staff and day off as we had 2 days left. We …" at bounding box center [571, 374] width 630 height 43
drag, startPoint x: 467, startPoint y: 366, endPoint x: 617, endPoint y: 367, distance: 150.4
click at [617, 367] on div "Hi, I think we don’t need one more staff and day off as we had 2 days left. We …" at bounding box center [571, 374] width 630 height 43
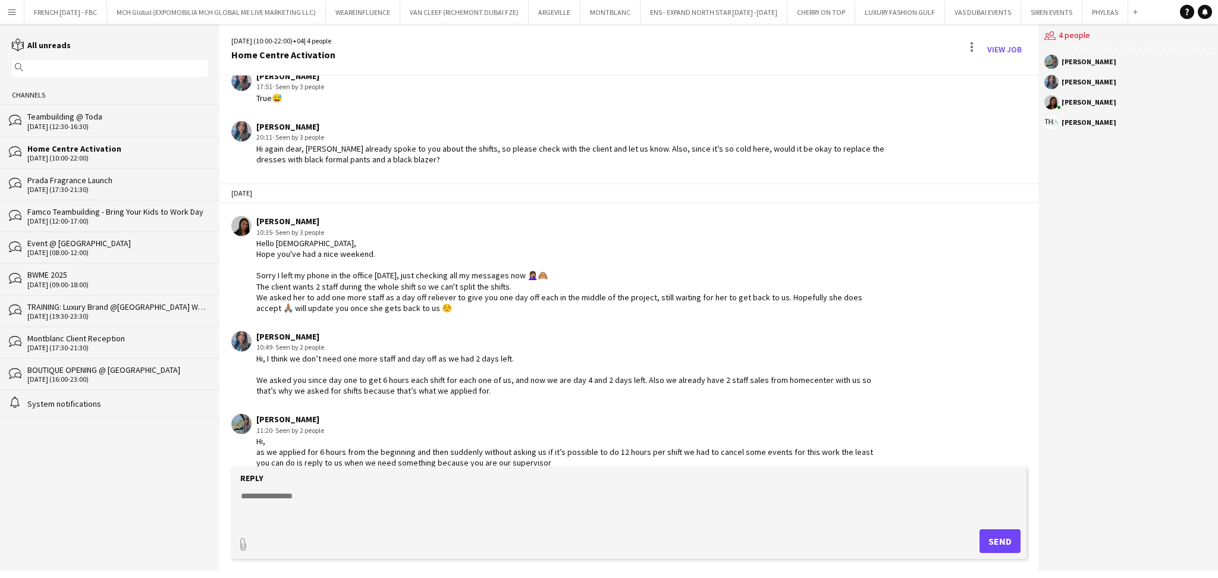
click at [639, 367] on div "Hi, I think we don’t need one more staff and day off as we had 2 days left. We …" at bounding box center [571, 374] width 630 height 43
drag, startPoint x: 587, startPoint y: 364, endPoint x: 710, endPoint y: 367, distance: 123.1
click at [710, 367] on div "Hi, I think we don’t need one more staff and day off as we had 2 days left. We …" at bounding box center [571, 374] width 630 height 43
click at [731, 366] on div "Hi, I think we don’t need one more staff and day off as we had 2 days left. We …" at bounding box center [571, 374] width 630 height 43
drag, startPoint x: 670, startPoint y: 363, endPoint x: 763, endPoint y: 364, distance: 93.4
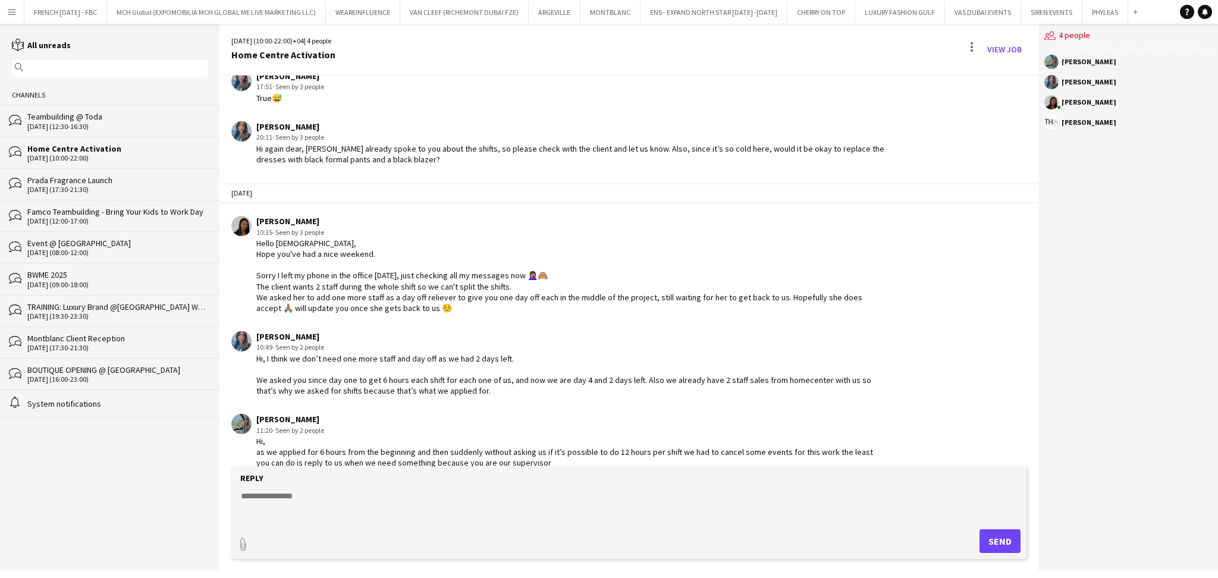
click at [763, 364] on div "Hi, I think we don’t need one more staff and day off as we had 2 days left. We …" at bounding box center [571, 374] width 630 height 43
click at [802, 364] on div "Hi, I think we don’t need one more staff and day off as we had 2 days left. We …" at bounding box center [571, 374] width 630 height 43
drag, startPoint x: 276, startPoint y: 374, endPoint x: 463, endPoint y: 375, distance: 186.7
click at [463, 375] on div "Hi, I think we don’t need one more staff and day off as we had 2 days left. We …" at bounding box center [571, 374] width 630 height 43
drag, startPoint x: 256, startPoint y: 439, endPoint x: 433, endPoint y: 438, distance: 177.2
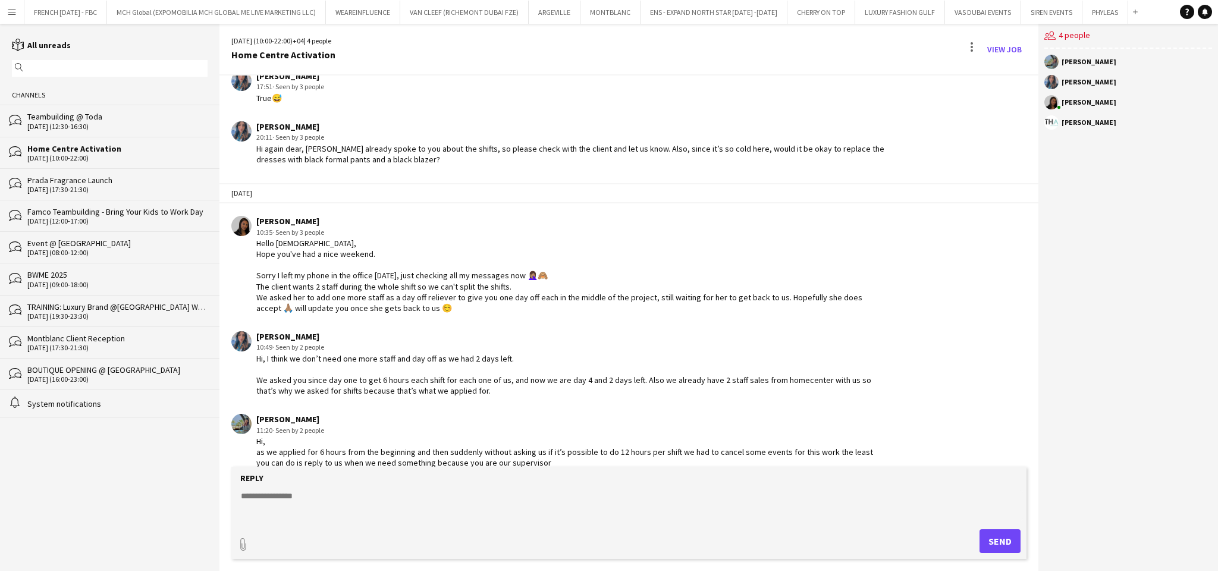
click at [433, 438] on div "Hi, as we applied for 6 hours from the beginning and then suddenly without aski…" at bounding box center [571, 452] width 630 height 33
click at [488, 439] on div "Hi, as we applied for 6 hours from the beginning and then suddenly without aski…" at bounding box center [571, 452] width 630 height 33
click at [502, 485] on form "Reply paperclip Send" at bounding box center [628, 513] width 795 height 92
click at [509, 494] on textarea at bounding box center [631, 505] width 783 height 31
type textarea "*"
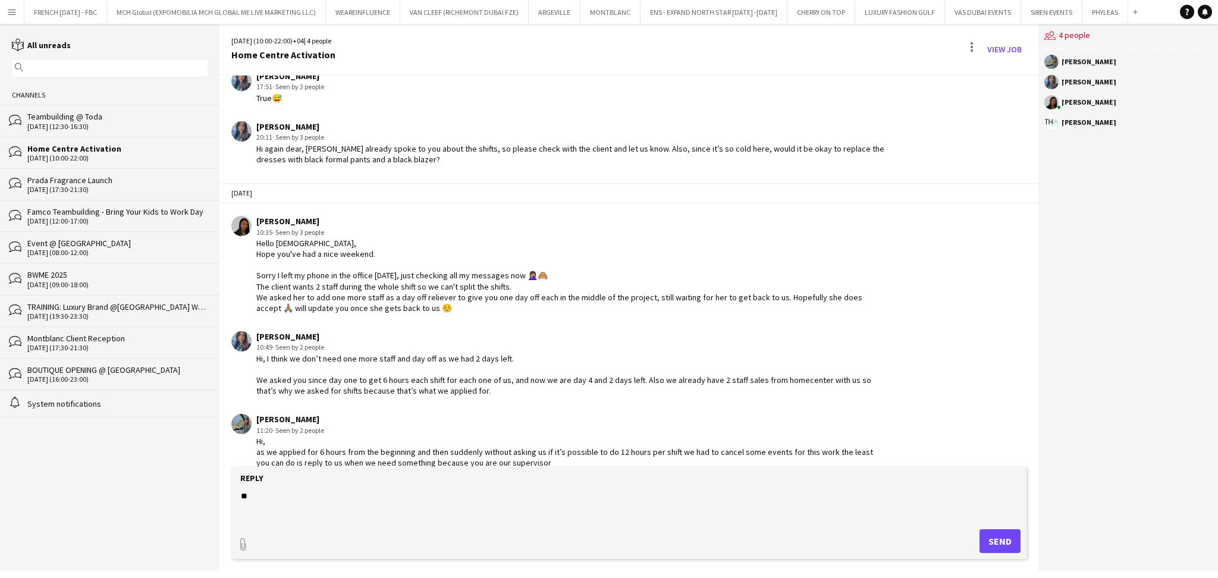
type textarea "*"
drag, startPoint x: 546, startPoint y: 515, endPoint x: 225, endPoint y: 496, distance: 321.6
click at [225, 496] on app-message-form "**********" at bounding box center [628, 519] width 819 height 104
click at [581, 510] on textarea "**********" at bounding box center [631, 505] width 783 height 31
drag, startPoint x: 575, startPoint y: 518, endPoint x: 215, endPoint y: 526, distance: 359.8
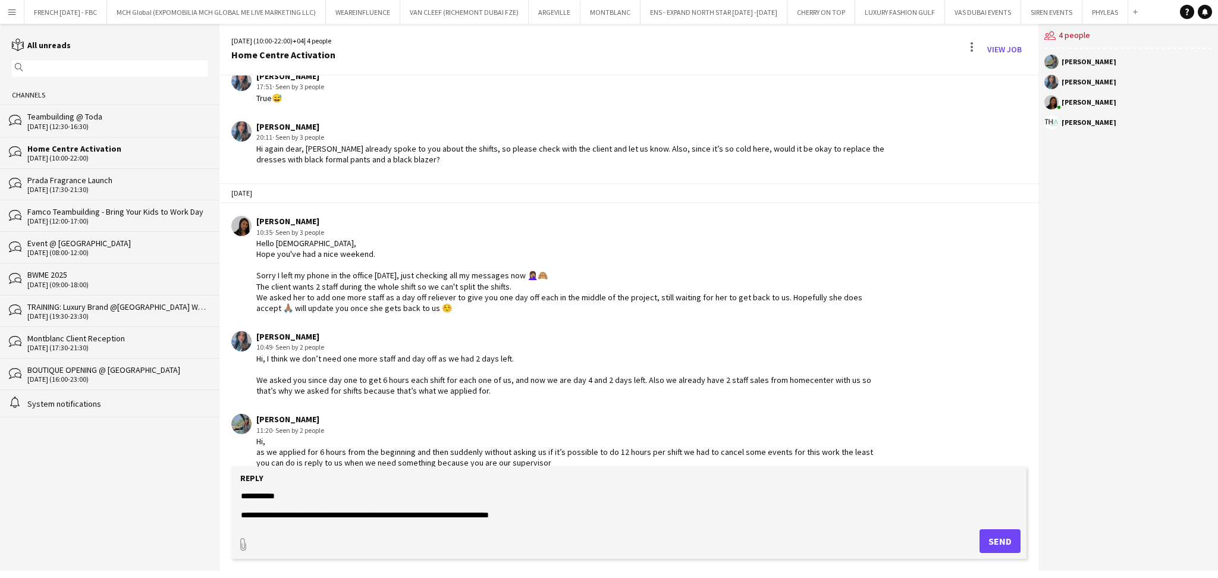
click at [215, 526] on div "reading All unreads magnifier Channels bubbles Teambuilding @ Toda 01-10-2025 (…" at bounding box center [609, 297] width 1218 height 547
paste textarea "**********"
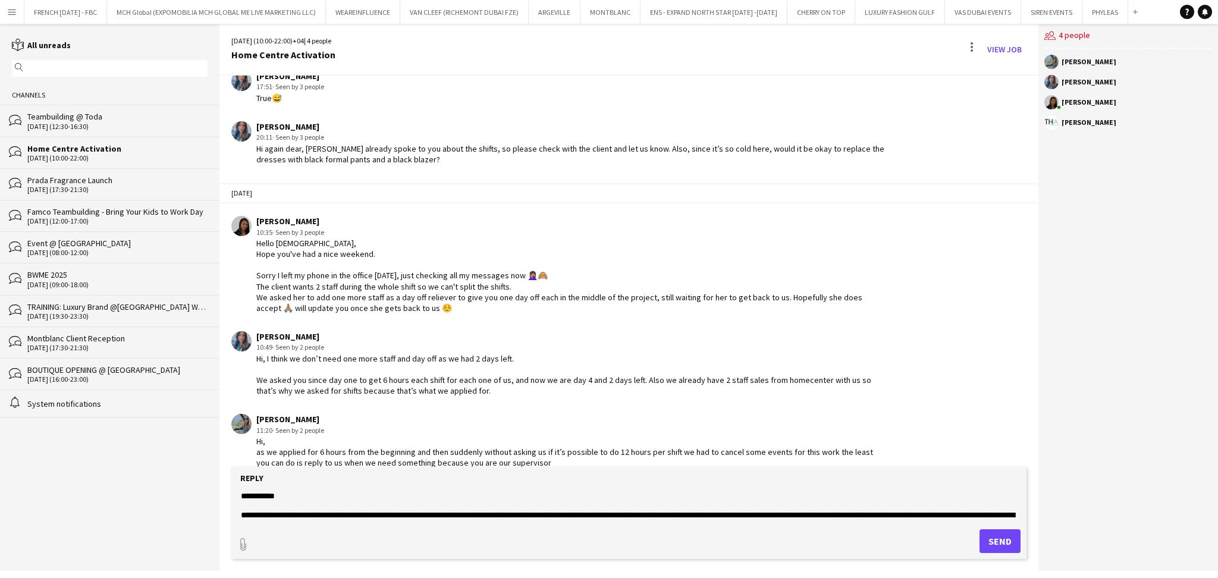
scroll to position [57, 0]
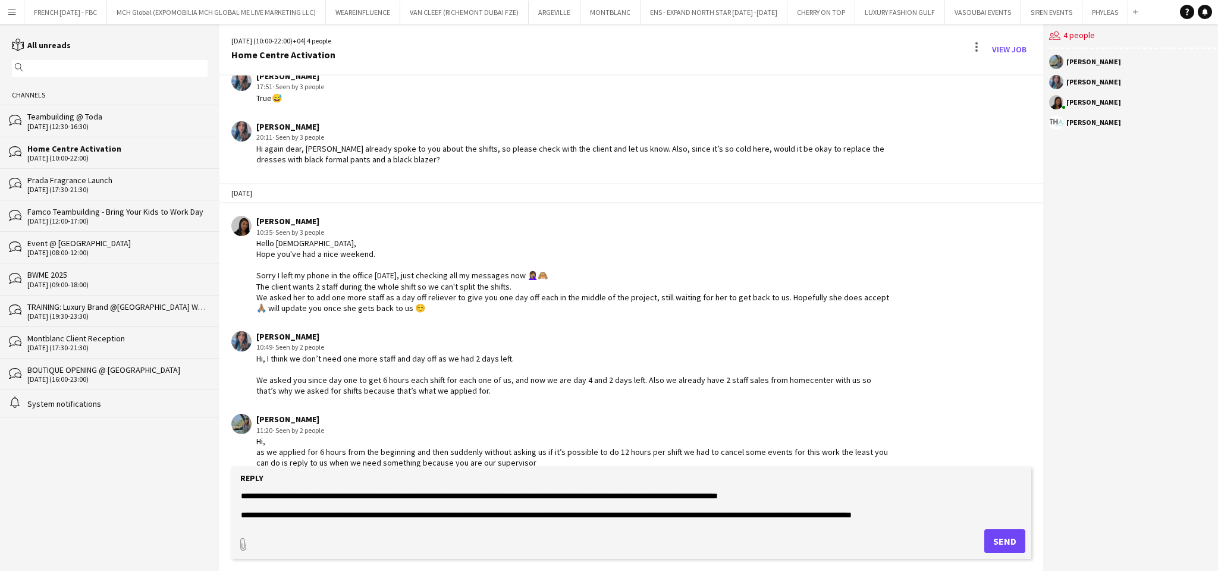
click at [495, 517] on textarea "**********" at bounding box center [631, 505] width 783 height 31
click at [546, 517] on textarea "**********" at bounding box center [631, 505] width 783 height 31
click at [907, 518] on textarea "**********" at bounding box center [631, 505] width 783 height 31
click at [906, 516] on textarea "**********" at bounding box center [631, 505] width 783 height 31
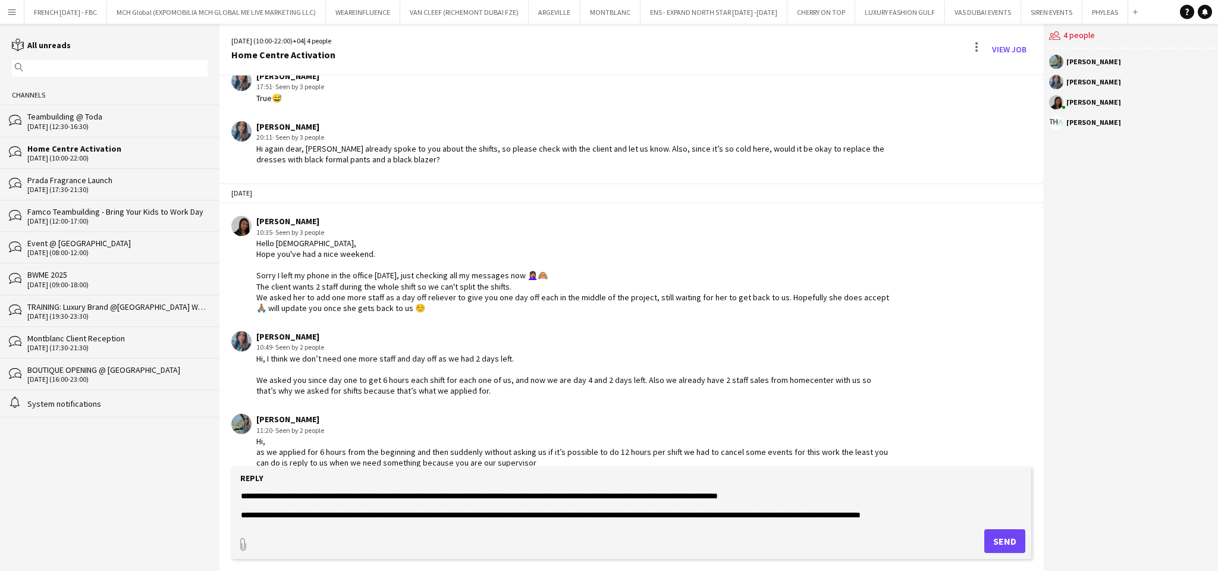
click at [906, 516] on textarea "**********" at bounding box center [631, 505] width 783 height 31
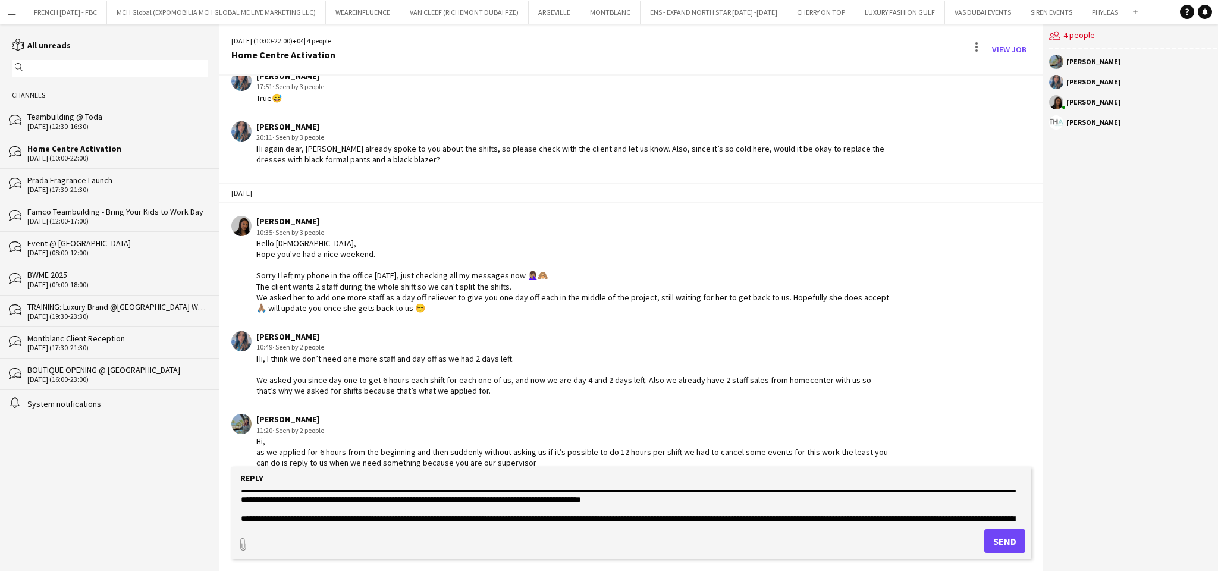
click at [661, 502] on textarea "**********" at bounding box center [631, 505] width 783 height 31
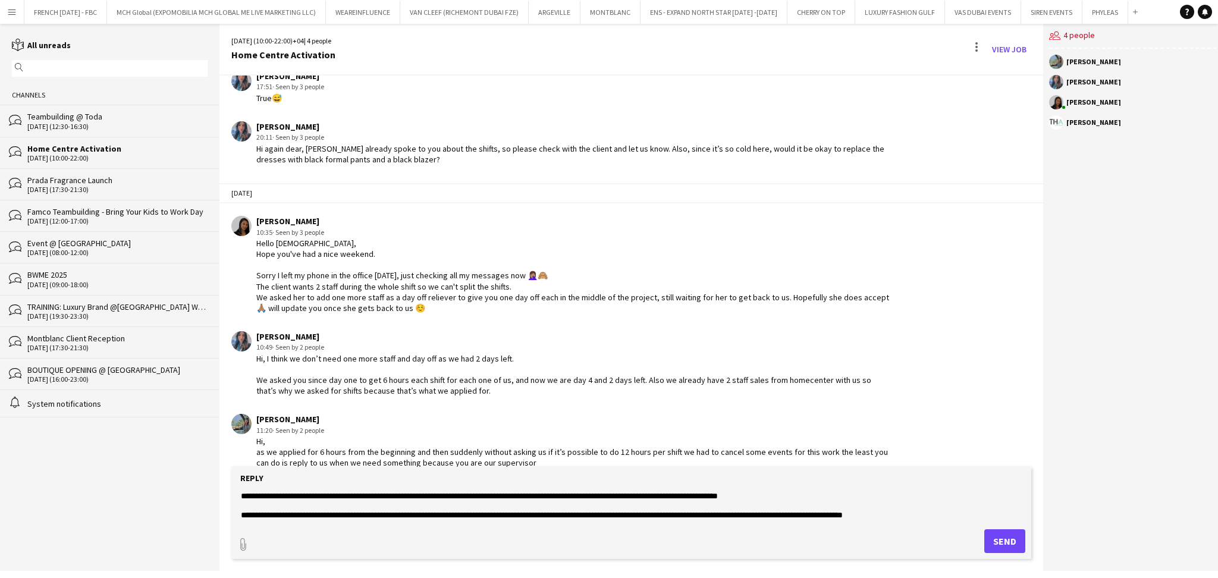
click at [298, 497] on textarea "**********" at bounding box center [631, 505] width 783 height 31
type textarea "**********"
click at [997, 542] on button "Send" at bounding box center [1004, 541] width 41 height 24
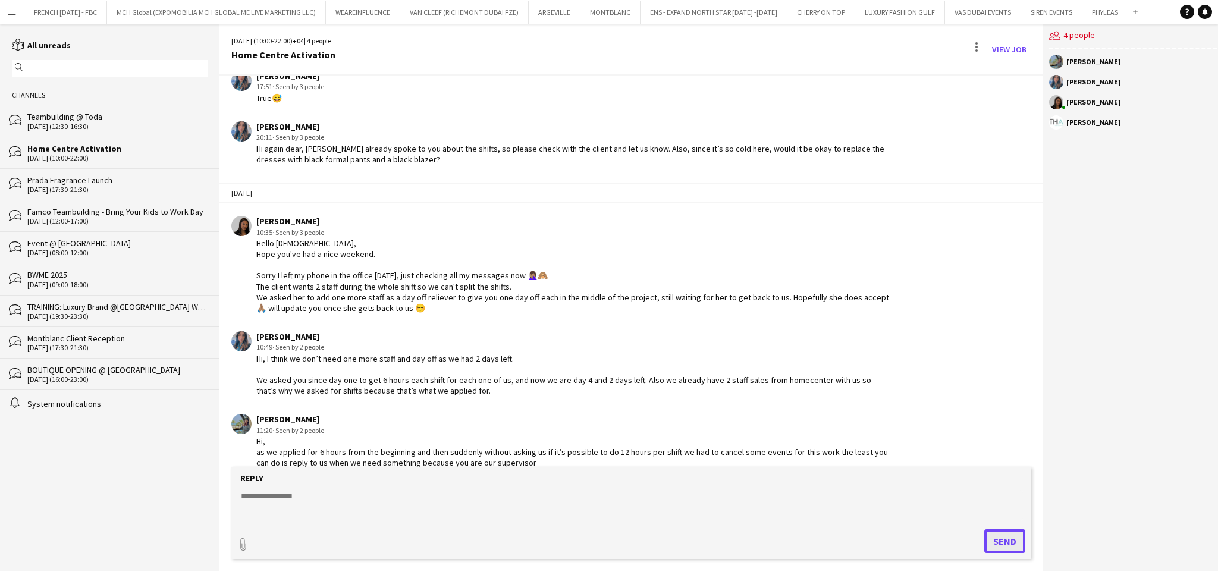
scroll to position [1589, 0]
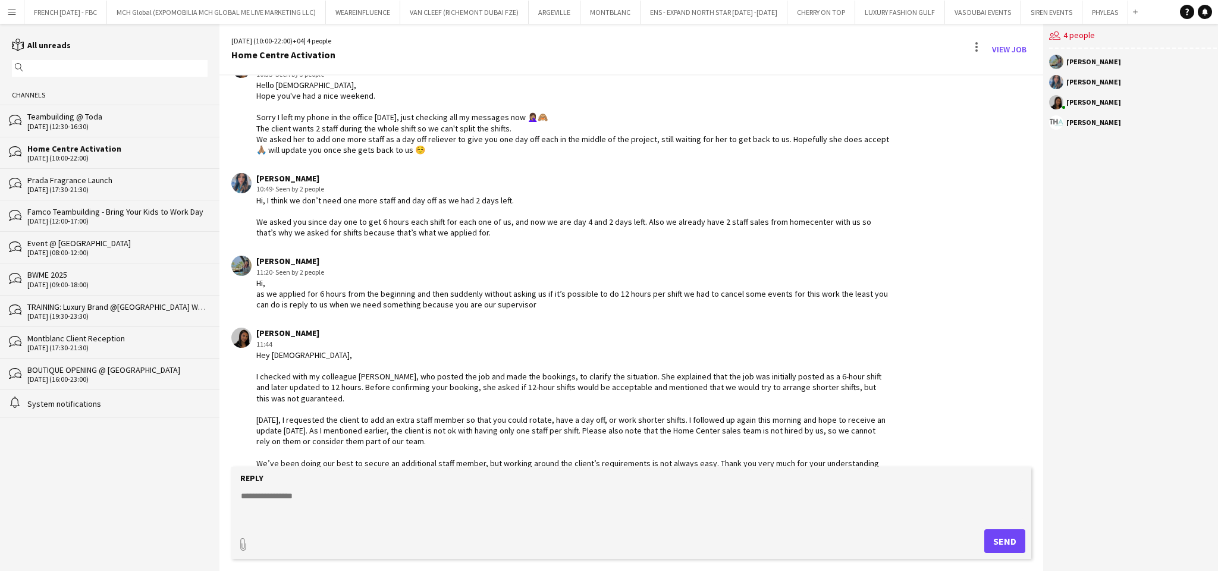
click at [360, 513] on textarea at bounding box center [631, 505] width 783 height 31
click at [1004, 48] on link "View Job" at bounding box center [1009, 49] width 44 height 19
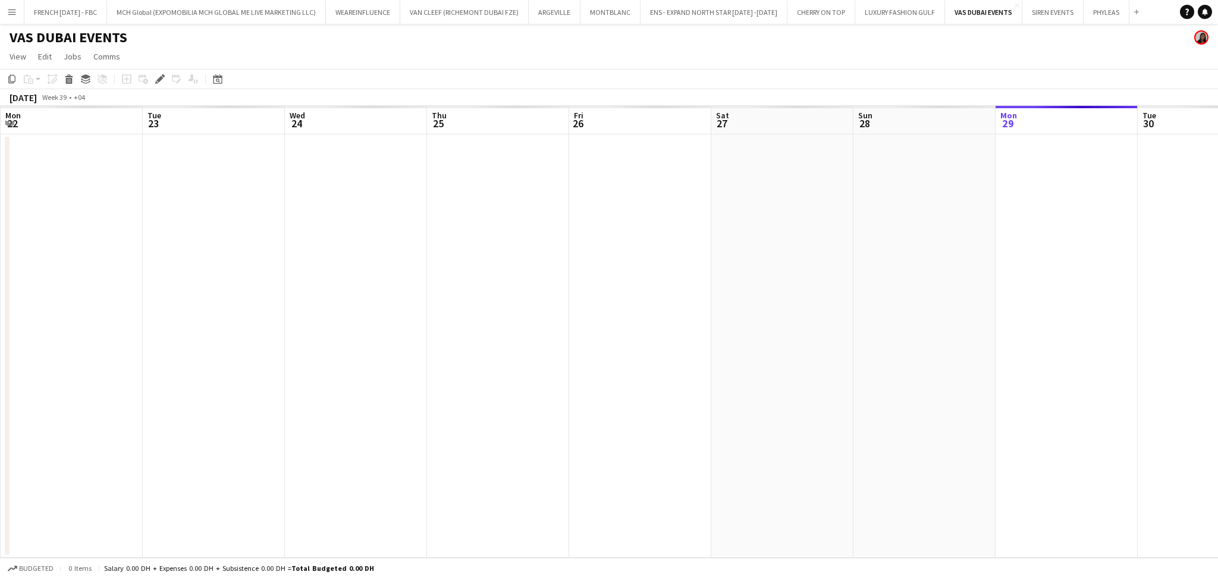
scroll to position [0, 409]
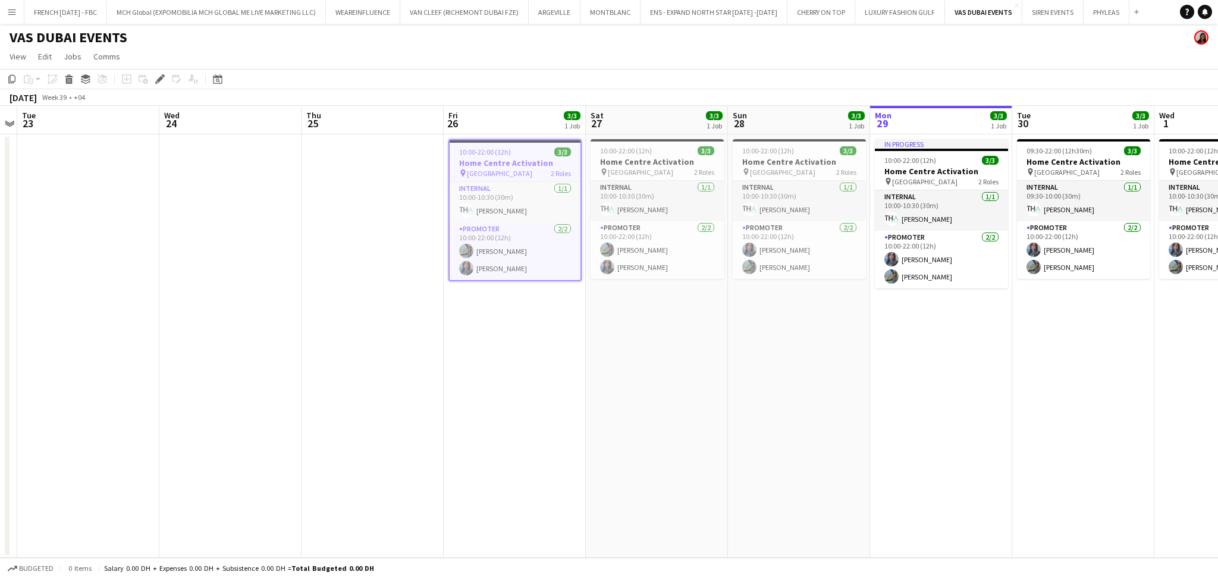
click at [390, 298] on app-date-cell at bounding box center [372, 345] width 142 height 423
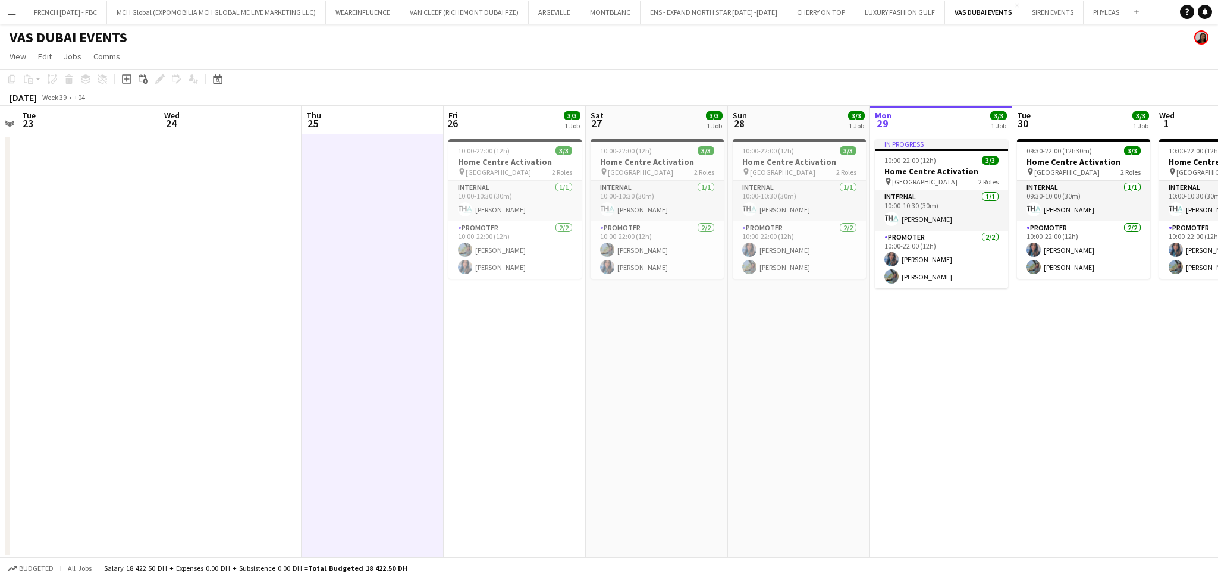
scroll to position [0, 407]
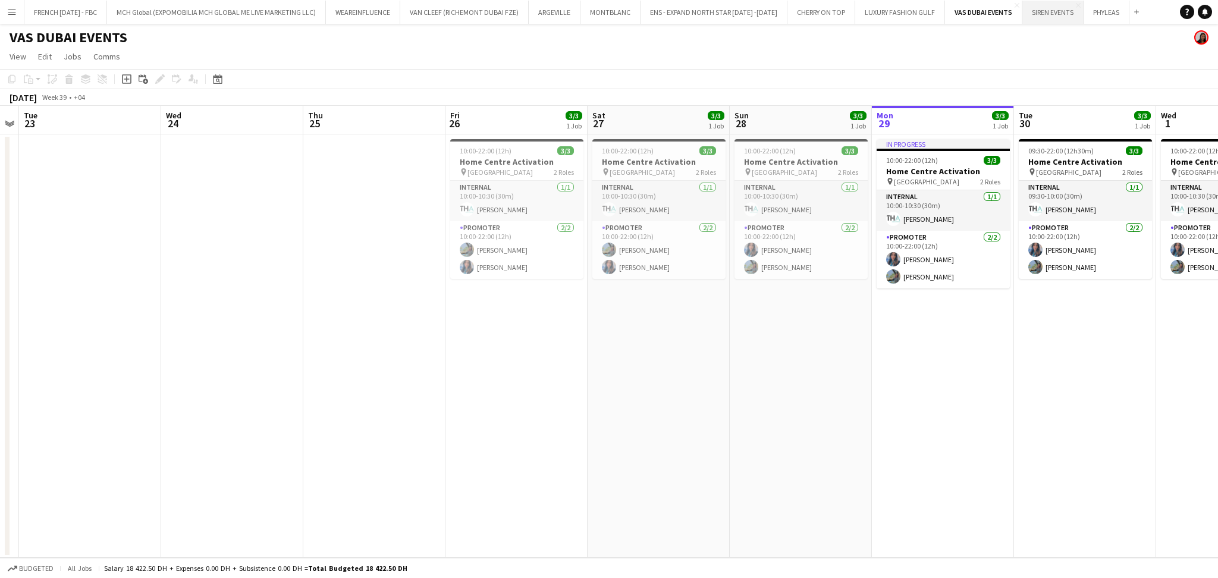
click at [1032, 17] on button "SIREN EVENTS Close" at bounding box center [1052, 12] width 61 height 23
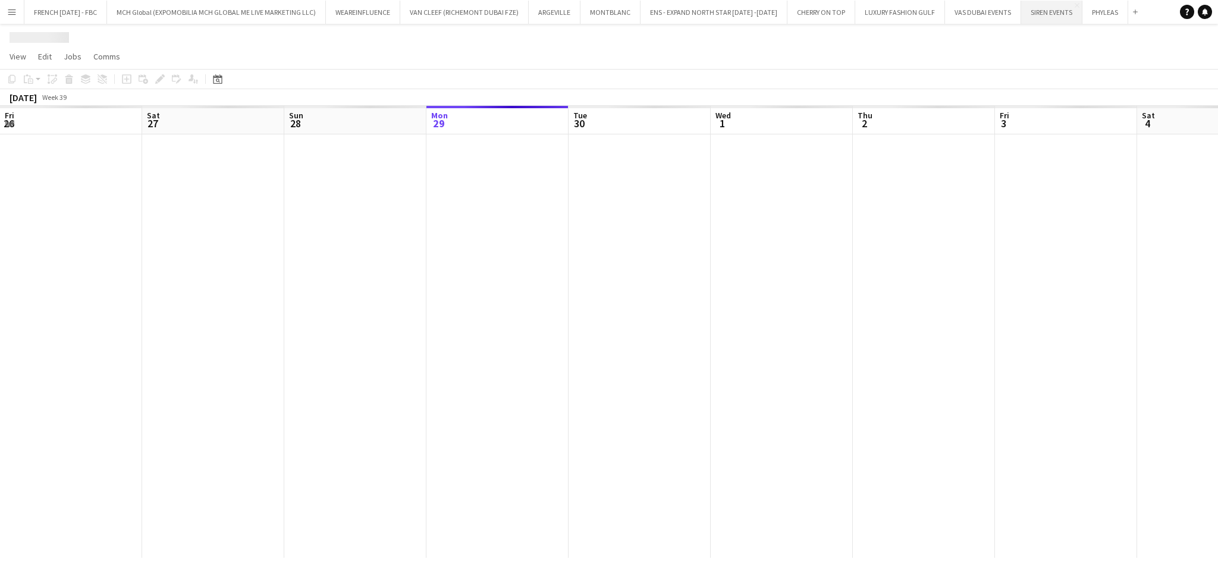
scroll to position [0, 284]
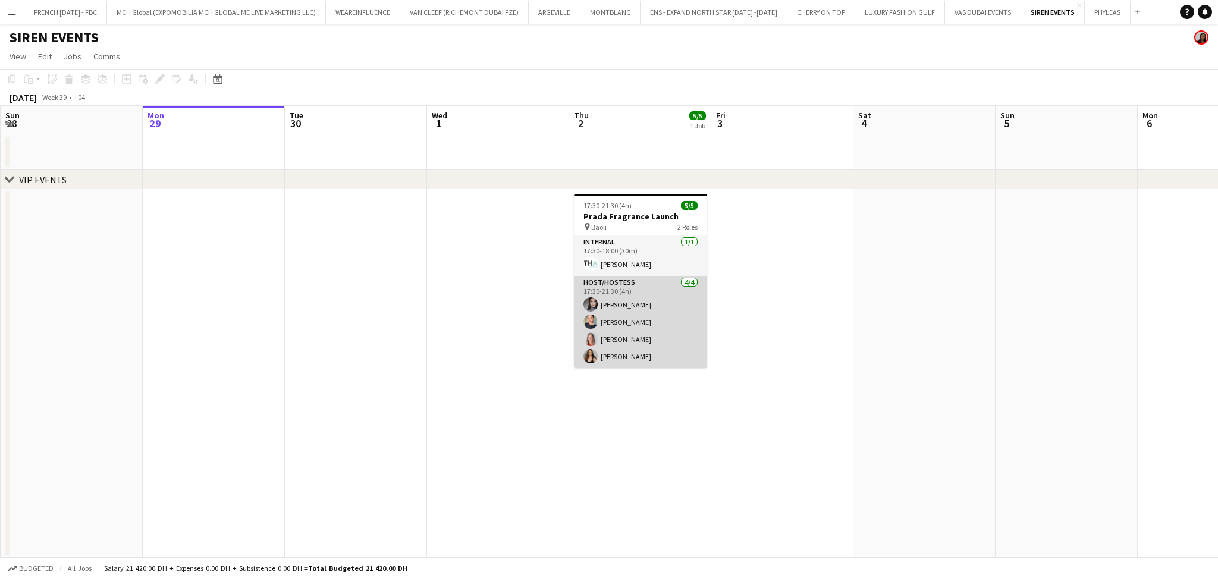
click at [648, 341] on app-card-role "Host/Hostess 4/4 17:30-21:30 (4h) Anna Popsui Tanyarat Prachuabsin Nikolett Egr…" at bounding box center [640, 322] width 133 height 92
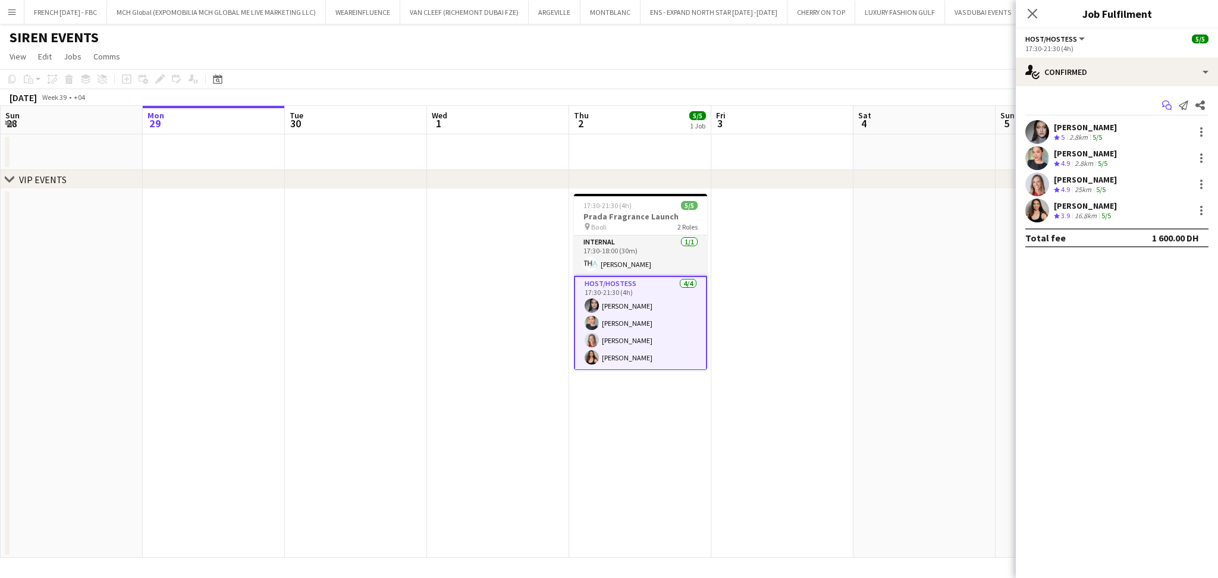
click at [1164, 104] on icon "Start chat" at bounding box center [1167, 105] width 10 height 10
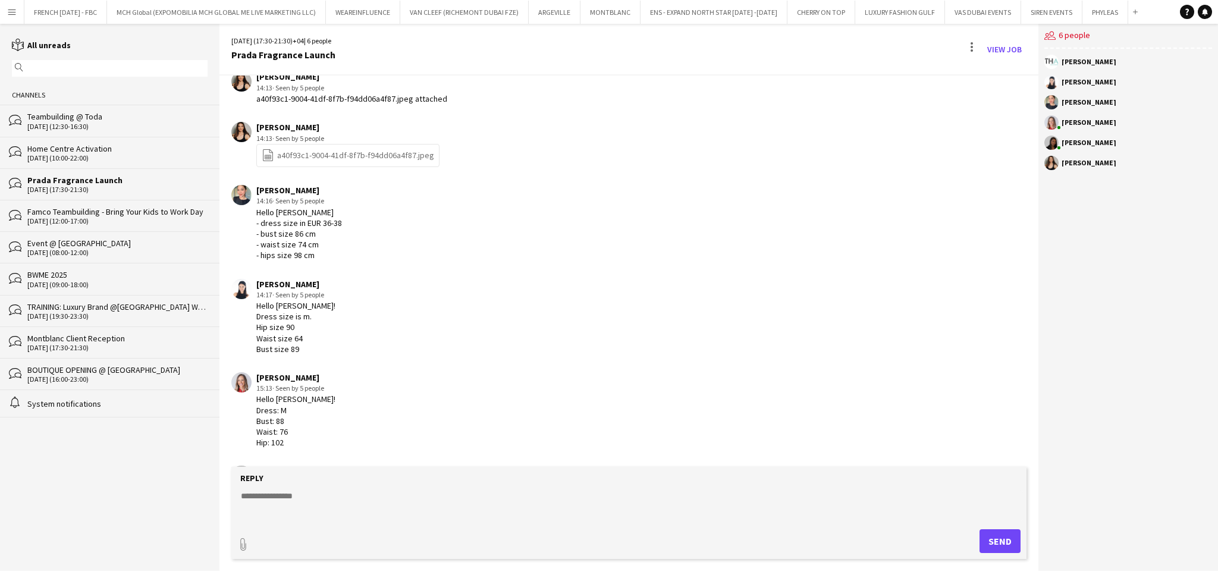
scroll to position [444, 0]
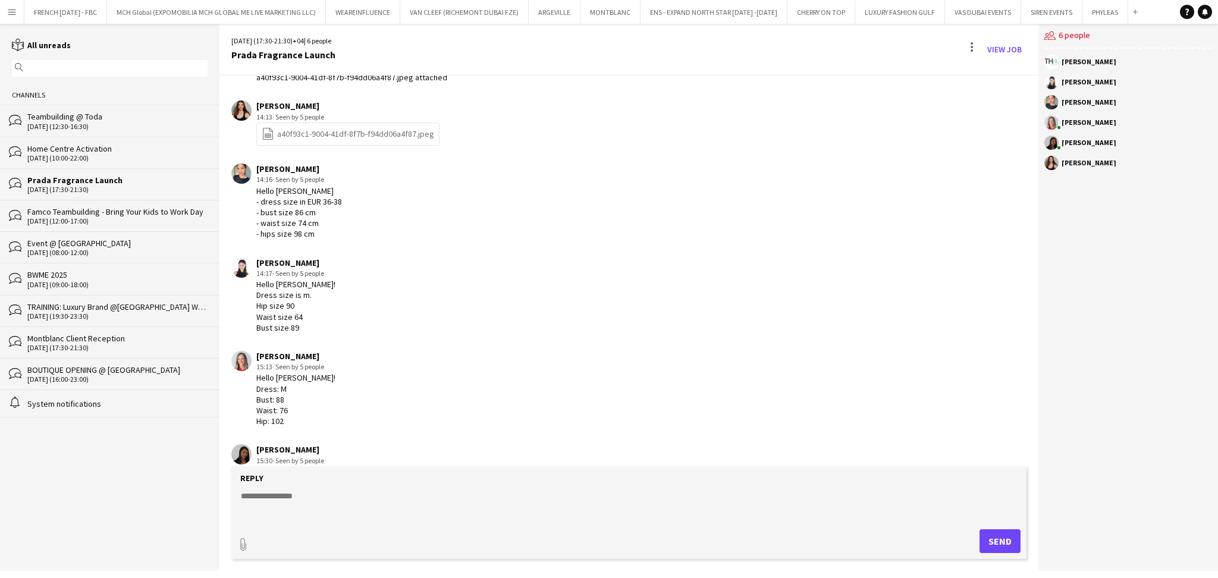
click at [460, 499] on textarea at bounding box center [631, 505] width 783 height 31
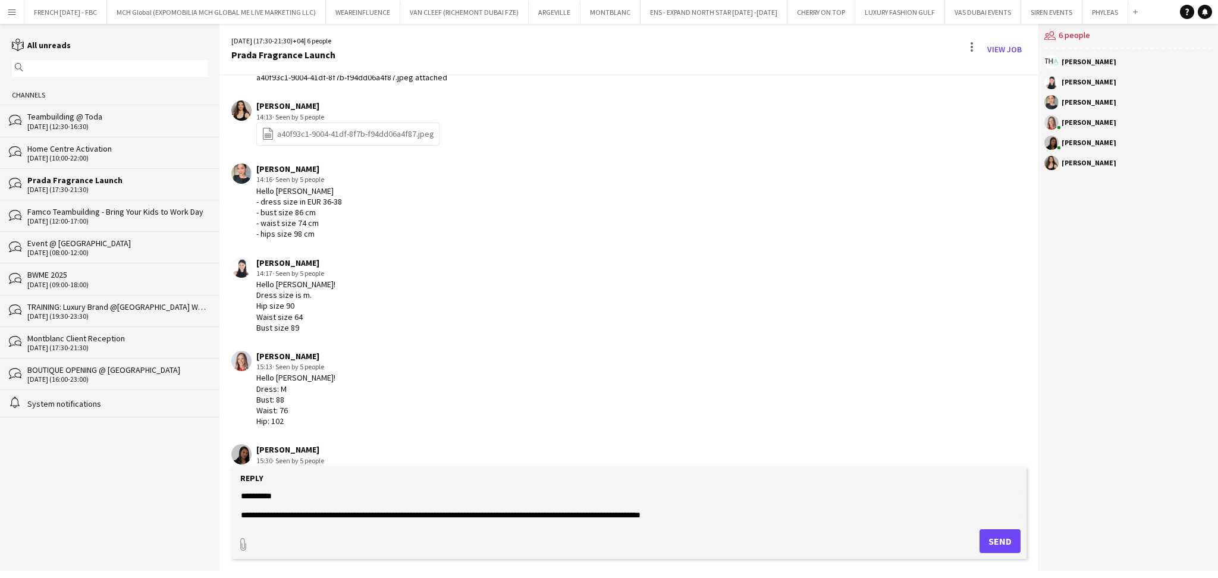
scroll to position [10, 0]
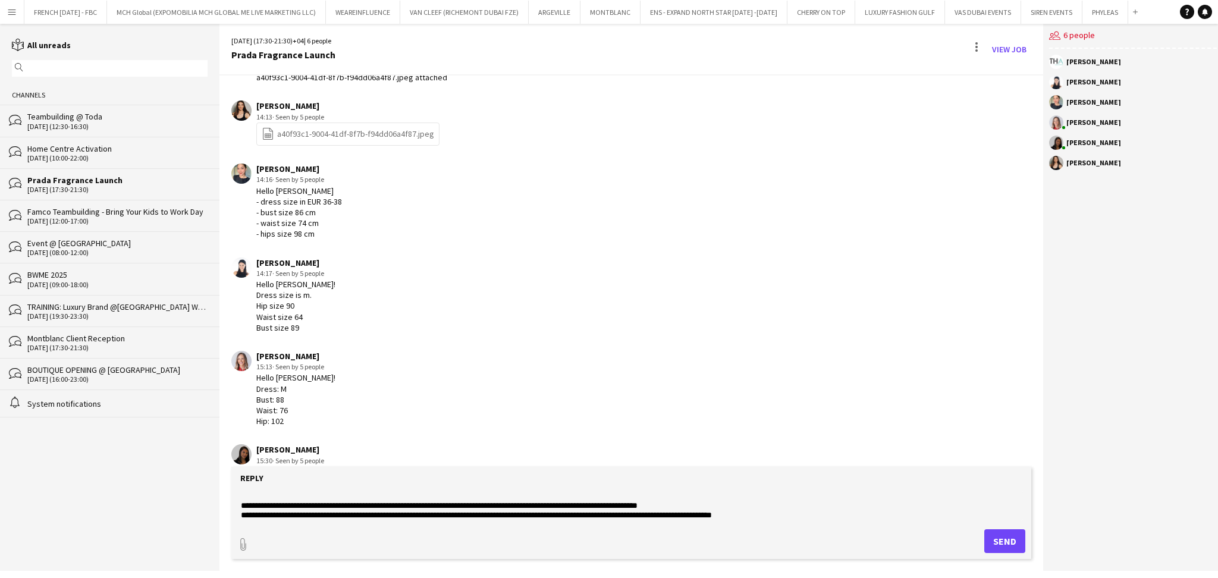
click at [728, 506] on textarea "**********" at bounding box center [631, 505] width 783 height 31
click at [607, 505] on textarea "**********" at bounding box center [631, 505] width 783 height 31
click at [801, 515] on textarea "**********" at bounding box center [631, 505] width 783 height 31
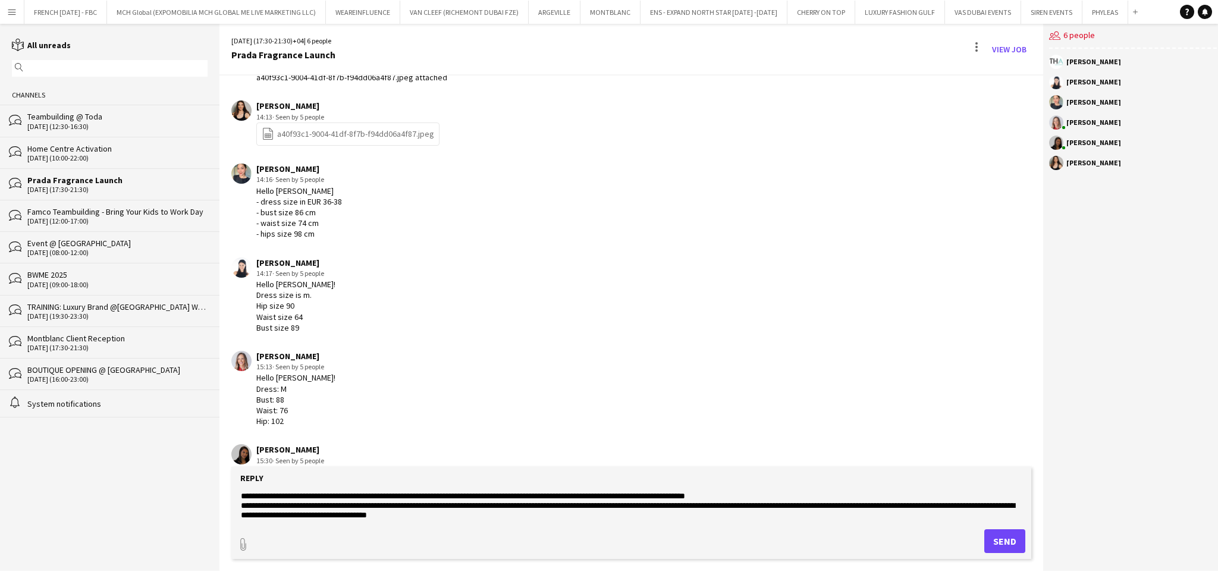
drag, startPoint x: 778, startPoint y: 505, endPoint x: 273, endPoint y: 521, distance: 505.7
click at [273, 521] on textarea "**********" at bounding box center [631, 505] width 783 height 31
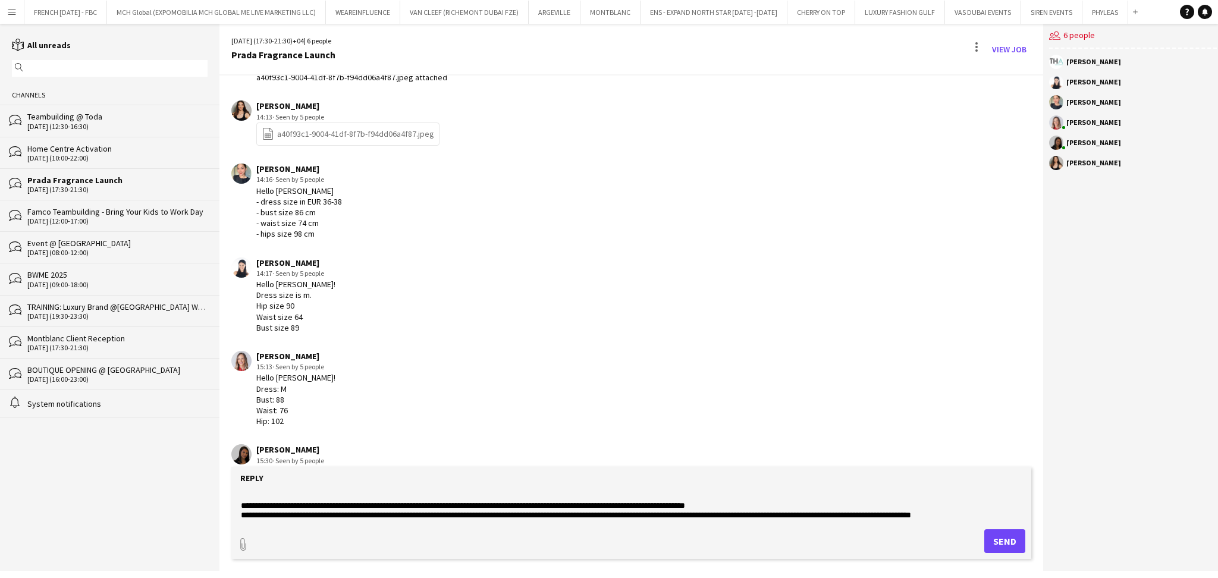
scroll to position [10, 0]
click at [1001, 513] on textarea "**********" at bounding box center [631, 505] width 783 height 31
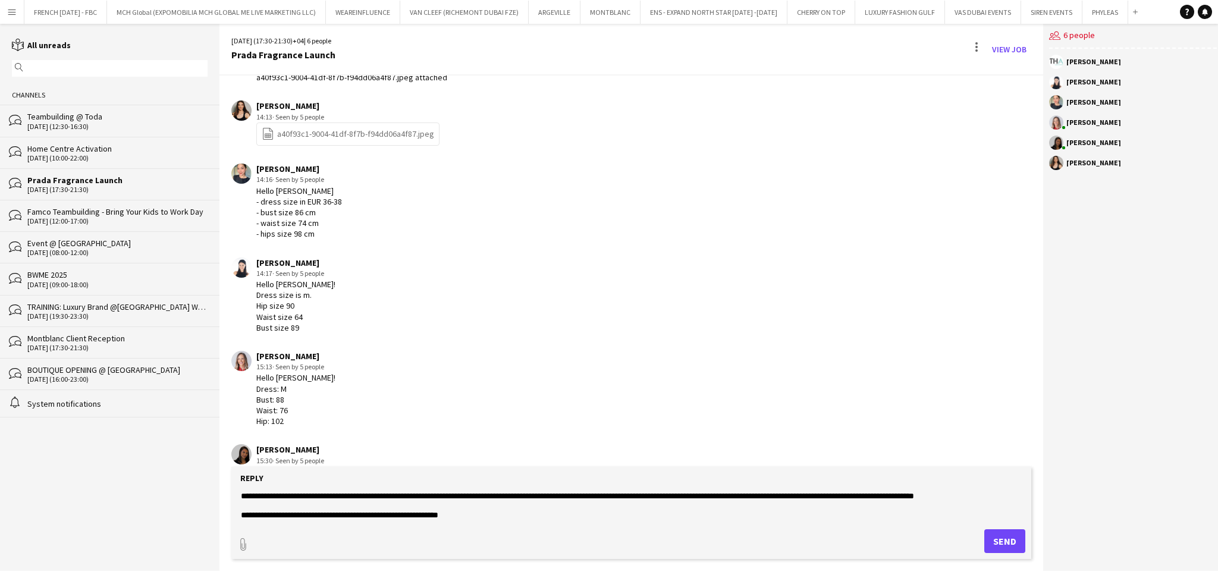
type textarea "**********"
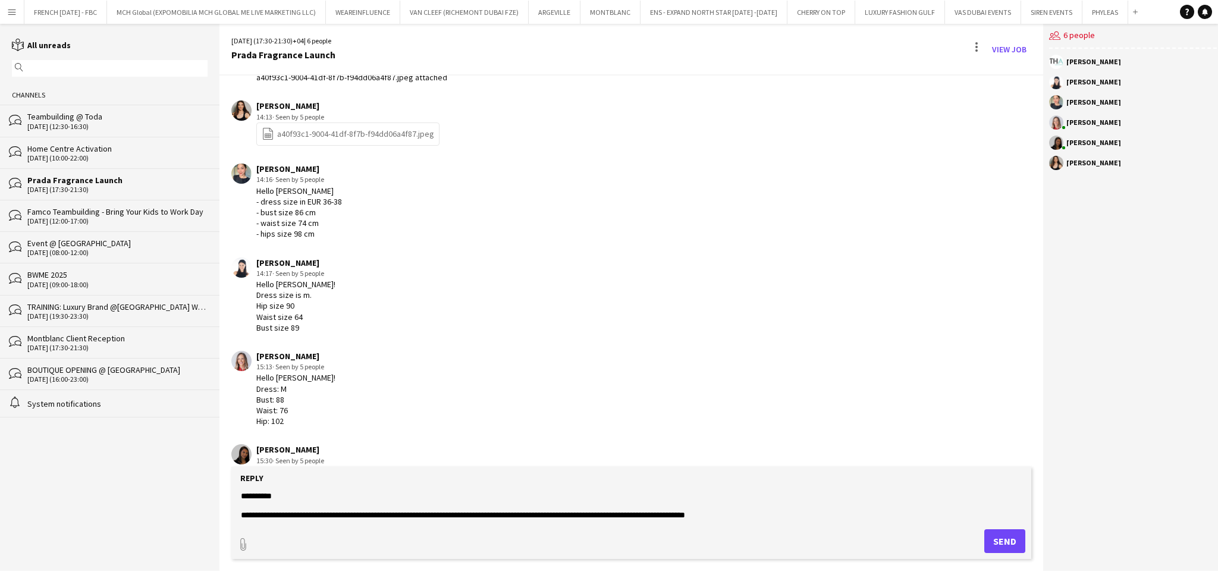
drag, startPoint x: 488, startPoint y: 515, endPoint x: 210, endPoint y: 451, distance: 284.9
click at [210, 451] on div "reading All unreads magnifier Channels bubbles Teambuilding @ Toda 01-10-2025 (…" at bounding box center [609, 297] width 1218 height 547
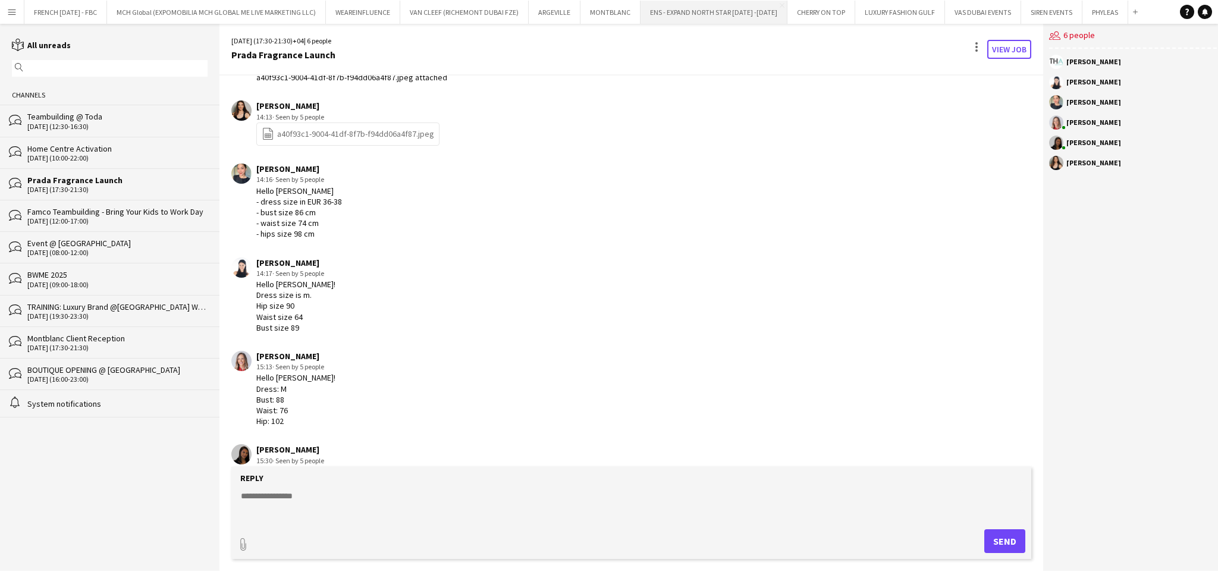
click at [991, 46] on link "View Job" at bounding box center [1009, 49] width 44 height 19
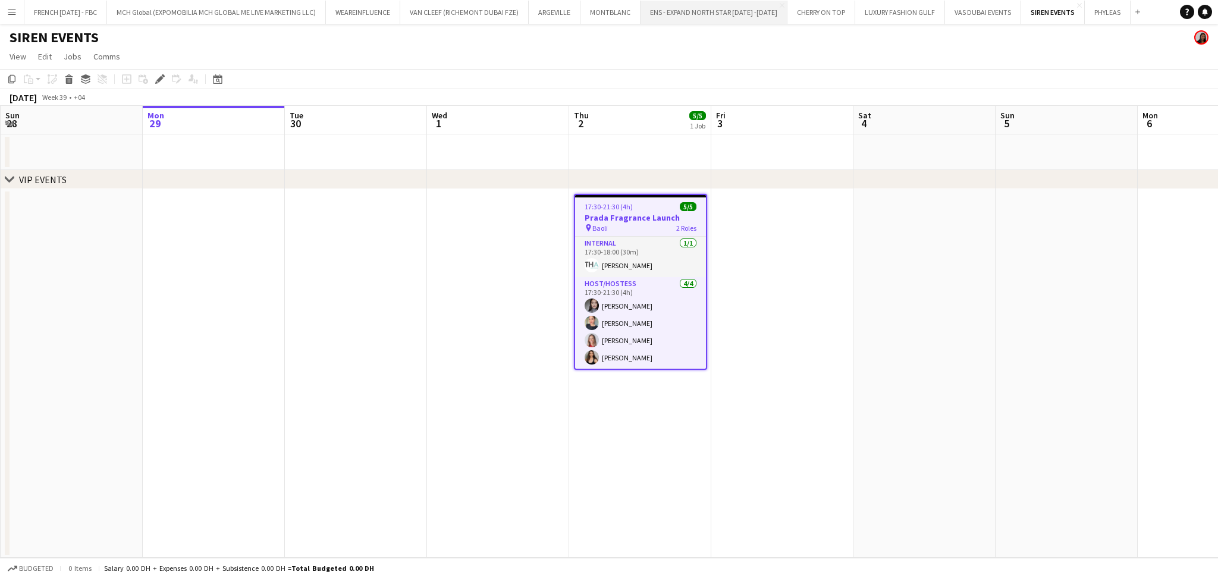
scroll to position [0, 409]
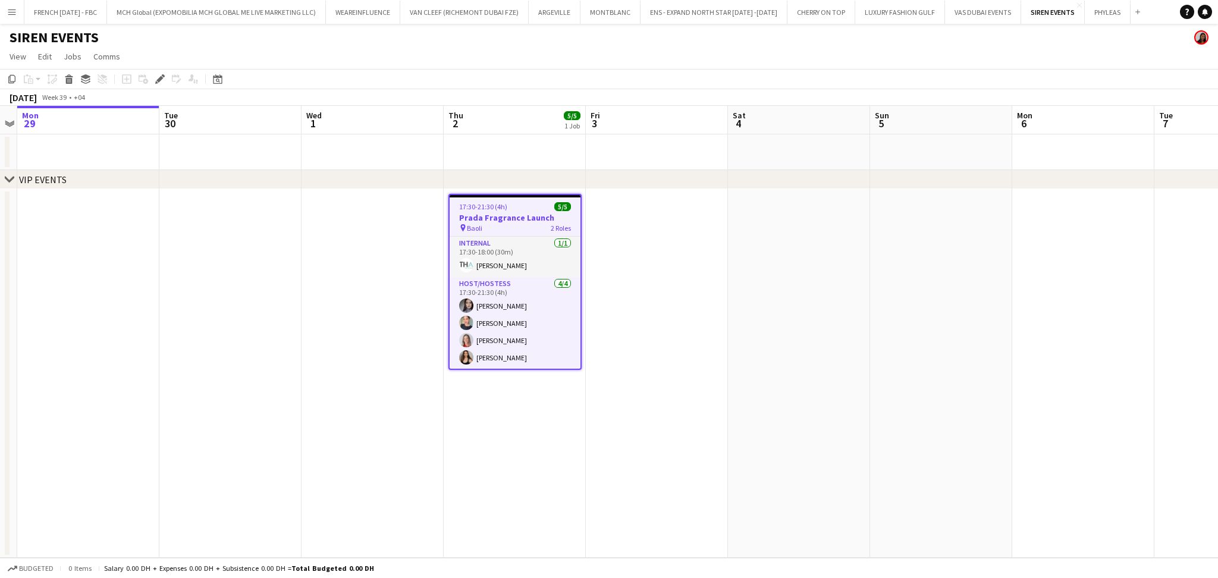
click at [653, 238] on app-date-cell at bounding box center [657, 373] width 142 height 369
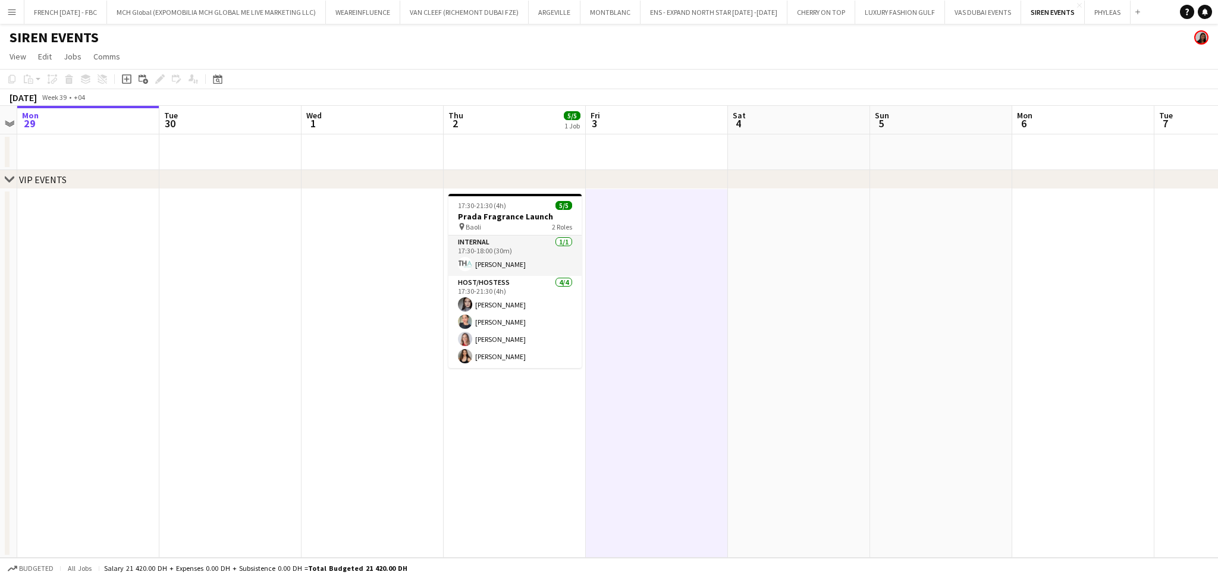
click at [653, 238] on app-date-cell at bounding box center [657, 373] width 142 height 369
